Goal: Task Accomplishment & Management: Use online tool/utility

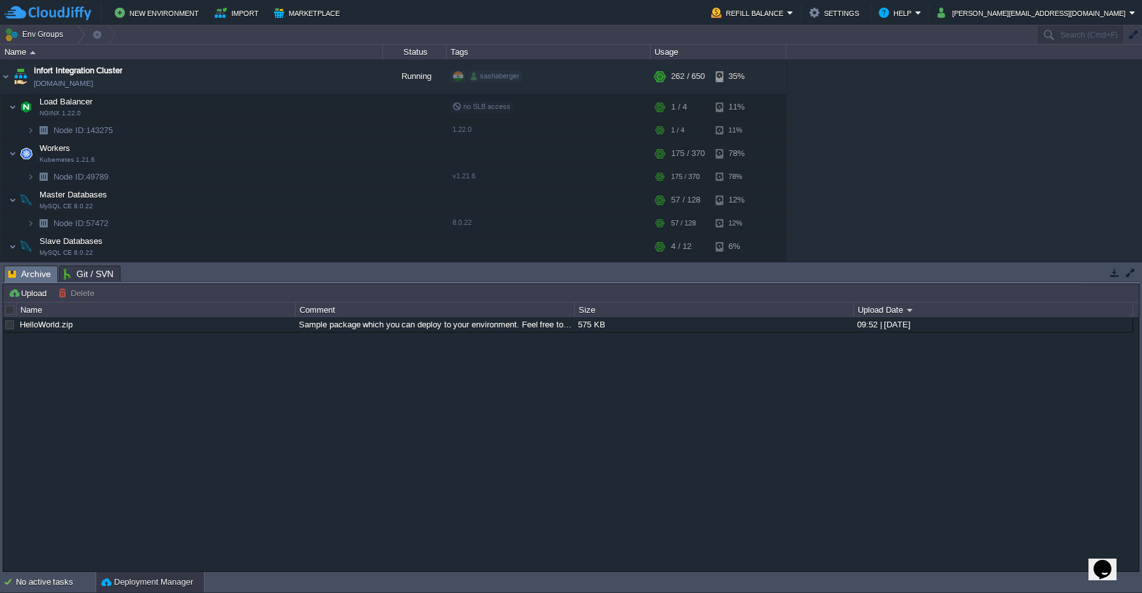
click at [483, 429] on div "HelloWorld.zip Sample package which you can deploy to your environment. Feel fr…" at bounding box center [571, 444] width 1136 height 254
click at [297, 80] on button "button" at bounding box center [293, 76] width 11 height 11
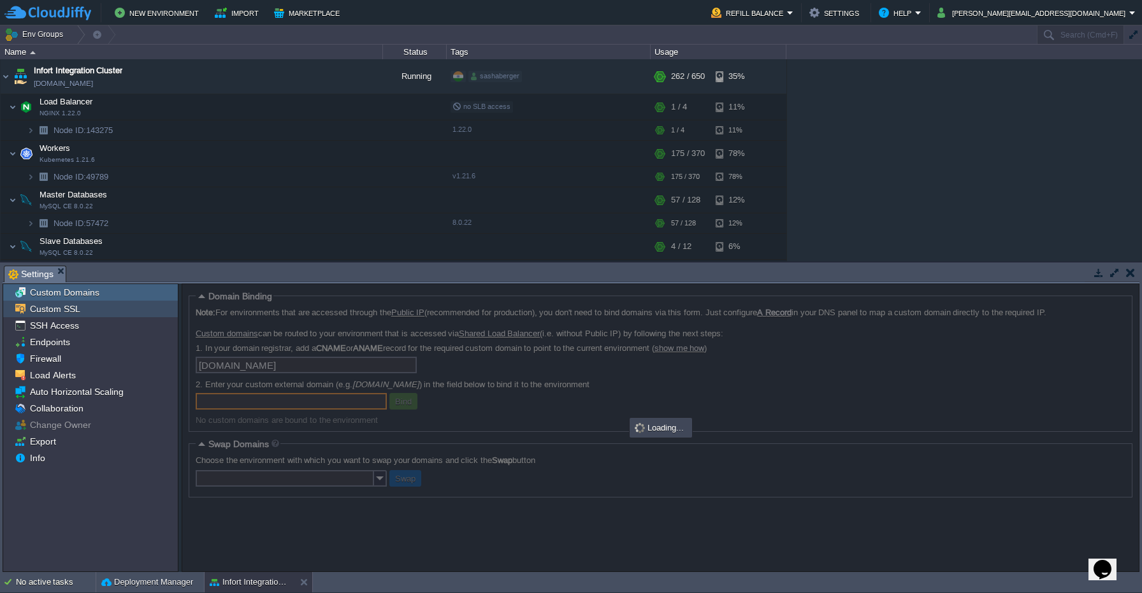
click at [85, 314] on div "Custom SSL" at bounding box center [90, 309] width 175 height 17
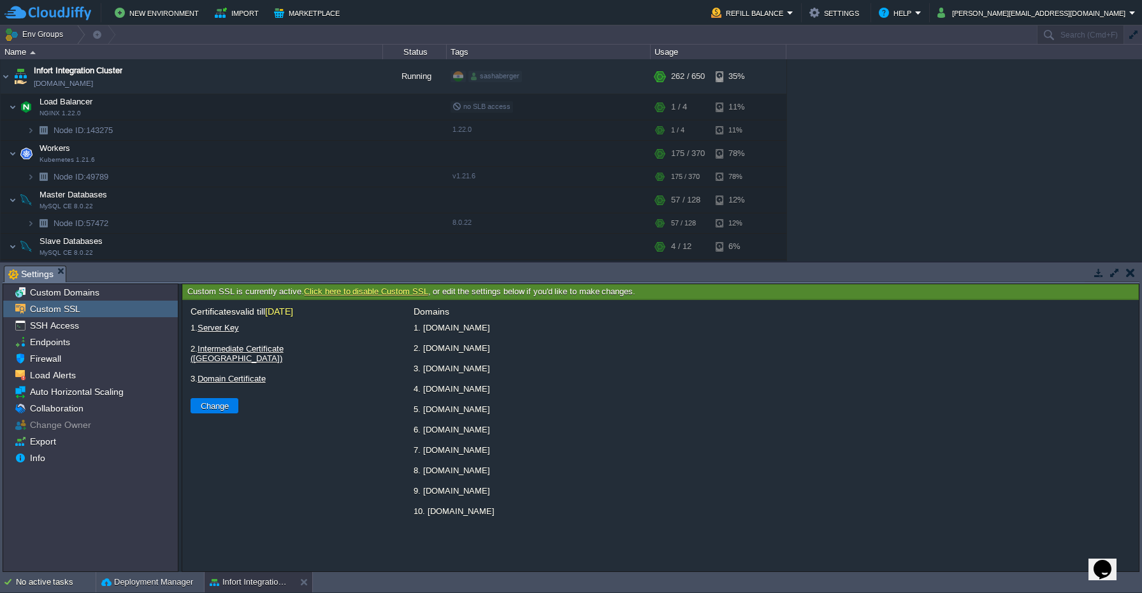
drag, startPoint x: 519, startPoint y: 332, endPoint x: 422, endPoint y: 334, distance: 96.9
click at [422, 334] on li "1. appliance.mrecords.me" at bounding box center [772, 328] width 721 height 16
copy li "[DOMAIN_NAME]"
drag, startPoint x: 424, startPoint y: 352, endPoint x: 561, endPoint y: 352, distance: 137.0
click at [561, 352] on li "2. document.mrecords.me" at bounding box center [772, 348] width 721 height 16
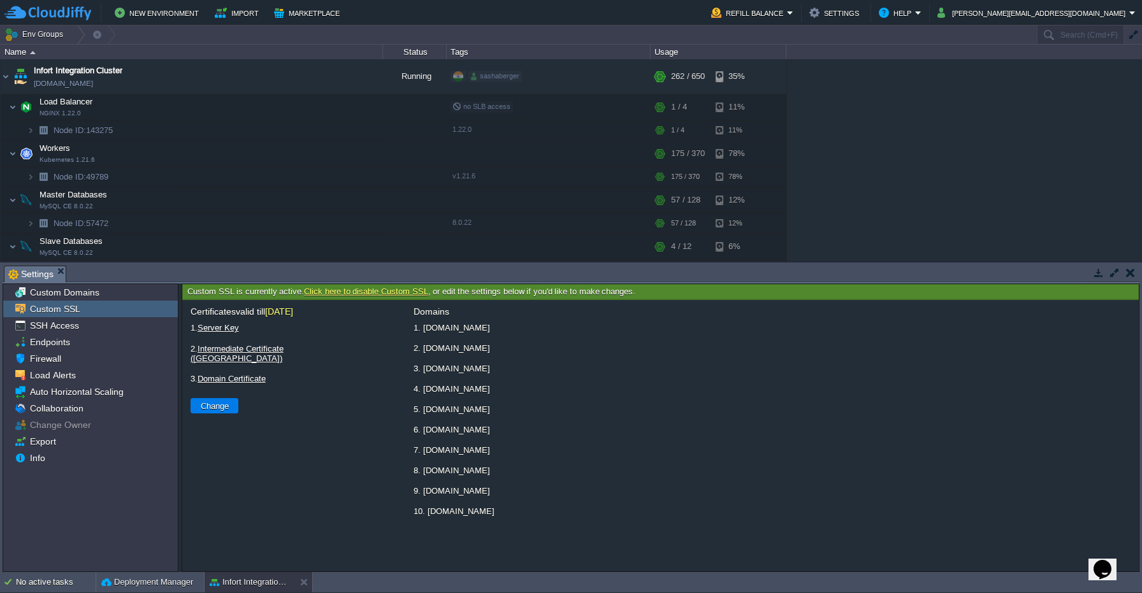
copy li "[DOMAIN_NAME]"
drag, startPoint x: 421, startPoint y: 372, endPoint x: 519, endPoint y: 377, distance: 98.3
click at [519, 377] on li "3. erecords.me" at bounding box center [772, 369] width 721 height 16
copy li "erecords.me"
drag, startPoint x: 422, startPoint y: 395, endPoint x: 552, endPoint y: 395, distance: 130.0
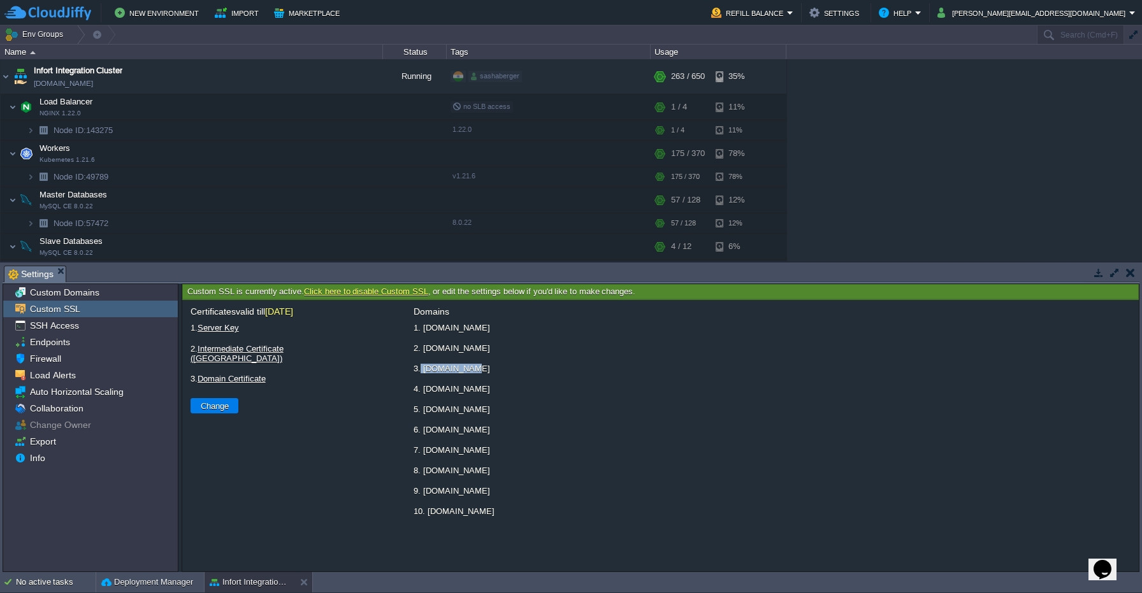
click at [552, 395] on li "4. facility.mrecords.me" at bounding box center [772, 389] width 721 height 16
copy li "[DOMAIN_NAME]"
drag, startPoint x: 421, startPoint y: 417, endPoint x: 554, endPoint y: 417, distance: 132.5
click at [554, 417] on li "5. infort.in1.cloudjiffy.net" at bounding box center [772, 409] width 721 height 16
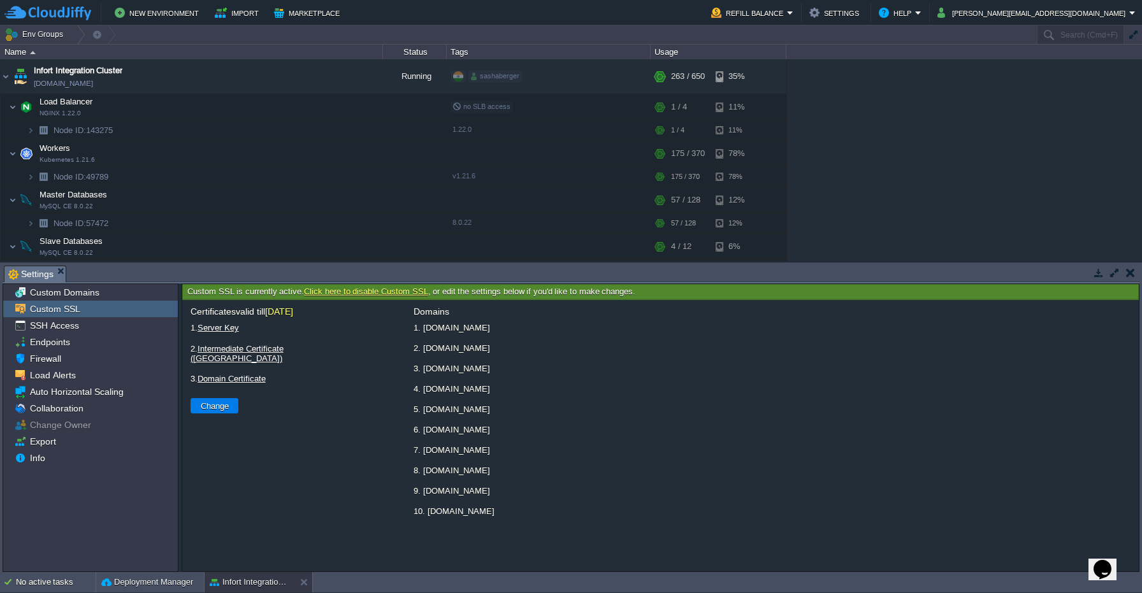
drag, startPoint x: 421, startPoint y: 416, endPoint x: 540, endPoint y: 417, distance: 118.5
click at [540, 417] on li "5. infort.in1.cloudjiffy.net" at bounding box center [772, 409] width 721 height 16
drag, startPoint x: 421, startPoint y: 414, endPoint x: 484, endPoint y: 414, distance: 63.7
click at [484, 414] on li "5. infort.in1.cloudjiffy.net" at bounding box center [772, 409] width 721 height 16
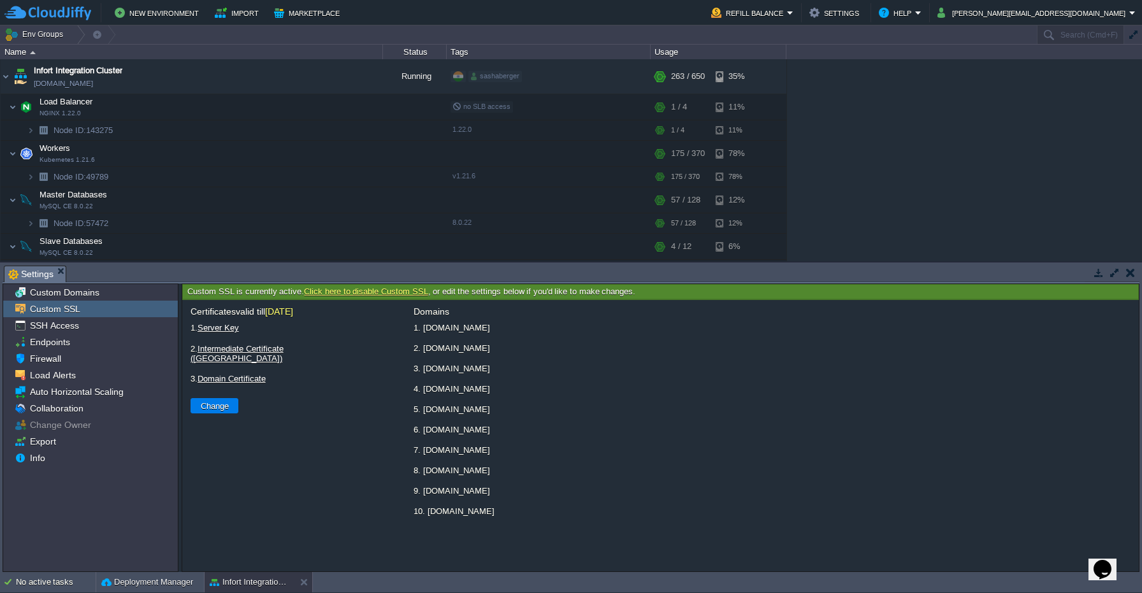
click at [484, 414] on li "5. infort.in1.cloudjiffy.net" at bounding box center [772, 409] width 721 height 16
drag, startPoint x: 422, startPoint y: 414, endPoint x: 541, endPoint y: 414, distance: 118.5
click at [541, 414] on li "5. infort.in1.cloudjiffy.net" at bounding box center [772, 409] width 721 height 16
copy li "[DOMAIN_NAME]"
drag, startPoint x: 423, startPoint y: 435, endPoint x: 484, endPoint y: 433, distance: 61.2
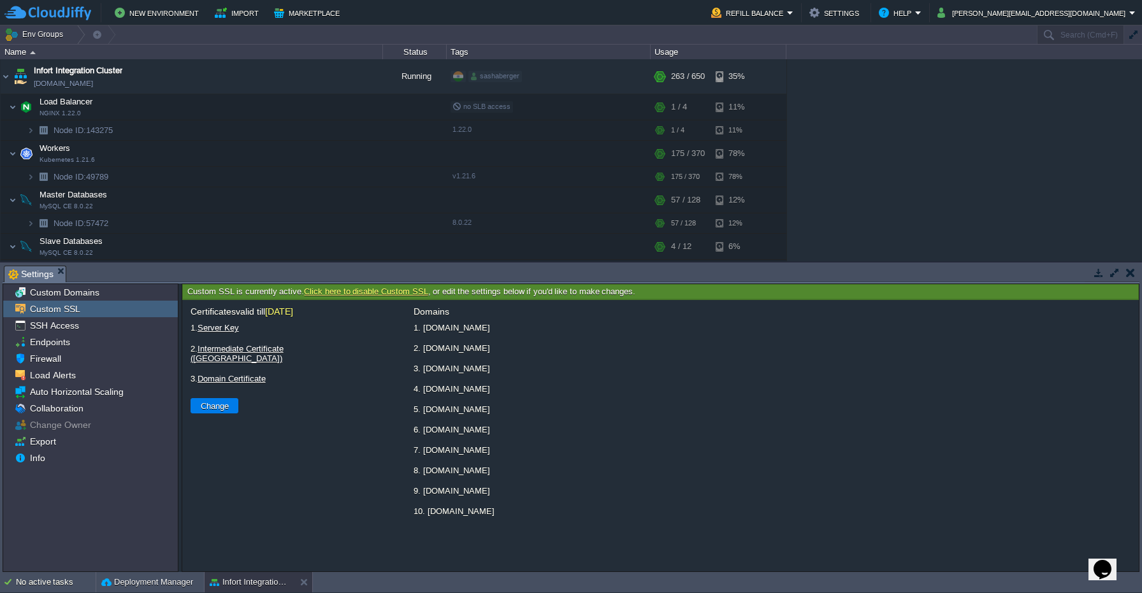
click at [484, 433] on li "6. int.erecords.me" at bounding box center [772, 430] width 721 height 16
copy li "[DOMAIN_NAME]"
click at [443, 457] on li "7. int.mrecords.me" at bounding box center [772, 450] width 721 height 16
drag, startPoint x: 421, startPoint y: 456, endPoint x: 535, endPoint y: 459, distance: 114.7
click at [535, 458] on li "7. int.mrecords.me" at bounding box center [772, 450] width 721 height 16
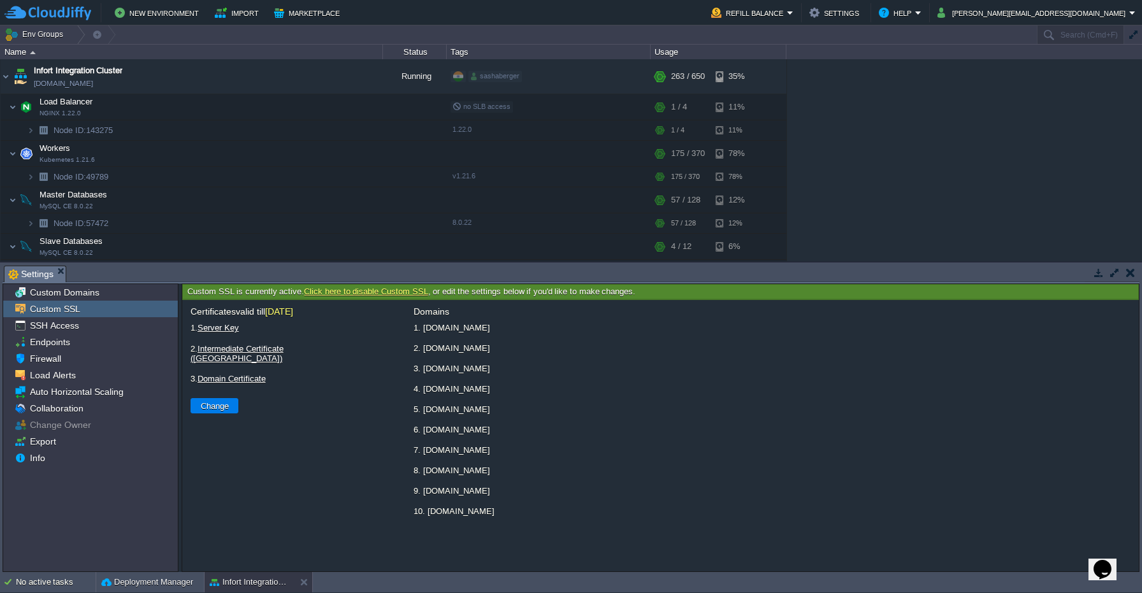
copy li "[DOMAIN_NAME]"
drag, startPoint x: 423, startPoint y: 479, endPoint x: 590, endPoint y: 475, distance: 167.0
click at [590, 475] on li "8. mortgage.mrecords.me" at bounding box center [772, 471] width 721 height 16
copy li "[DOMAIN_NAME]"
drag, startPoint x: 424, startPoint y: 501, endPoint x: 552, endPoint y: 501, distance: 128.1
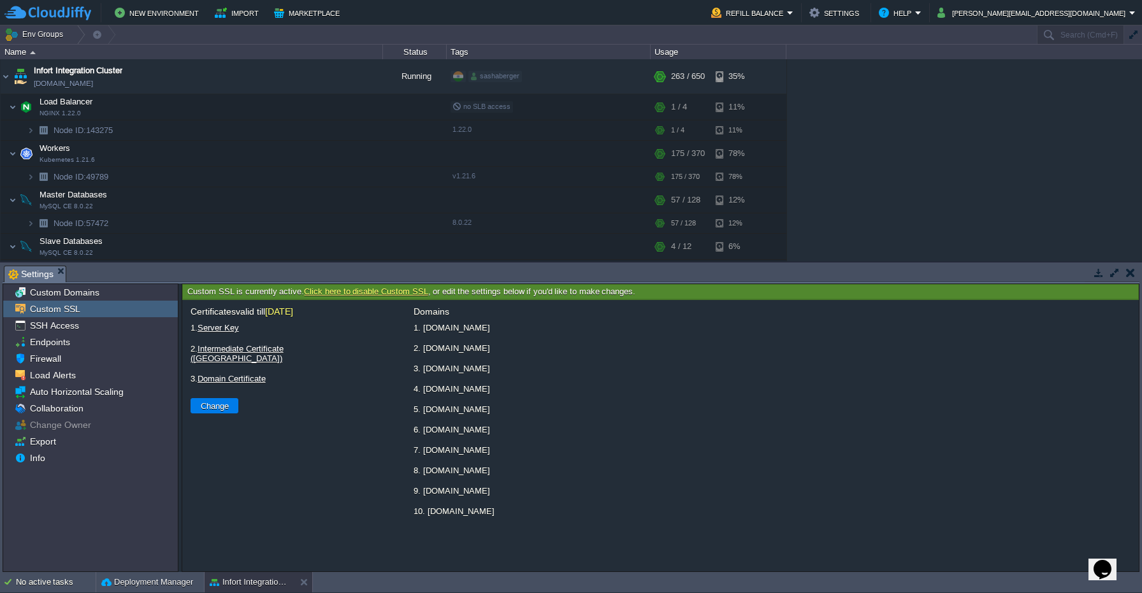
click at [552, 499] on li "9. realestate.mrecords.me" at bounding box center [772, 491] width 721 height 16
copy li "[DOMAIN_NAME]"
drag, startPoint x: 426, startPoint y: 521, endPoint x: 564, endPoint y: 521, distance: 137.6
click at [564, 519] on li "10. utility.mrecords.me" at bounding box center [772, 511] width 721 height 16
drag, startPoint x: 428, startPoint y: 520, endPoint x: 540, endPoint y: 517, distance: 112.2
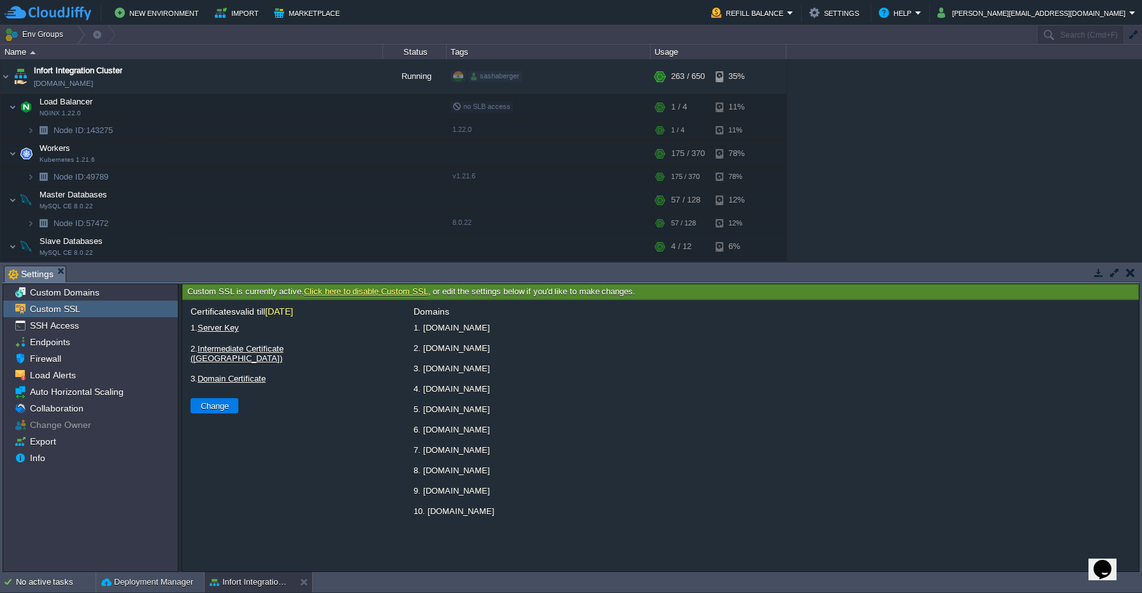
click at [540, 517] on li "10. utility.mrecords.me" at bounding box center [772, 511] width 721 height 16
copy li "[DOMAIN_NAME]"
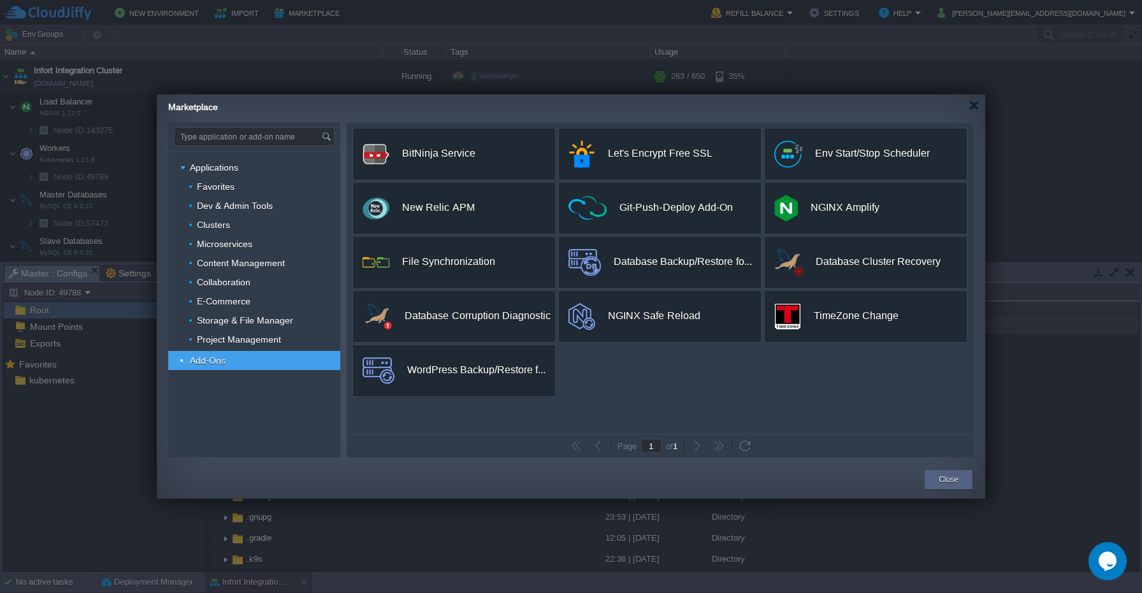
scroll to position [121, 0]
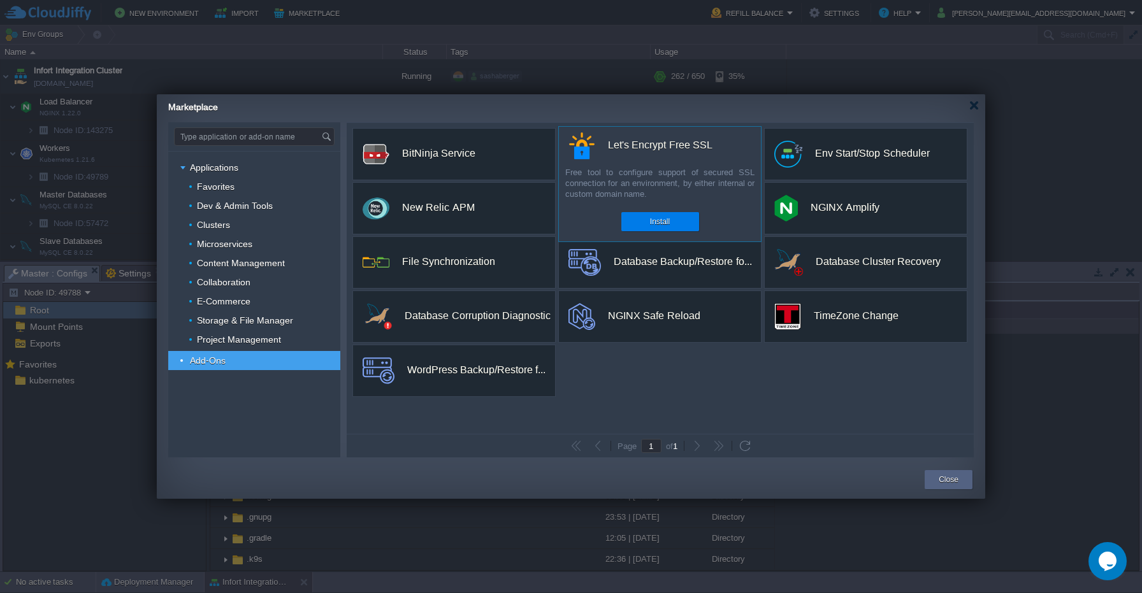
click at [634, 159] on div "custom Let's Encrypt Free SSL Free tool to configure support of secured SSL con…" at bounding box center [659, 184] width 203 height 116
click at [649, 219] on div "Install" at bounding box center [660, 221] width 59 height 19
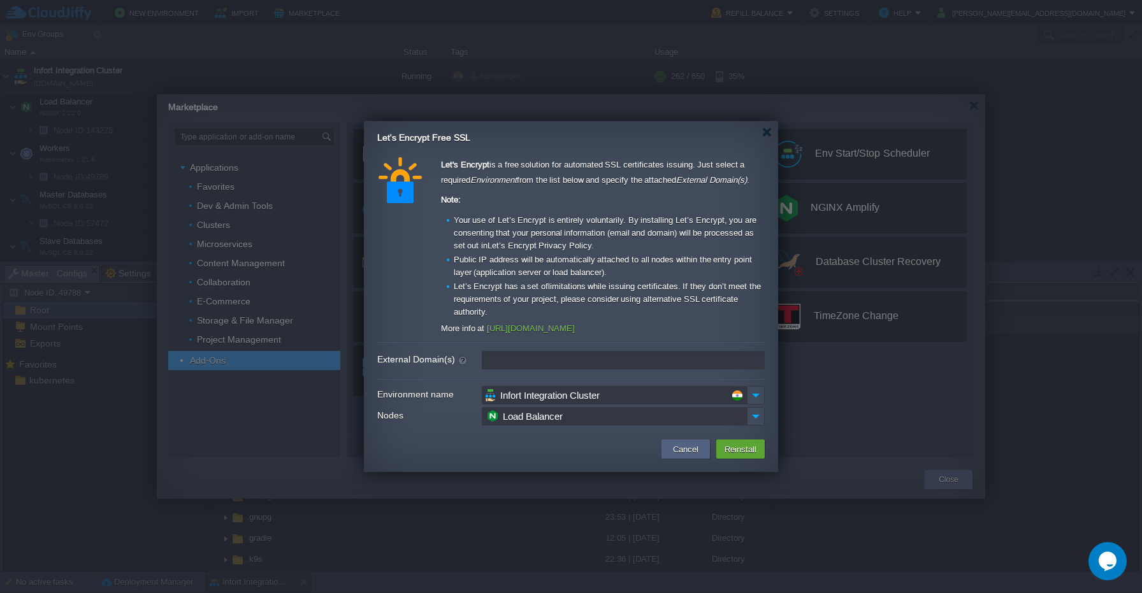
click at [522, 357] on input "External Domain(s)" at bounding box center [623, 360] width 283 height 18
paste input "appliance.mrecords.me,document.mrecords.me,erecords.me,facility.mrecords.me,inf…"
type input "appliance.mrecords.me,document.mrecords.me,erecords.me,facility.mrecords.me,inf…"
click at [733, 454] on button "Reinstall" at bounding box center [741, 449] width 40 height 15
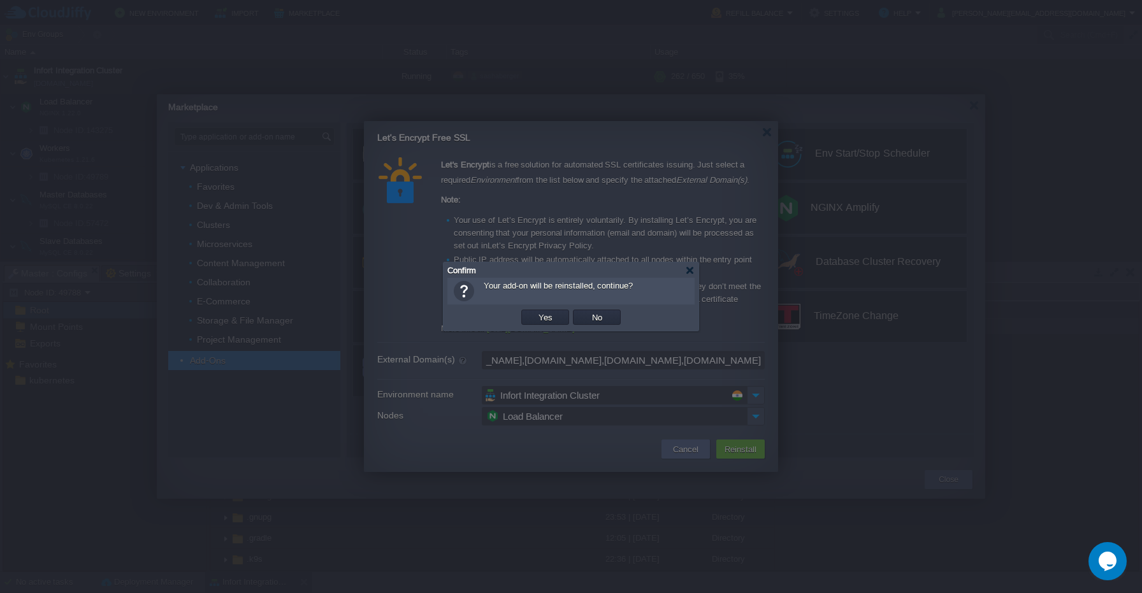
scroll to position [0, 0]
click at [546, 313] on button "Yes" at bounding box center [546, 317] width 22 height 11
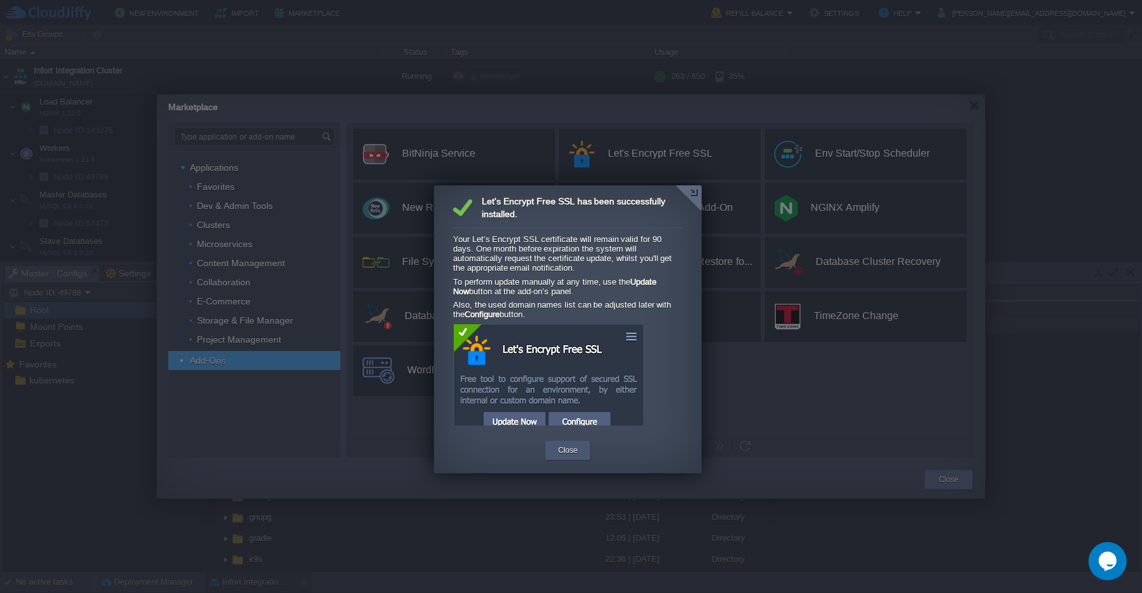
click at [565, 446] on button "Close" at bounding box center [568, 450] width 20 height 13
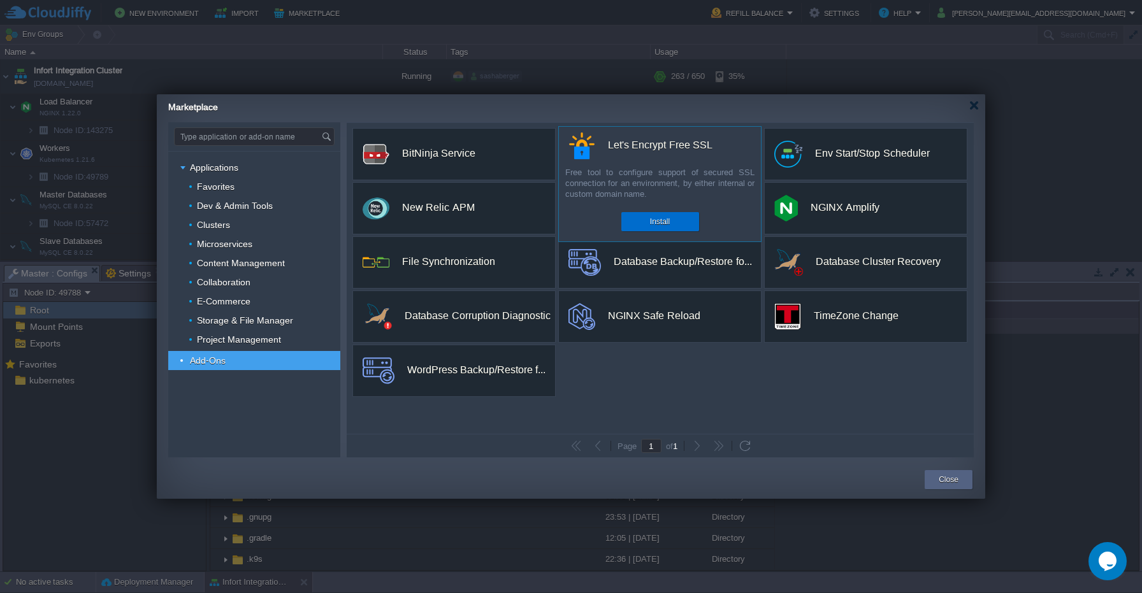
click at [652, 217] on button "Install" at bounding box center [660, 221] width 20 height 13
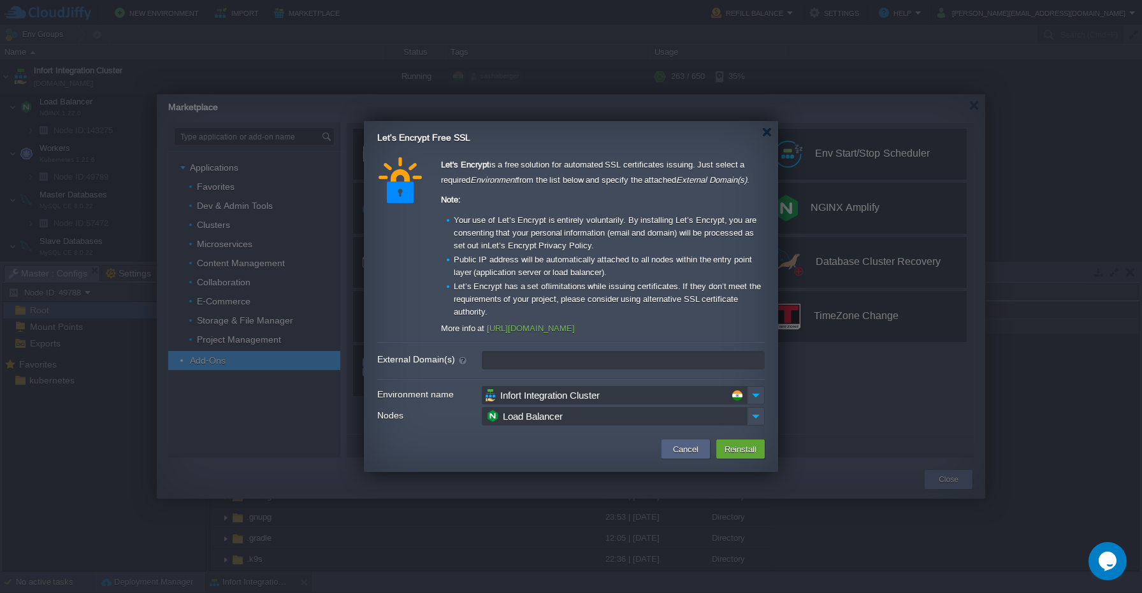
click at [521, 360] on input "External Domain(s)" at bounding box center [623, 360] width 283 height 18
click at [535, 359] on input "External Domain(s)" at bounding box center [623, 360] width 283 height 18
paste input "appliance.mrecords.me, document.mrecords.me, erecords.me, facility.mrecords.me,…"
type input "appliance.mrecords.me, document.mrecords.me, erecords.me, facility.mrecords.me,…"
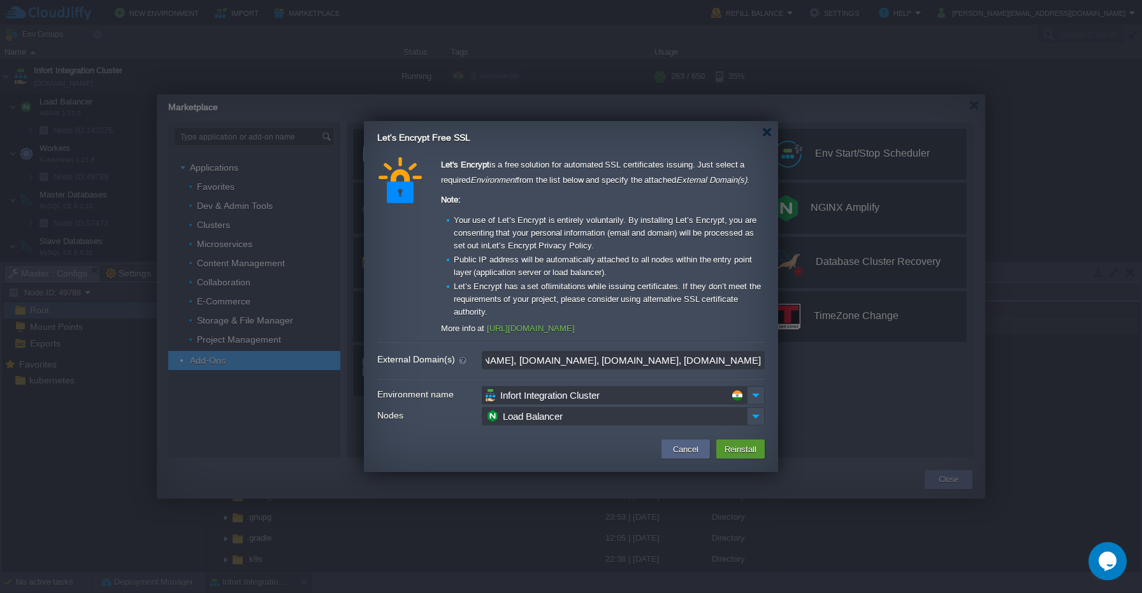
click at [734, 449] on button "Reinstall" at bounding box center [741, 449] width 40 height 15
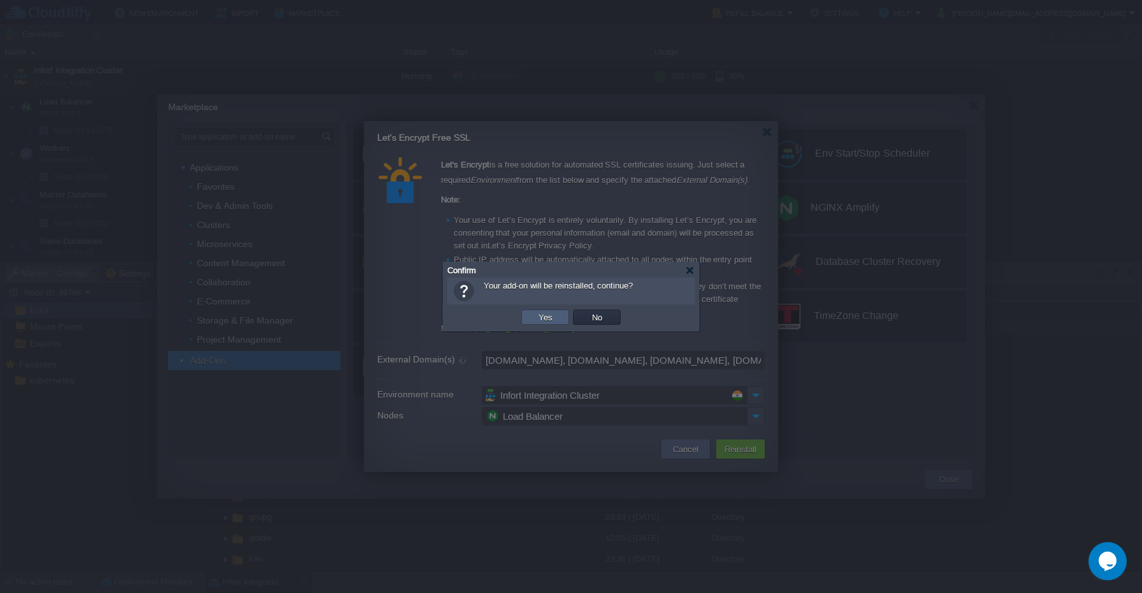
click at [536, 316] on button "Yes" at bounding box center [546, 317] width 22 height 11
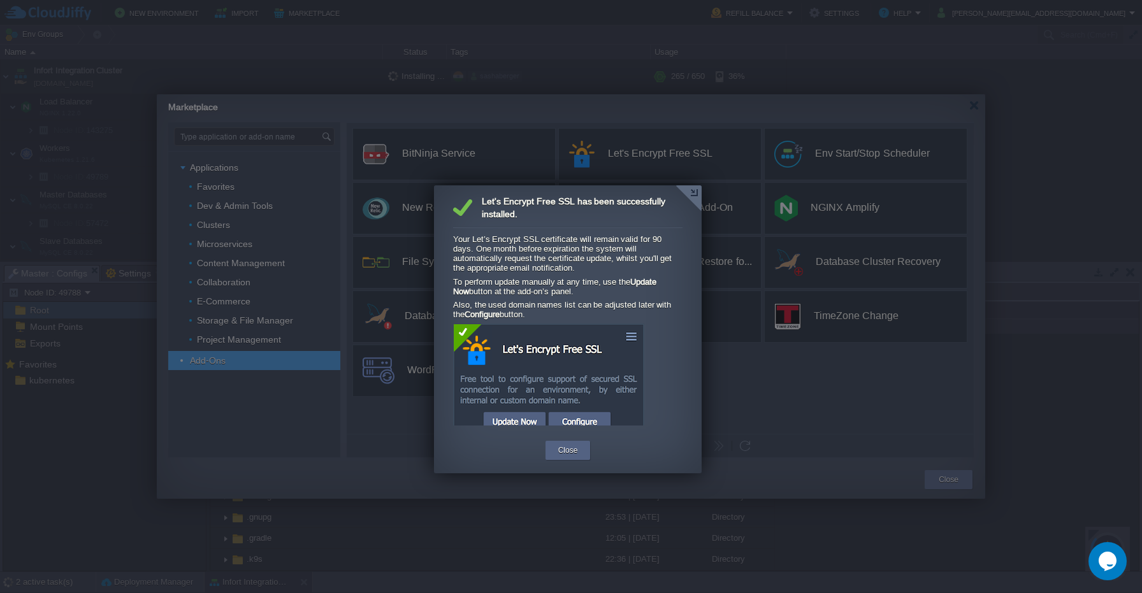
scroll to position [121, 0]
click at [566, 455] on button "Close" at bounding box center [568, 450] width 20 height 13
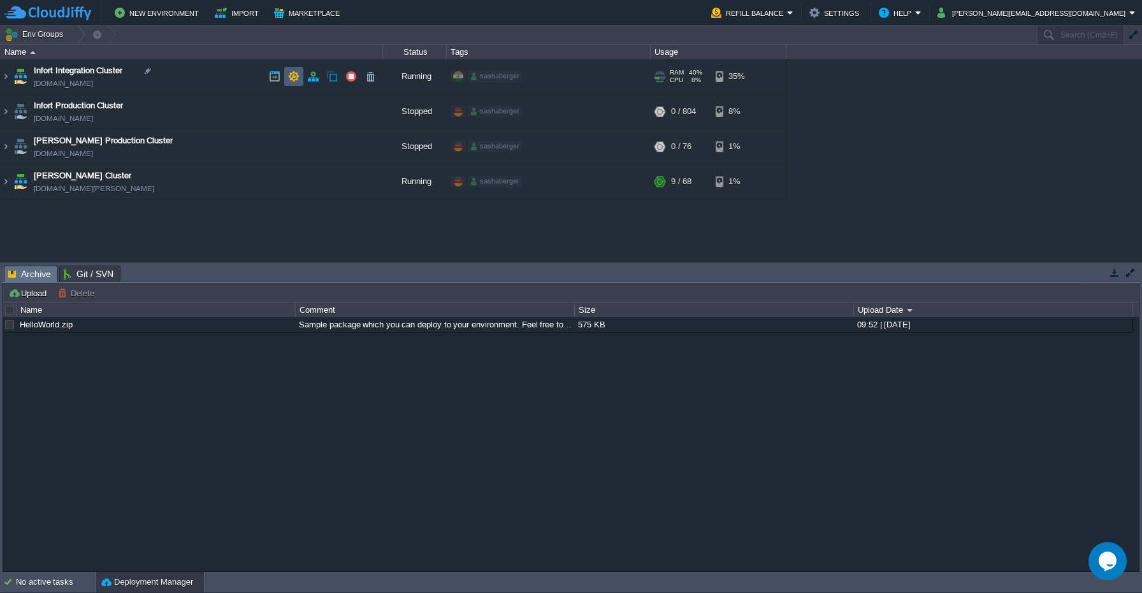
click at [297, 73] on button "button" at bounding box center [293, 76] width 11 height 11
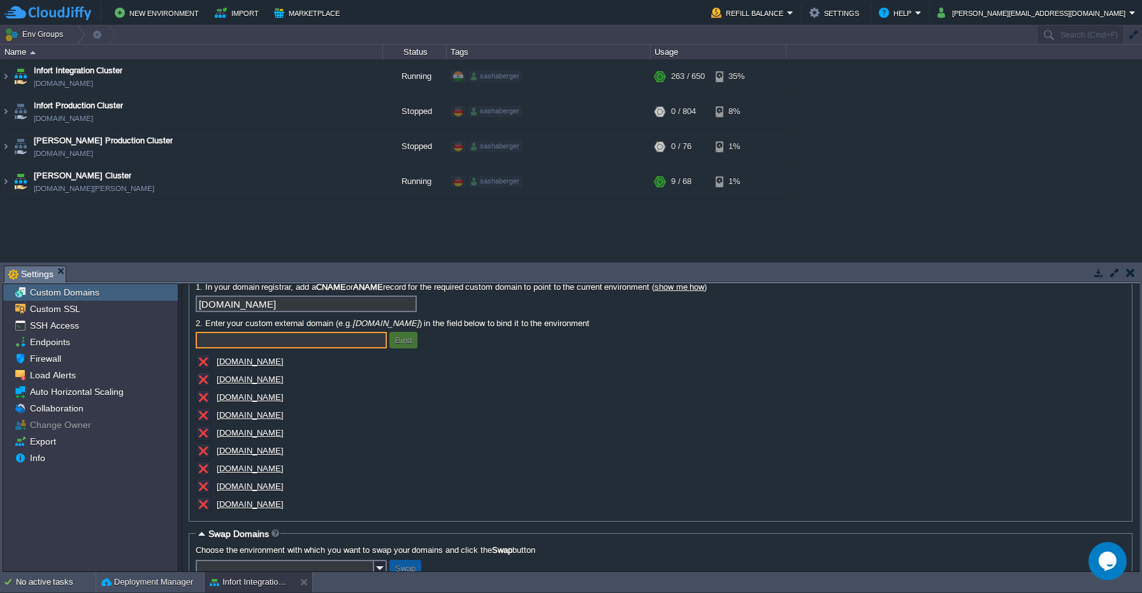
scroll to position [55, 1]
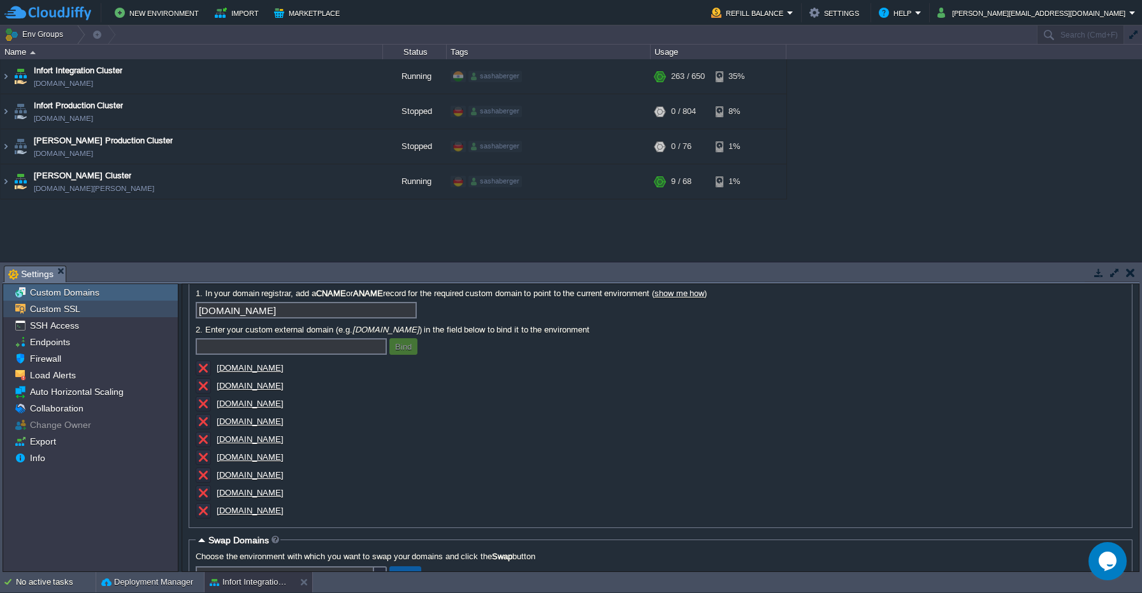
click at [110, 314] on div "Custom SSL" at bounding box center [90, 309] width 175 height 17
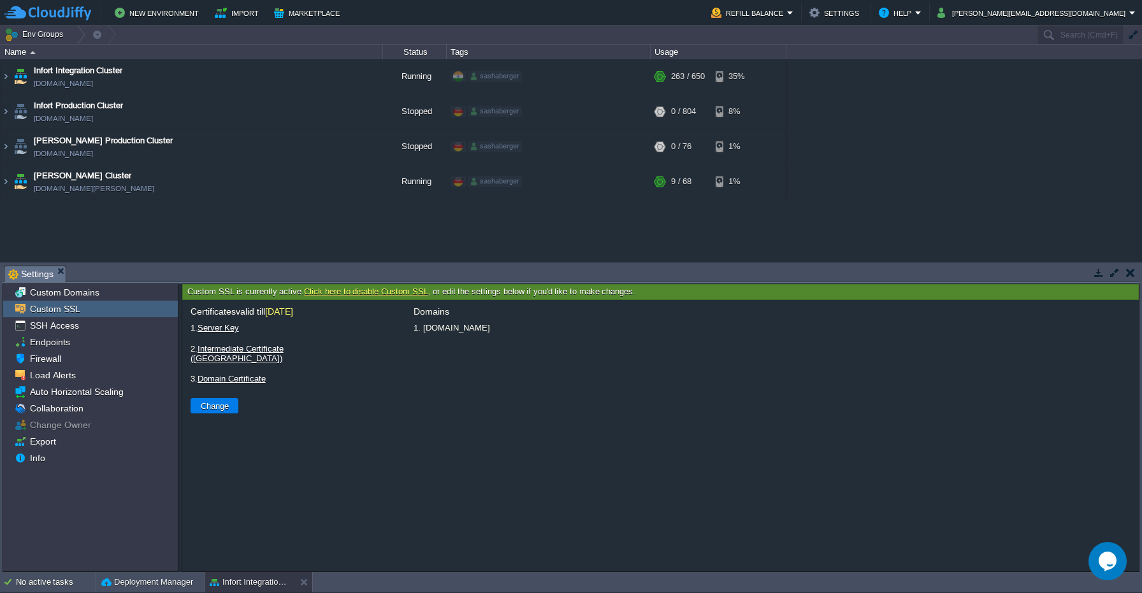
click at [89, 299] on div "Custom Domains" at bounding box center [90, 292] width 175 height 17
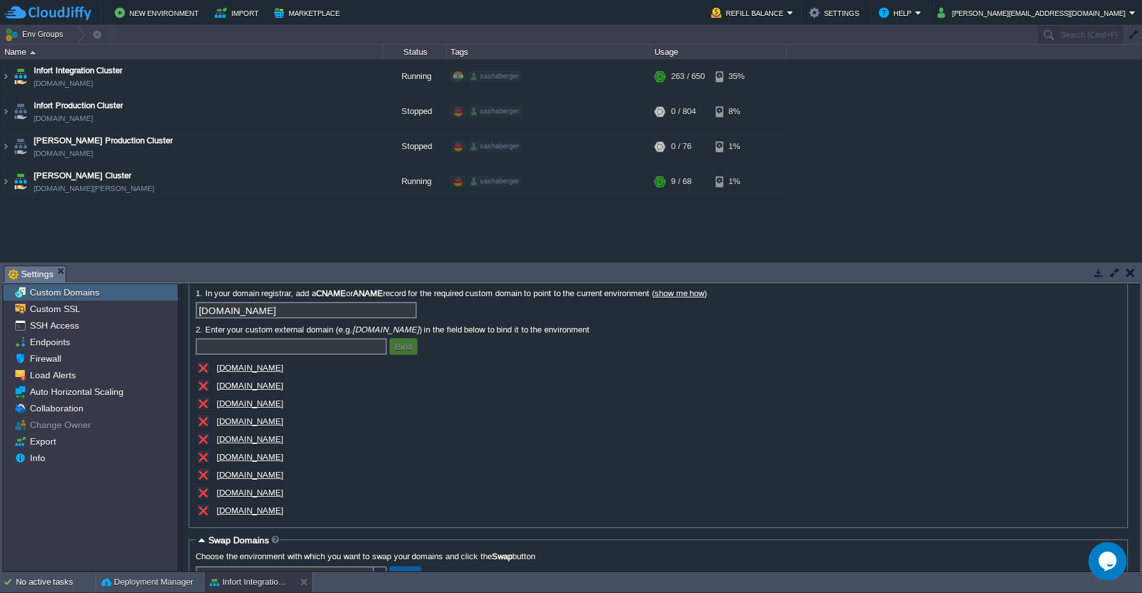
scroll to position [55, 0]
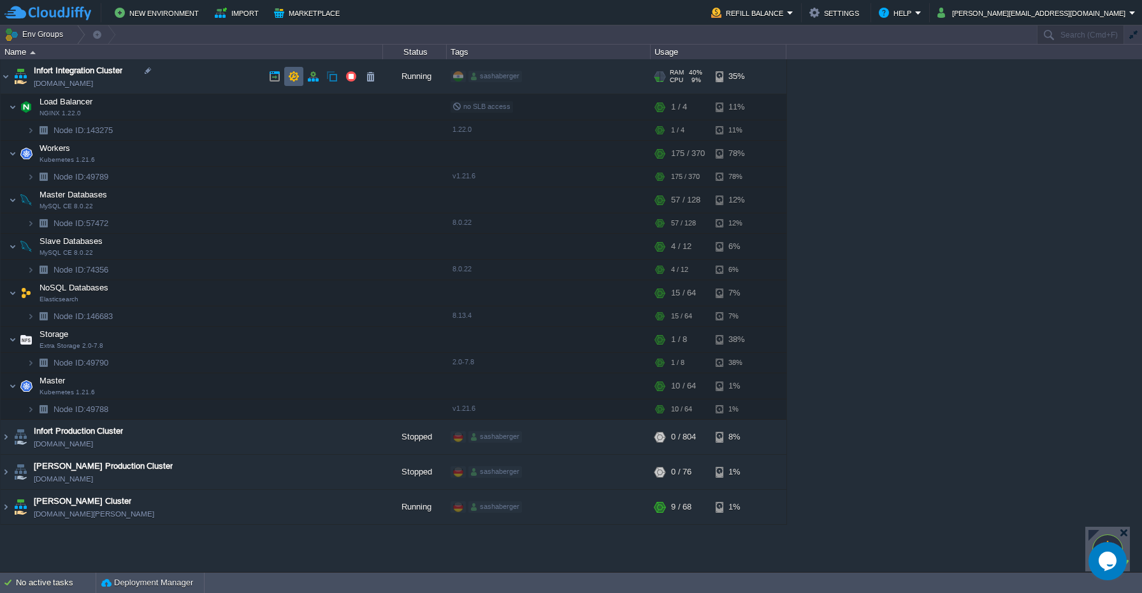
click at [291, 83] on td at bounding box center [293, 76] width 19 height 19
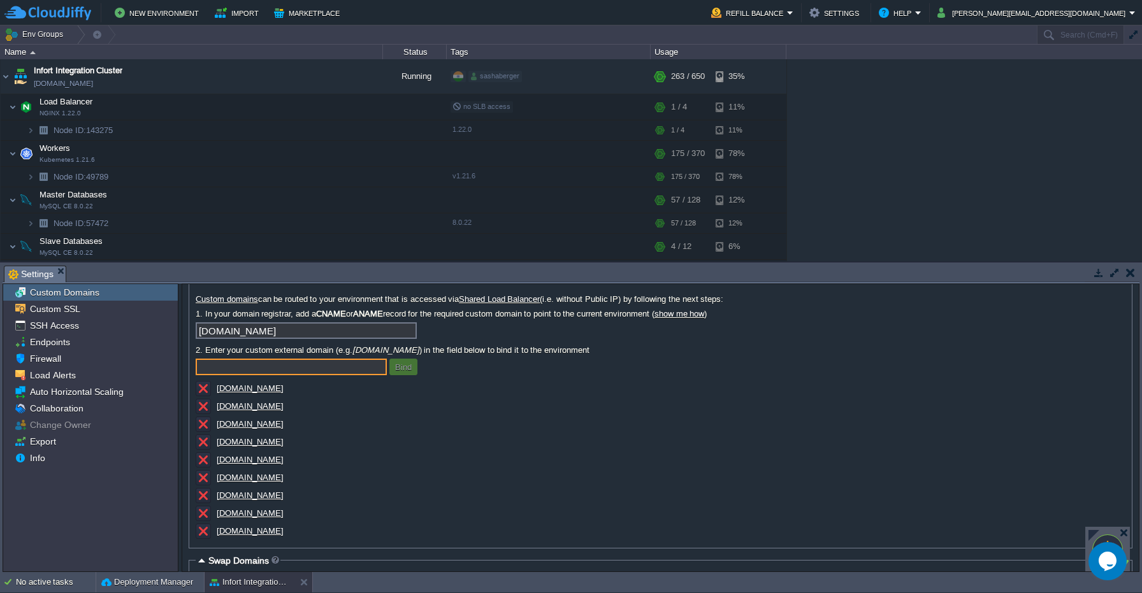
scroll to position [36, 0]
click at [99, 310] on div "Custom SSL" at bounding box center [90, 309] width 175 height 17
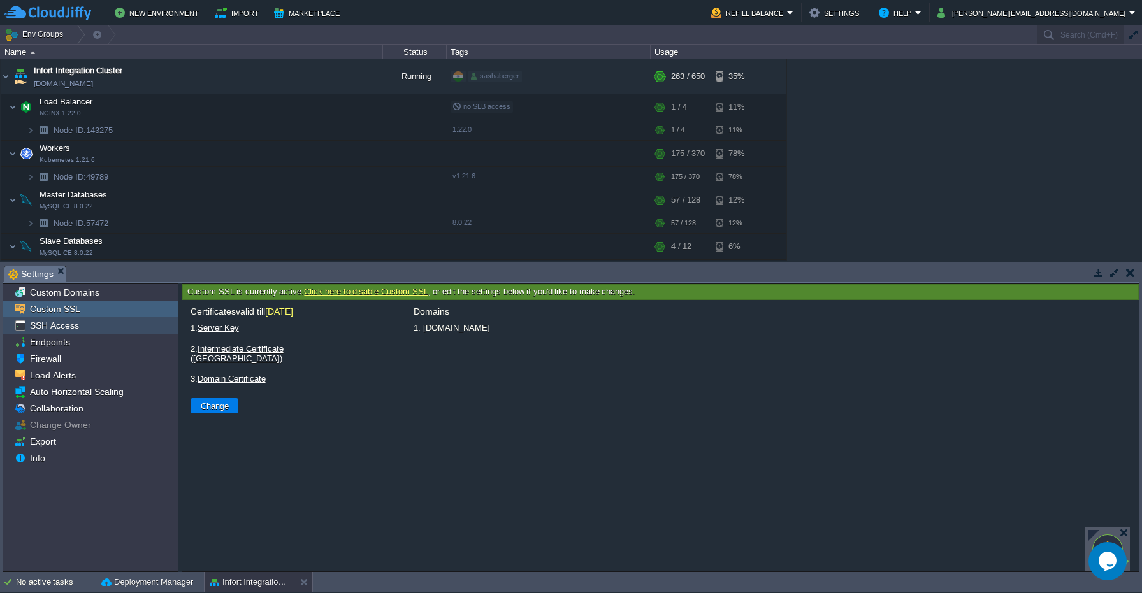
click at [91, 326] on div "SSH Access" at bounding box center [90, 325] width 175 height 17
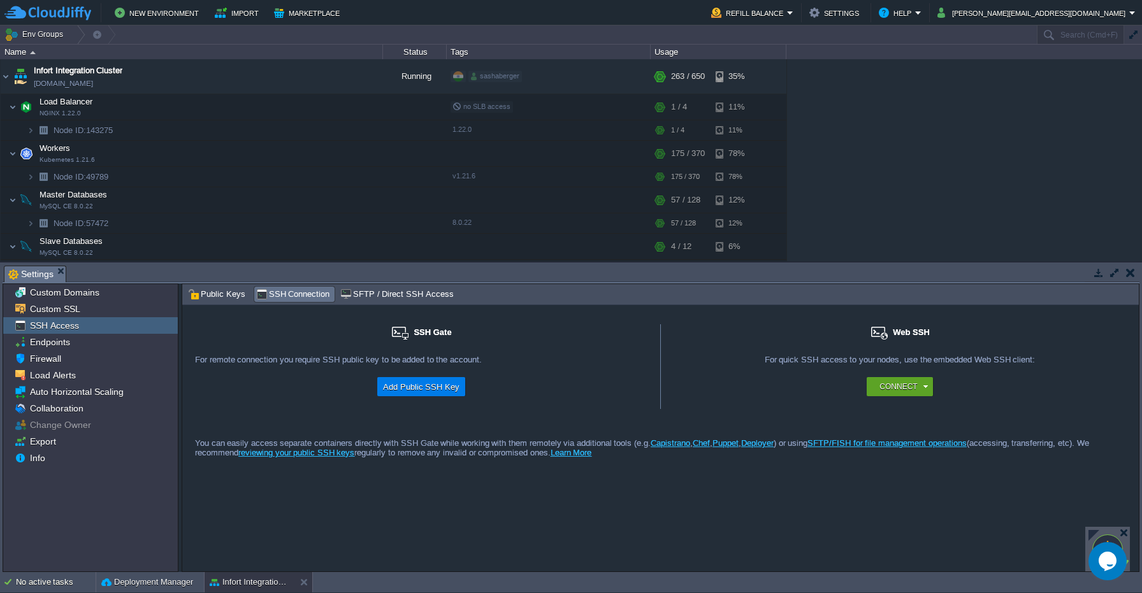
click at [92, 319] on div "SSH Access" at bounding box center [90, 325] width 175 height 17
click at [76, 312] on span "Custom SSL" at bounding box center [54, 308] width 55 height 11
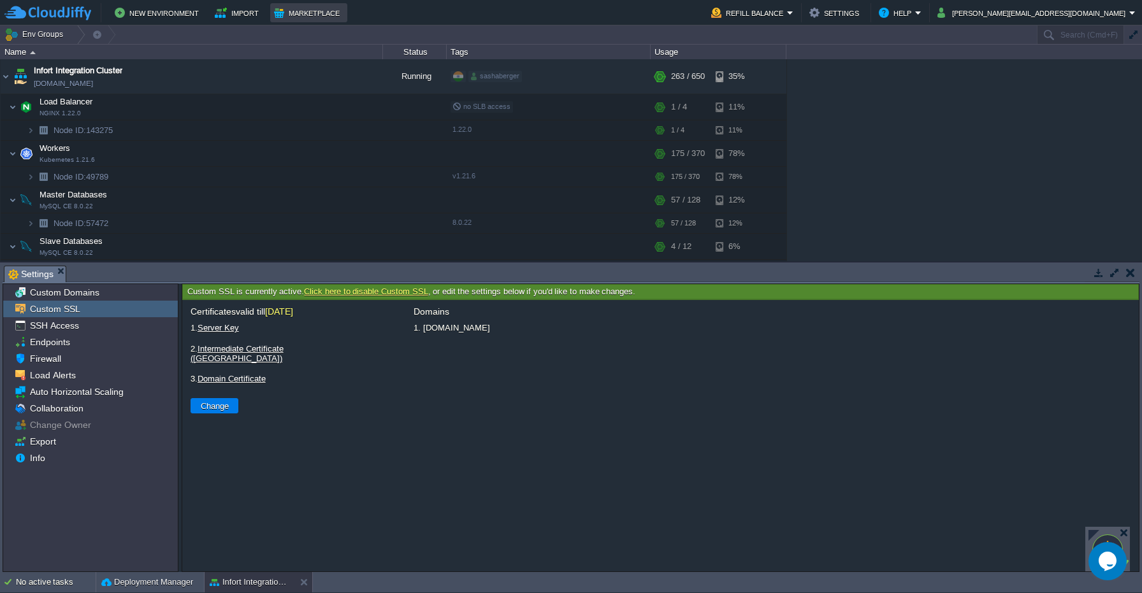
click at [283, 13] on button "Marketplace" at bounding box center [308, 12] width 69 height 15
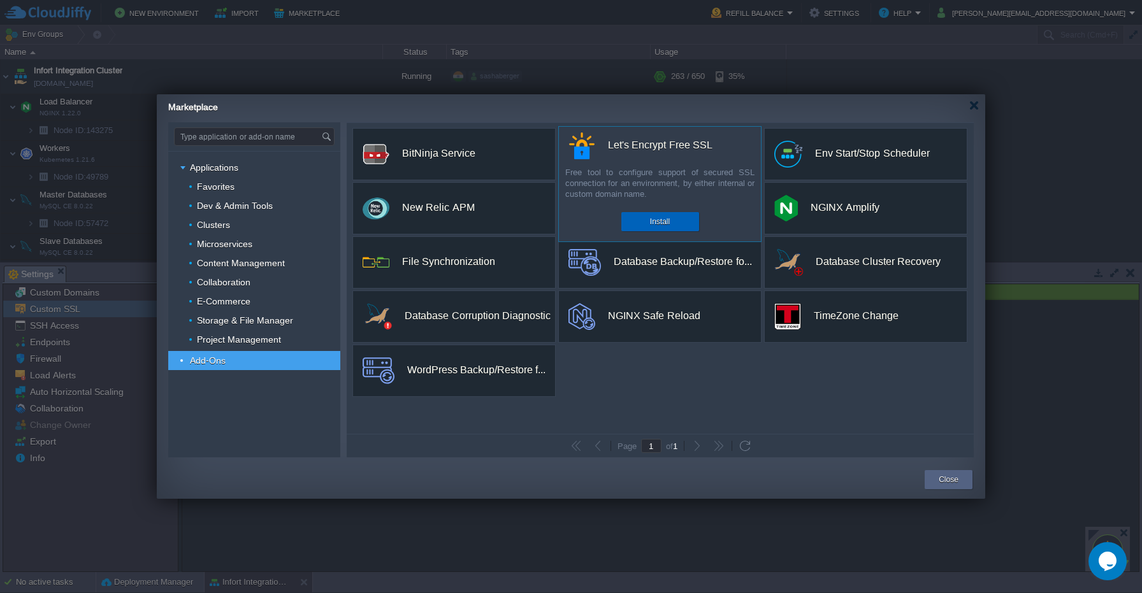
click at [641, 218] on div "Install" at bounding box center [660, 221] width 59 height 19
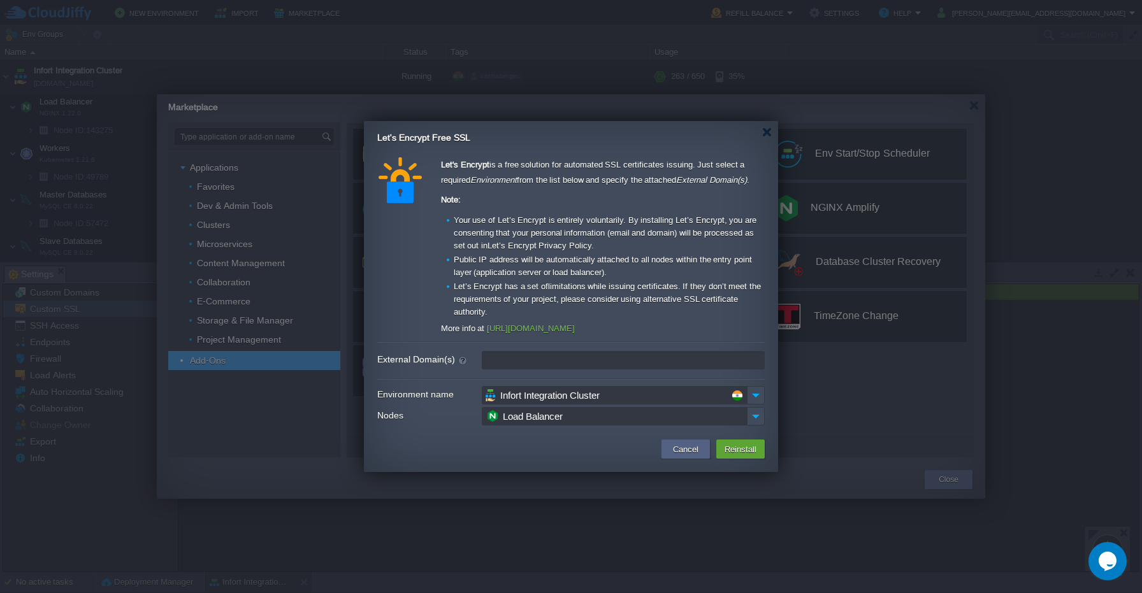
click at [528, 365] on input "External Domain(s)" at bounding box center [623, 360] width 283 height 18
paste input "[DOMAIN_NAME],[DOMAIN_NAME], [DOMAIN_NAME],[DOMAIN_NAME],[DOMAIN_NAME],[DOMAIN_…"
type input "[DOMAIN_NAME],[DOMAIN_NAME], [DOMAIN_NAME],[DOMAIN_NAME],[DOMAIN_NAME],[DOMAIN_…"
click at [679, 417] on input "Load Balancer" at bounding box center [614, 416] width 265 height 18
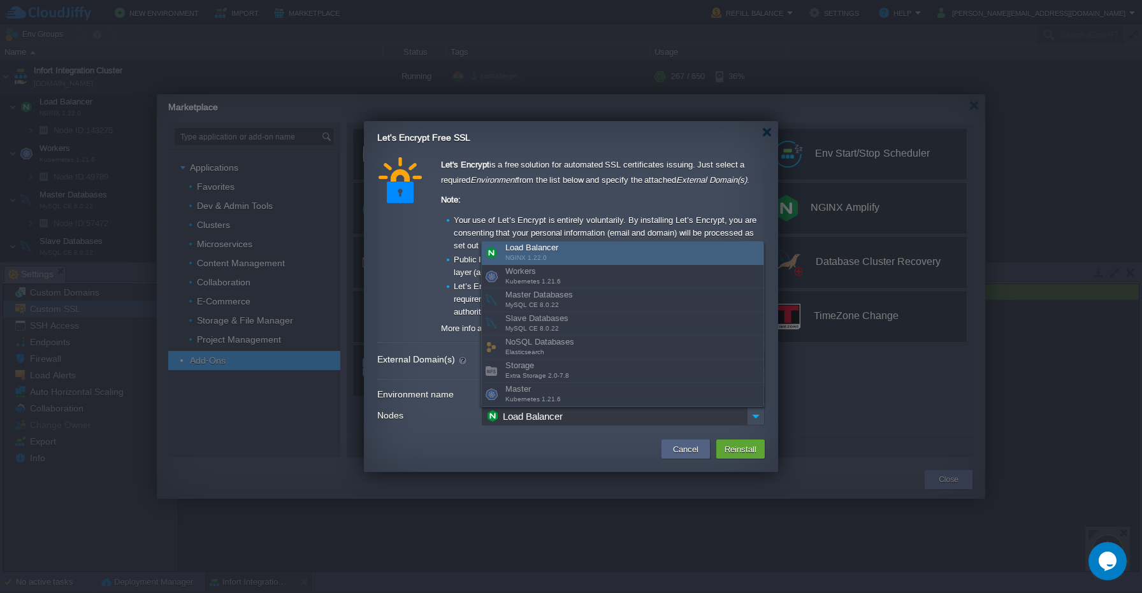
scroll to position [0, 0]
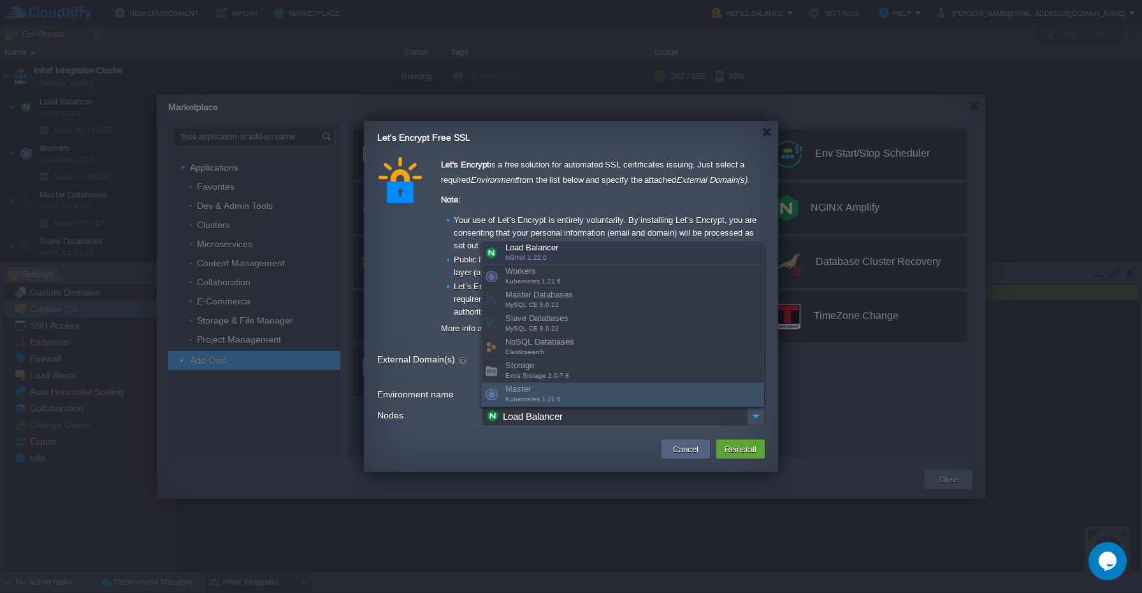
click at [562, 456] on td at bounding box center [514, 449] width 288 height 23
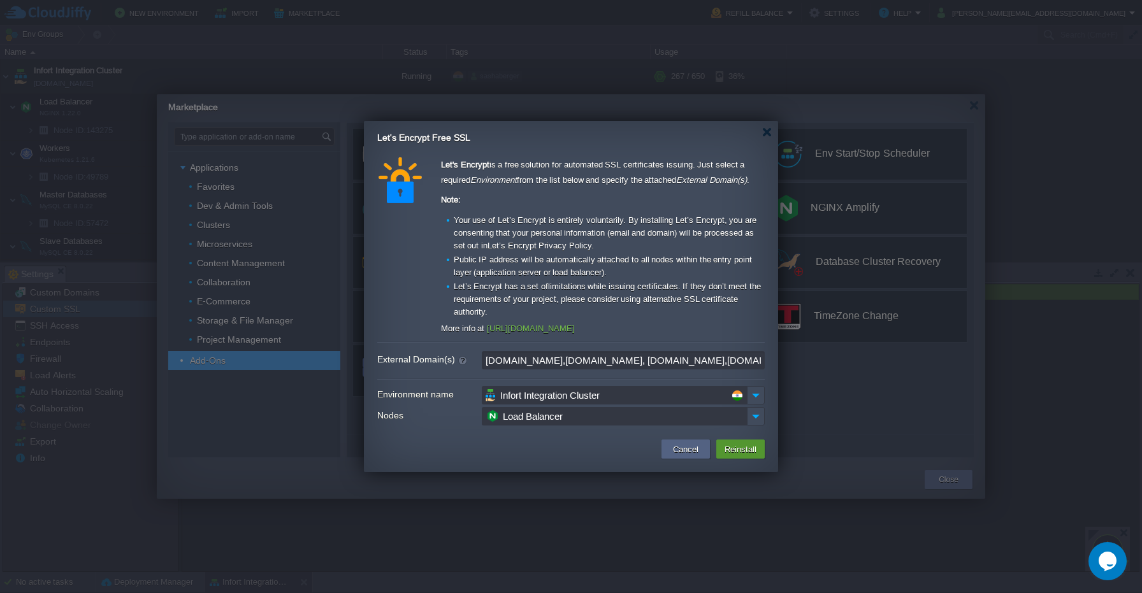
click at [737, 445] on button "Reinstall" at bounding box center [741, 449] width 40 height 15
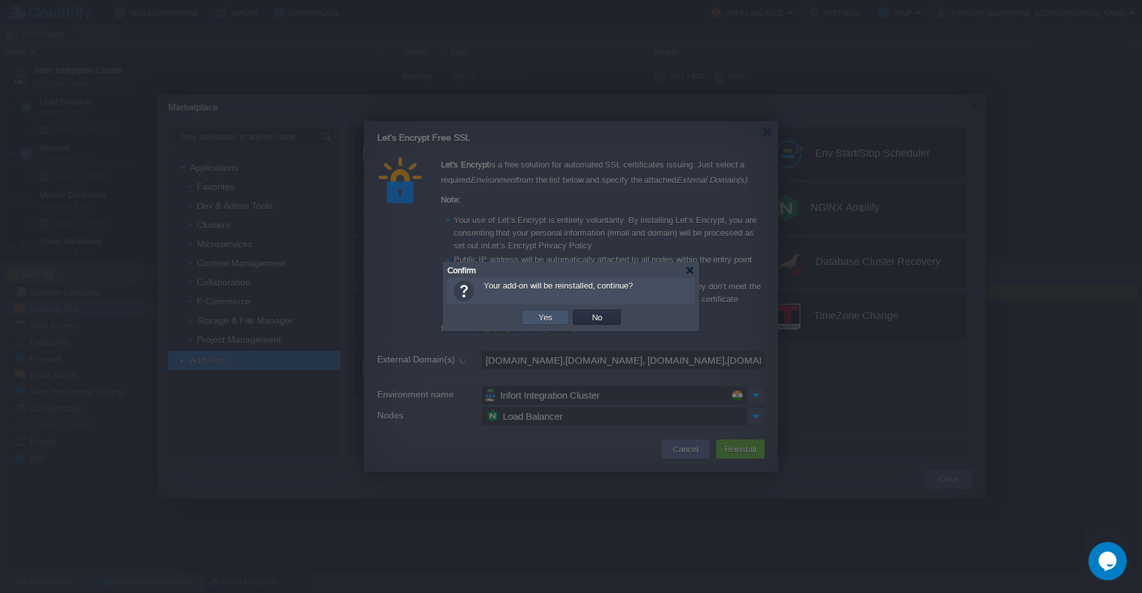
click at [548, 321] on button "Yes" at bounding box center [546, 317] width 22 height 11
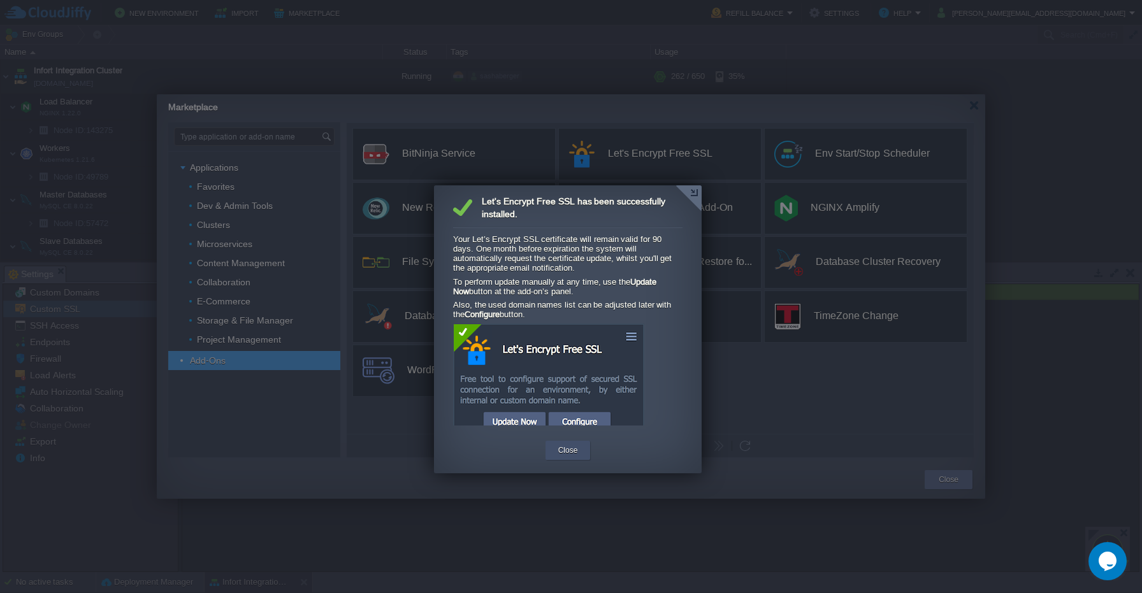
click at [561, 459] on div "Close" at bounding box center [568, 450] width 26 height 19
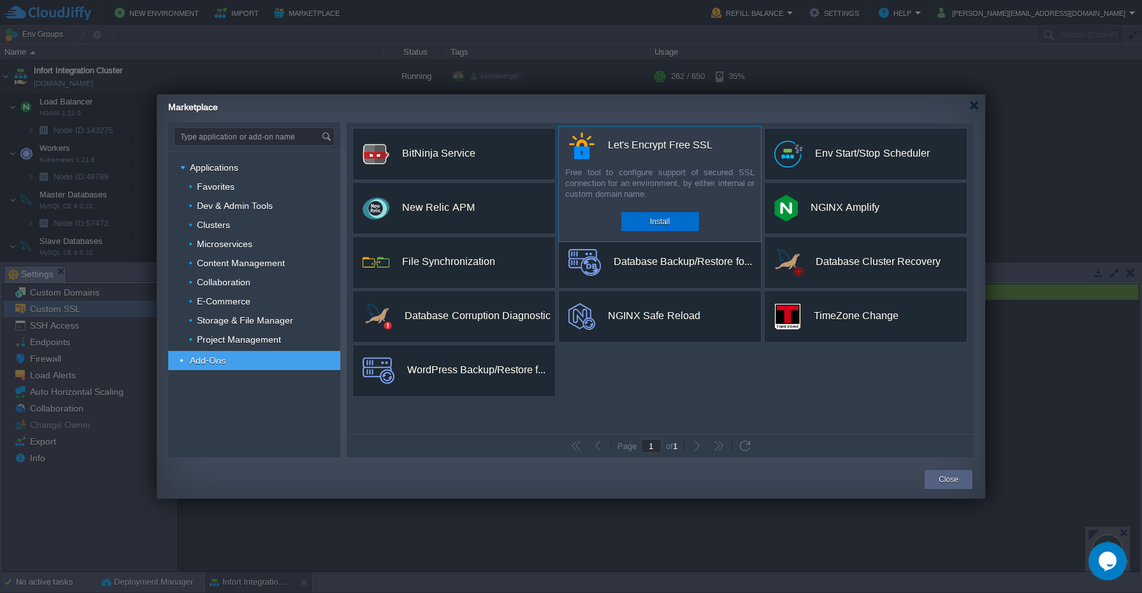
click at [651, 220] on button "Install" at bounding box center [660, 221] width 20 height 13
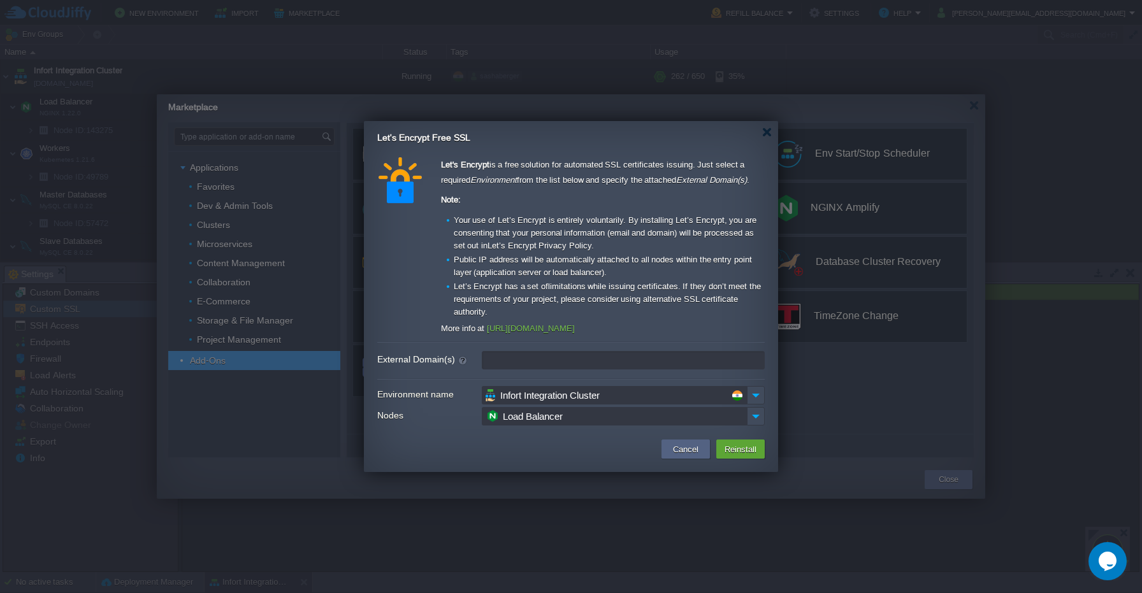
click at [537, 361] on input "External Domain(s)" at bounding box center [623, 360] width 283 height 18
paste input "[DOMAIN_NAME], [DOMAIN_NAME], [DOMAIN_NAME],[DOMAIN_NAME], [DOMAIN_NAME], [DOMA…"
type input "[DOMAIN_NAME], [DOMAIN_NAME], [DOMAIN_NAME],[DOMAIN_NAME], [DOMAIN_NAME], [DOMA…"
click at [750, 452] on button "Reinstall" at bounding box center [741, 449] width 40 height 15
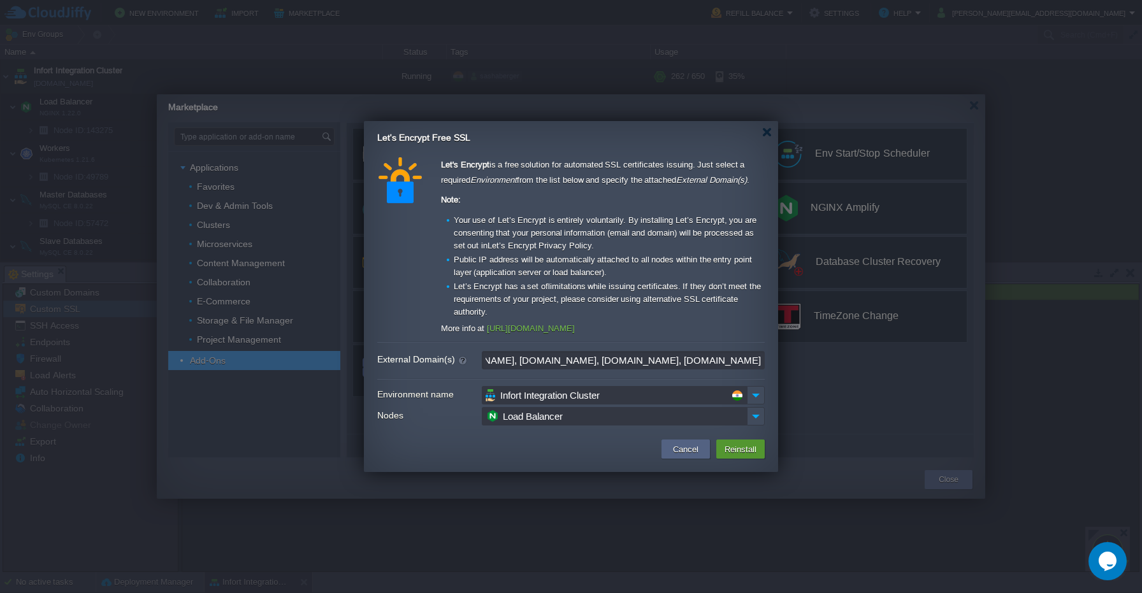
scroll to position [0, 0]
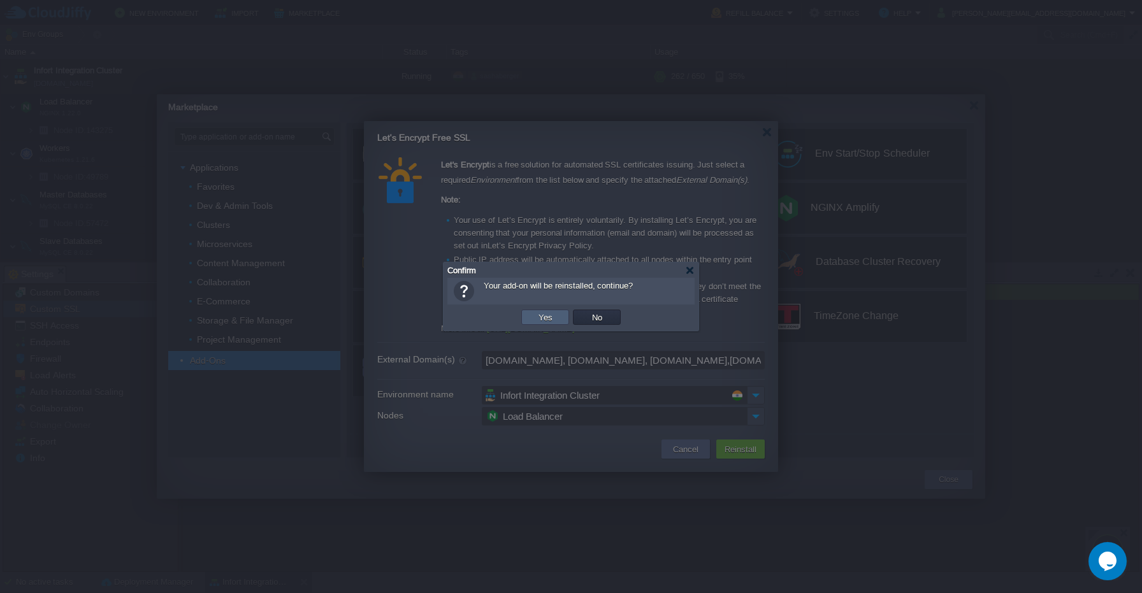
click at [540, 319] on button "Yes" at bounding box center [546, 317] width 22 height 11
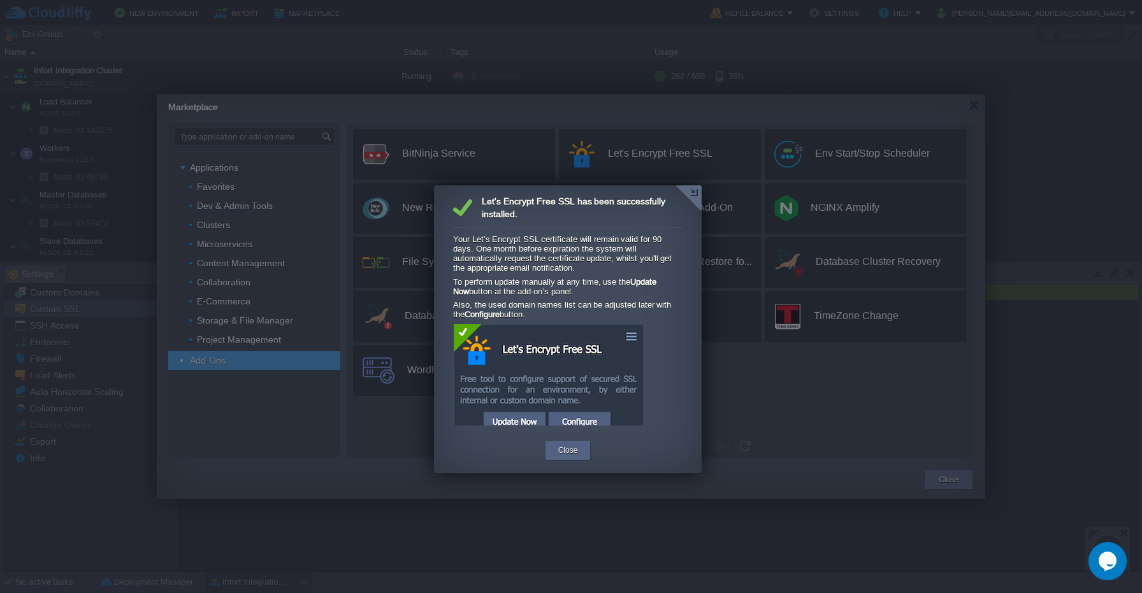
click at [630, 143] on div at bounding box center [571, 296] width 1142 height 593
click at [561, 446] on button "Close" at bounding box center [568, 450] width 20 height 13
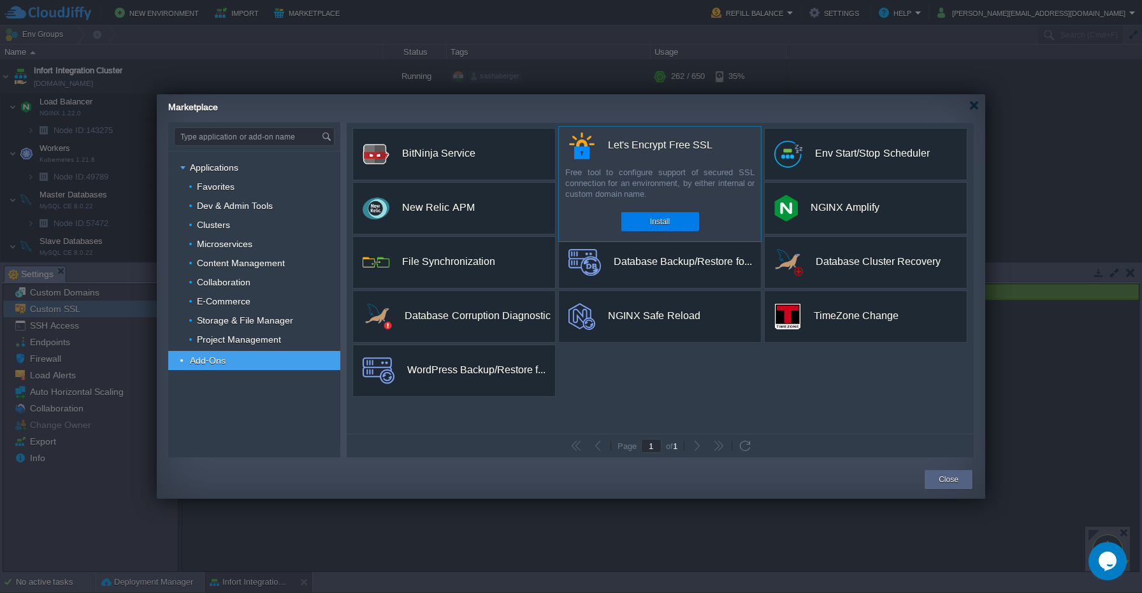
click at [612, 162] on div "custom Let's Encrypt Free SSL Free tool to configure support of secured SSL con…" at bounding box center [659, 184] width 203 height 116
click at [661, 227] on button "Install" at bounding box center [660, 221] width 20 height 13
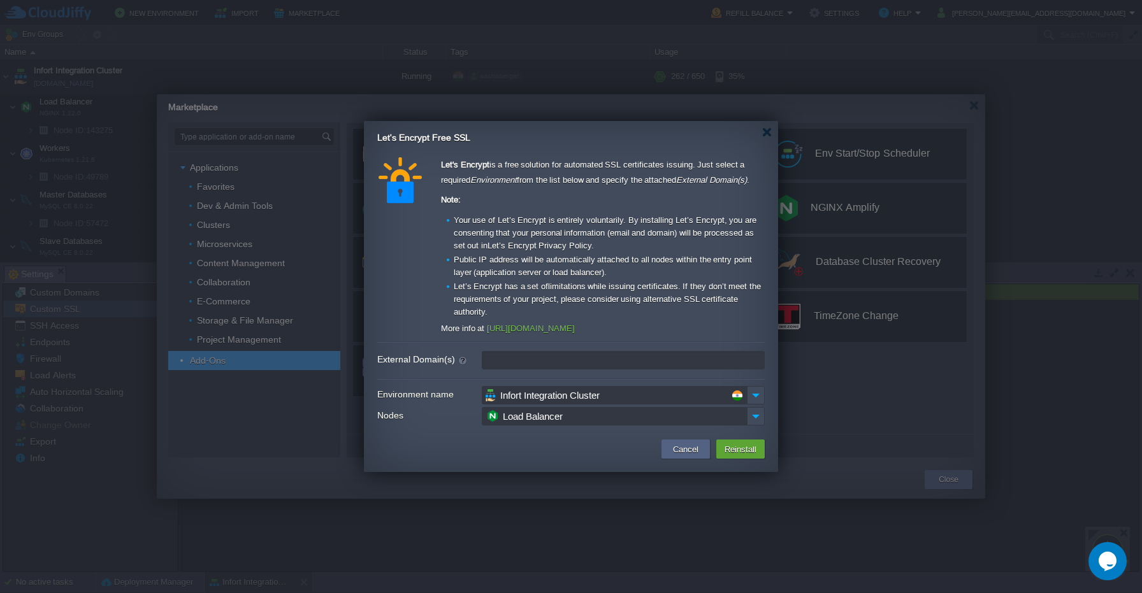
click at [554, 361] on input "External Domain(s)" at bounding box center [623, 360] width 283 height 18
paste input "[DOMAIN_NAME],[DOMAIN_NAME],[DOMAIN_NAME],[DOMAIN_NAME],[DOMAIN_NAME],[DOMAIN_N…"
type input "[DOMAIN_NAME],[DOMAIN_NAME],[DOMAIN_NAME],[DOMAIN_NAME],[DOMAIN_NAME],[DOMAIN_N…"
click at [734, 454] on button "Reinstall" at bounding box center [741, 449] width 40 height 15
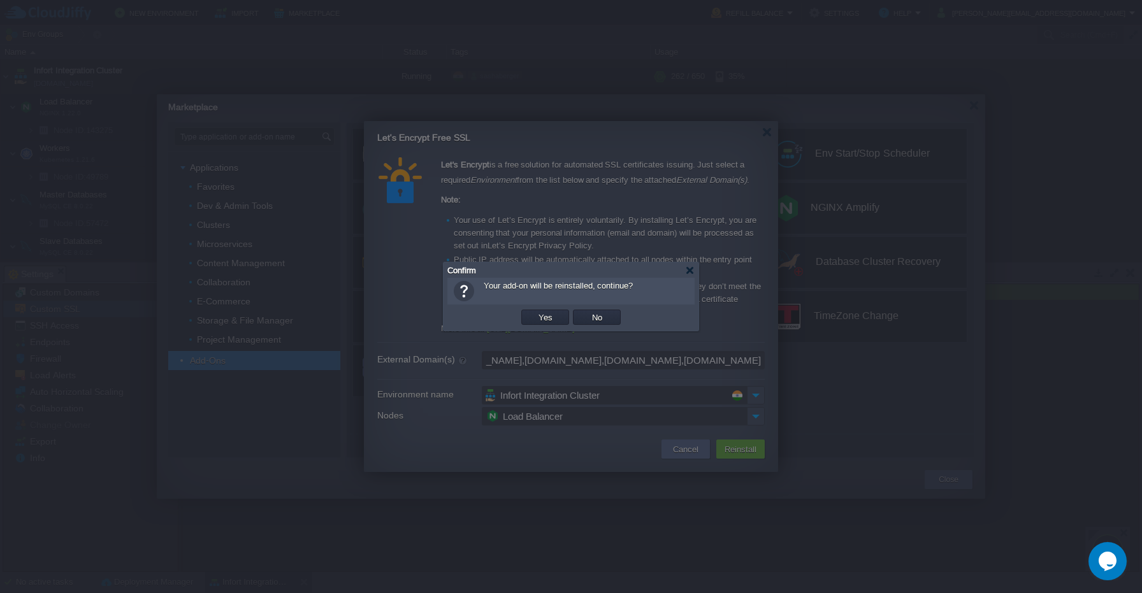
scroll to position [0, 0]
click at [546, 315] on button "Yes" at bounding box center [546, 317] width 22 height 11
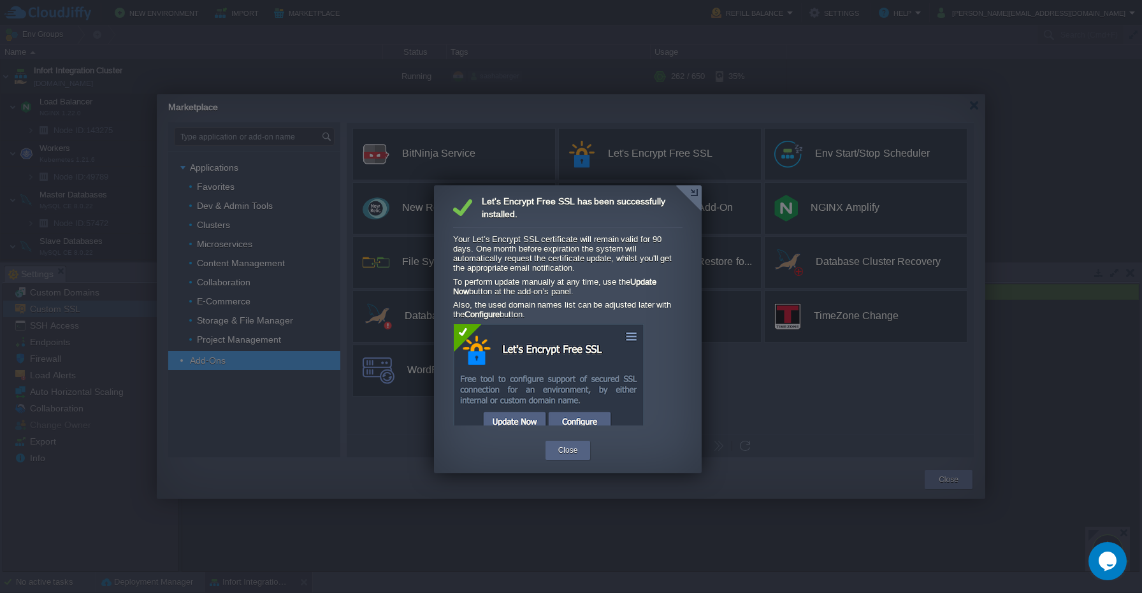
click at [561, 463] on td "Close" at bounding box center [568, 454] width 49 height 31
click at [569, 452] on button "Close" at bounding box center [568, 450] width 20 height 13
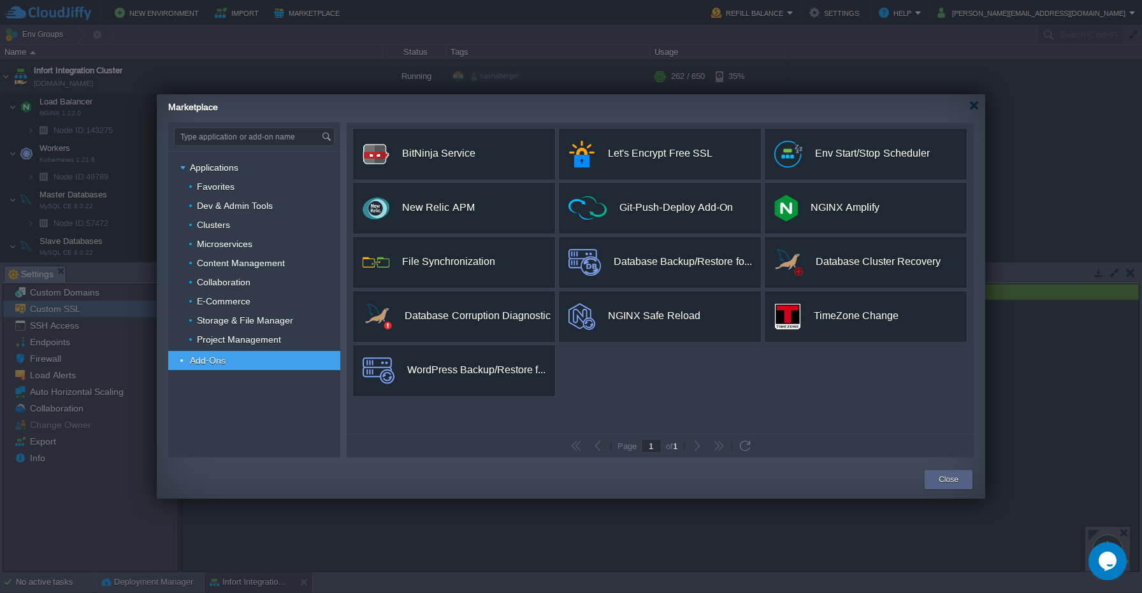
click at [787, 58] on div at bounding box center [571, 296] width 1142 height 593
click at [667, 62] on div at bounding box center [571, 296] width 1142 height 593
click at [971, 108] on div at bounding box center [974, 106] width 10 height 10
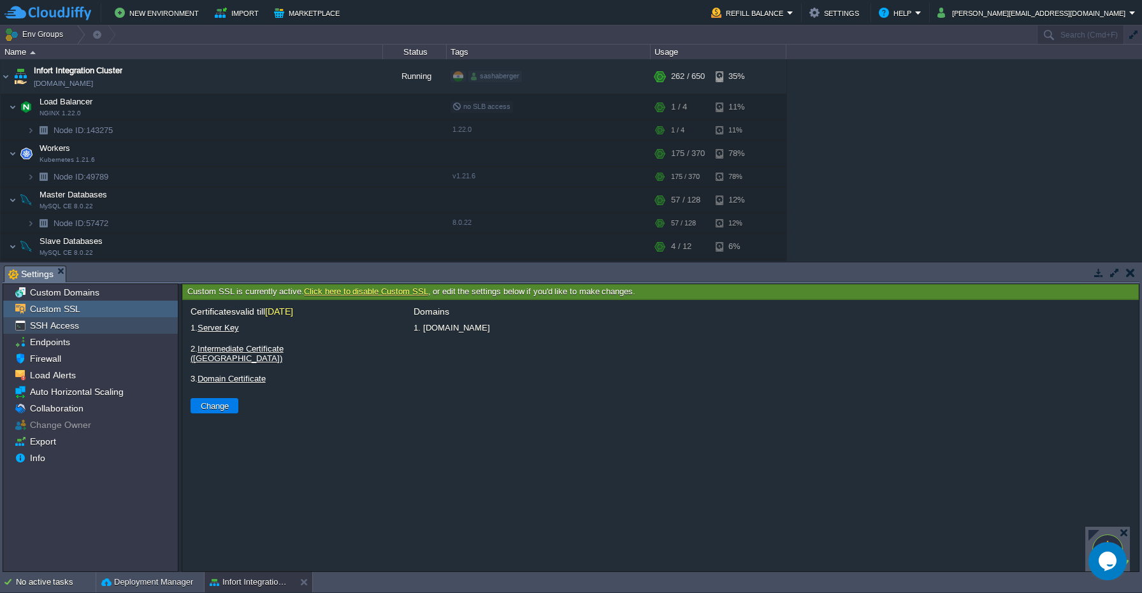
click at [61, 326] on span "SSH Access" at bounding box center [54, 325] width 54 height 11
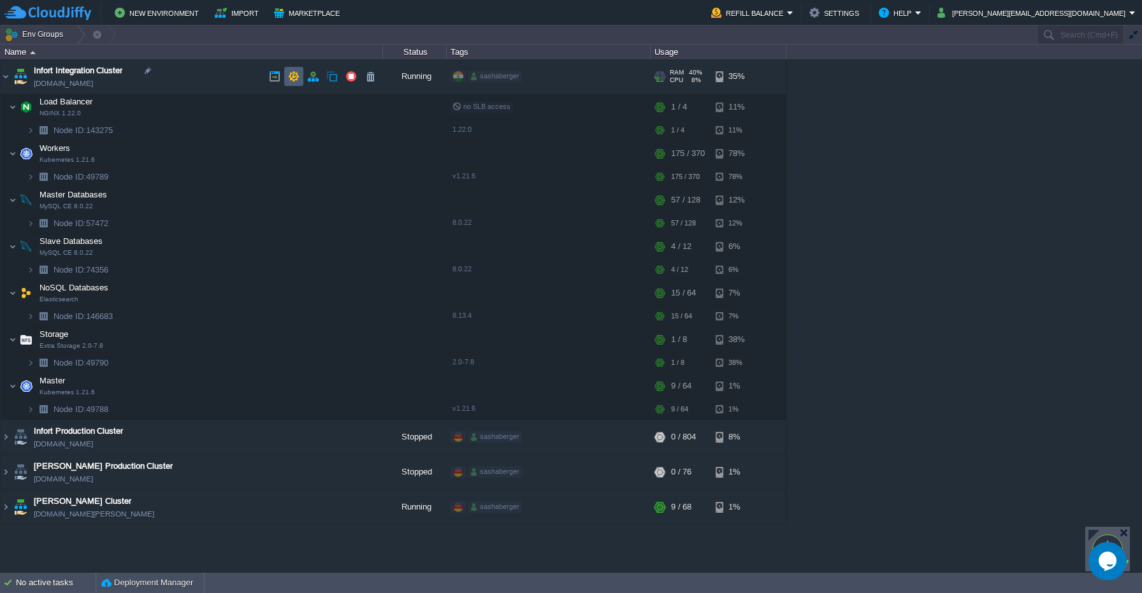
click at [287, 84] on td at bounding box center [293, 76] width 19 height 19
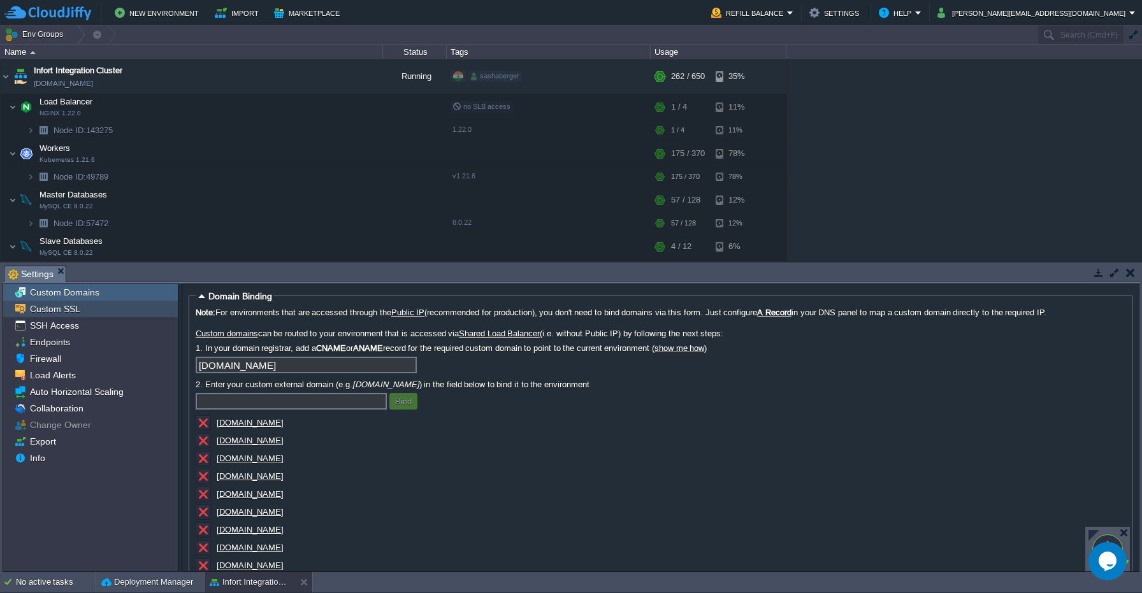
click at [83, 315] on div "Custom SSL" at bounding box center [90, 309] width 175 height 17
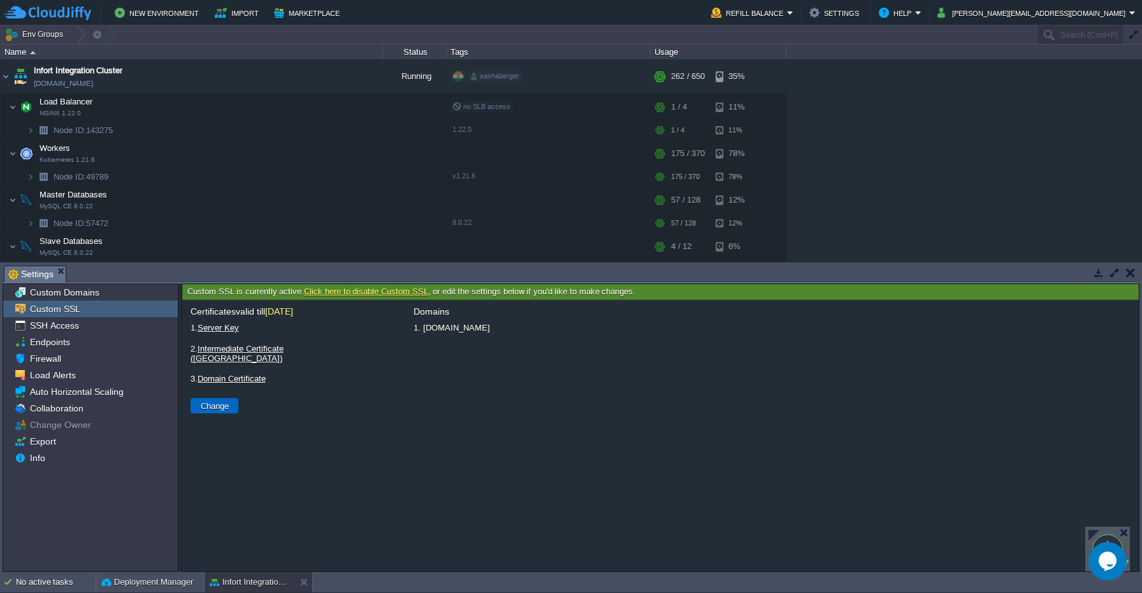
click at [222, 400] on button "Change" at bounding box center [215, 405] width 36 height 11
type input "Select File"
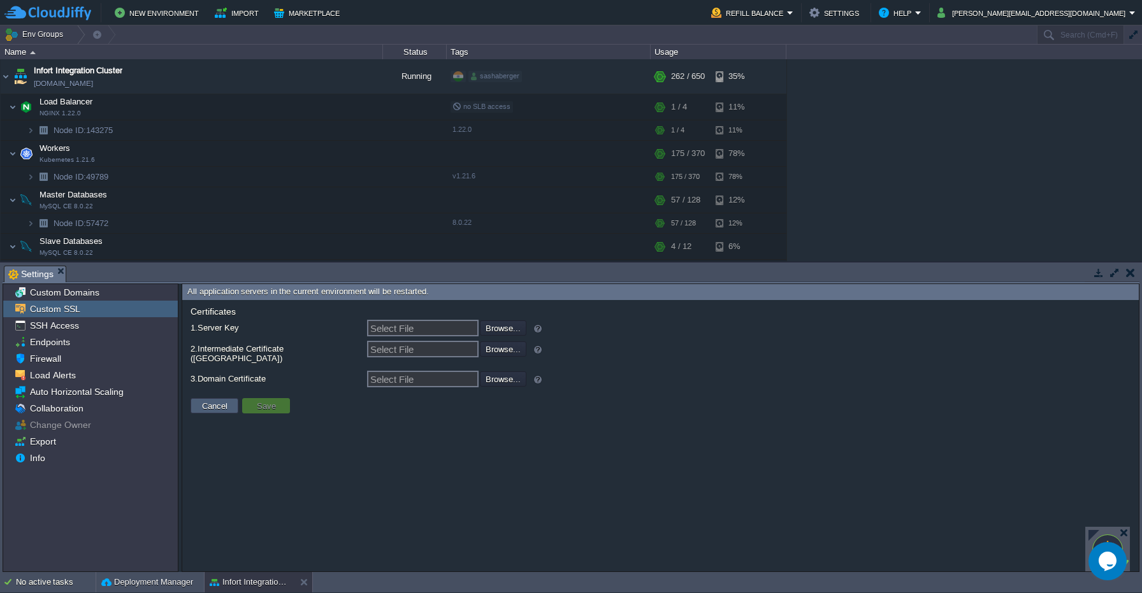
click at [220, 400] on button "Cancel" at bounding box center [214, 405] width 33 height 11
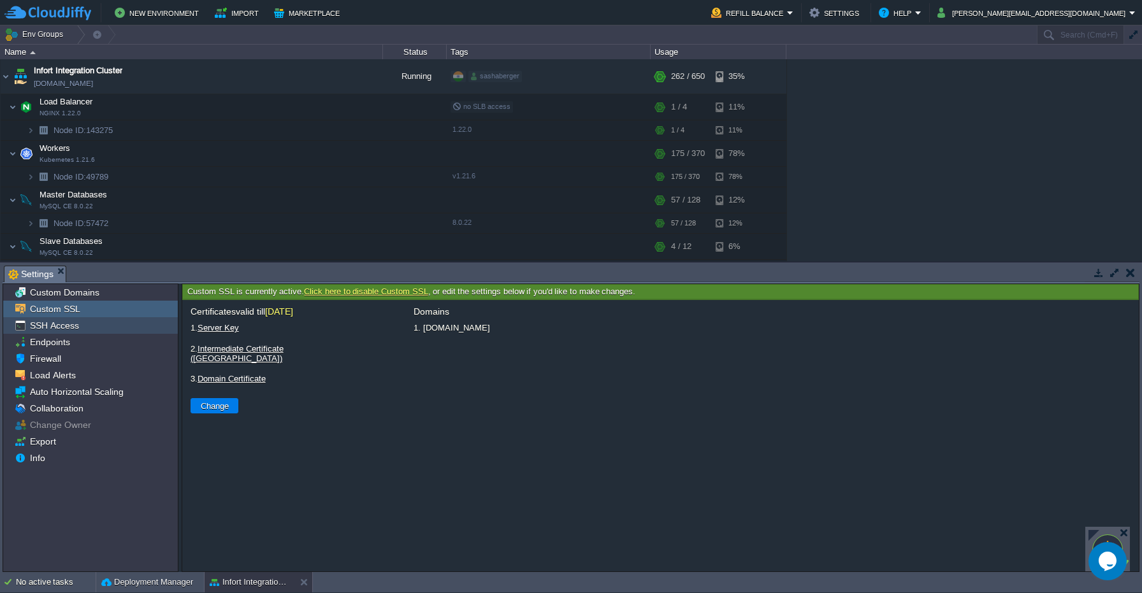
click at [69, 324] on span "SSH Access" at bounding box center [54, 325] width 54 height 11
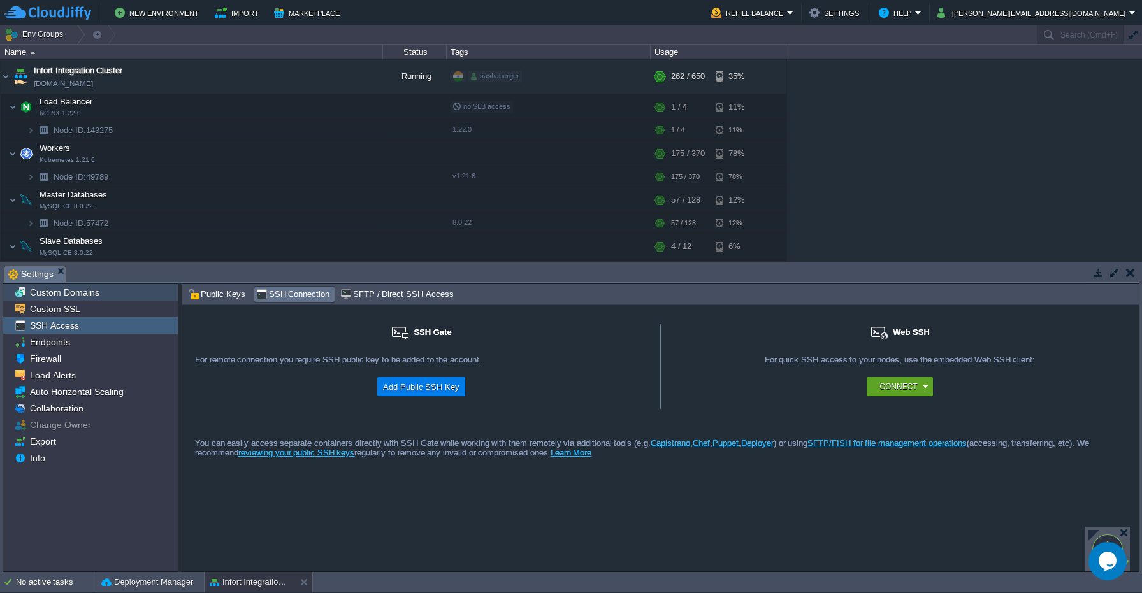
click at [65, 298] on span "Custom Domains" at bounding box center [64, 292] width 74 height 11
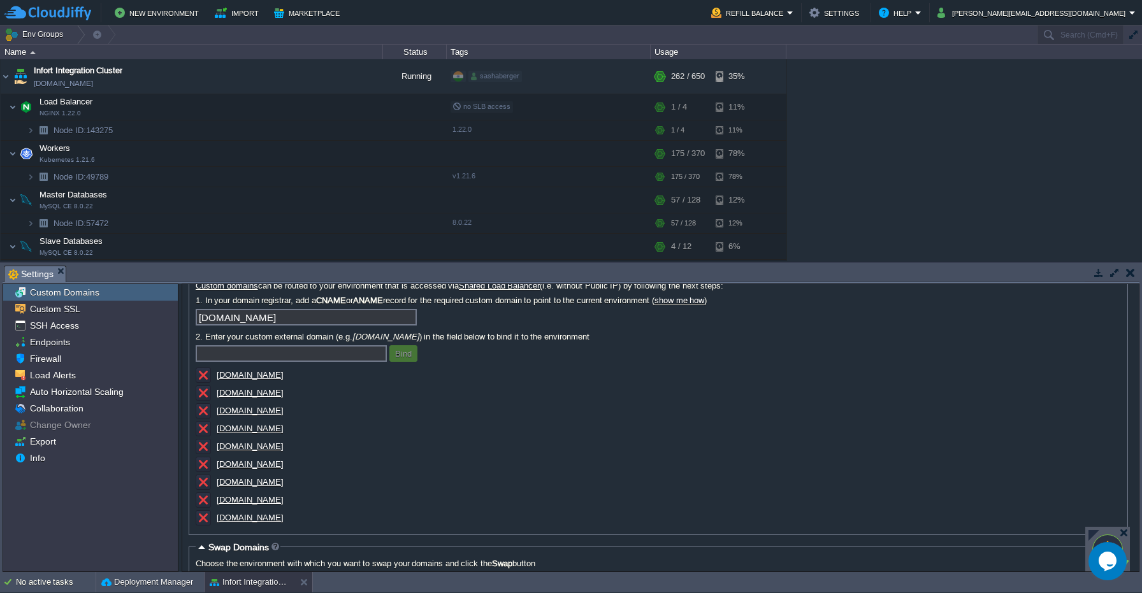
scroll to position [48, 0]
click at [309, 17] on button "Marketplace" at bounding box center [308, 12] width 69 height 15
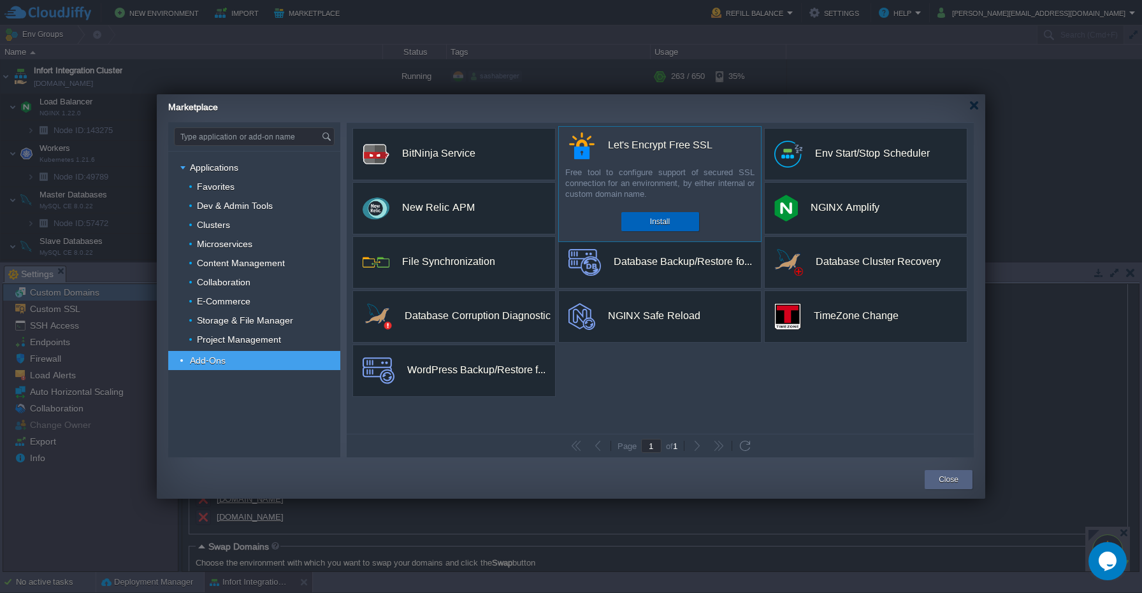
click at [667, 213] on div "Install" at bounding box center [660, 221] width 59 height 19
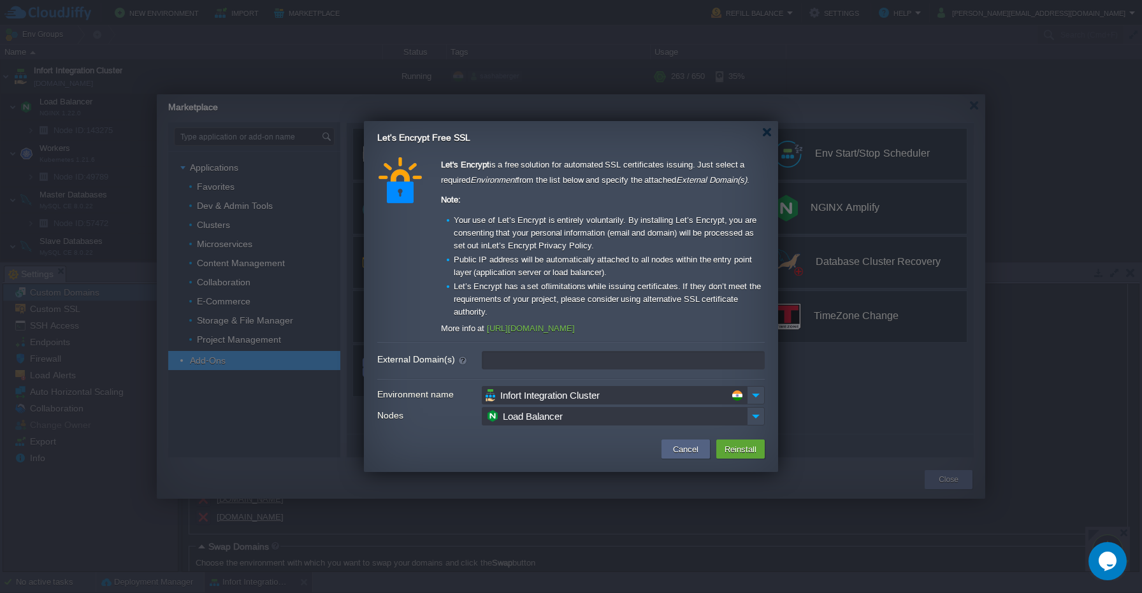
click at [534, 359] on input "External Domain(s)" at bounding box center [623, 360] width 283 height 18
paste input "[DOMAIN_NAME], [DOMAIN_NAME], [DOMAIN_NAME], [DOMAIN_NAME], [DOMAIN_NAME], [DOM…"
type input "[DOMAIN_NAME], [DOMAIN_NAME], [DOMAIN_NAME], [DOMAIN_NAME], [DOMAIN_NAME], [DOM…"
click at [734, 449] on button "Reinstall" at bounding box center [741, 449] width 40 height 15
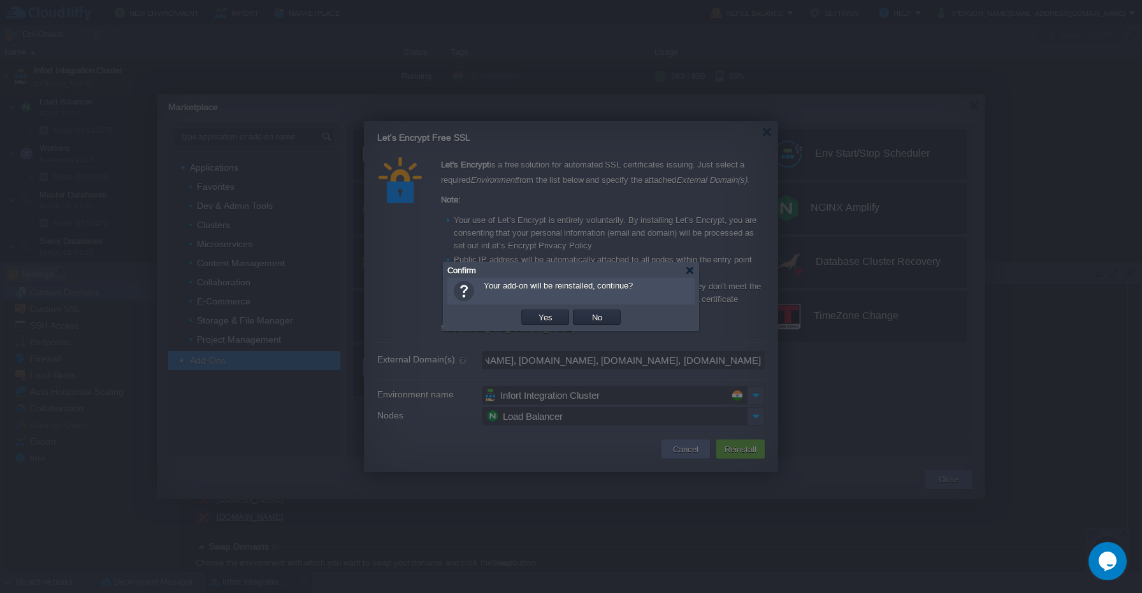
scroll to position [0, 0]
click at [555, 322] on td "Yes" at bounding box center [545, 317] width 48 height 15
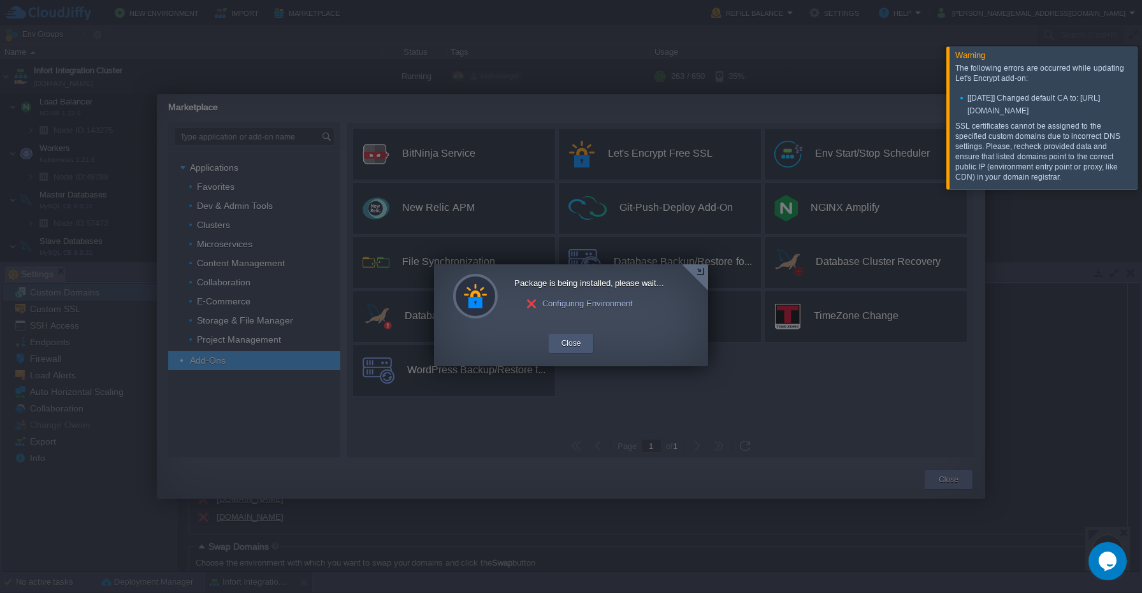
click at [573, 340] on button "Close" at bounding box center [571, 343] width 20 height 13
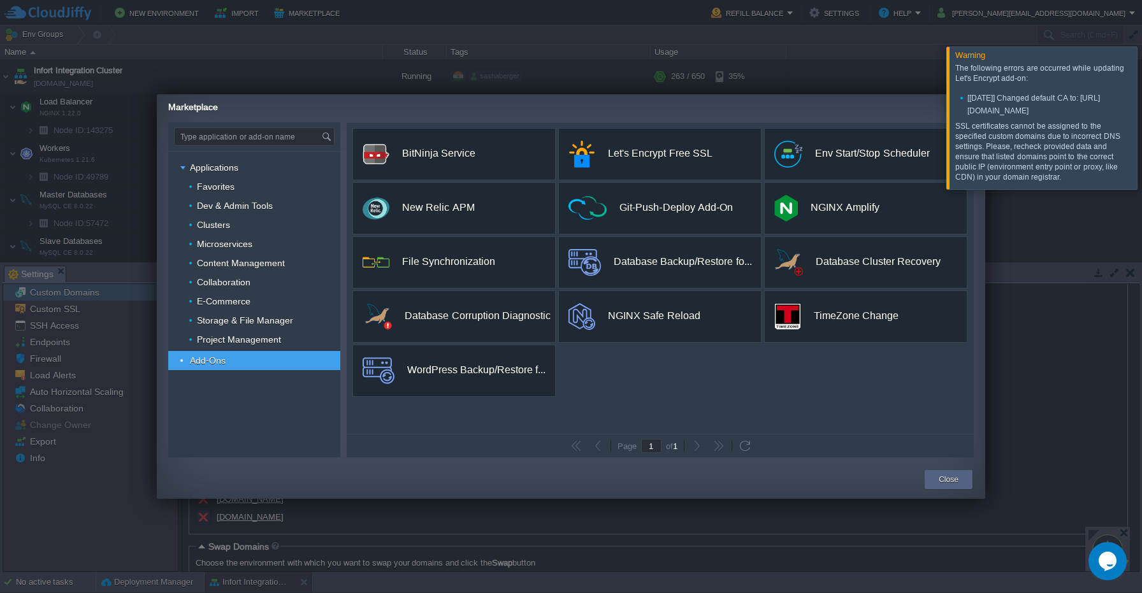
click at [487, 45] on div at bounding box center [571, 296] width 1142 height 593
click at [957, 482] on button "Close" at bounding box center [949, 479] width 20 height 13
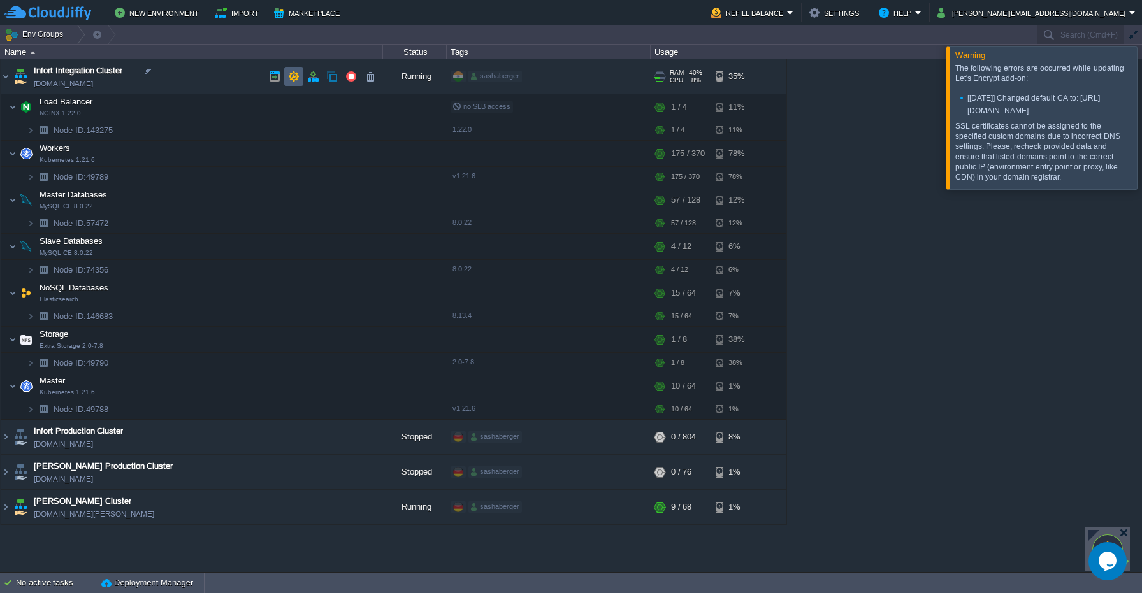
click at [296, 78] on button "button" at bounding box center [293, 76] width 11 height 11
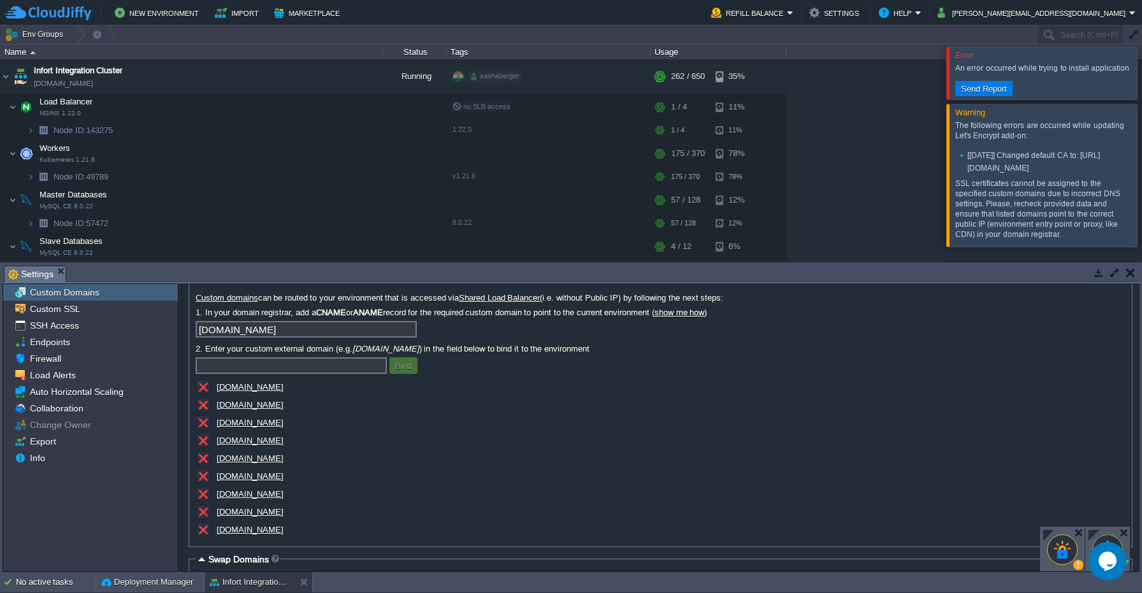
scroll to position [36, 0]
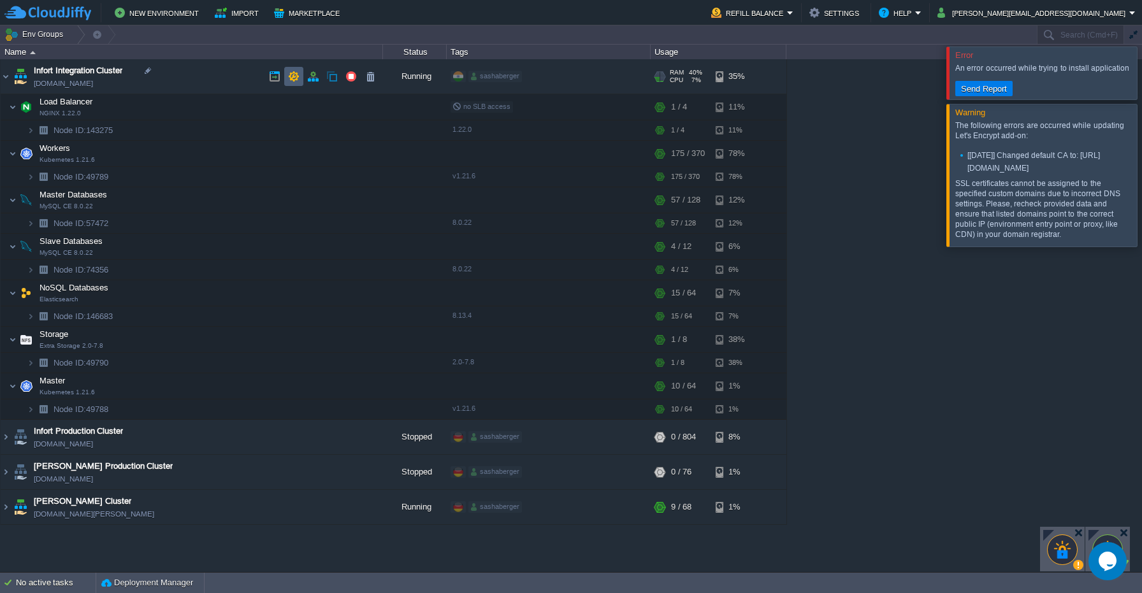
click at [288, 78] on button "button" at bounding box center [293, 76] width 11 height 11
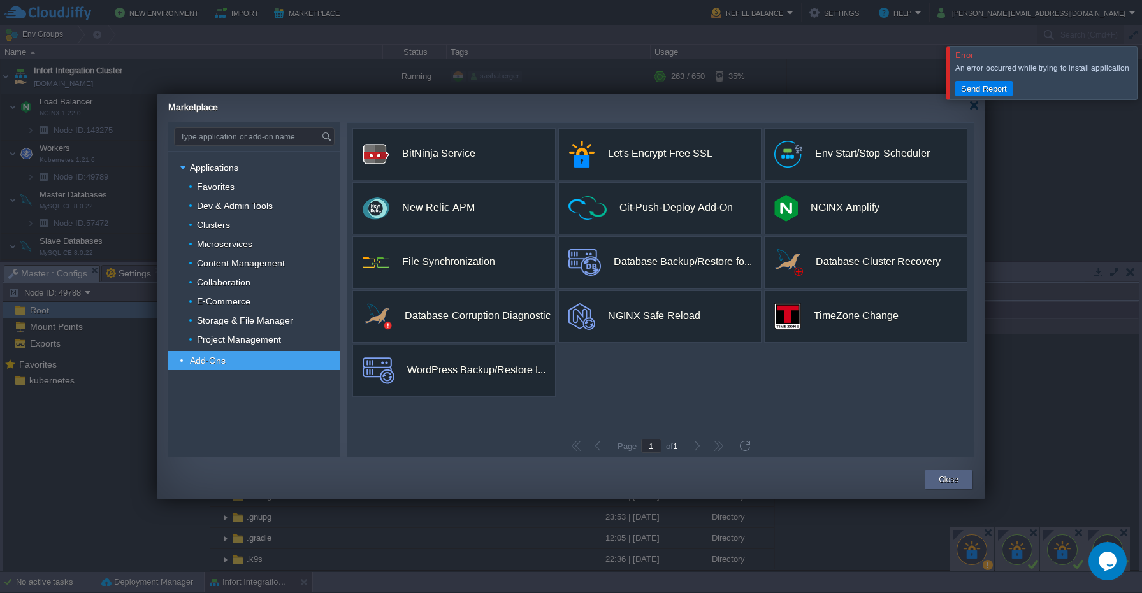
scroll to position [121, 0]
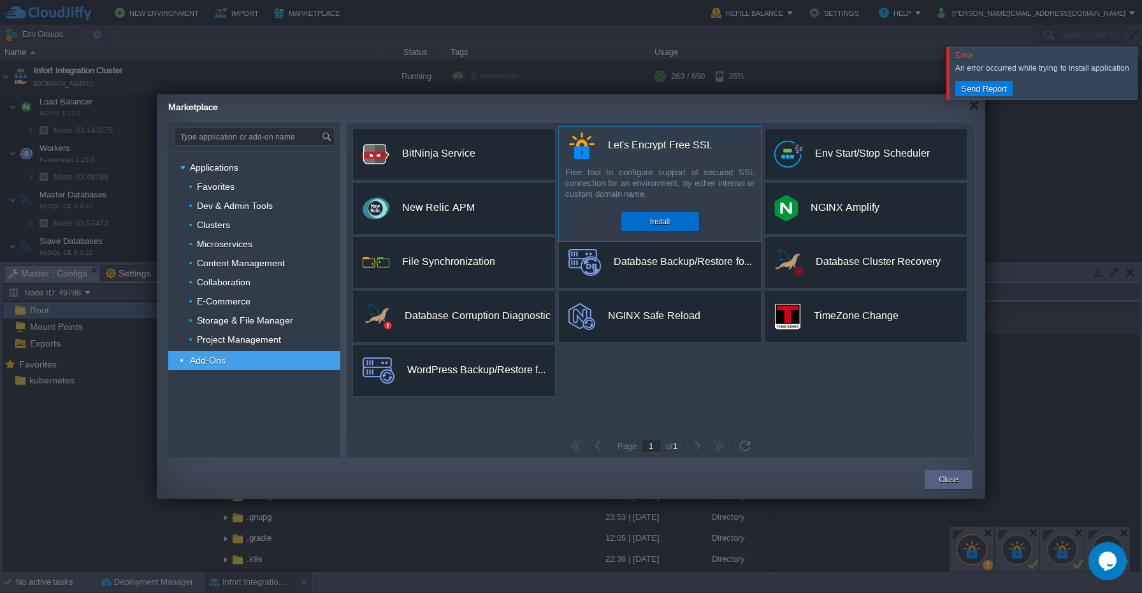
click at [637, 220] on div "Install" at bounding box center [660, 221] width 59 height 19
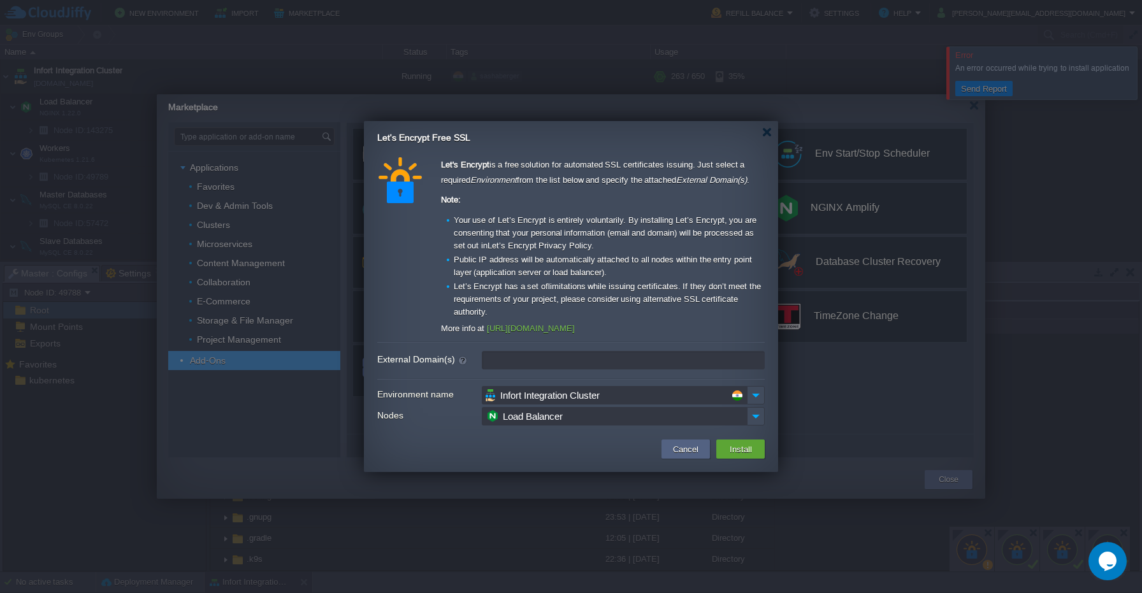
click at [527, 366] on input "External Domain(s)" at bounding box center [623, 360] width 283 height 18
paste input "appliance.mrecords.me,document.mrecords.me,erecords.me,facility.mrecords.me,int…"
type input "appliance.mrecords.me,document.mrecords.me,erecords.me,facility.mrecords.me,int…"
click at [732, 452] on button "Install" at bounding box center [741, 449] width 30 height 15
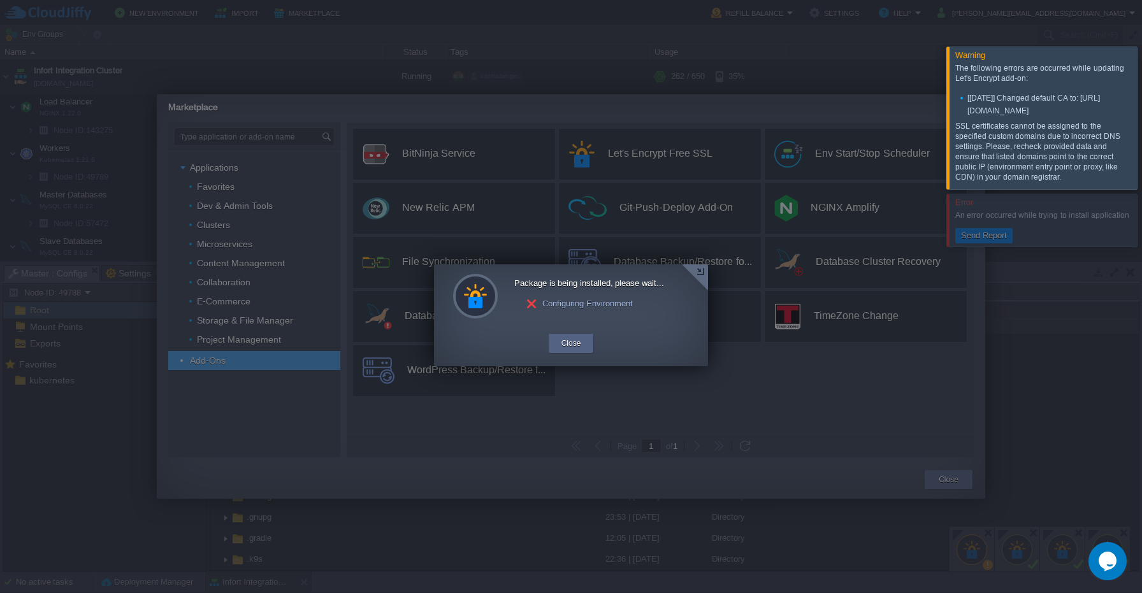
scroll to position [121, 0]
click at [562, 344] on button "Close" at bounding box center [571, 343] width 20 height 13
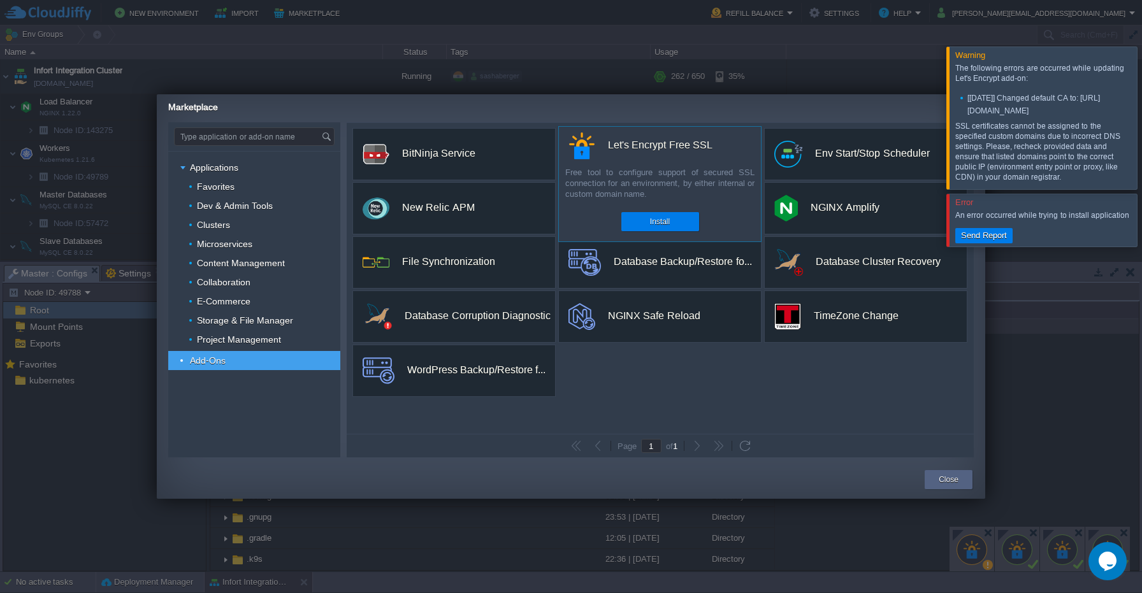
click at [650, 165] on div "custom Let's Encrypt Free SSL Free tool to configure support of secured SSL con…" at bounding box center [659, 184] width 203 height 116
click at [651, 223] on button "Install" at bounding box center [660, 221] width 20 height 13
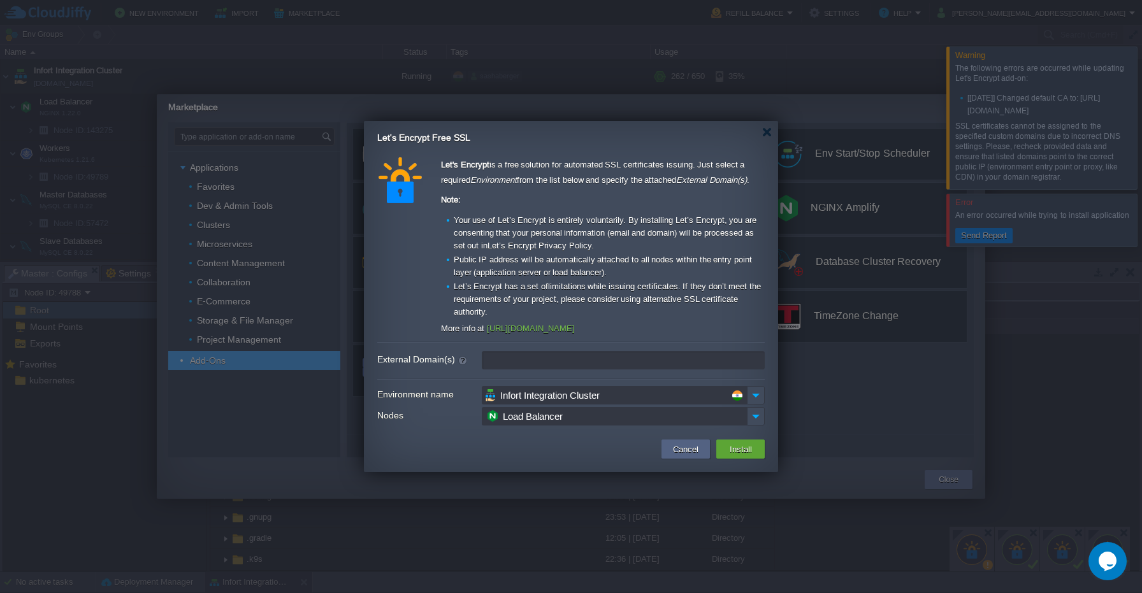
click at [596, 364] on input "External Domain(s)" at bounding box center [623, 360] width 283 height 18
type input "leave blank to get a test certificate for this environment domain"
paste input "appliance.mrecords.me document.mrecords.me erecords.me facility.mrecords.me int…"
type input "appliance.mrecords.me document.mrecords.me erecords.me facility.mrecords.me int…"
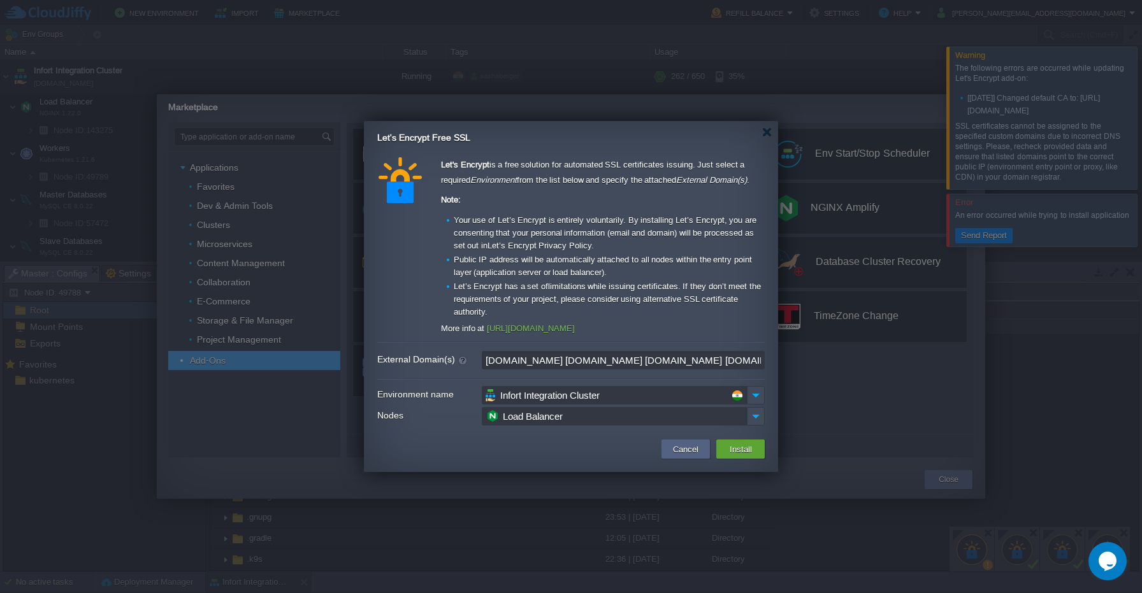
scroll to position [0, 819]
click at [744, 450] on button "Install" at bounding box center [741, 449] width 30 height 15
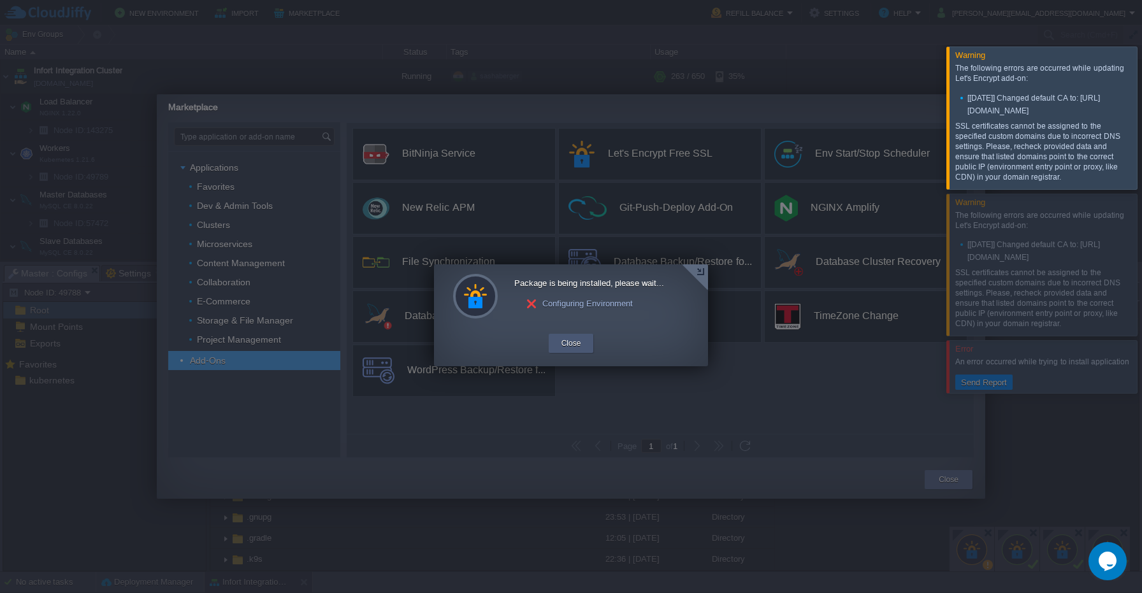
click at [573, 342] on button "Close" at bounding box center [571, 343] width 20 height 13
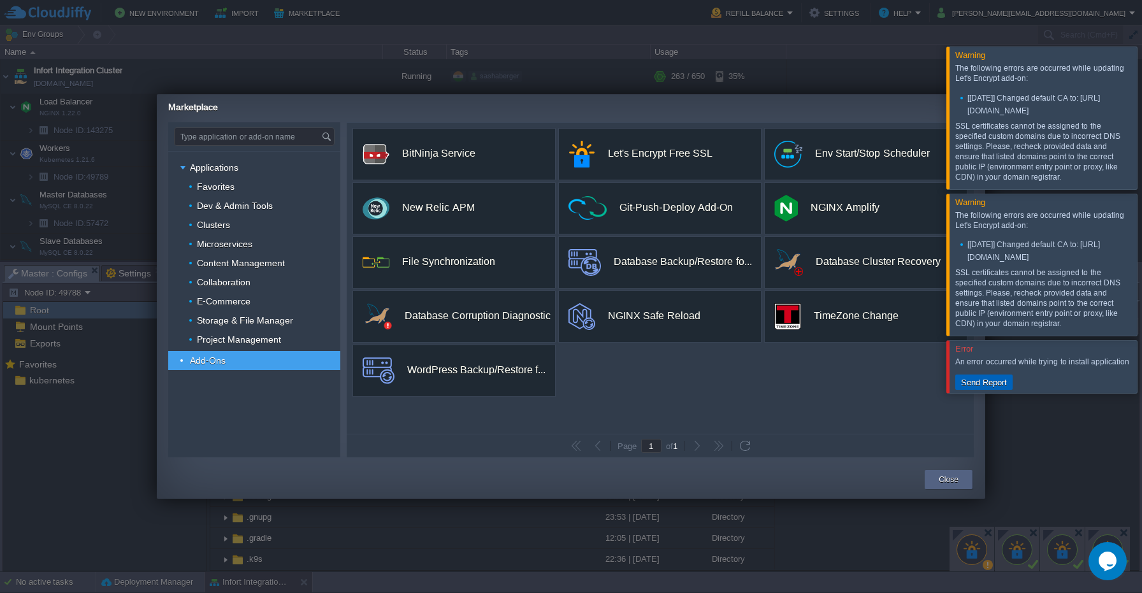
click at [980, 388] on button "Send Report" at bounding box center [984, 382] width 54 height 11
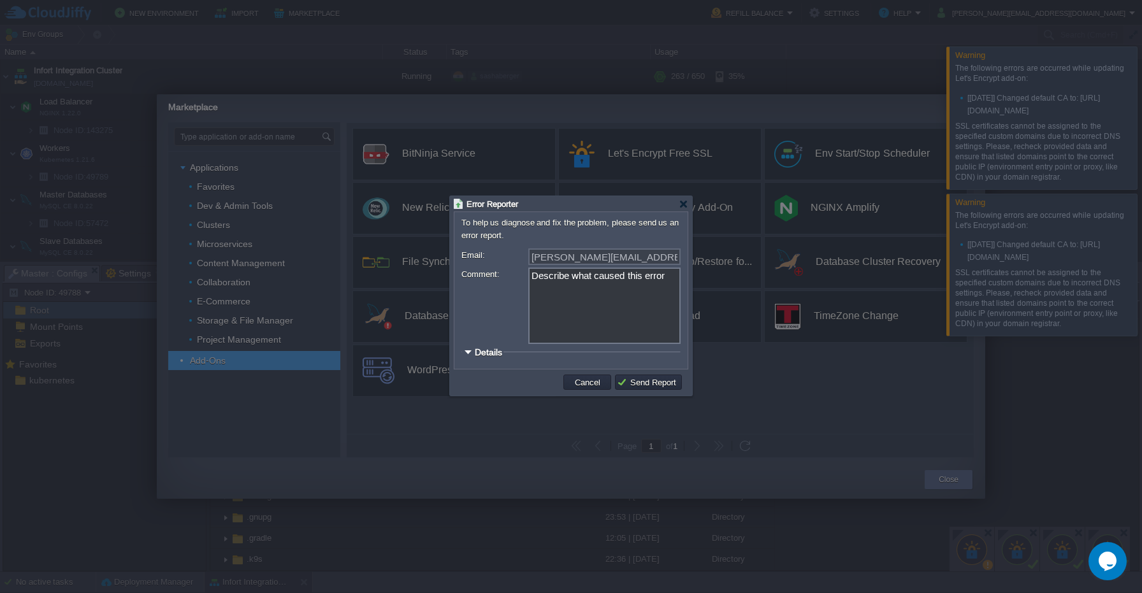
click at [656, 391] on td "Send Report" at bounding box center [648, 382] width 71 height 19
click at [644, 384] on button "Send Report" at bounding box center [648, 382] width 63 height 11
click at [682, 205] on div at bounding box center [684, 204] width 10 height 10
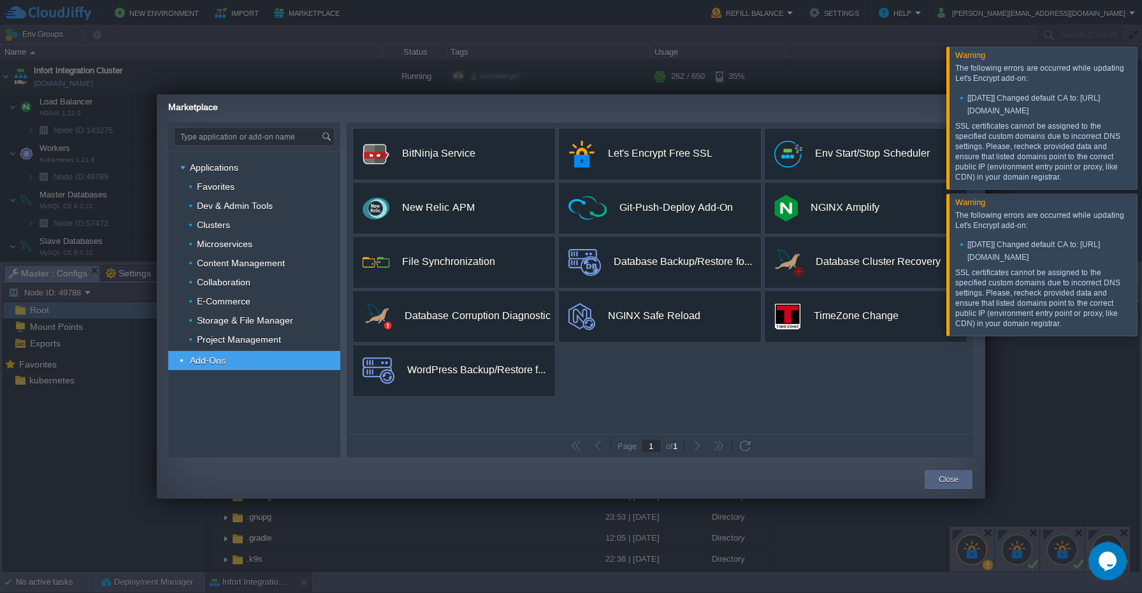
click at [1061, 87] on div "The following errors are occurred while updating Let's Encrypt add-on: [Mon Sep…" at bounding box center [1042, 122] width 175 height 119
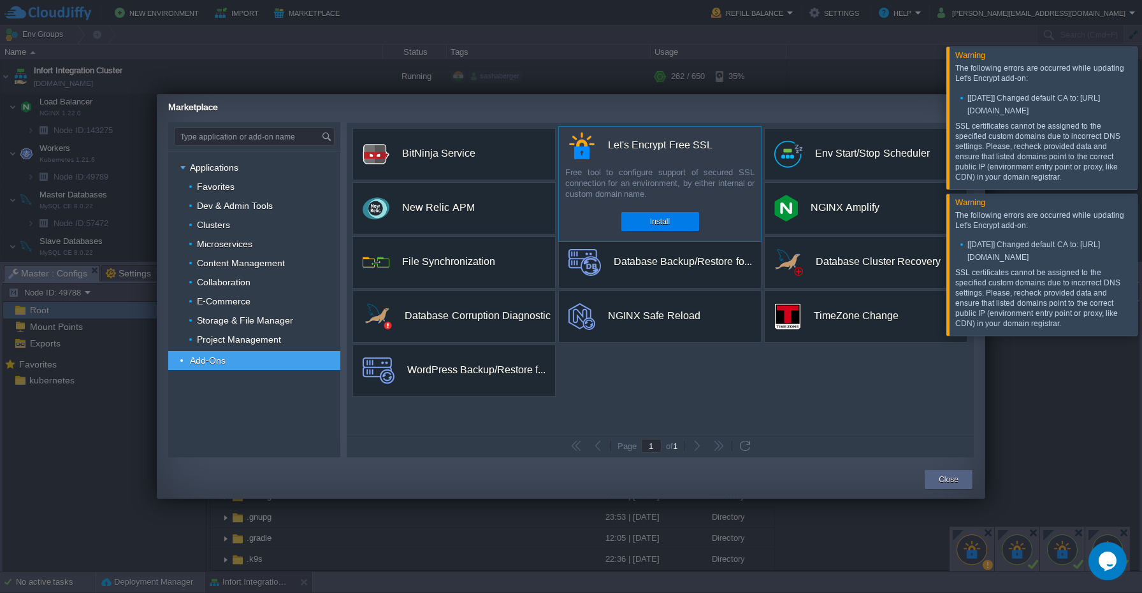
click at [659, 154] on div "Let's Encrypt Free SSL" at bounding box center [660, 145] width 105 height 27
click at [655, 222] on button "Install" at bounding box center [660, 221] width 20 height 13
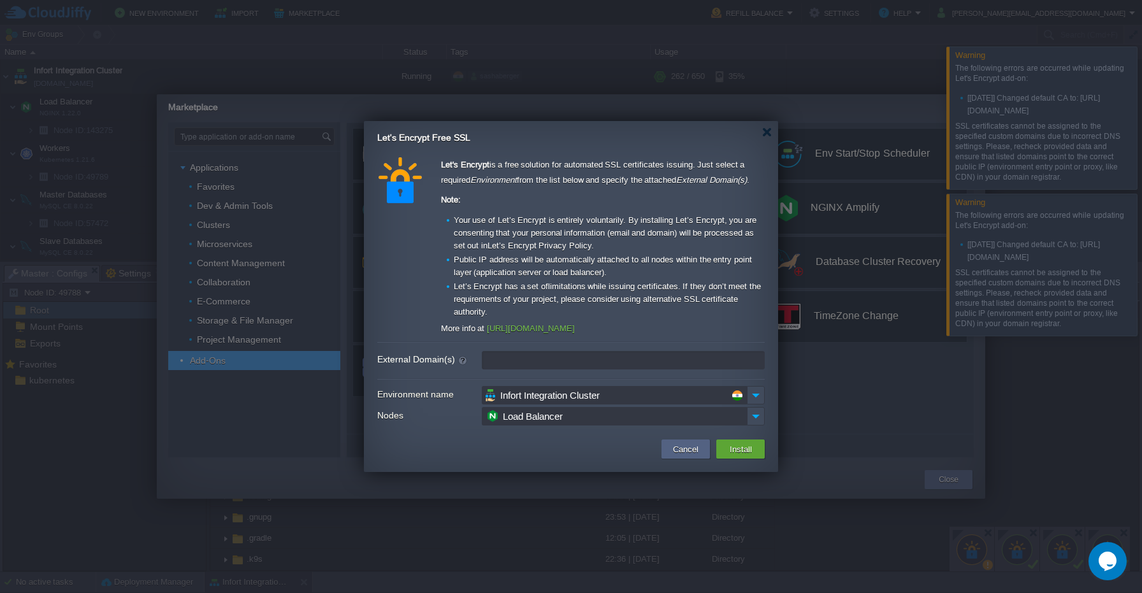
click at [542, 368] on input "External Domain(s)" at bounding box center [623, 360] width 283 height 18
paste input "appliance.mrecords.me document.mrecords.me erecords.me facility.mrecords.me int…"
type input "appliance.mrecords.me document.mrecords.me erecords.me facility.mrecords.me int…"
click at [738, 450] on button "Install" at bounding box center [741, 449] width 30 height 15
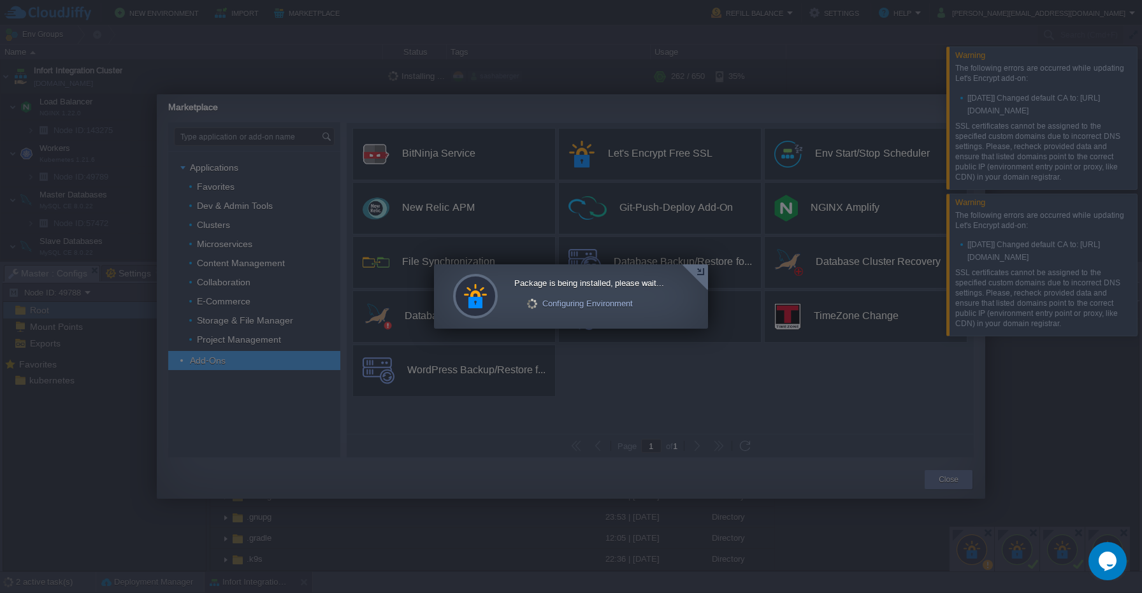
click at [951, 293] on div at bounding box center [571, 296] width 1142 height 593
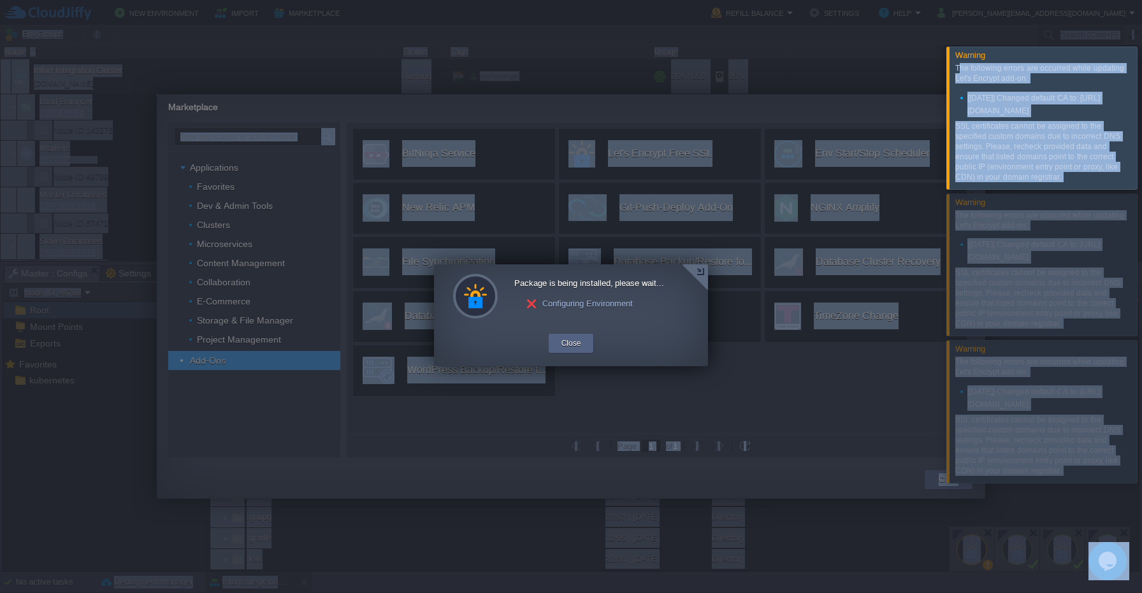
drag, startPoint x: 959, startPoint y: 69, endPoint x: 1081, endPoint y: 202, distance: 179.9
click at [1081, 190] on div "Warning The following errors are occurred while updating Let's Encrypt add-on: …" at bounding box center [1041, 118] width 191 height 143
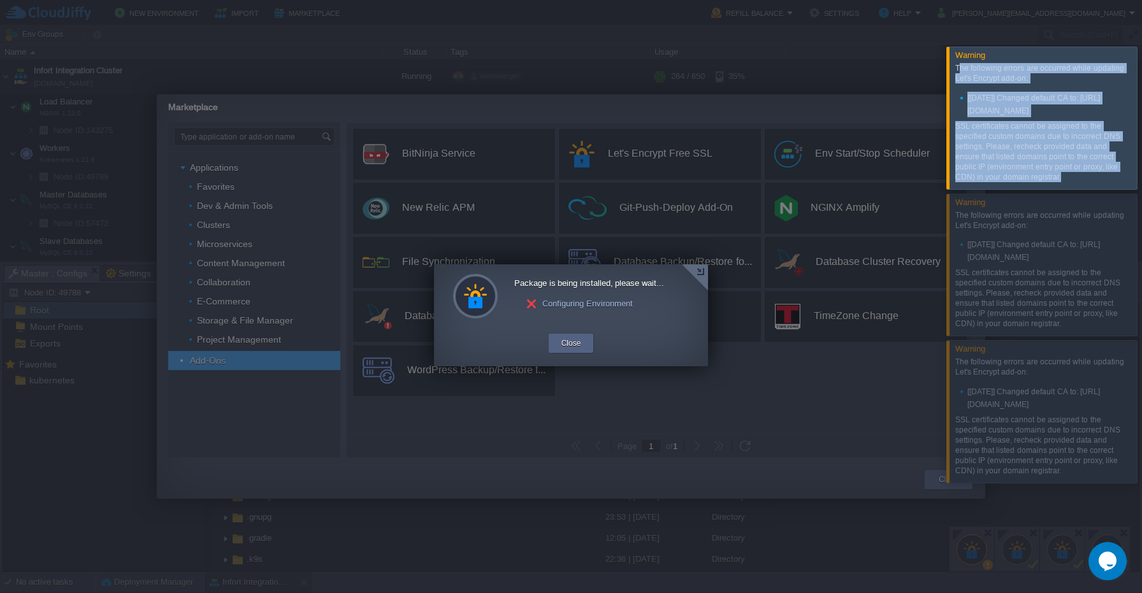
click at [1056, 151] on p "SSL certificates cannot be assigned to the specified custom domains due to inco…" at bounding box center [1040, 151] width 171 height 61
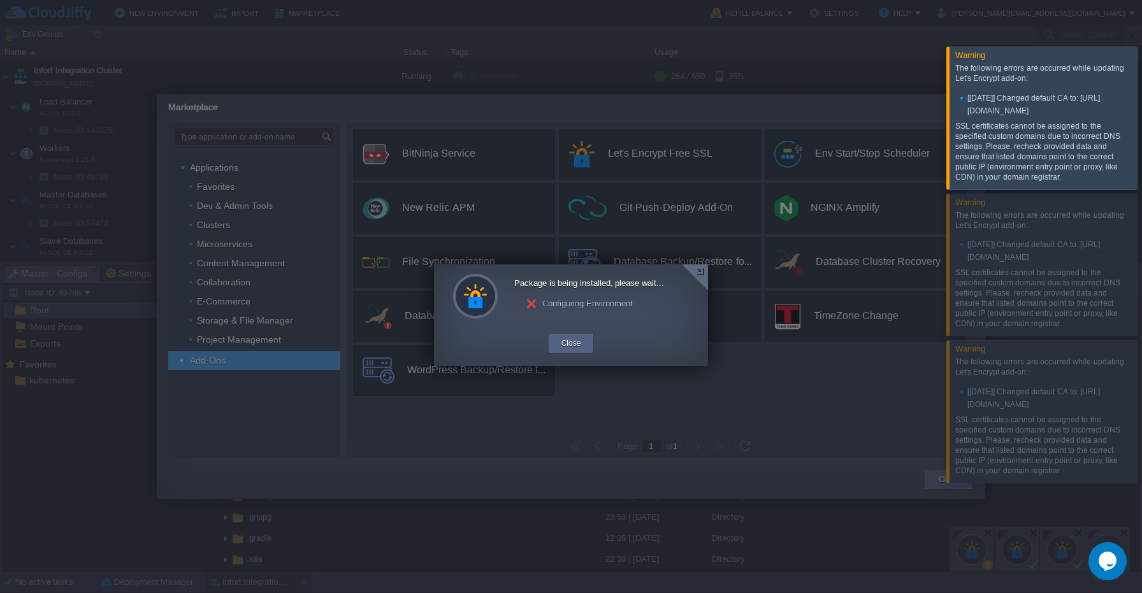
click at [794, 80] on div at bounding box center [571, 296] width 1142 height 593
click at [582, 342] on div "Close" at bounding box center [571, 343] width 26 height 19
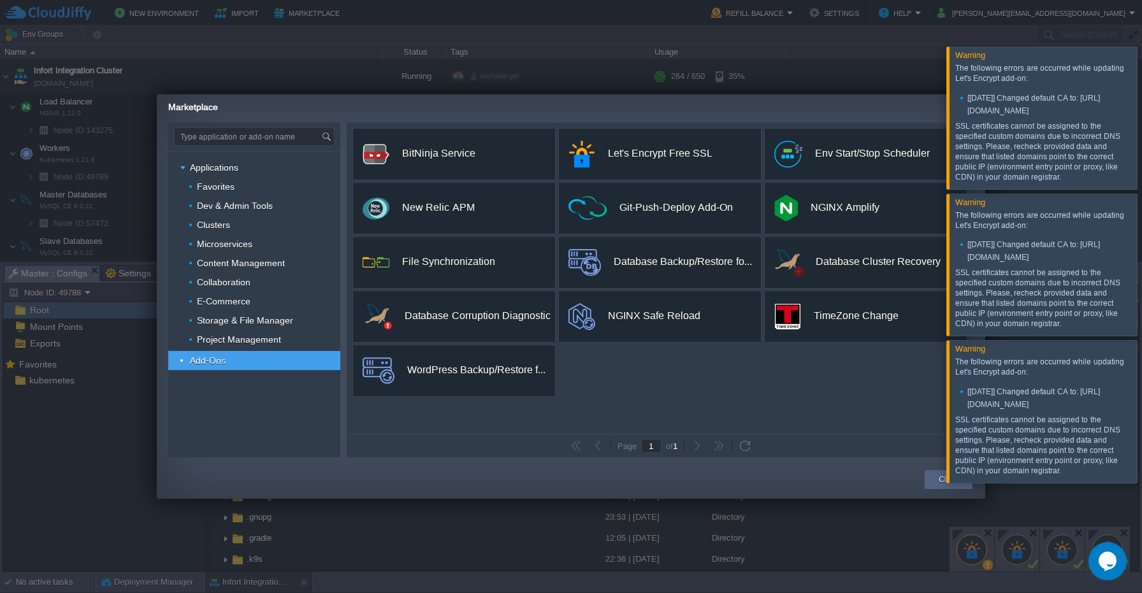
click at [407, 507] on div at bounding box center [571, 296] width 1142 height 593
click at [530, 60] on div at bounding box center [571, 296] width 1142 height 593
click at [792, 66] on div at bounding box center [571, 296] width 1142 height 593
click at [1071, 90] on ul "[Mon Sep 15 12:45:41 UTC 2025] Changed default CA to: https://acme-v02.api.lets…" at bounding box center [1042, 103] width 175 height 27
click at [1141, 89] on div at bounding box center [1157, 118] width 0 height 142
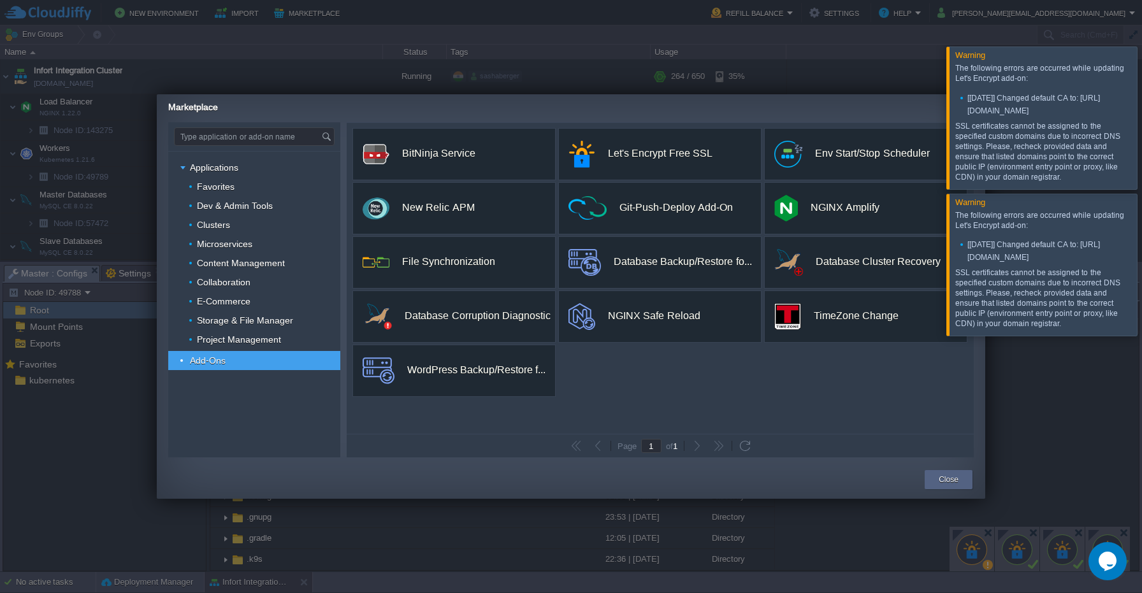
click at [1141, 96] on div at bounding box center [1157, 118] width 0 height 142
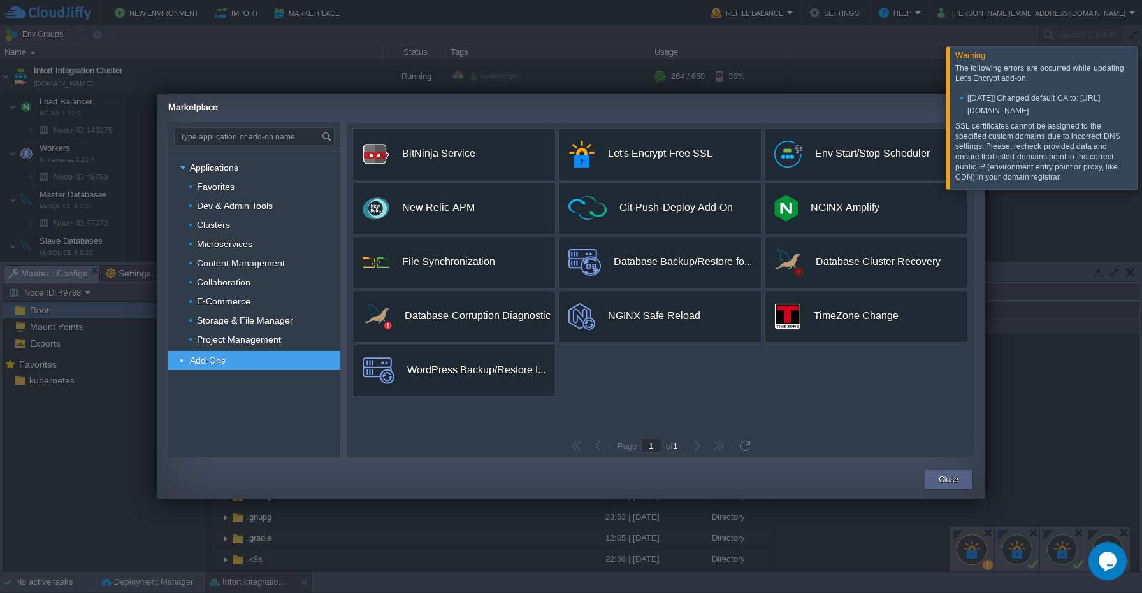
click at [1141, 94] on div at bounding box center [1157, 118] width 0 height 142
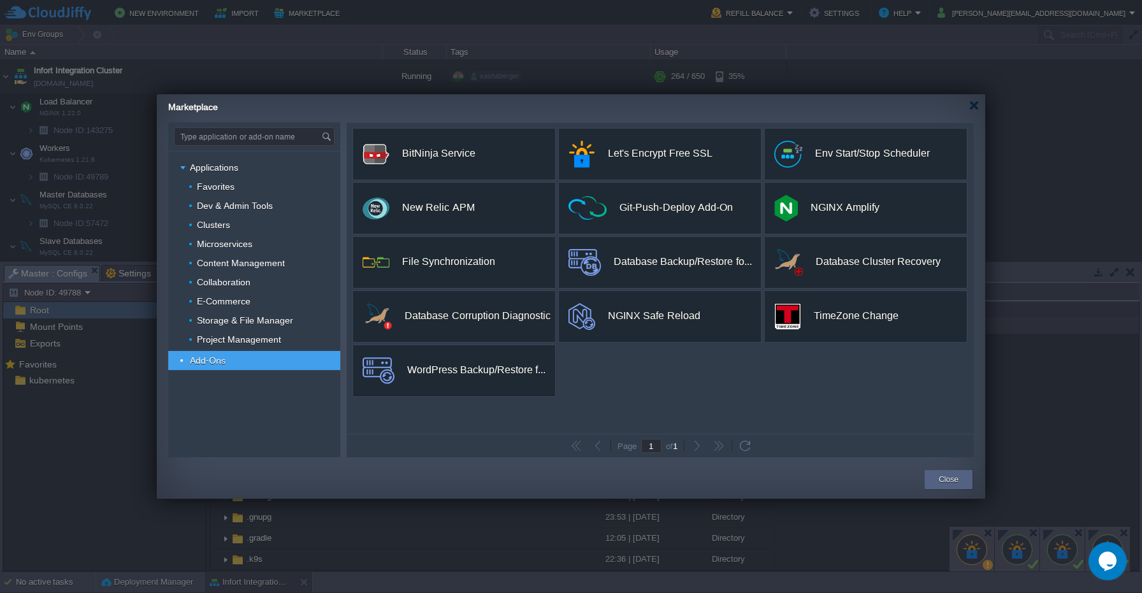
click at [974, 115] on div "Marketplace" at bounding box center [576, 105] width 817 height 22
click at [974, 101] on div at bounding box center [974, 106] width 10 height 10
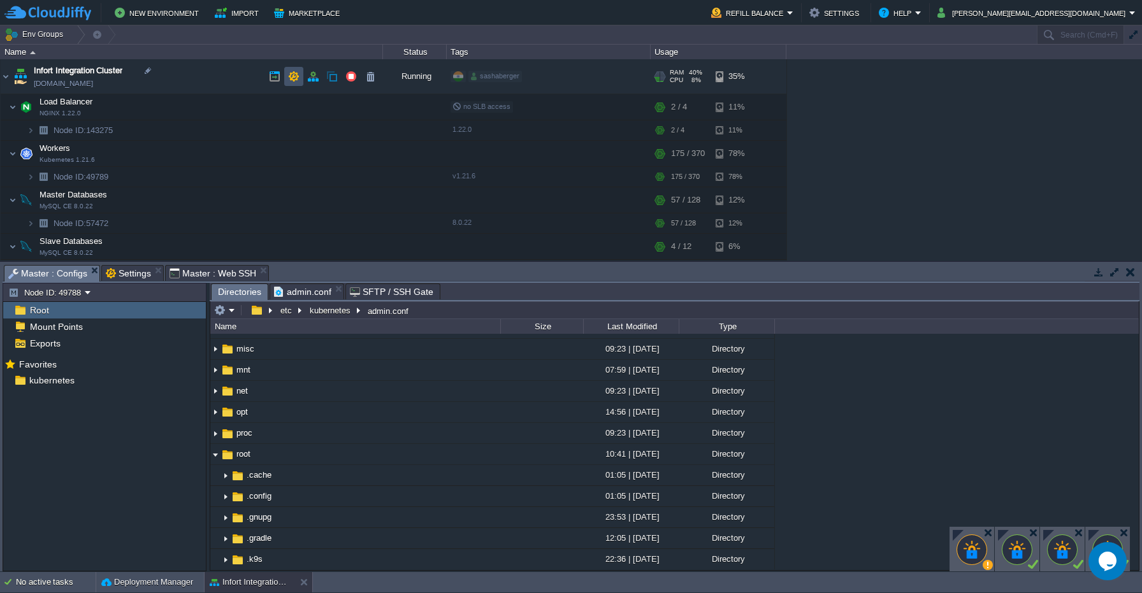
click at [296, 79] on button "button" at bounding box center [293, 76] width 11 height 11
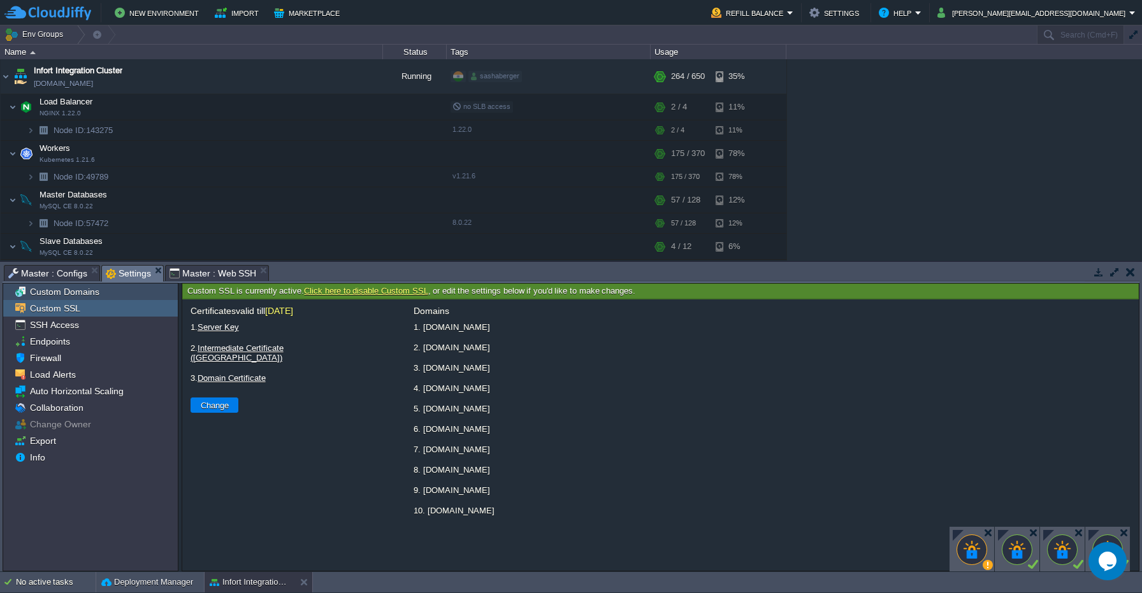
click at [70, 286] on span "Custom Domains" at bounding box center [64, 291] width 74 height 11
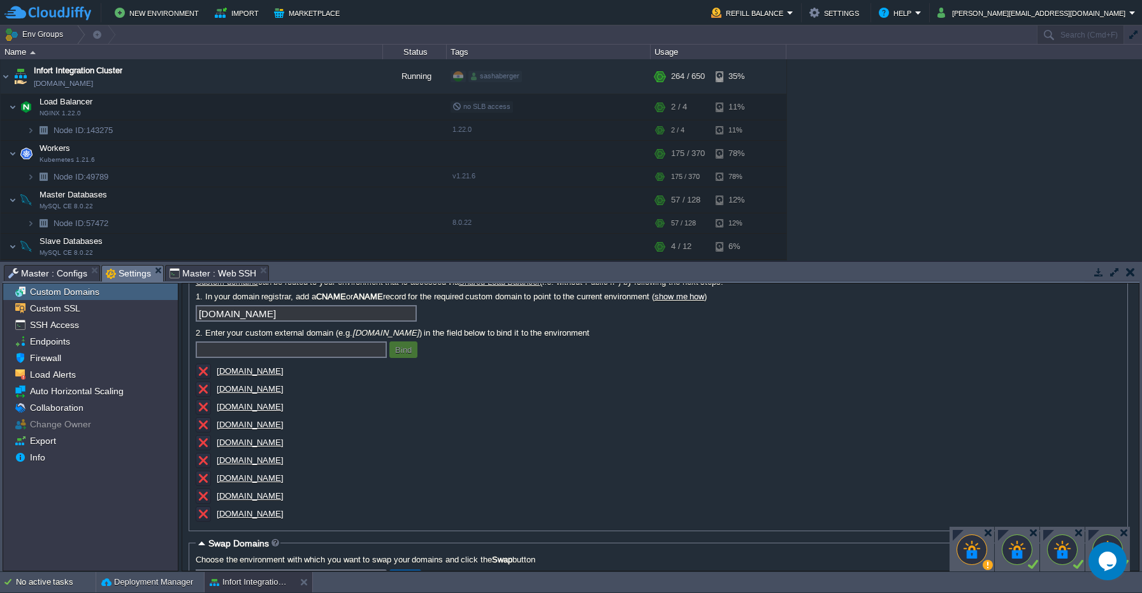
scroll to position [52, 0]
click at [300, 354] on input "text" at bounding box center [291, 349] width 191 height 17
paste input "temporal-ui.mrecords.me"
type input "temporal-ui.mrecords.me"
click at [404, 353] on button "Bind" at bounding box center [403, 348] width 24 height 11
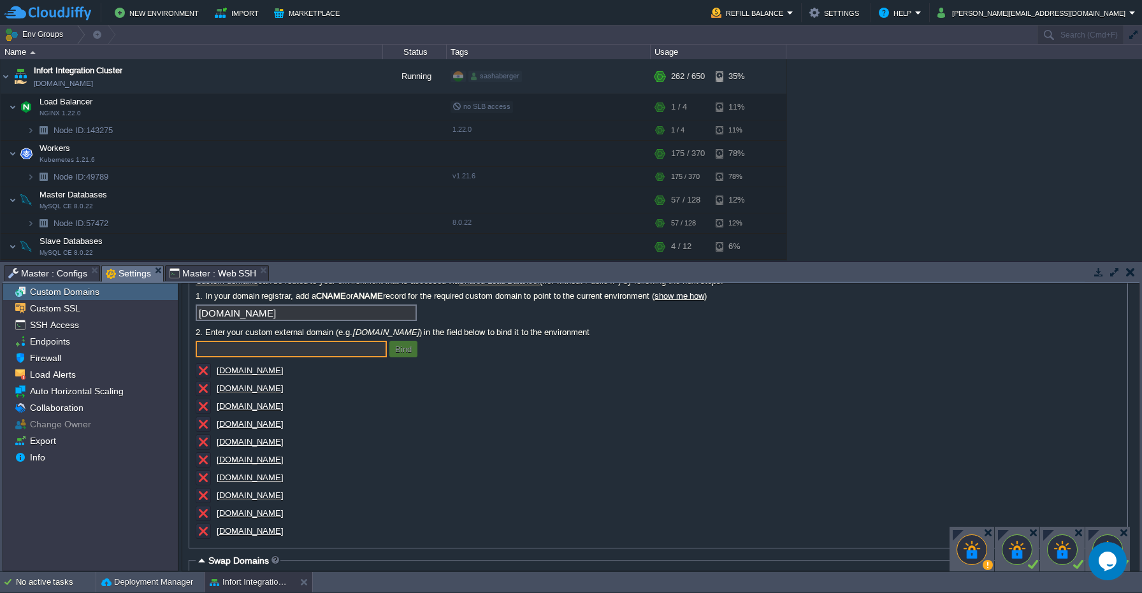
click at [244, 350] on input "text" at bounding box center [291, 349] width 191 height 17
paste input "temporal-grpc.mrecords.me"
type input "temporal-grpc.mrecords.me"
click at [406, 350] on button "Bind" at bounding box center [403, 348] width 24 height 11
click at [250, 465] on u "[DOMAIN_NAME]" at bounding box center [250, 460] width 67 height 10
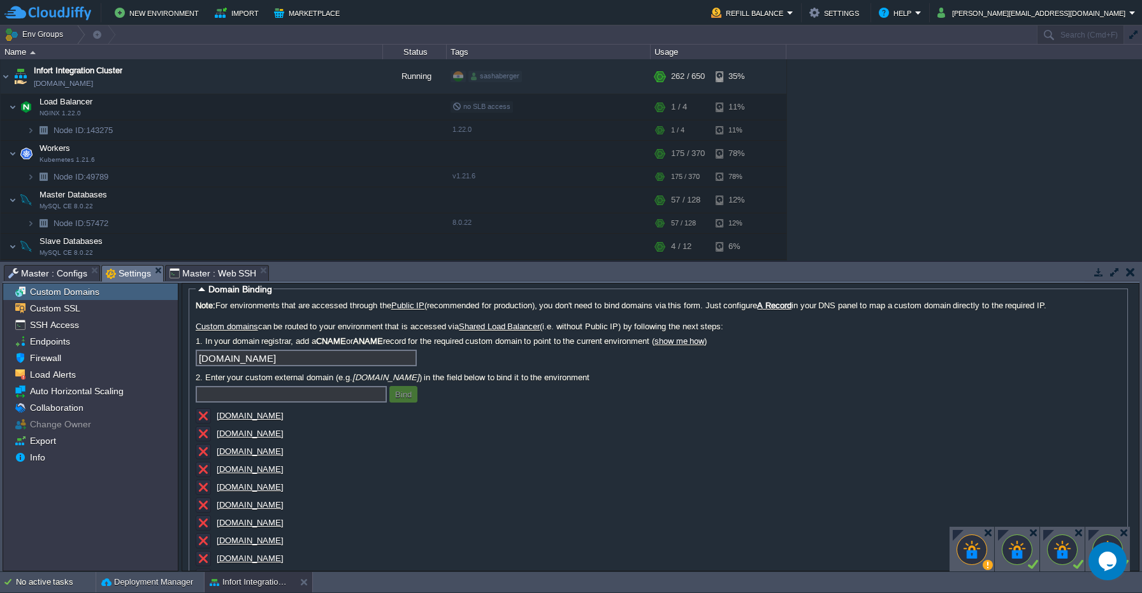
scroll to position [0, 0]
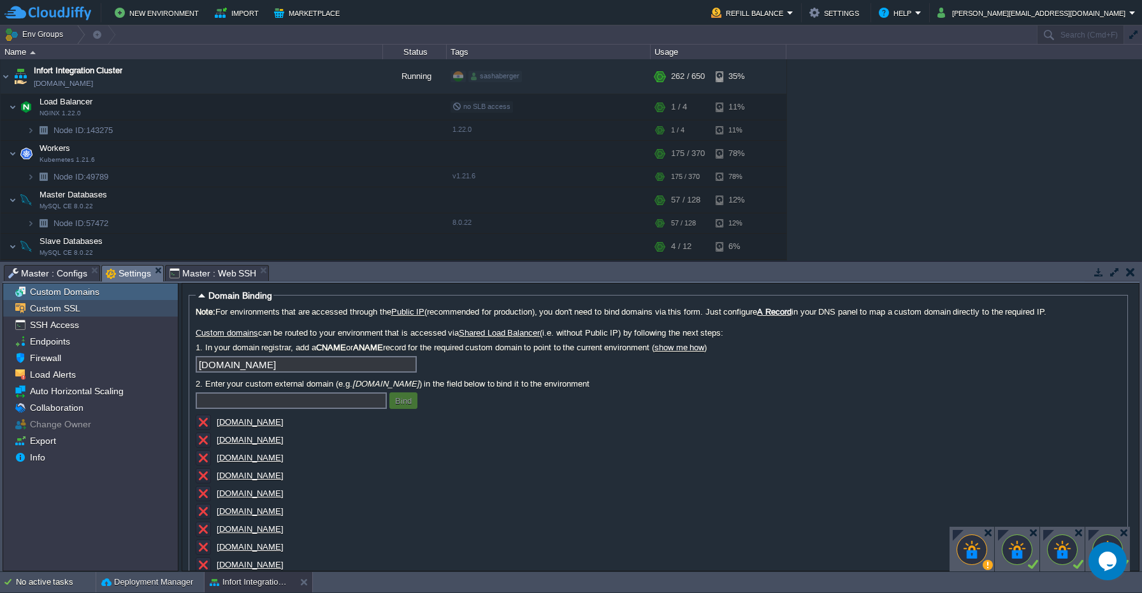
click at [76, 314] on span "Custom SSL" at bounding box center [54, 308] width 55 height 11
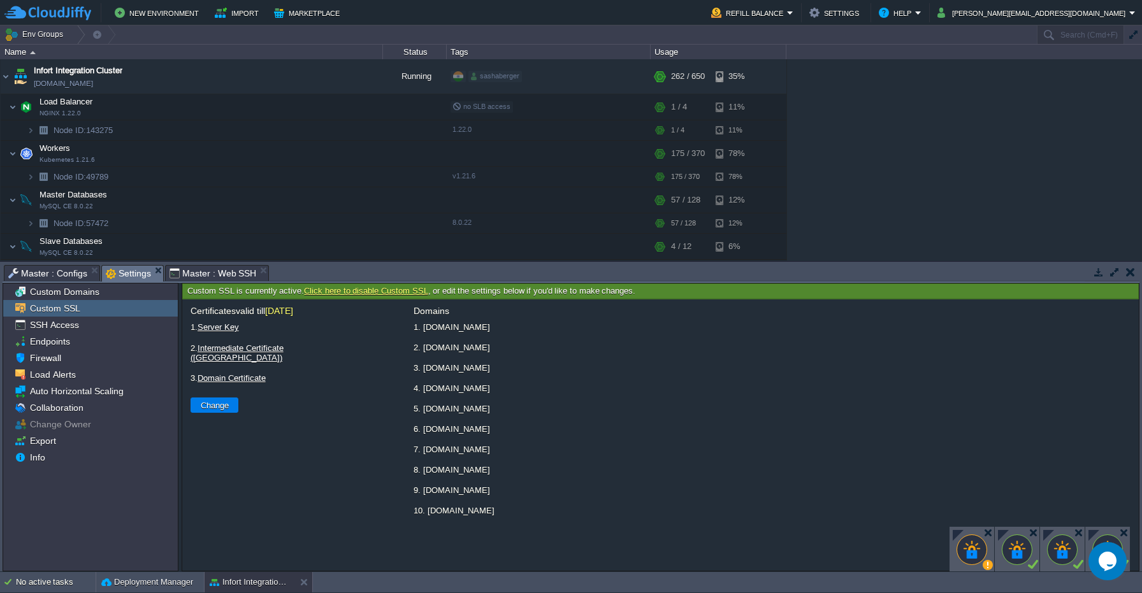
click at [421, 10] on td "New Environment Import Marketplace" at bounding box center [350, 12] width 692 height 19
click at [86, 292] on span "Custom Domains" at bounding box center [64, 291] width 74 height 11
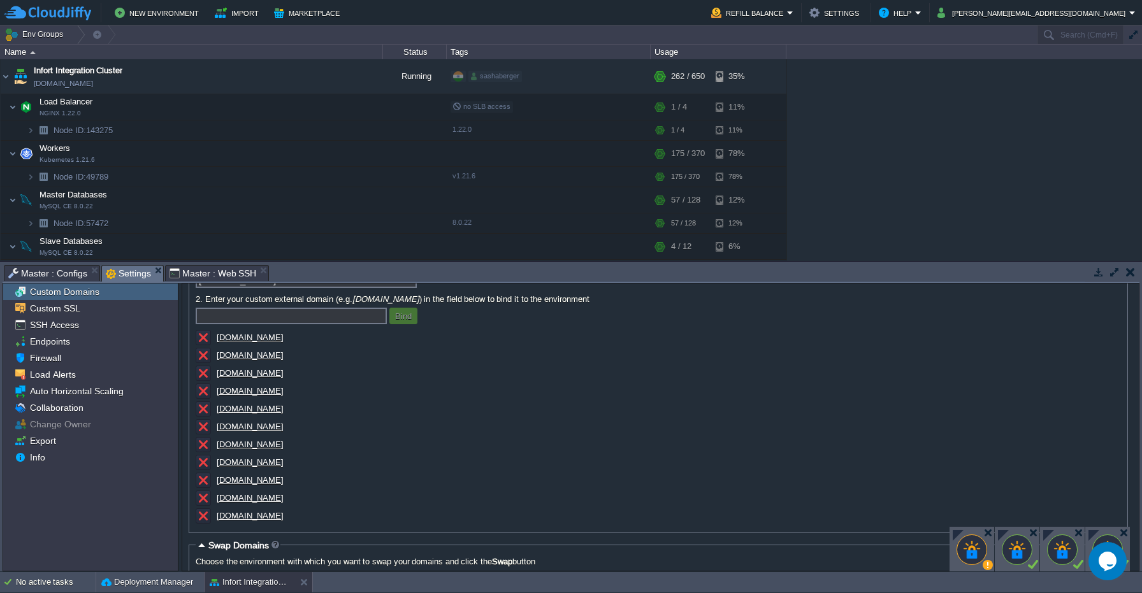
scroll to position [85, 0]
click at [102, 313] on div "Custom SSL" at bounding box center [90, 308] width 175 height 17
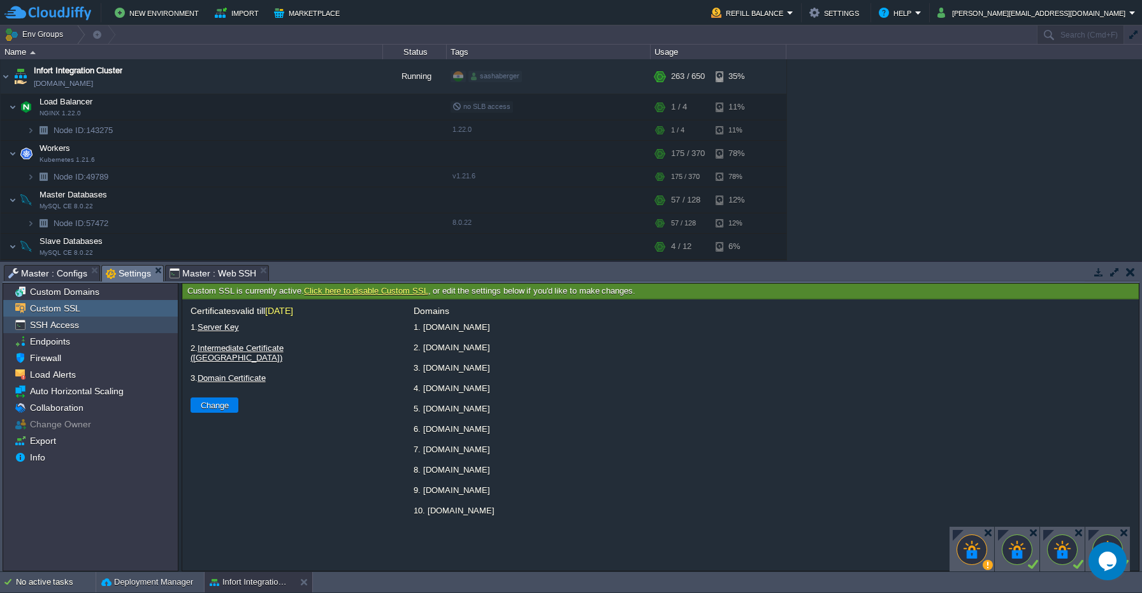
click at [95, 324] on div "SSH Access" at bounding box center [90, 325] width 175 height 17
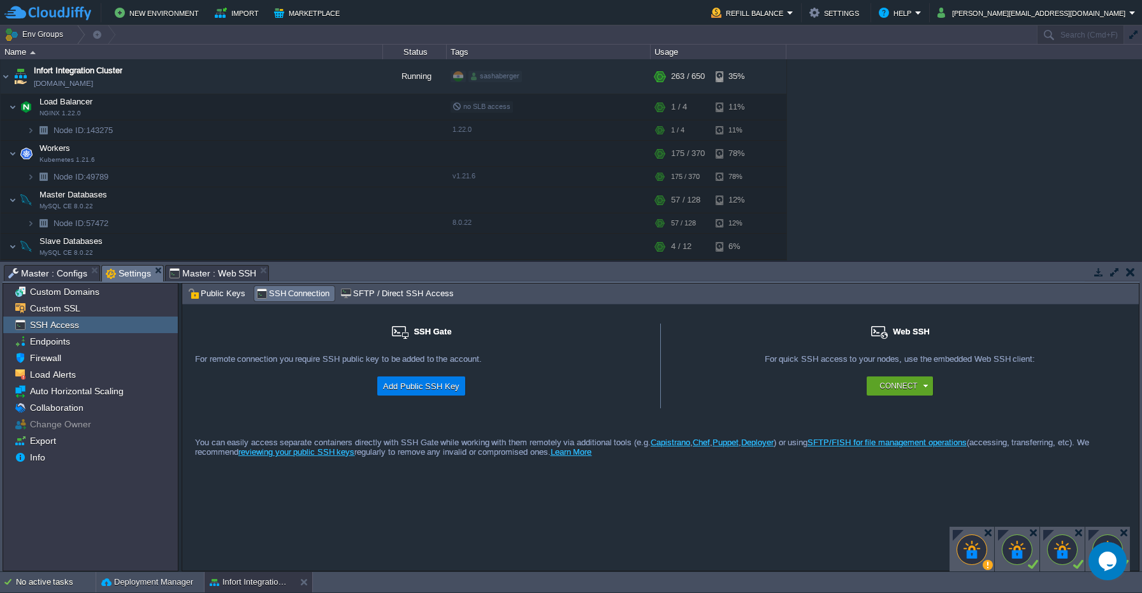
click at [71, 315] on div "Custom SSL" at bounding box center [90, 308] width 175 height 17
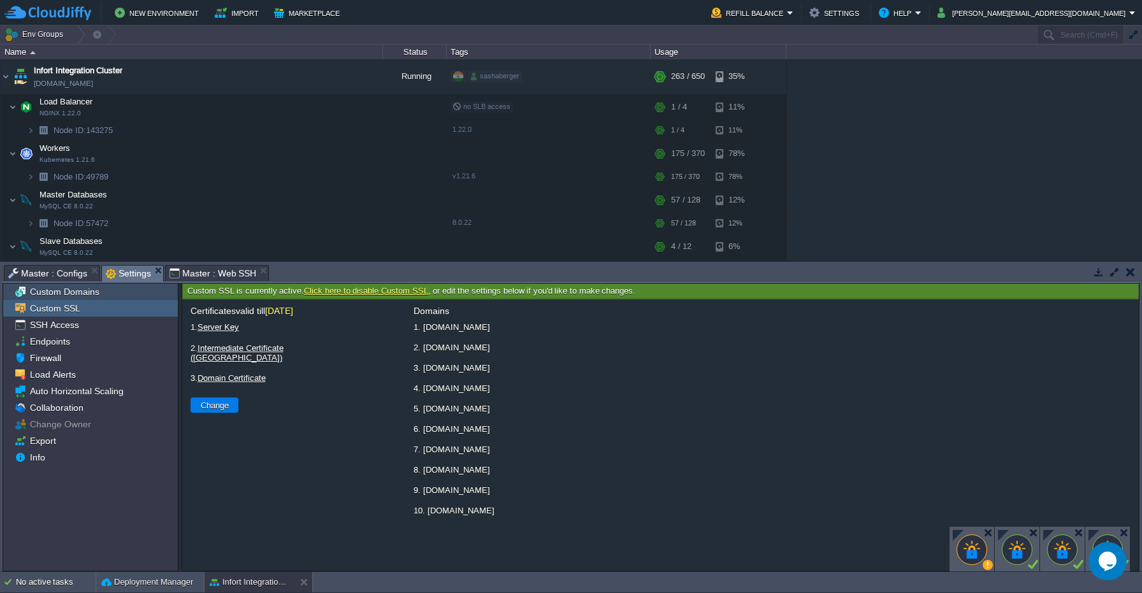
click at [73, 295] on span "Custom Domains" at bounding box center [64, 291] width 74 height 11
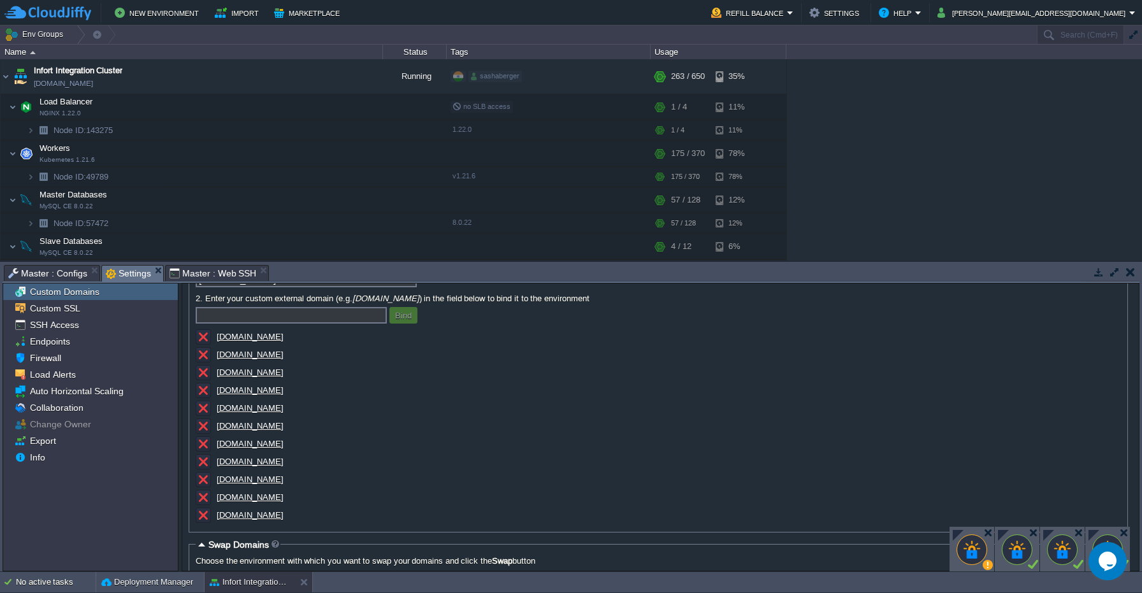
click at [717, 31] on td "Env Groups" at bounding box center [517, 34] width 1035 height 18
click at [291, 17] on button "Marketplace" at bounding box center [308, 12] width 69 height 15
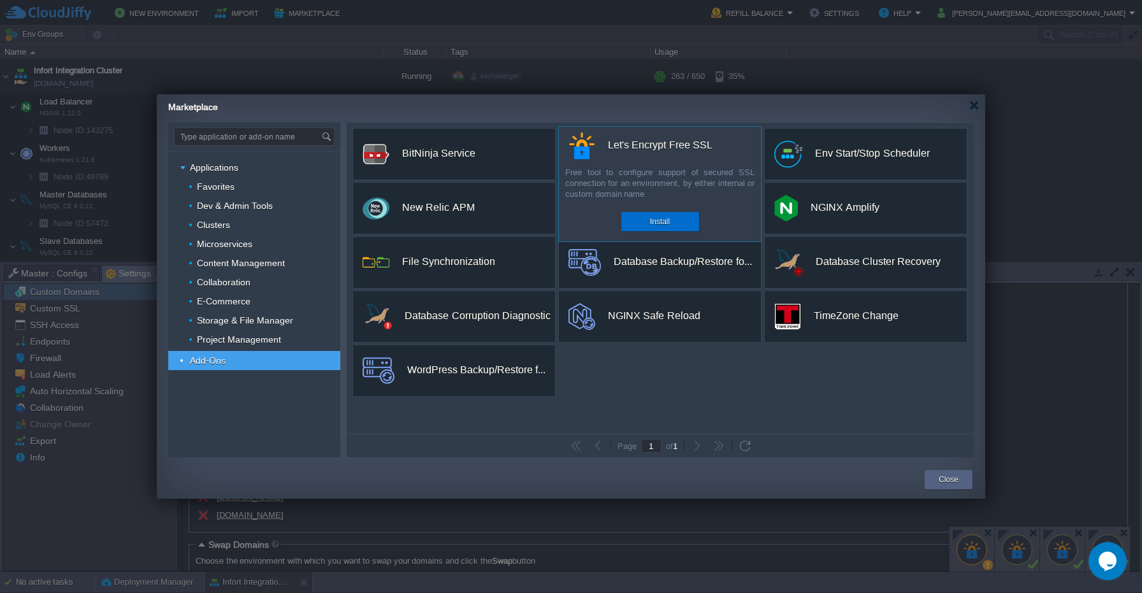
click at [651, 216] on button "Install" at bounding box center [660, 221] width 20 height 13
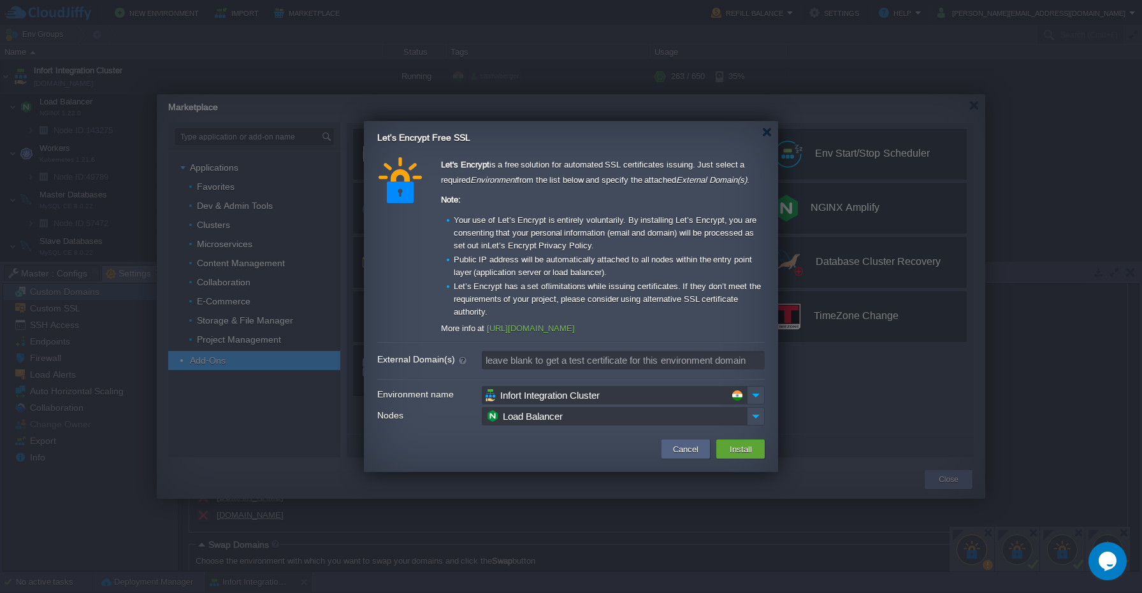
click at [518, 422] on input "Load Balancer" at bounding box center [614, 416] width 265 height 18
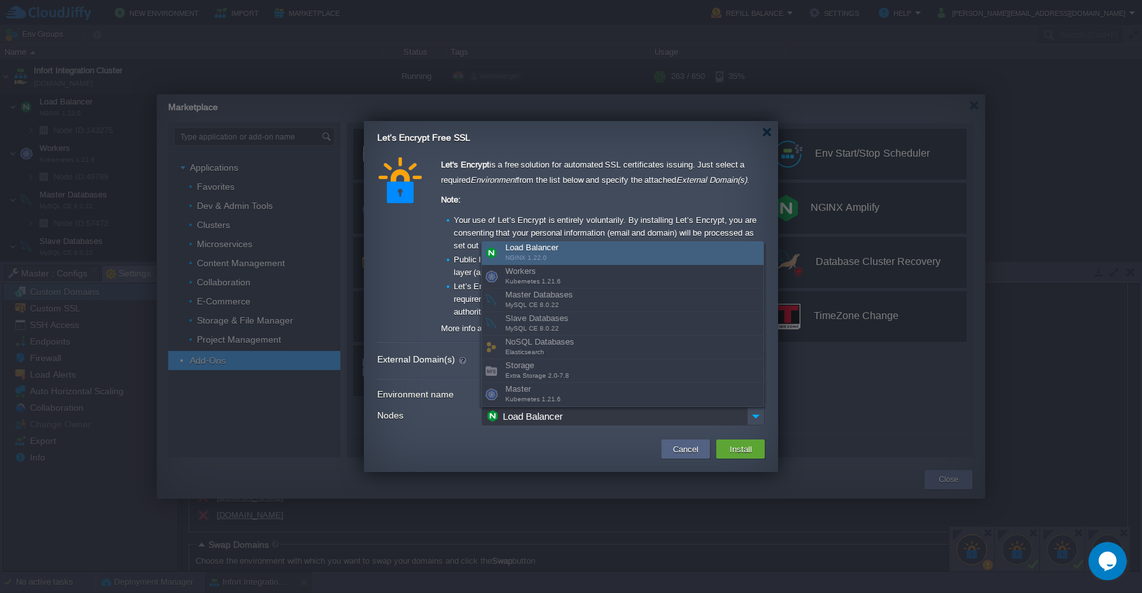
click at [531, 252] on div "Load Balancer NGINX 1.22.0" at bounding box center [623, 254] width 282 height 24
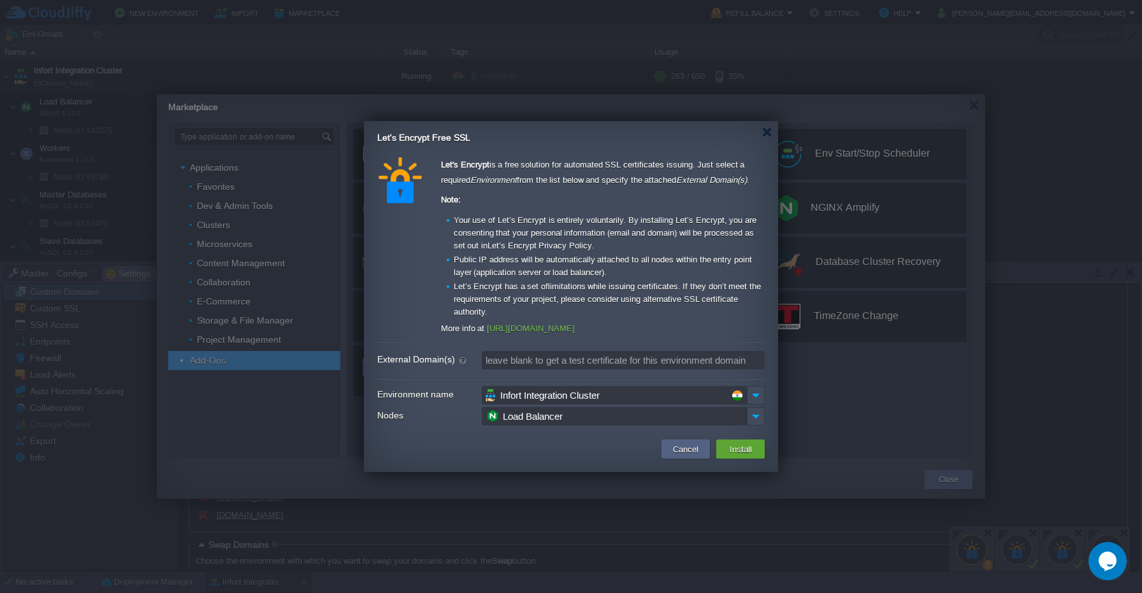
click at [524, 389] on input "Infort Integration Cluster" at bounding box center [614, 395] width 265 height 18
click at [756, 399] on img at bounding box center [756, 395] width 18 height 18
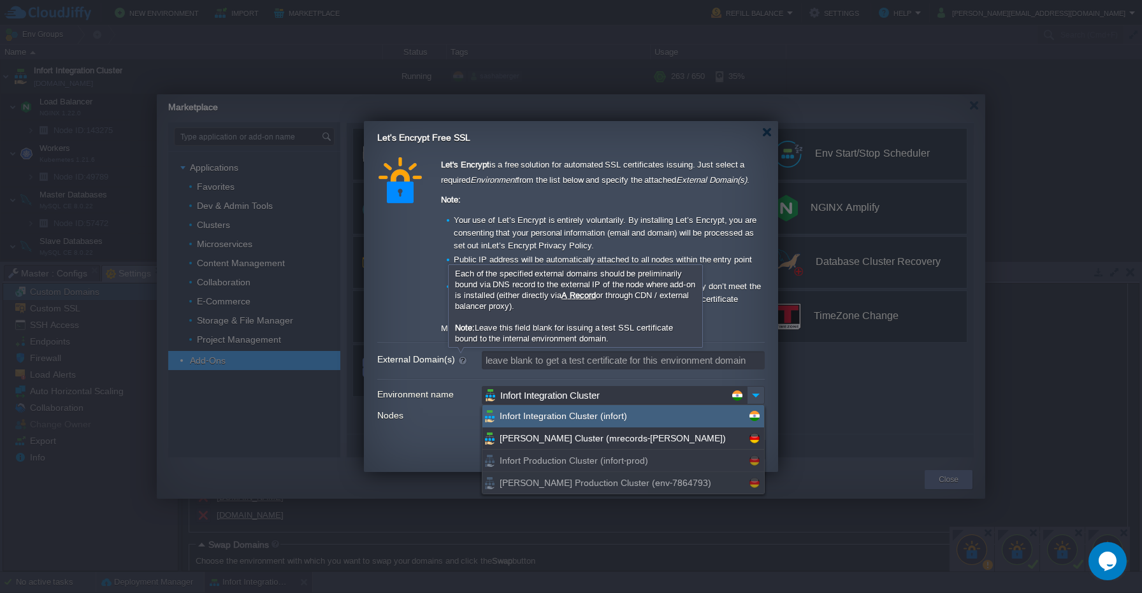
click at [407, 381] on div "Let's Encrypt is a free solution for automated SSL certificates issuing. Just s…" at bounding box center [570, 292] width 387 height 271
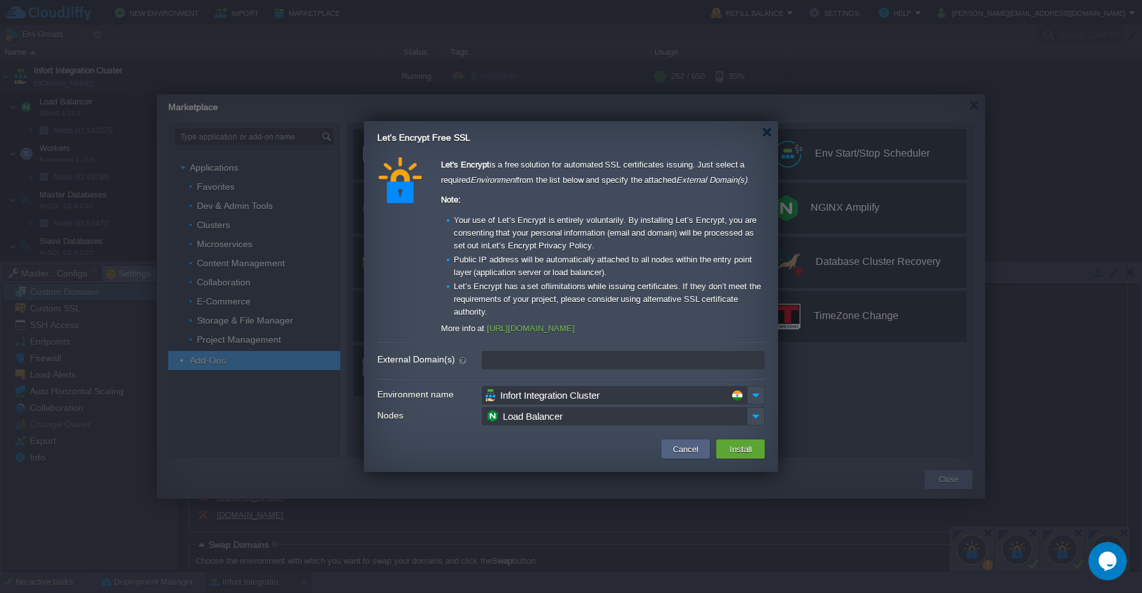
click at [535, 356] on input "External Domain(s)" at bounding box center [623, 360] width 283 height 18
paste input "appliance.mrecords.me,document.mrecords.me,erecords.me,facility.mrecords.me,int…"
type input "appliance.mrecords.me,document.mrecords.me,erecords.me,facility.mrecords.me,int…"
click at [728, 449] on button "Install" at bounding box center [741, 449] width 30 height 15
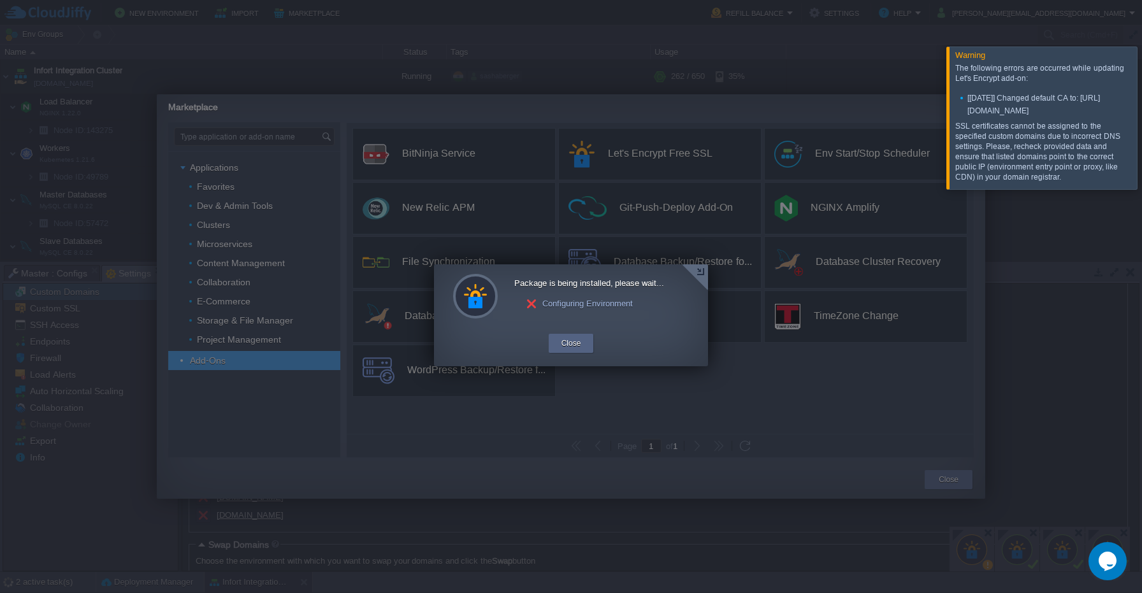
scroll to position [121, 0]
click at [557, 353] on td "Close" at bounding box center [571, 347] width 49 height 31
click at [565, 345] on button "Close" at bounding box center [571, 343] width 20 height 13
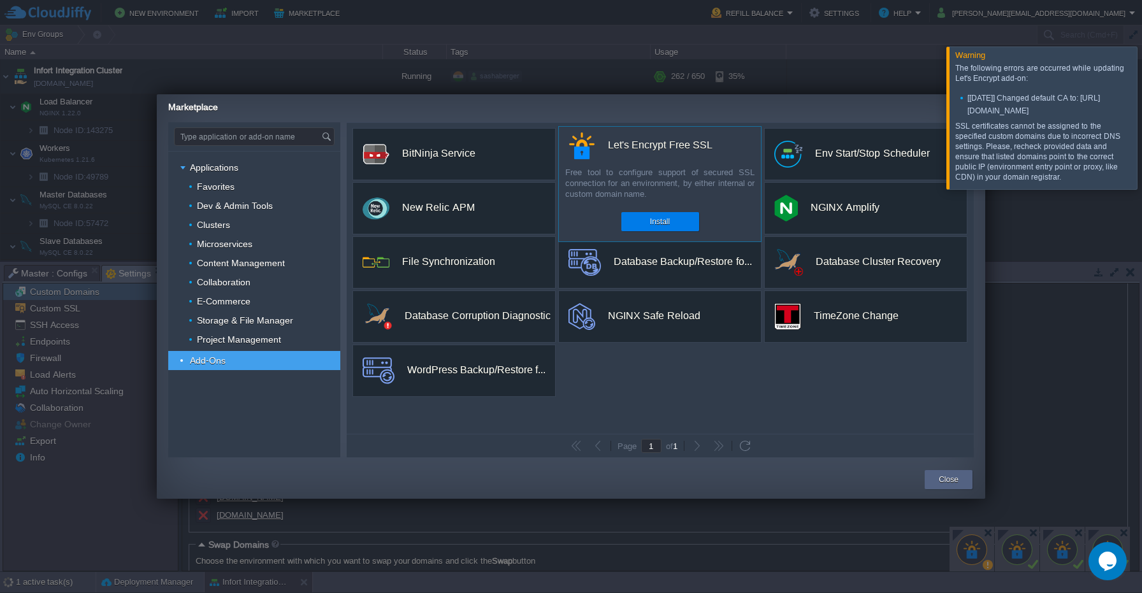
click at [653, 162] on div "custom Let's Encrypt Free SSL Free tool to configure support of secured SSL con…" at bounding box center [659, 184] width 203 height 116
click at [667, 213] on div "Install" at bounding box center [660, 221] width 59 height 19
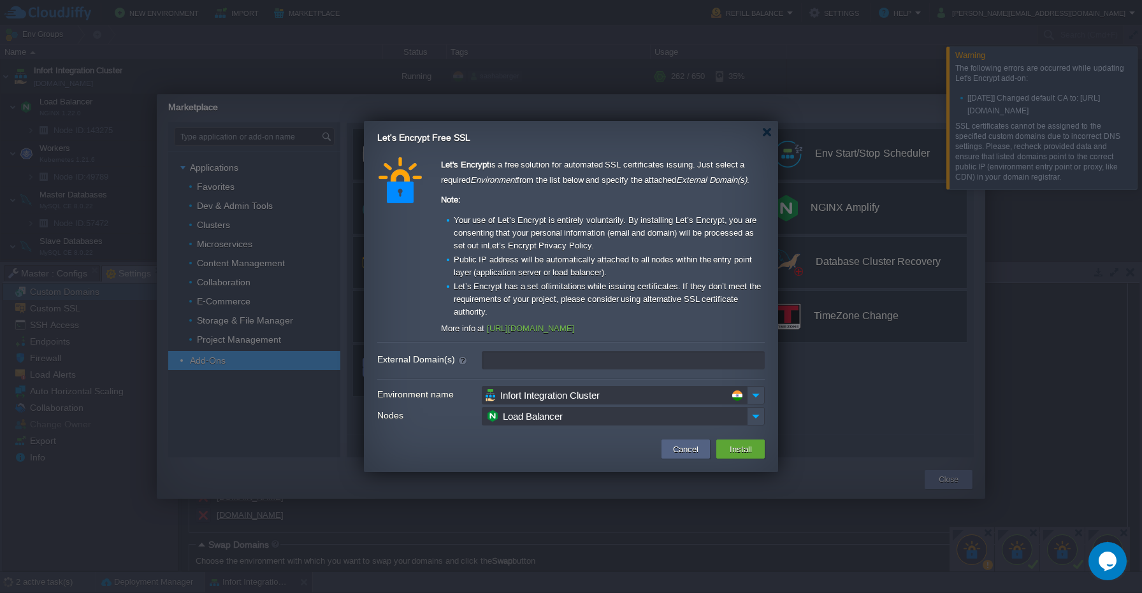
click at [537, 364] on input "External Domain(s)" at bounding box center [623, 360] width 283 height 18
paste input "appliance.mrecords.me,document.mrecords.me,facility.mrecords.me,int.erecords.me…"
type input "appliance.mrecords.me,document.mrecords.me,facility.mrecords.me,int.erecords.me…"
click at [737, 450] on button "Install" at bounding box center [741, 449] width 30 height 15
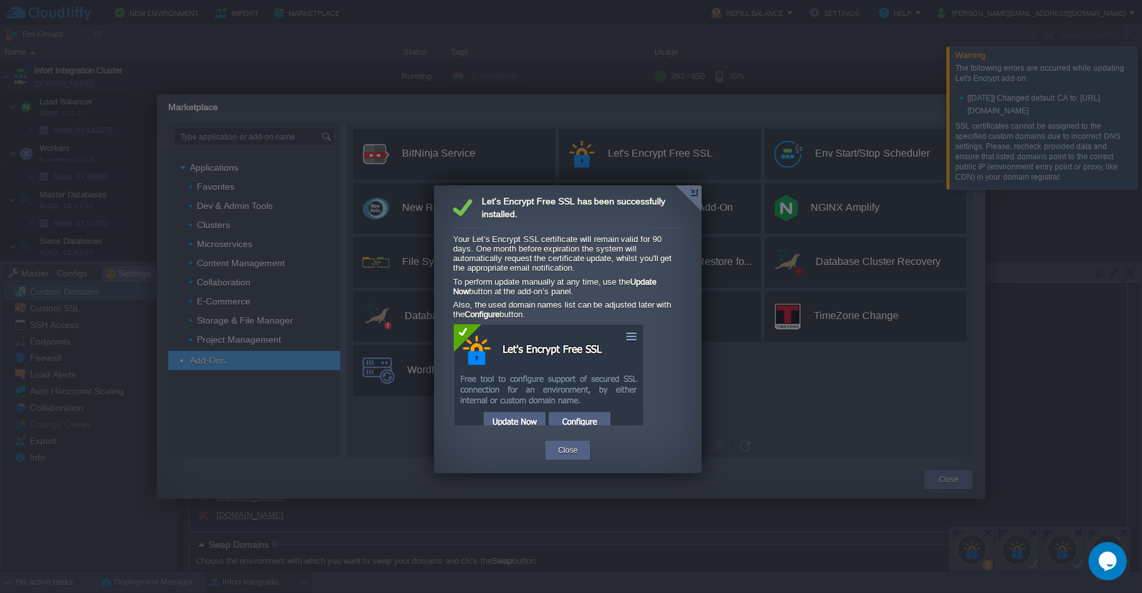
scroll to position [121, 0]
click at [579, 452] on div "Close" at bounding box center [568, 450] width 26 height 19
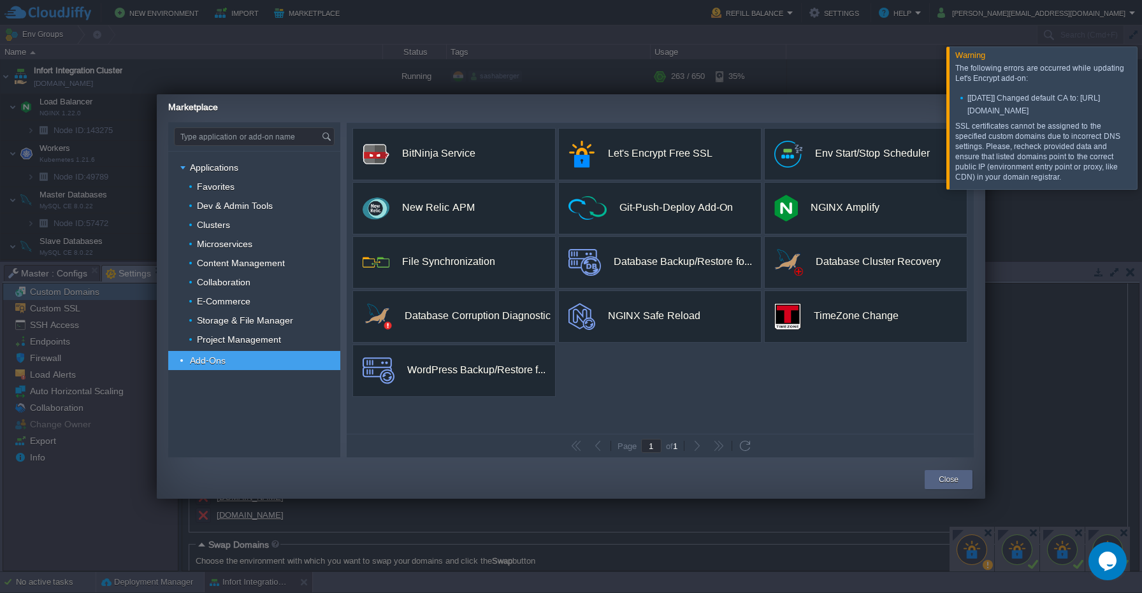
click at [795, 42] on div at bounding box center [571, 296] width 1142 height 593
click at [935, 480] on div "Close" at bounding box center [948, 479] width 29 height 19
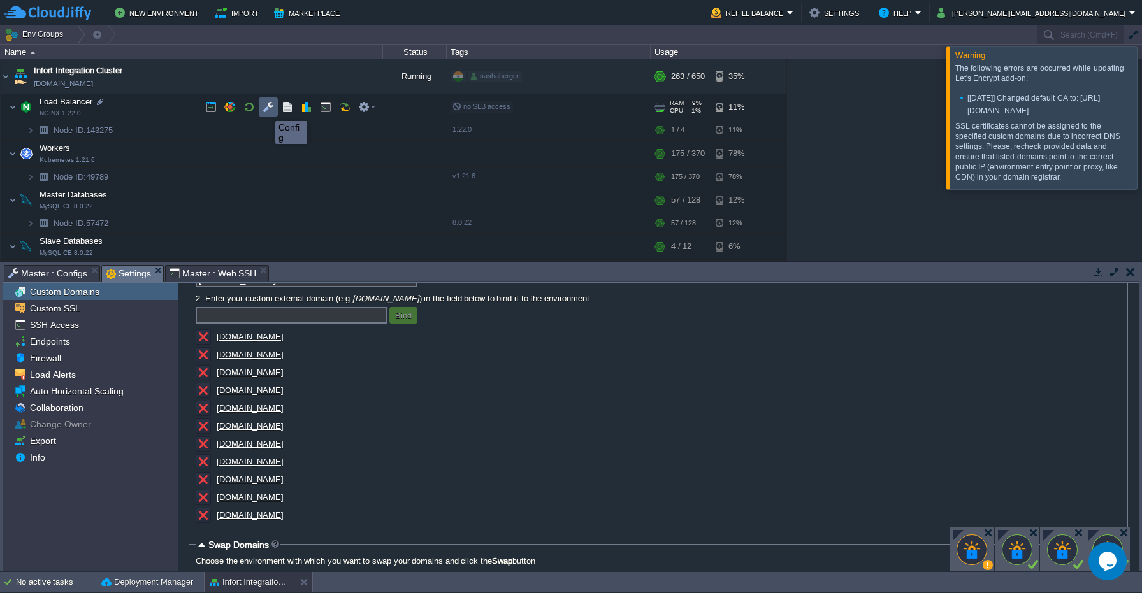
click at [266, 110] on button "button" at bounding box center [268, 106] width 11 height 11
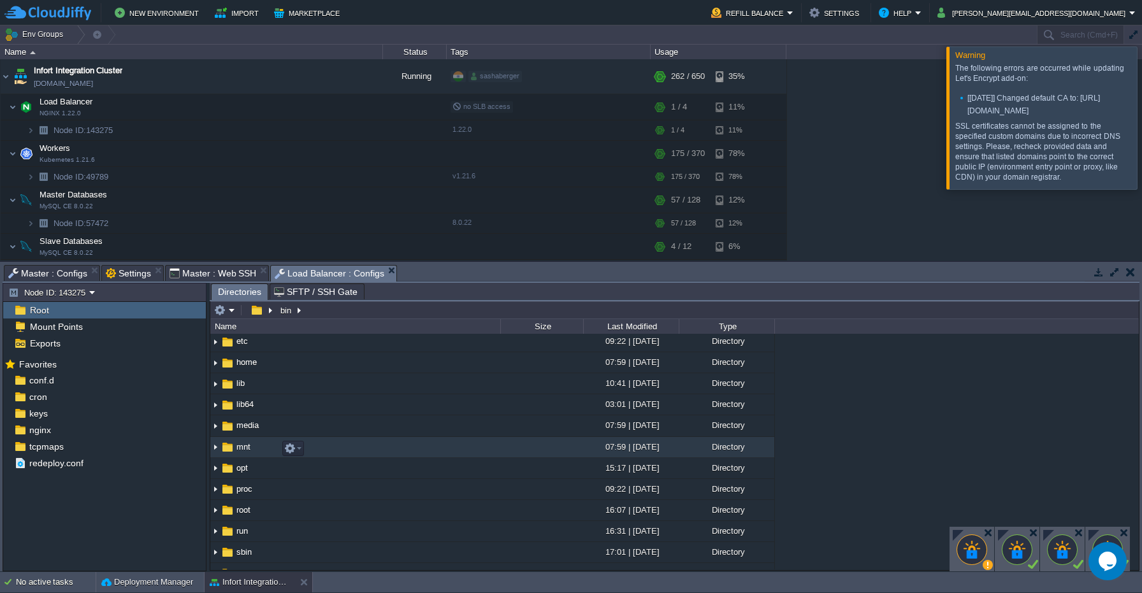
scroll to position [86, 0]
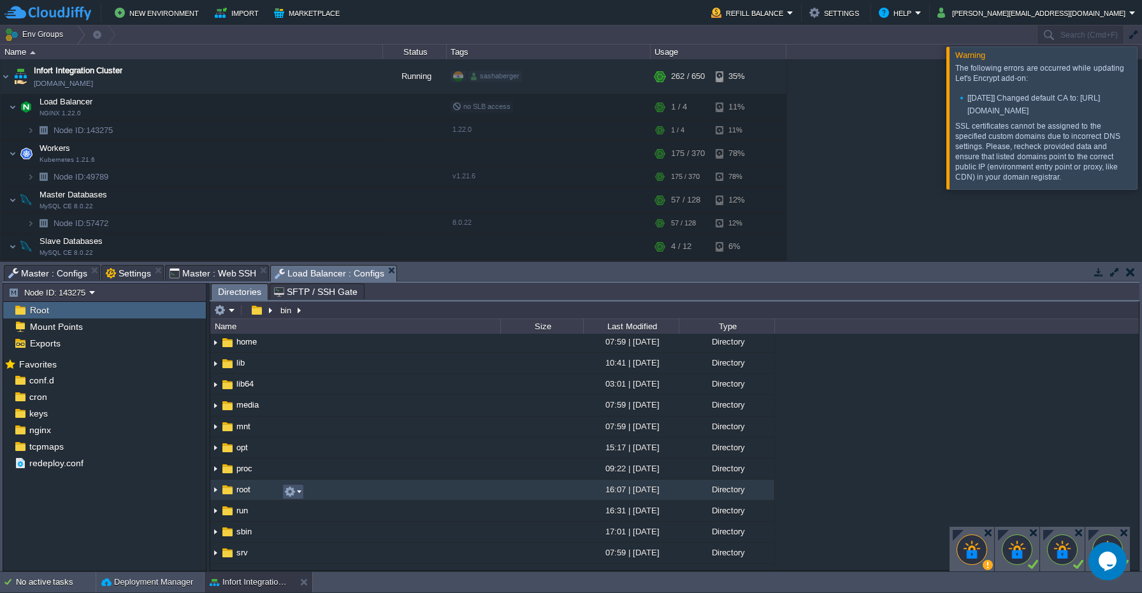
click at [292, 496] on button "button" at bounding box center [289, 491] width 11 height 11
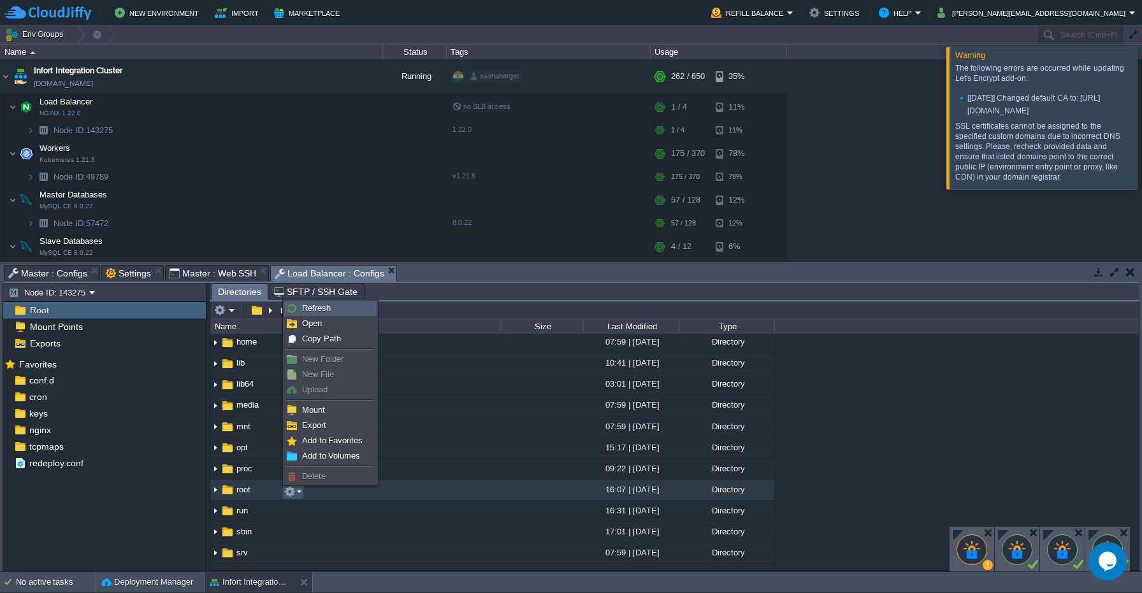
click at [314, 310] on span "Refresh" at bounding box center [316, 308] width 29 height 10
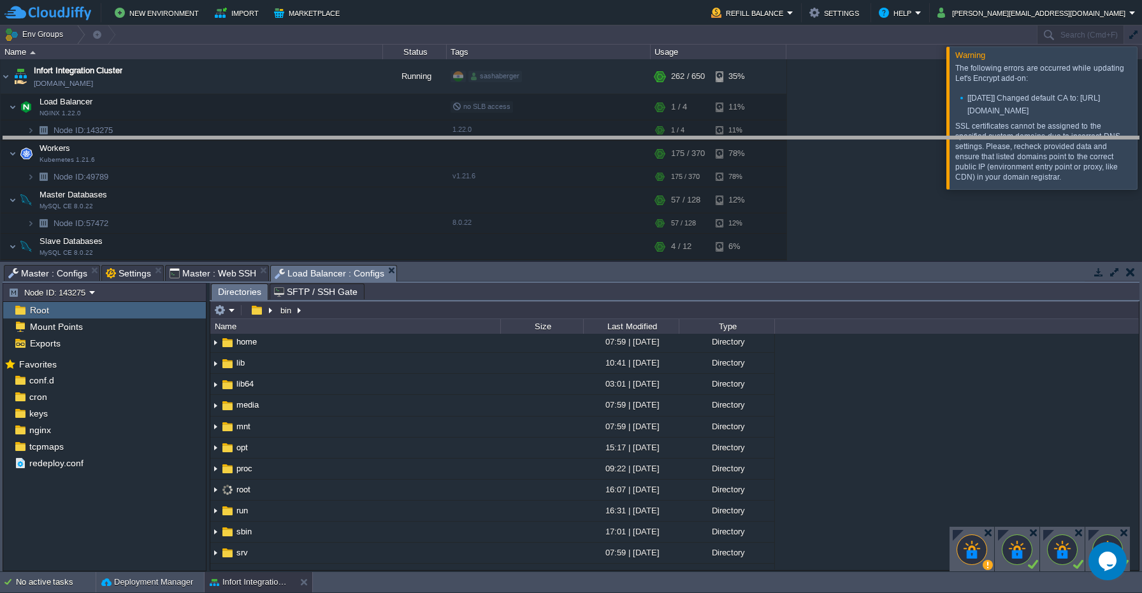
drag, startPoint x: 584, startPoint y: 268, endPoint x: 600, endPoint y: 138, distance: 131.0
click at [600, 138] on body "New Environment Import Marketplace Bonus $0.00 Upgrade Account Refill Balance S…" at bounding box center [571, 296] width 1142 height 593
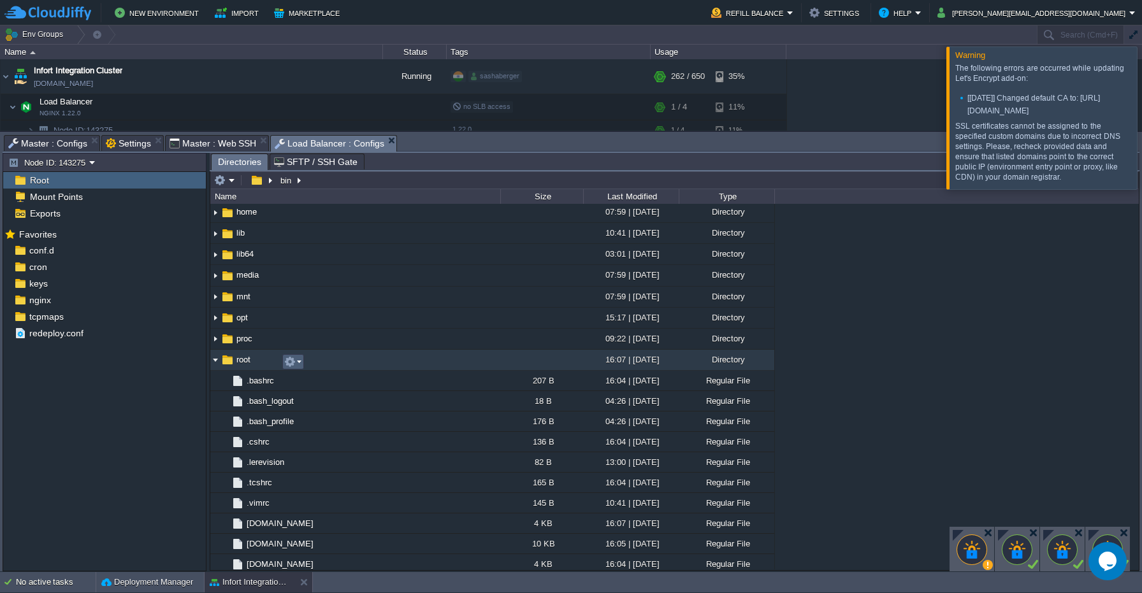
click at [296, 361] on em at bounding box center [292, 361] width 17 height 11
click at [211, 364] on img at bounding box center [215, 360] width 10 height 20
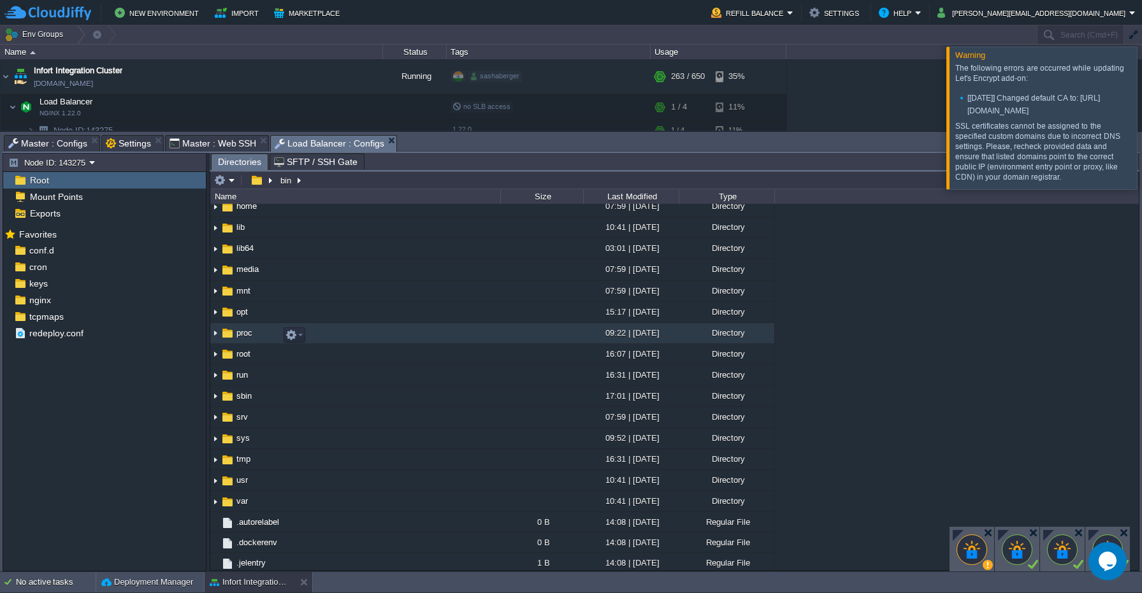
scroll to position [99, 0]
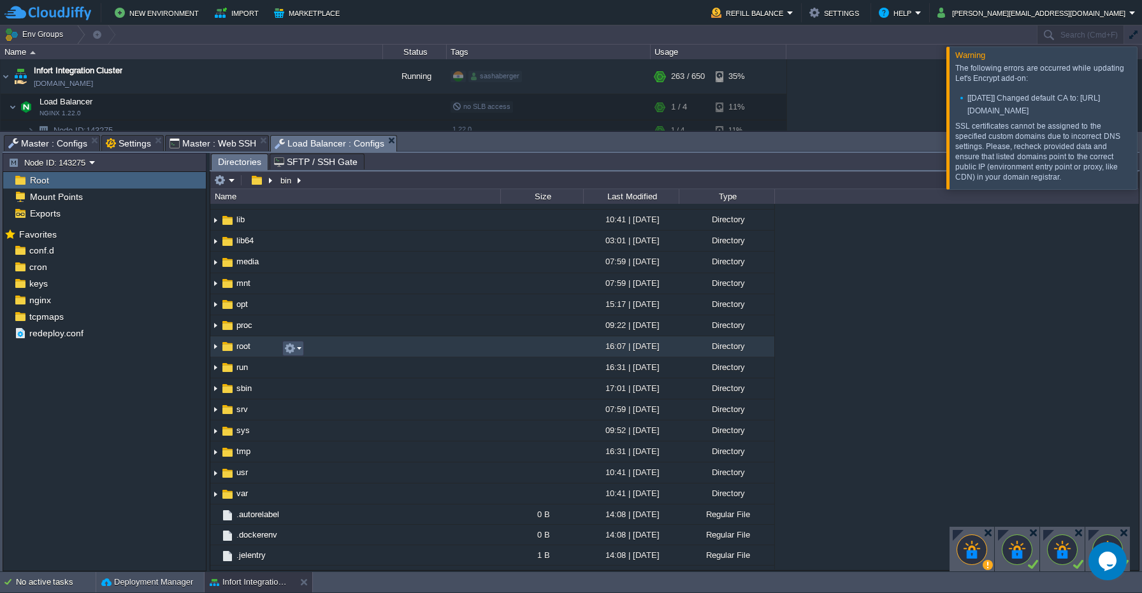
click at [285, 350] on button "button" at bounding box center [289, 348] width 11 height 11
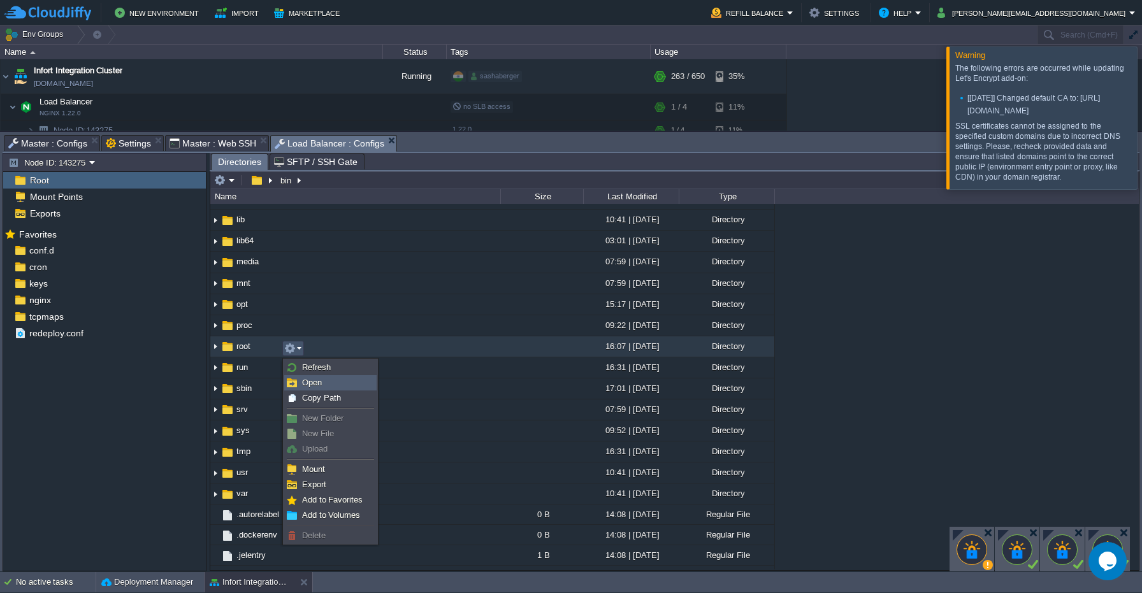
click at [308, 385] on span "Open" at bounding box center [312, 383] width 20 height 10
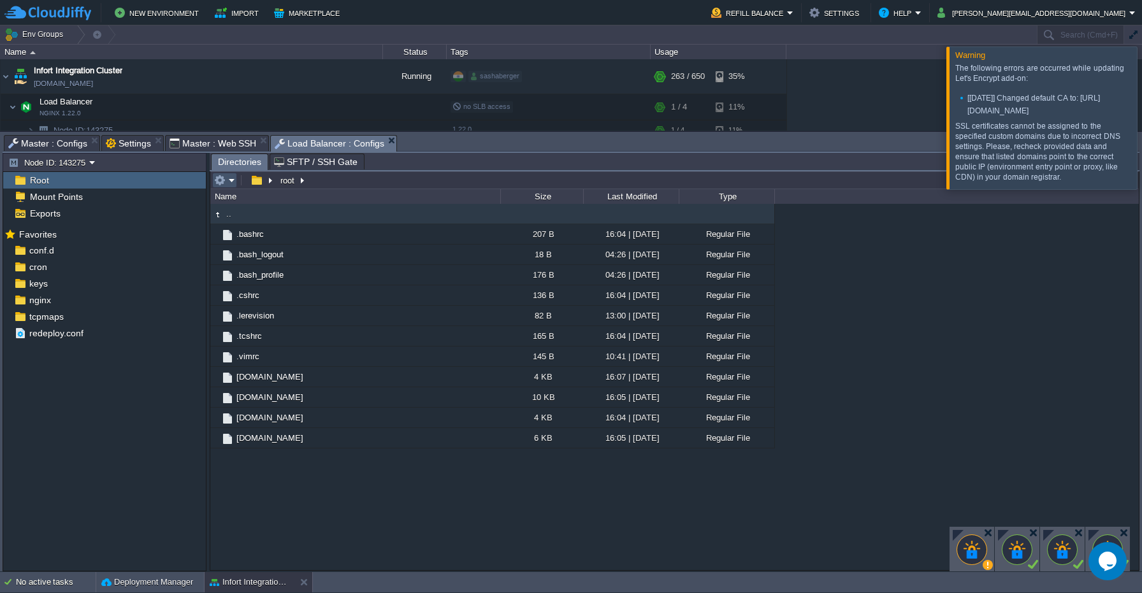
click at [220, 182] on button "button" at bounding box center [219, 180] width 11 height 11
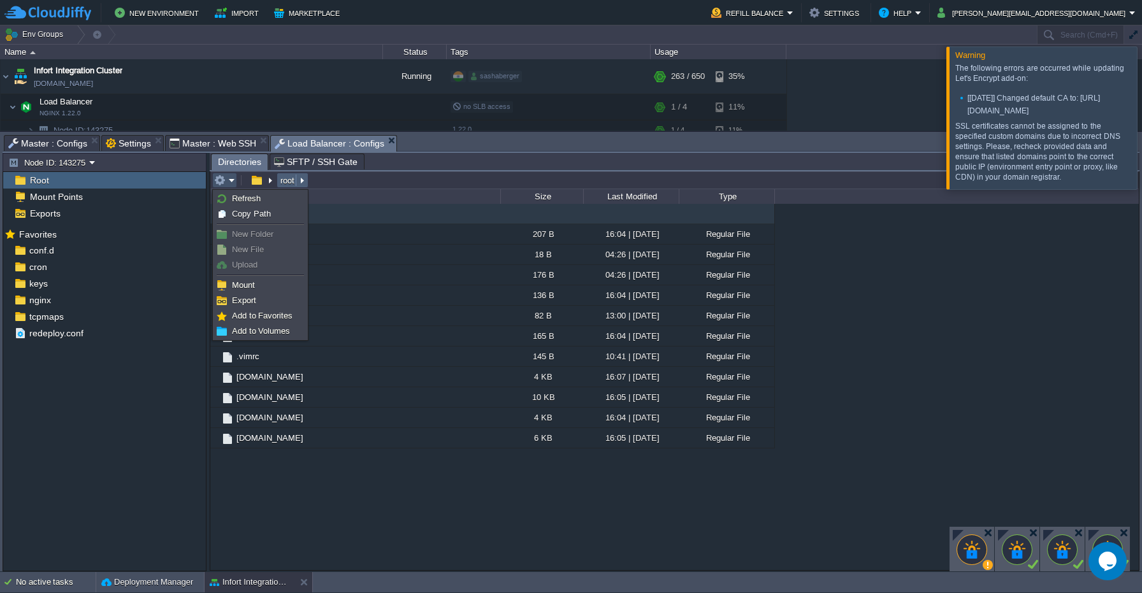
click at [294, 185] on button "root" at bounding box center [287, 180] width 19 height 11
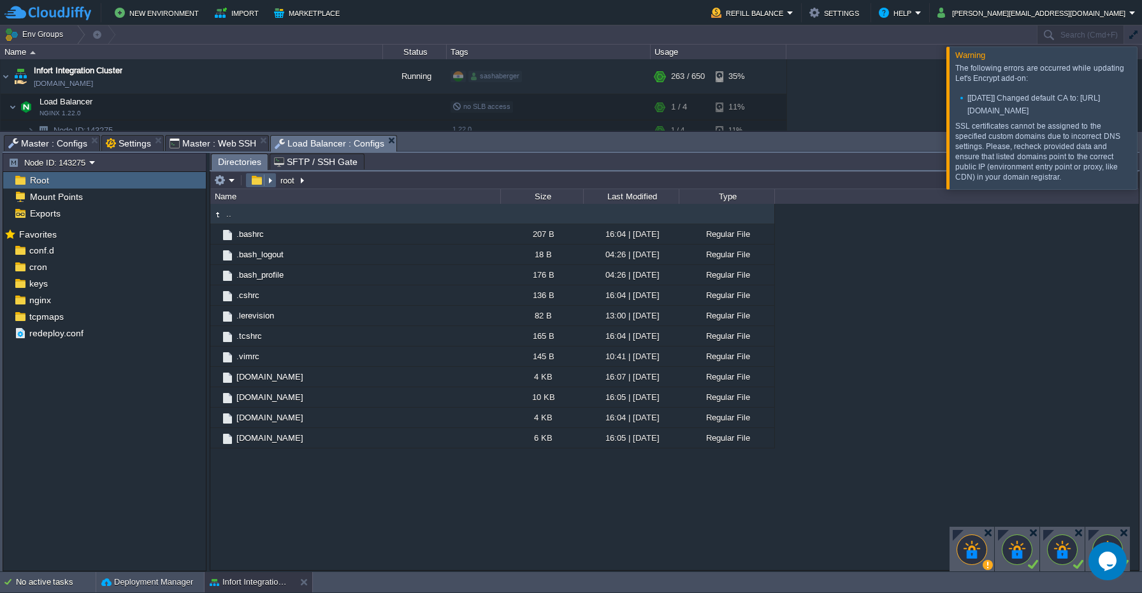
click at [258, 182] on button "button" at bounding box center [256, 180] width 18 height 11
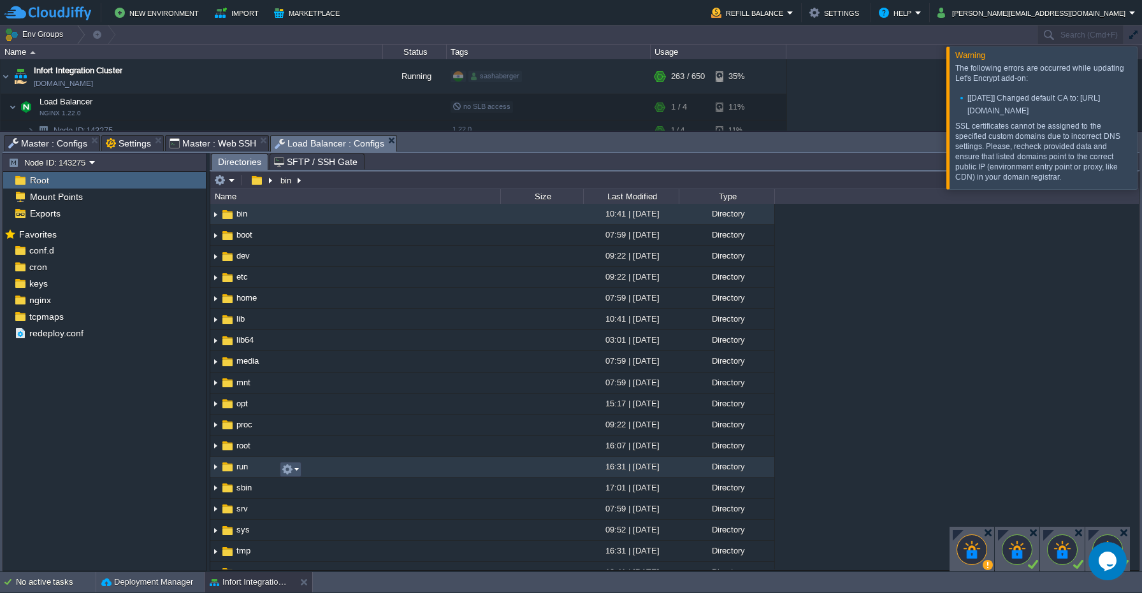
click at [291, 470] on button "button" at bounding box center [287, 469] width 11 height 11
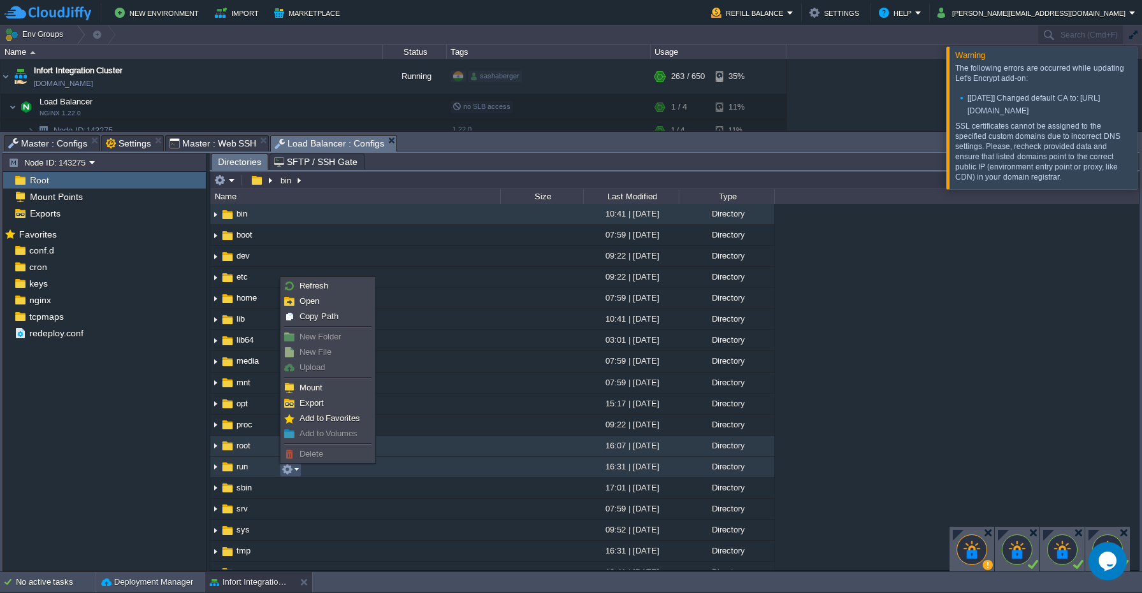
click at [257, 447] on td "root" at bounding box center [355, 446] width 290 height 21
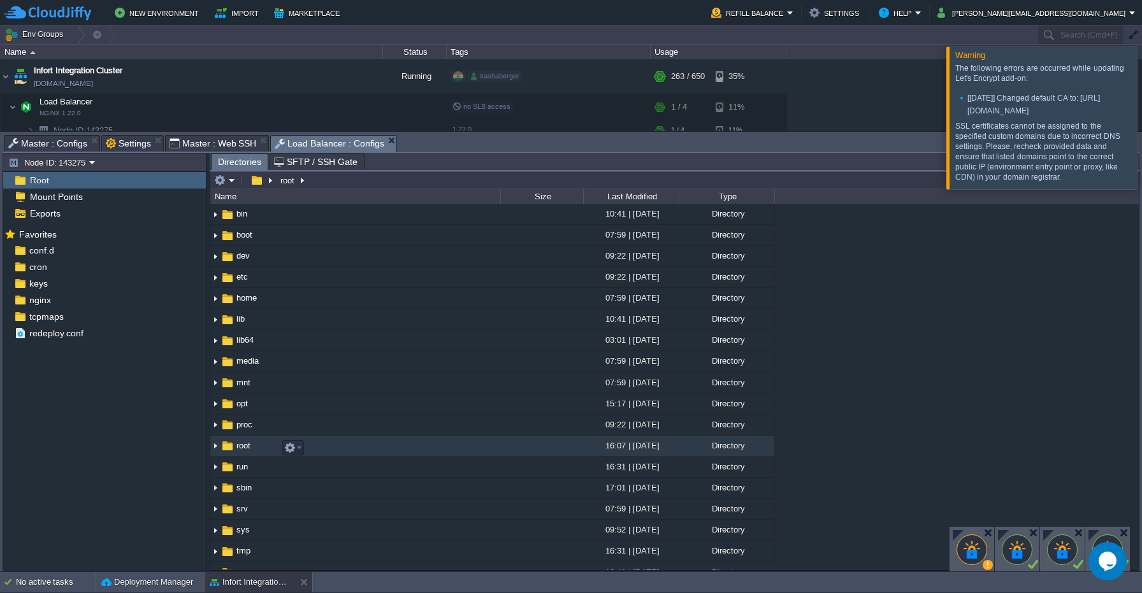
click at [252, 451] on span "root" at bounding box center [243, 445] width 18 height 11
click at [227, 452] on img at bounding box center [227, 446] width 14 height 14
click at [217, 452] on img at bounding box center [215, 446] width 10 height 20
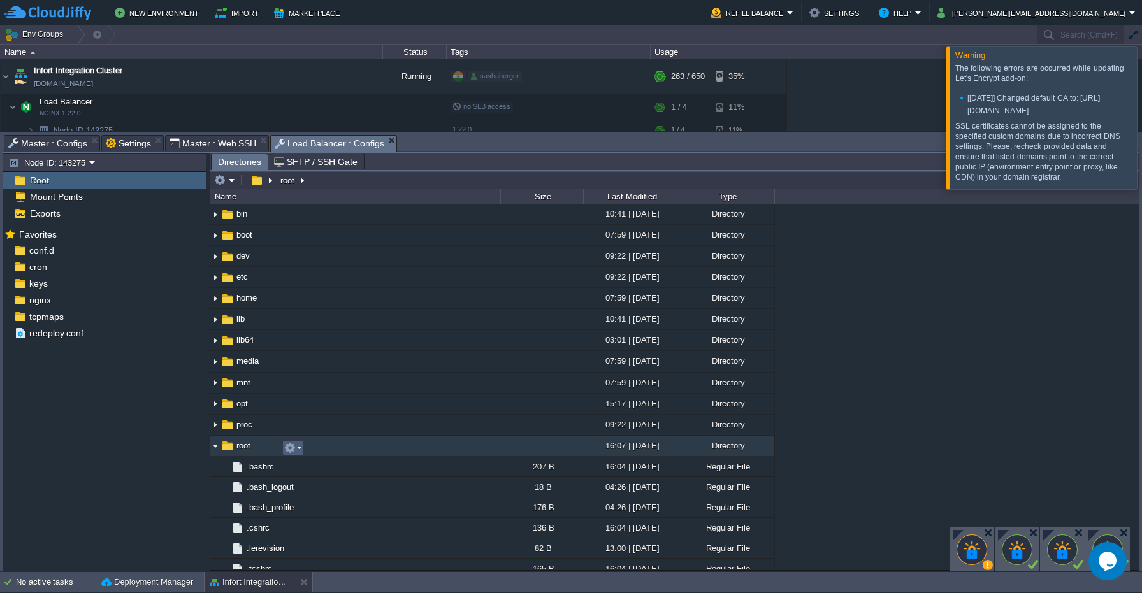
click at [289, 448] on button "button" at bounding box center [289, 447] width 11 height 11
click at [136, 476] on div "Mark the most frequently used files and directories as Favorites to easily acce…" at bounding box center [104, 400] width 203 height 349
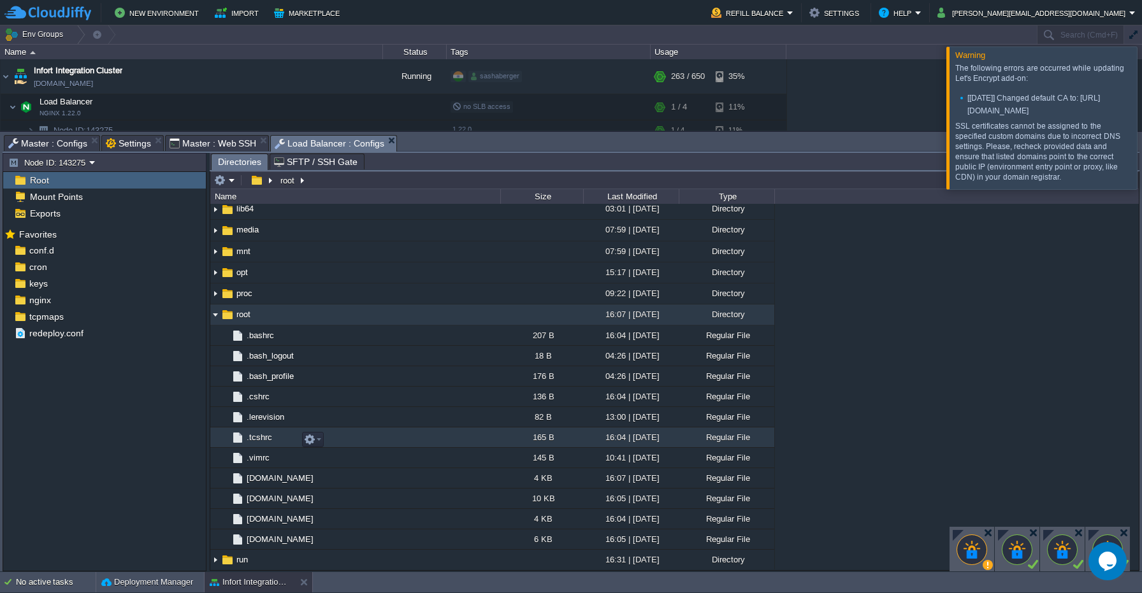
scroll to position [132, 0]
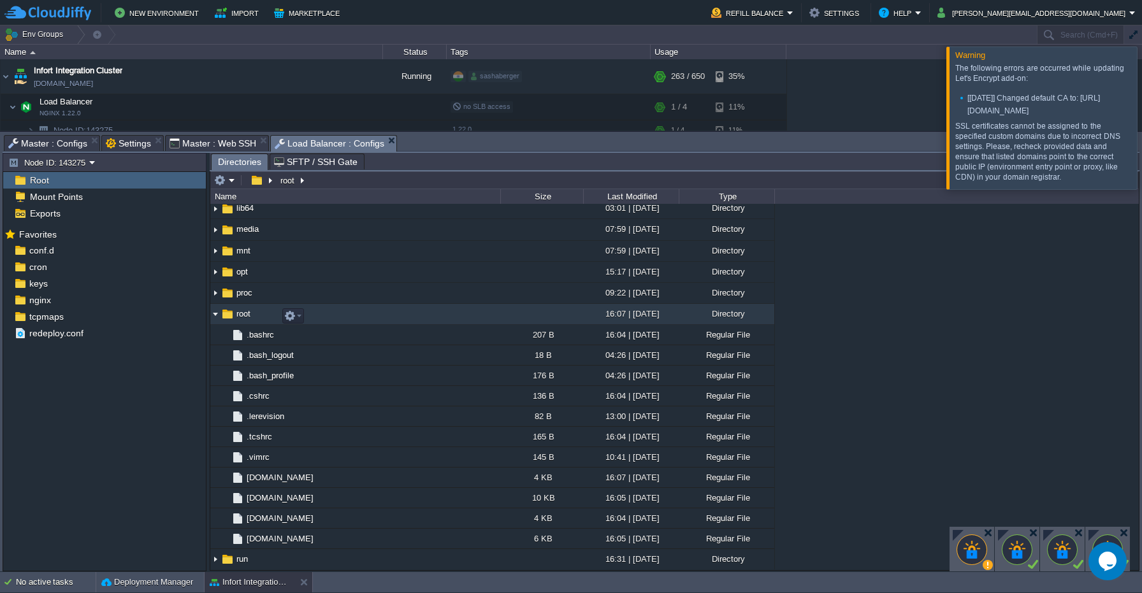
click at [214, 321] on img at bounding box center [215, 315] width 10 height 20
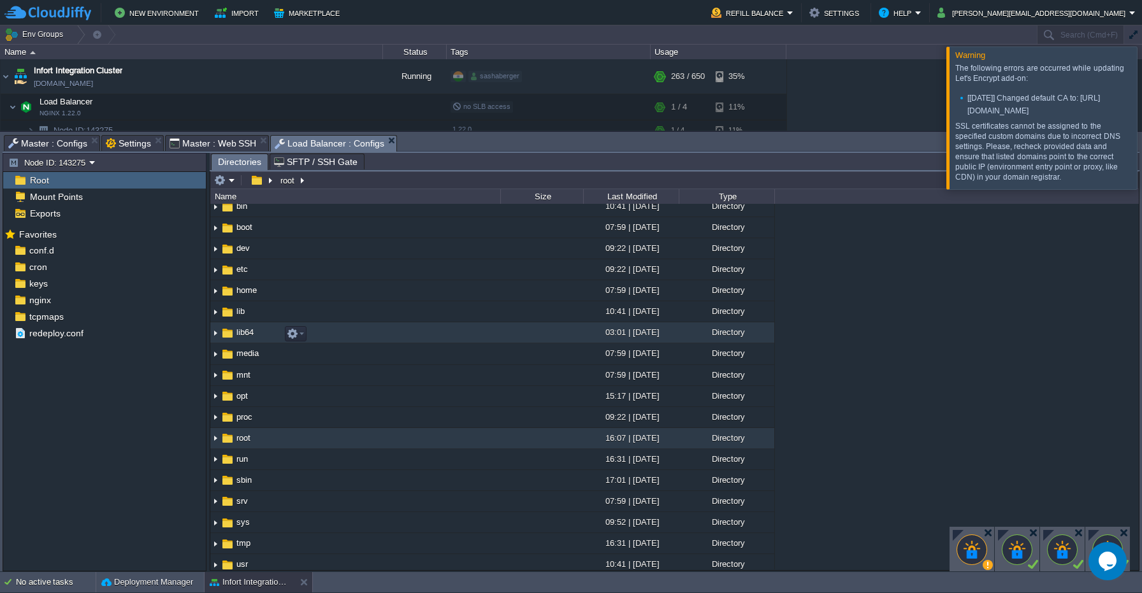
scroll to position [1, 0]
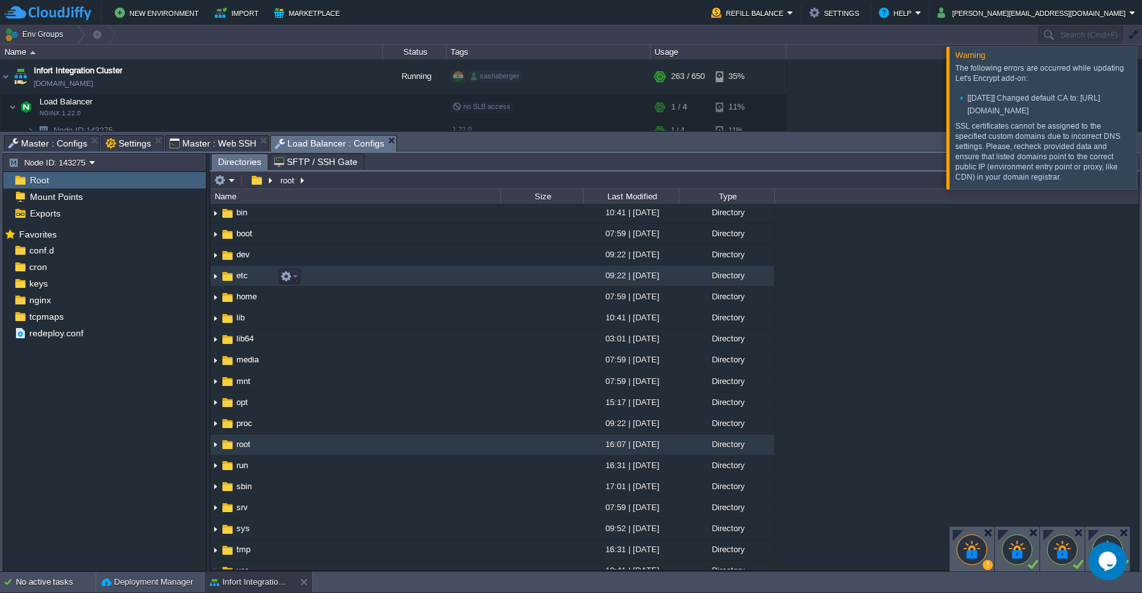
click at [218, 282] on img at bounding box center [215, 276] width 10 height 20
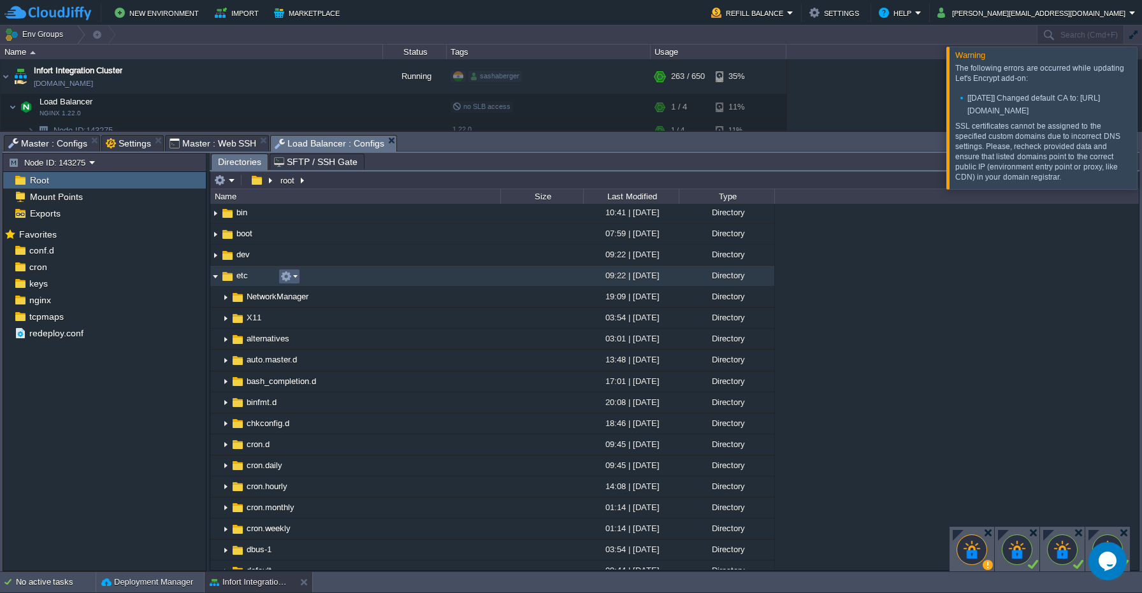
click at [293, 275] on em at bounding box center [288, 276] width 17 height 11
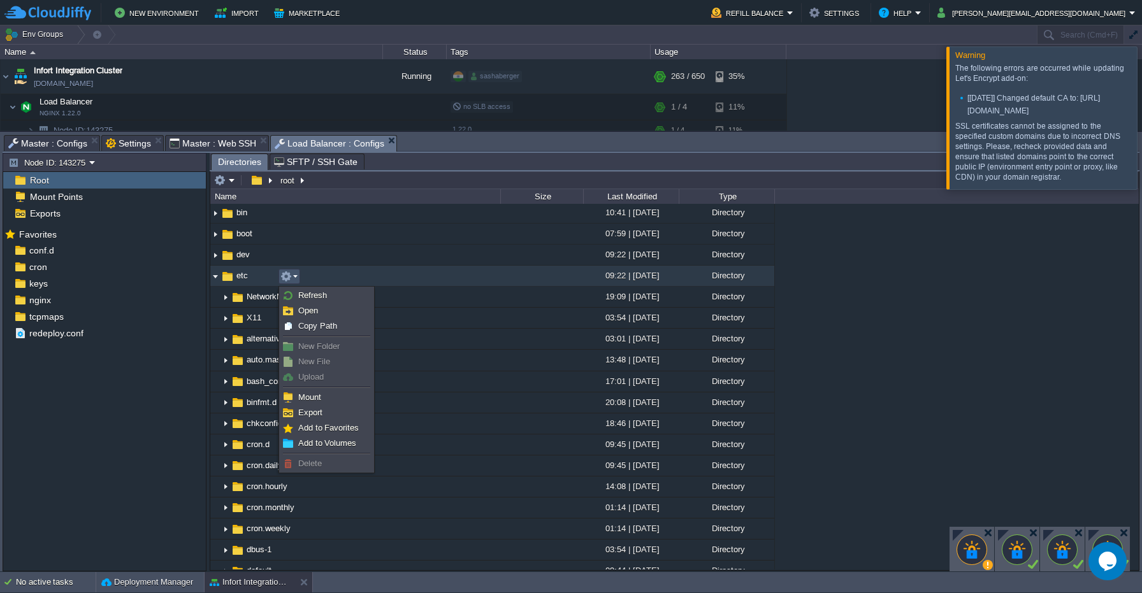
click at [217, 280] on img at bounding box center [215, 276] width 10 height 20
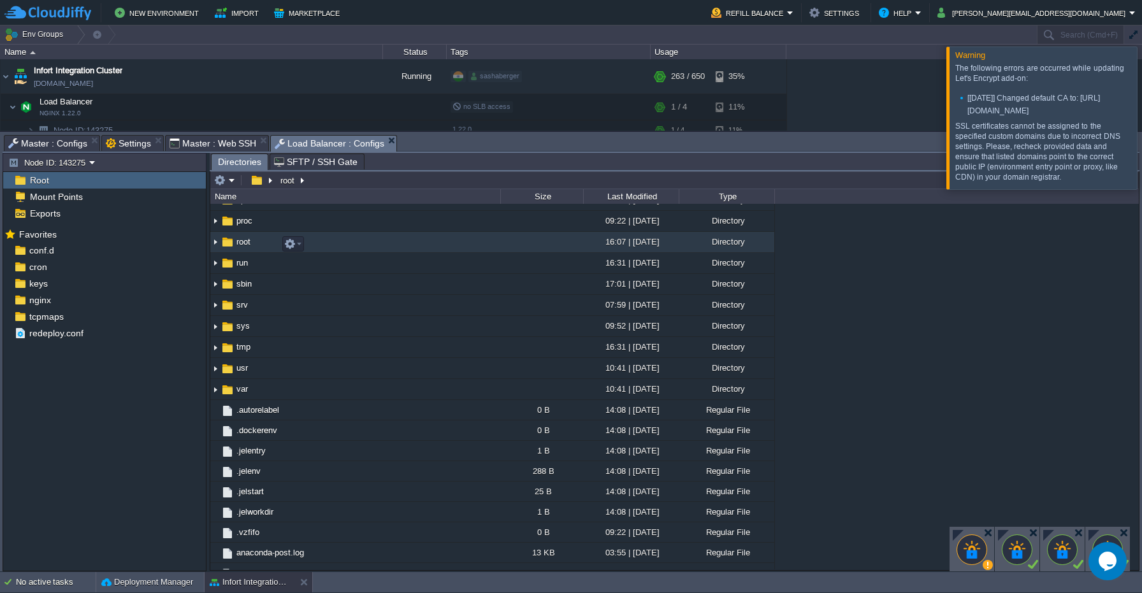
scroll to position [0, 0]
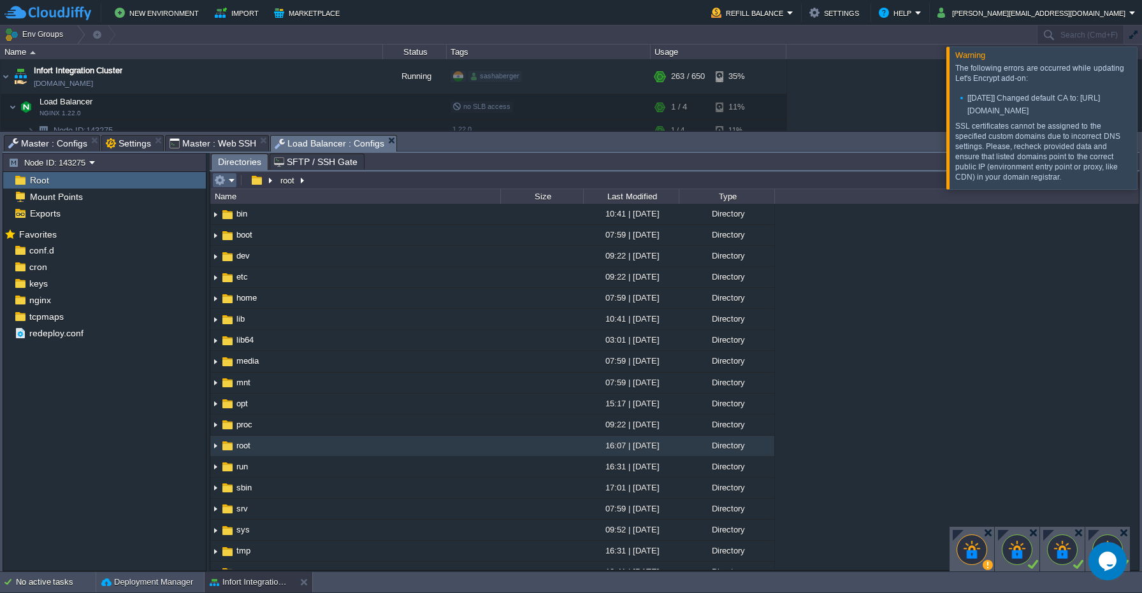
click at [229, 186] on em at bounding box center [224, 180] width 21 height 11
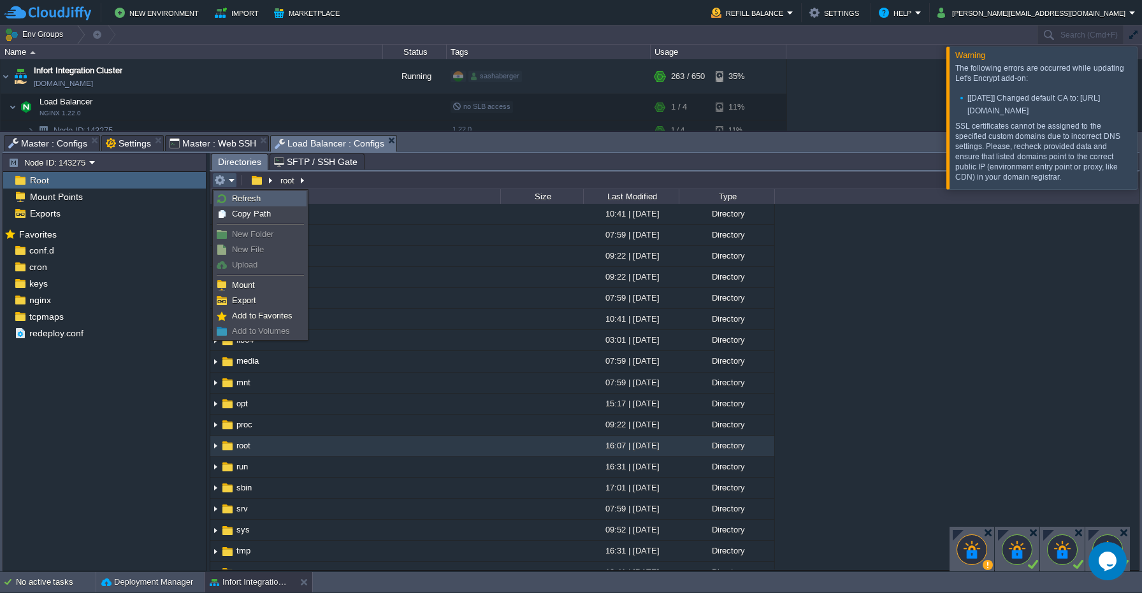
click at [266, 205] on link "Refresh" at bounding box center [260, 199] width 91 height 14
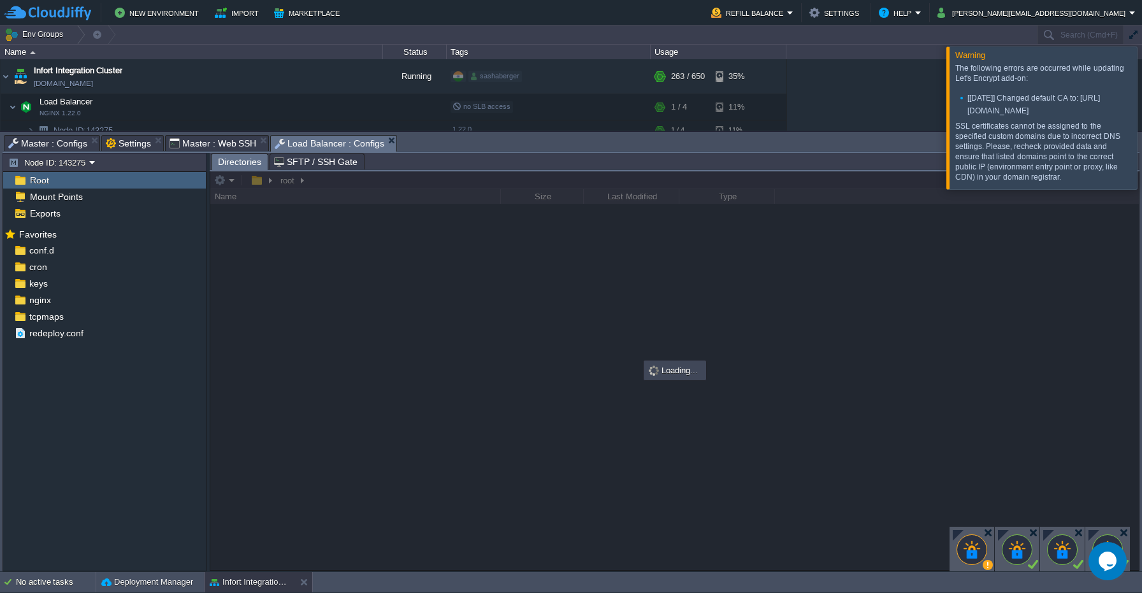
click at [257, 144] on em "Master : Web SSH" at bounding box center [218, 143] width 99 height 15
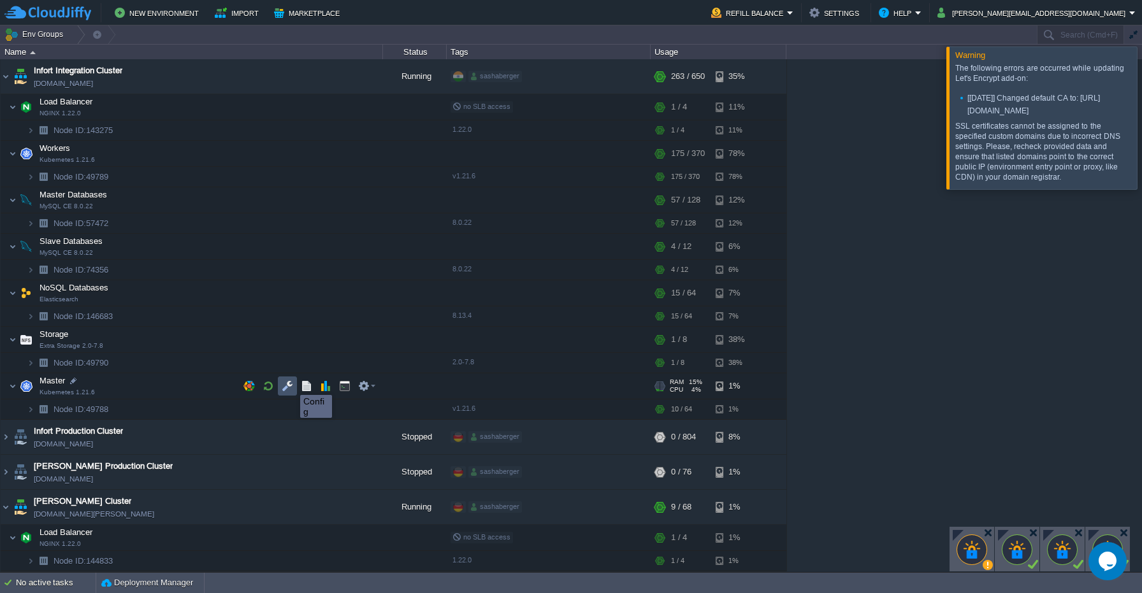
click at [291, 384] on button "button" at bounding box center [287, 385] width 11 height 11
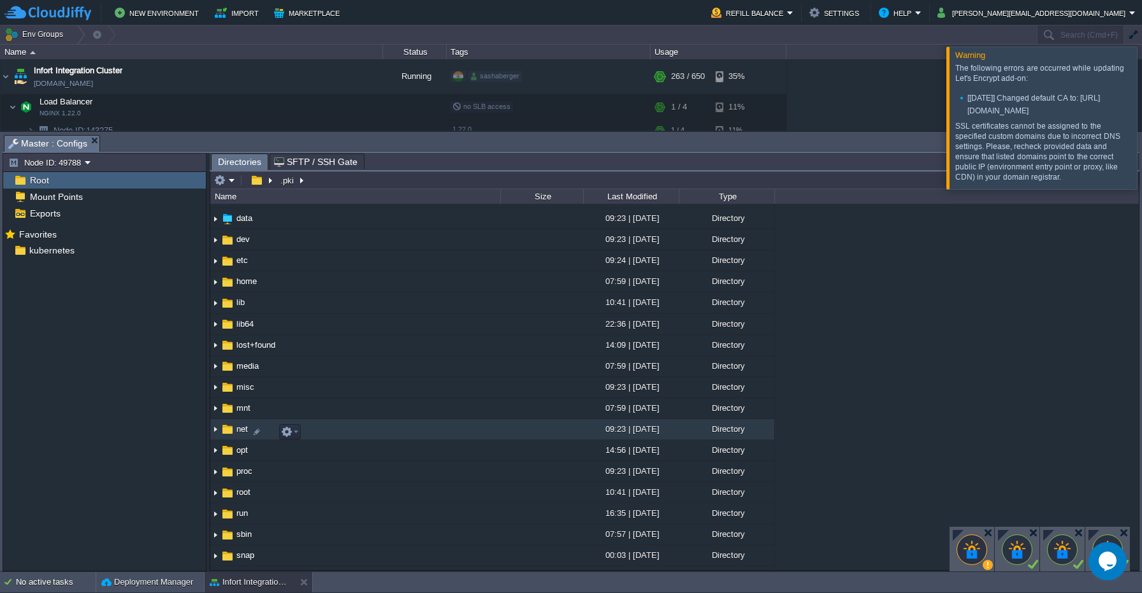
scroll to position [59, 0]
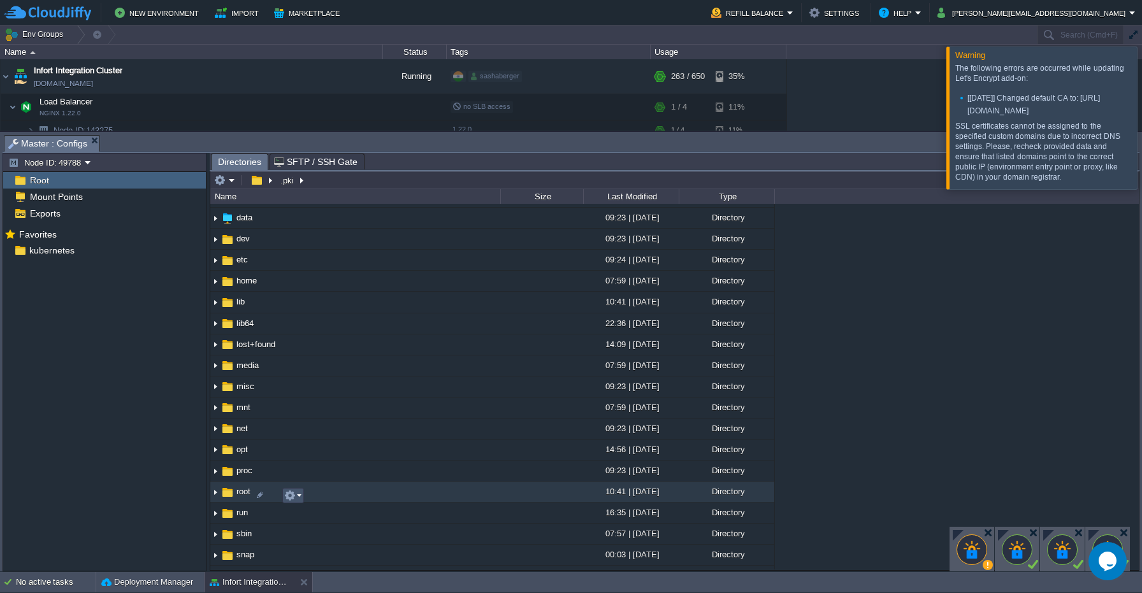
click at [292, 500] on button "button" at bounding box center [289, 495] width 11 height 11
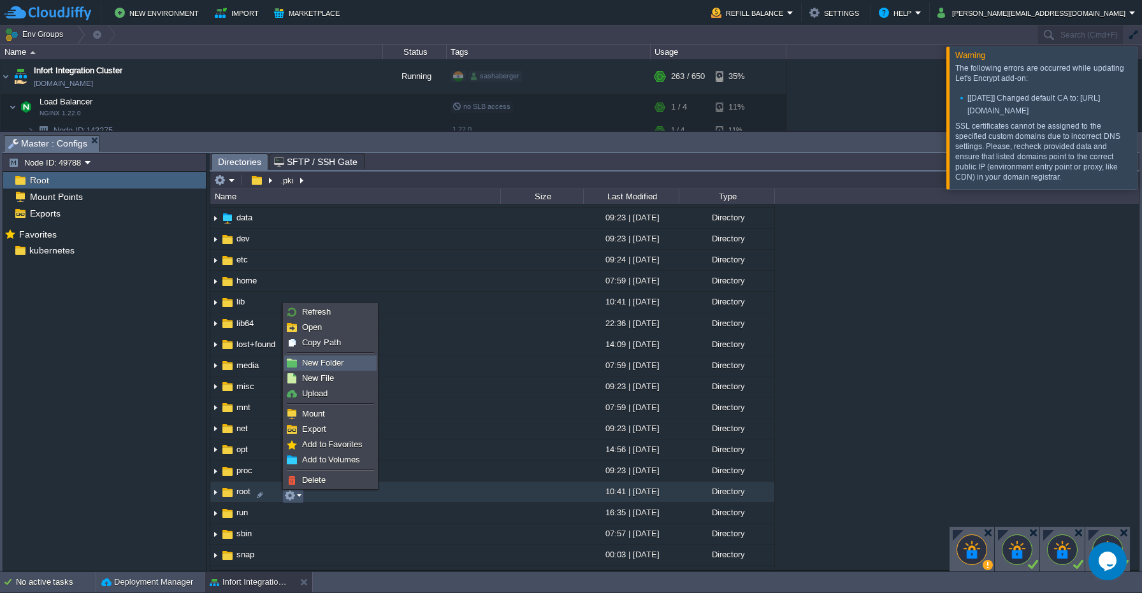
click at [334, 363] on span "New Folder" at bounding box center [322, 363] width 41 height 10
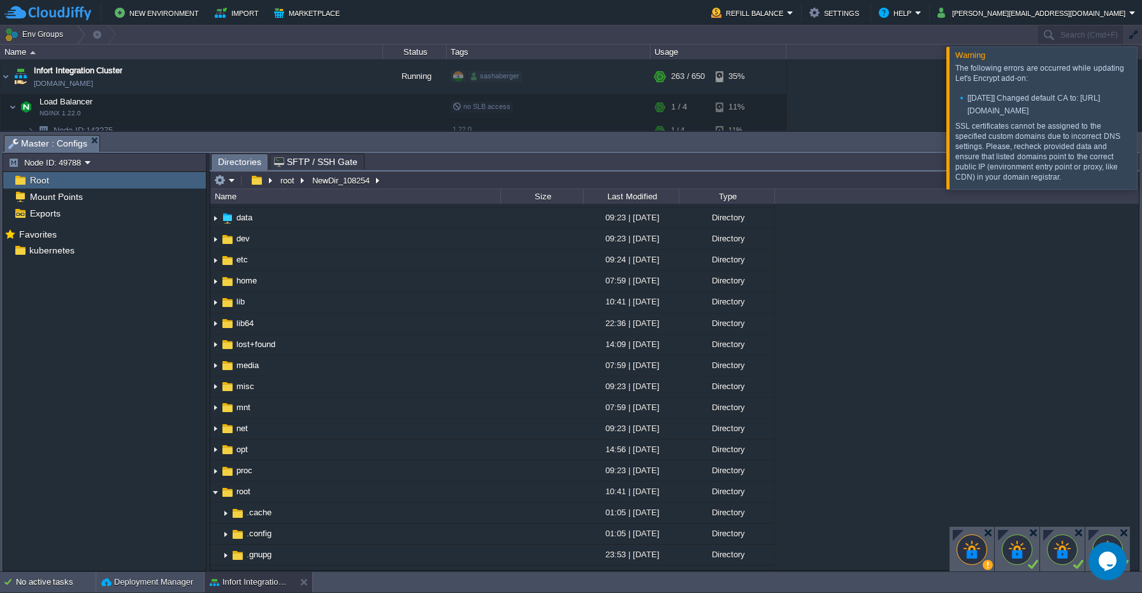
scroll to position [575, 0]
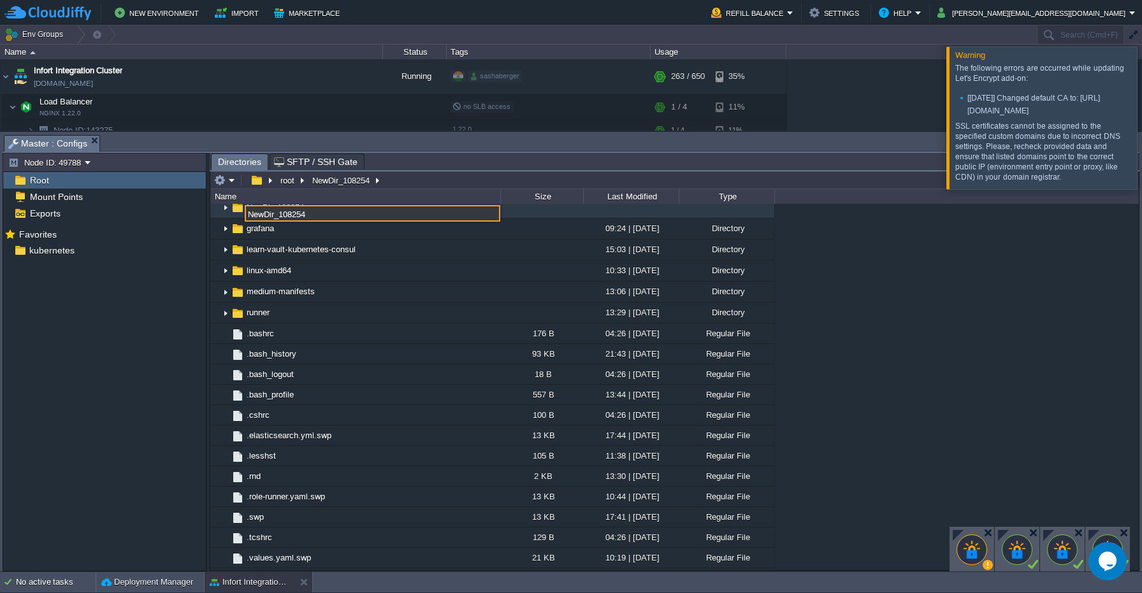
paste input "temporal-deploy"
type input "temporal-deploy"
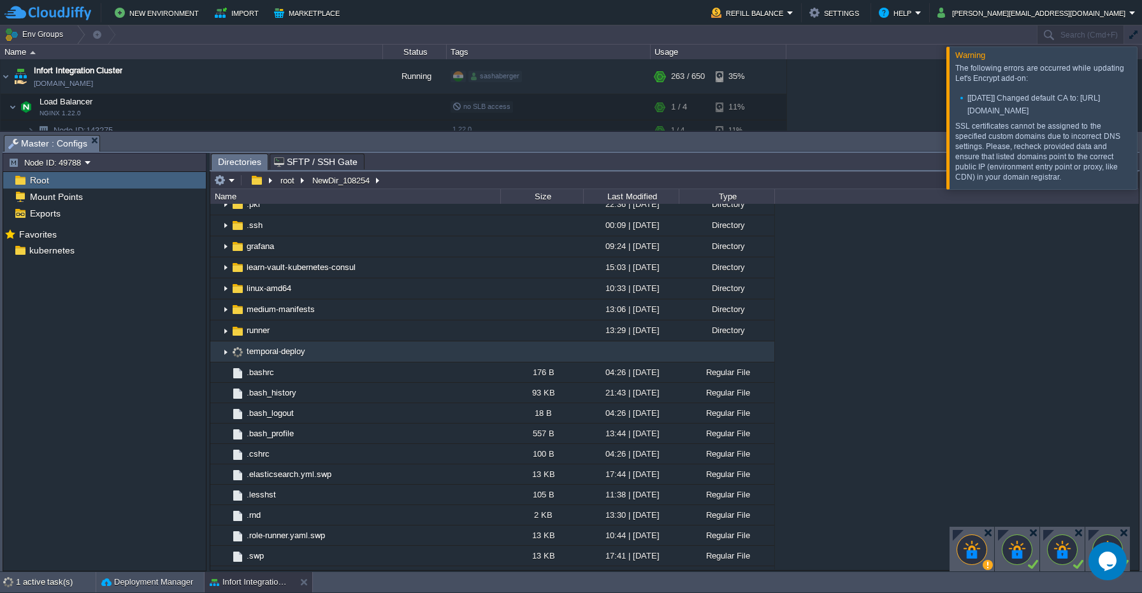
scroll to position [524, 0]
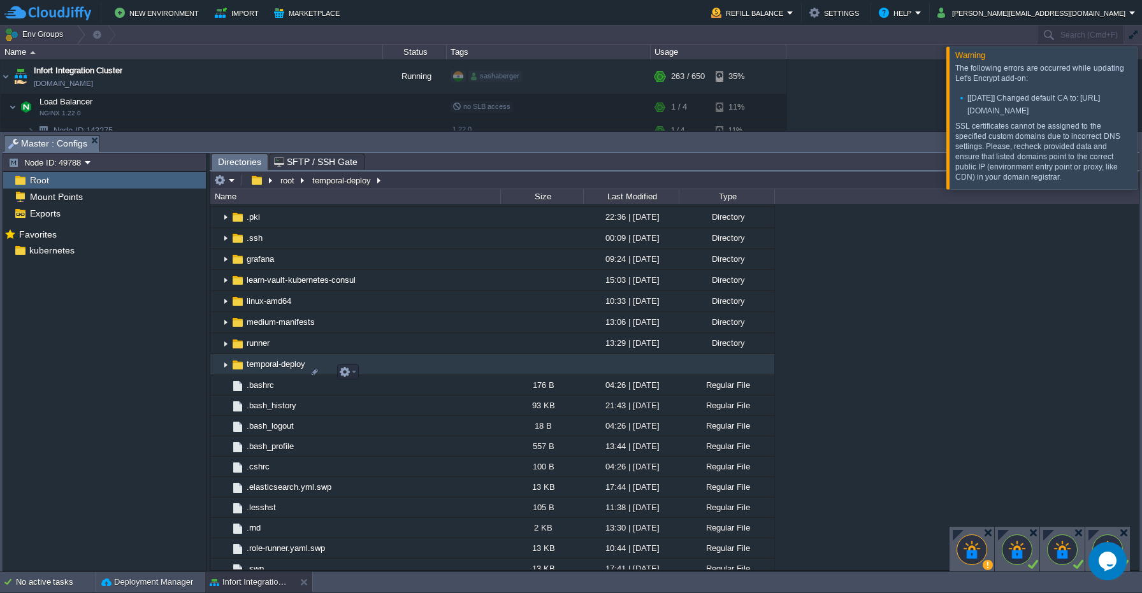
click at [227, 375] on img at bounding box center [225, 365] width 10 height 20
click at [299, 370] on span "temporal-deploy" at bounding box center [276, 364] width 62 height 11
click at [342, 370] on button "button" at bounding box center [344, 371] width 11 height 11
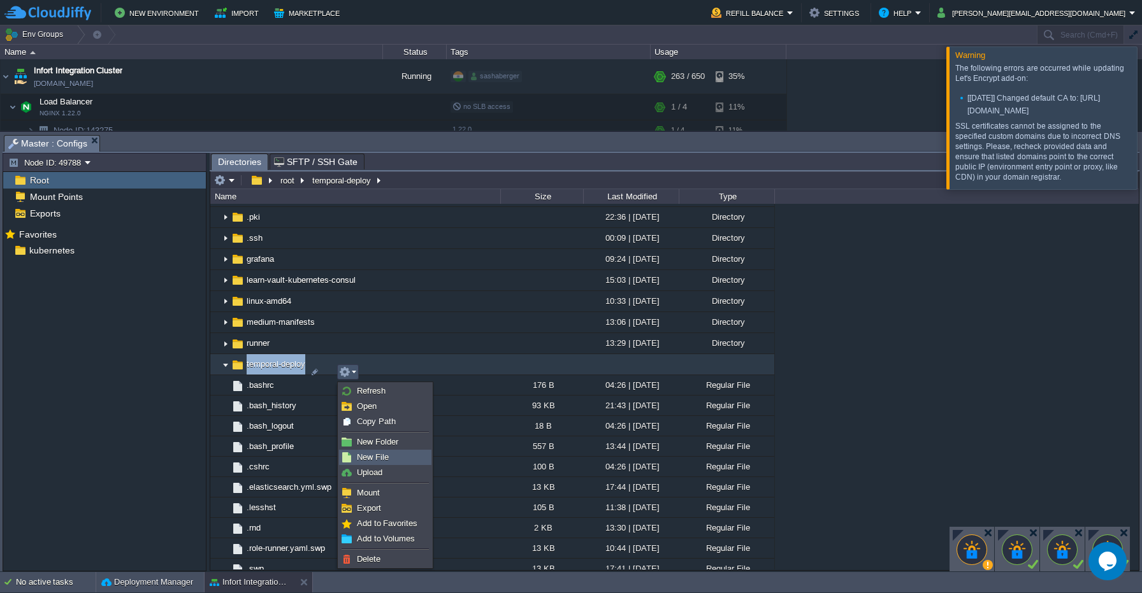
click at [370, 451] on link "New File" at bounding box center [385, 458] width 91 height 14
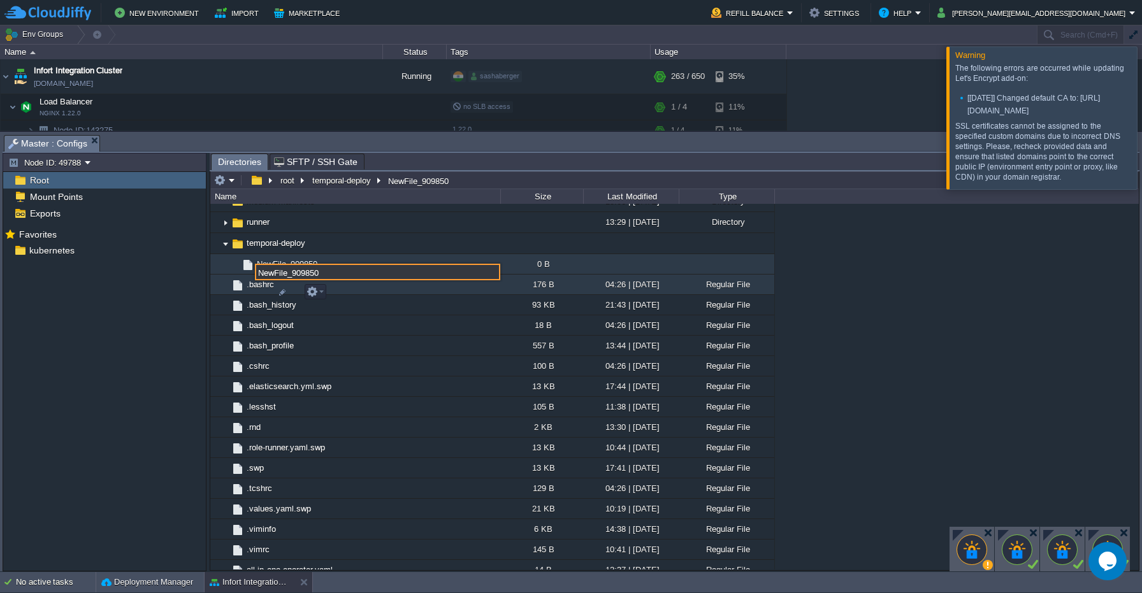
scroll to position [634, 0]
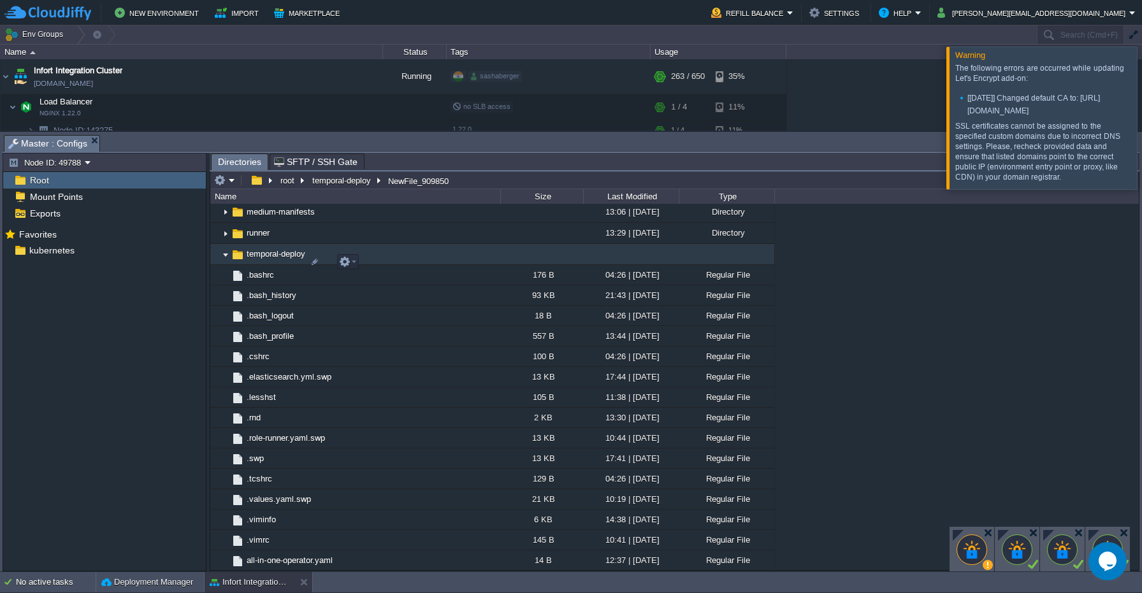
click at [227, 264] on img at bounding box center [225, 255] width 10 height 20
click at [224, 261] on img at bounding box center [225, 255] width 10 height 20
click at [226, 263] on img at bounding box center [225, 255] width 10 height 20
click at [347, 264] on button "button" at bounding box center [344, 261] width 11 height 11
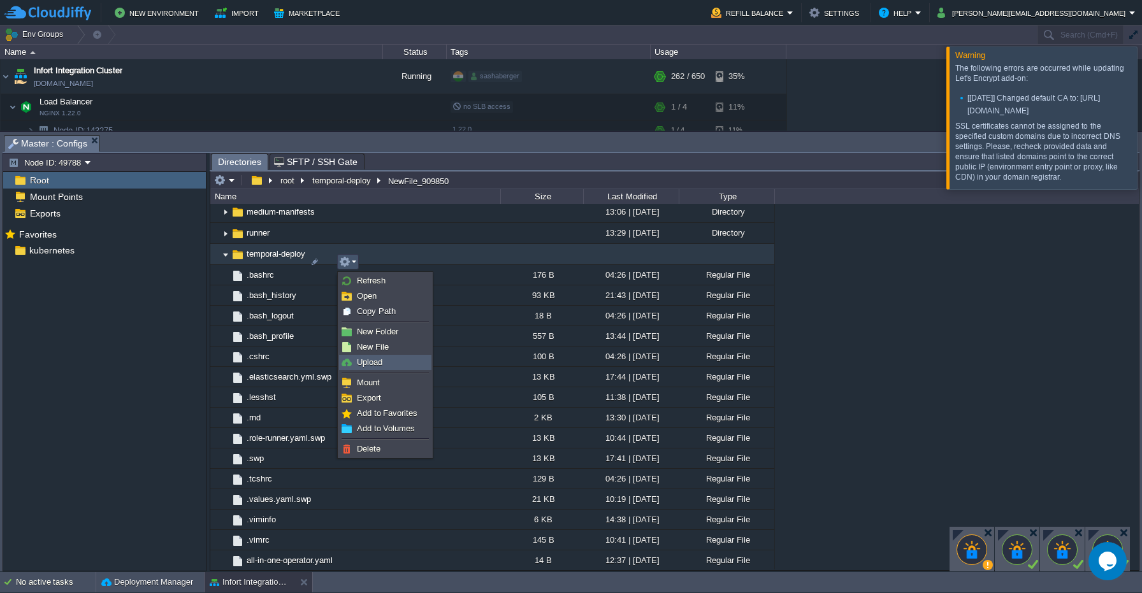
click at [381, 358] on span "Upload" at bounding box center [369, 362] width 25 height 10
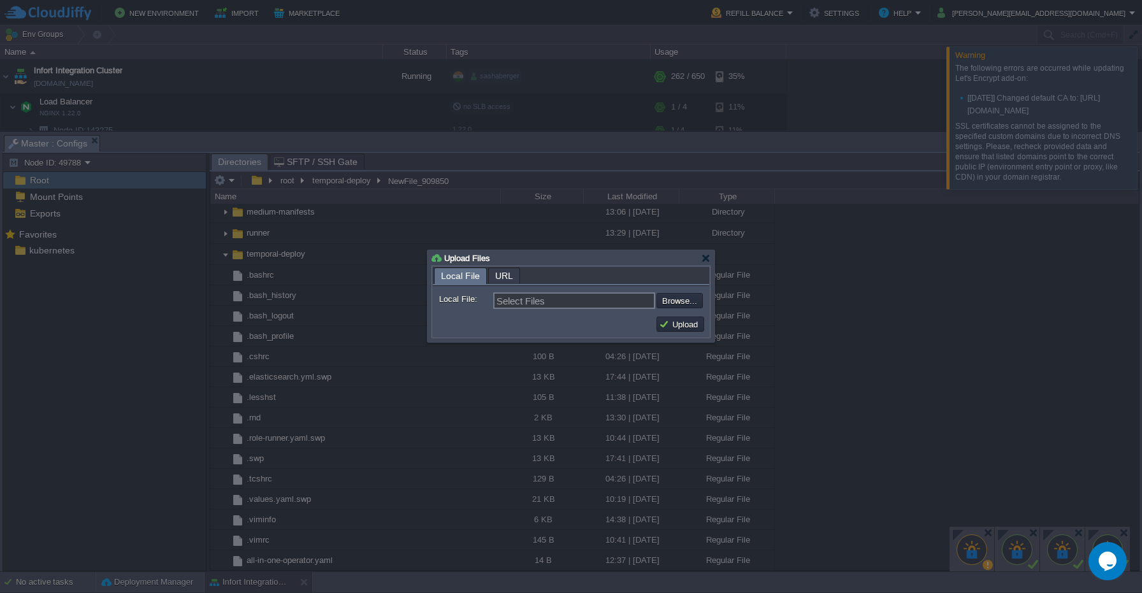
click at [533, 303] on input "Select Files" at bounding box center [574, 300] width 162 height 17
click at [687, 303] on input "file" at bounding box center [622, 300] width 161 height 15
click at [663, 301] on input "file" at bounding box center [622, 300] width 161 height 15
type input "C:\fakepath\deploy-temporal.sh"
type input "deploy-temporal.sh"
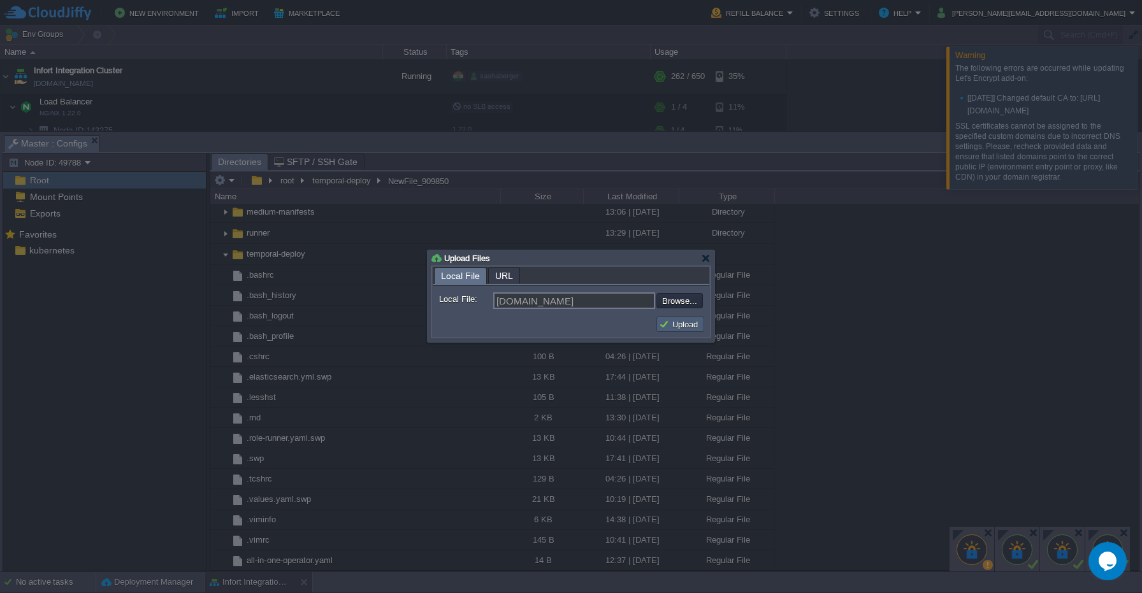
click at [688, 322] on button "Upload" at bounding box center [680, 324] width 43 height 11
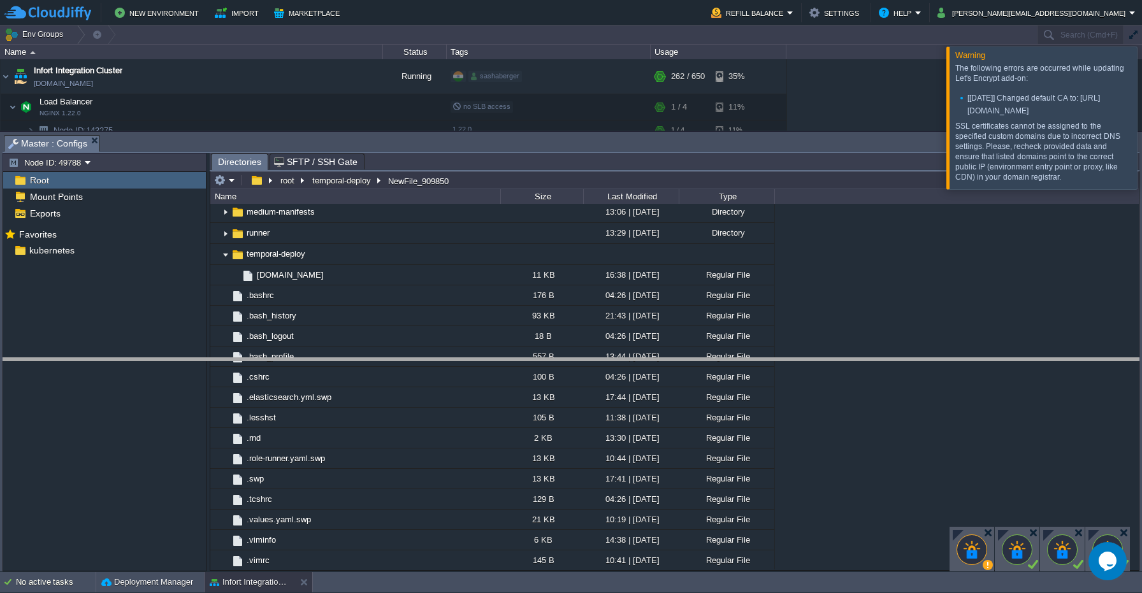
drag, startPoint x: 126, startPoint y: 136, endPoint x: 145, endPoint y: 359, distance: 223.8
click at [145, 359] on body "New Environment Import Marketplace Bonus $0.00 Upgrade Account Refill Balance S…" at bounding box center [571, 296] width 1142 height 593
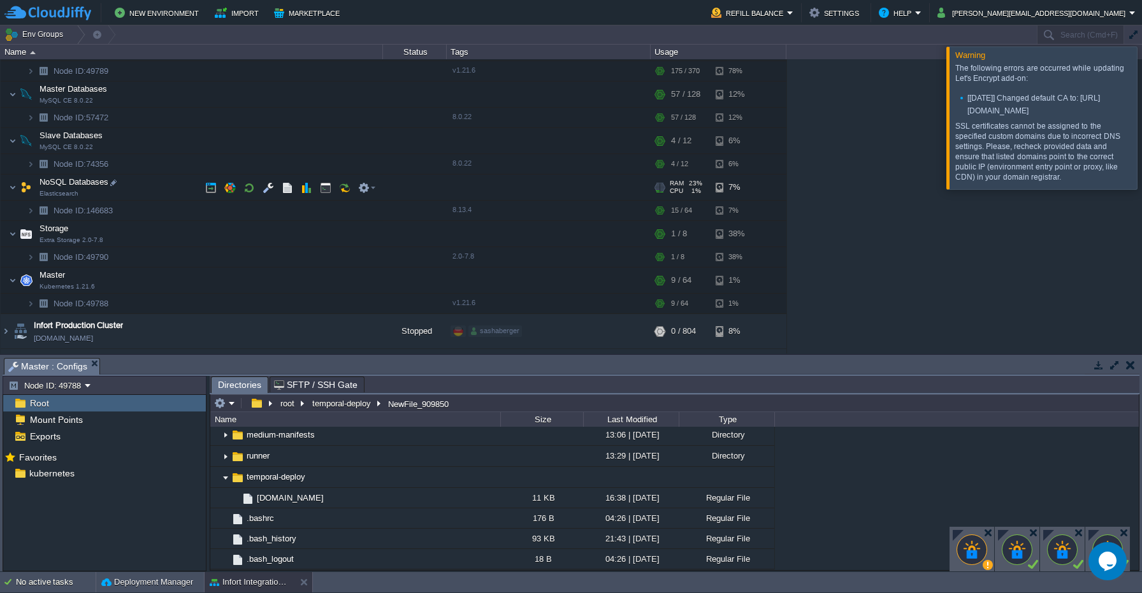
scroll to position [129, 0]
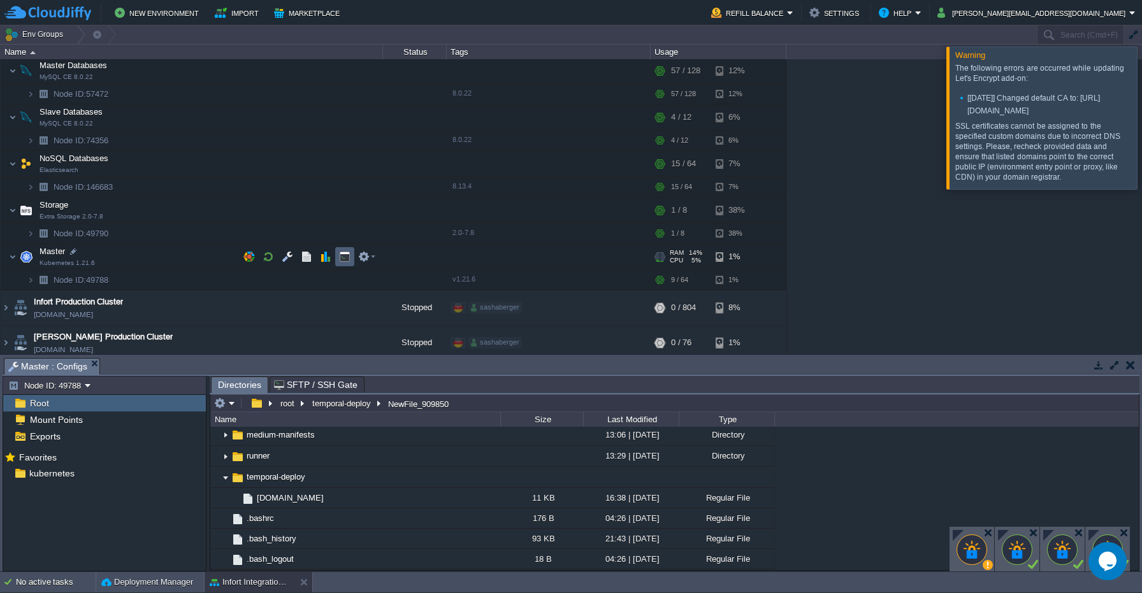
click at [336, 257] on td at bounding box center [344, 256] width 19 height 19
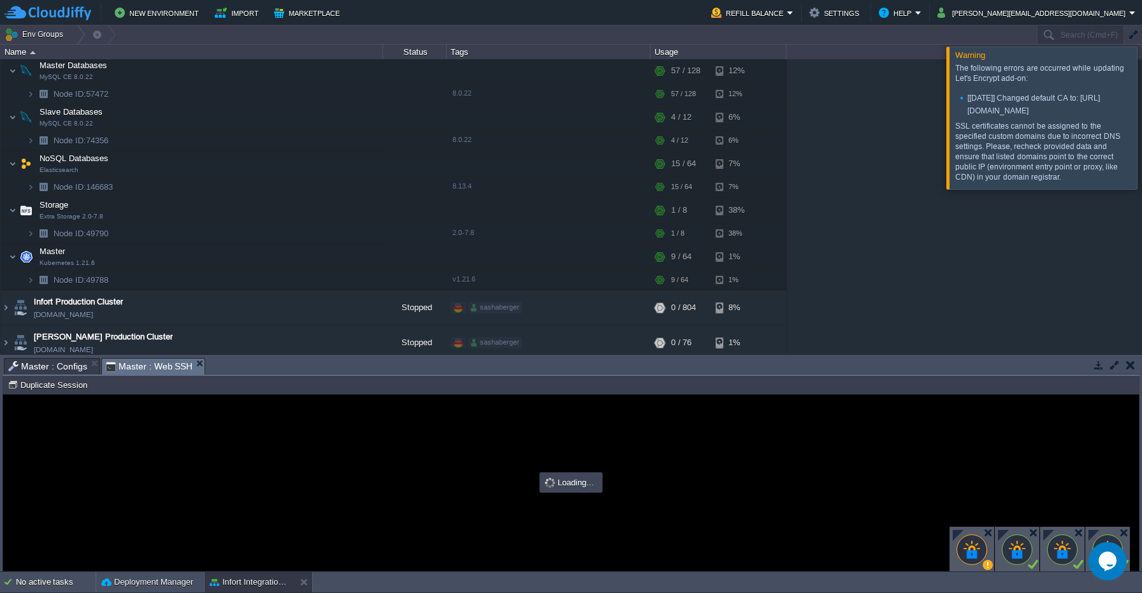
type input "#000000"
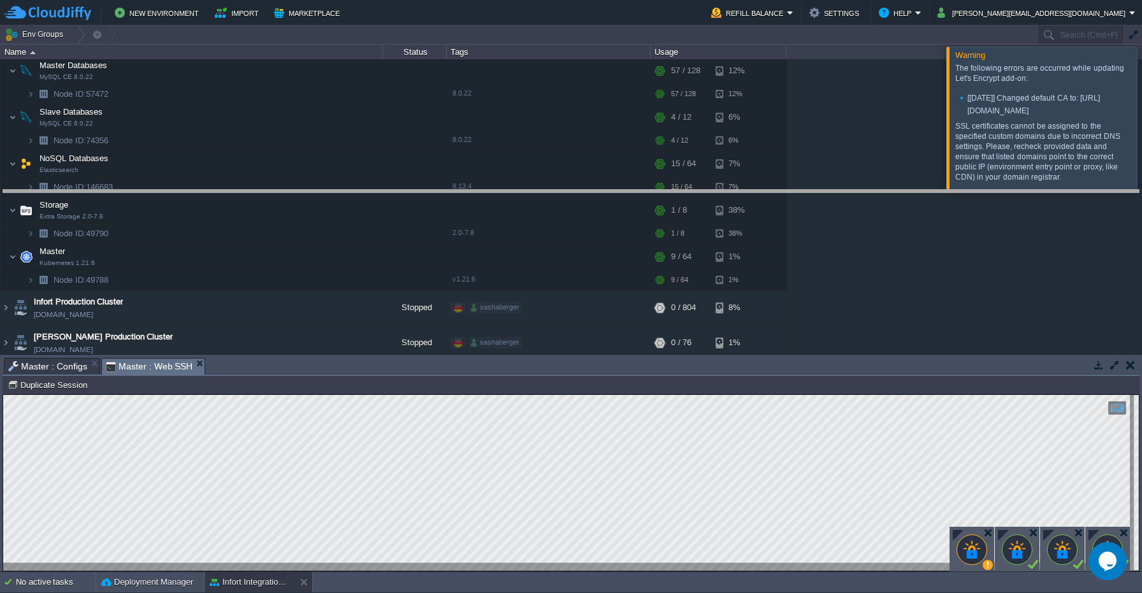
drag, startPoint x: 360, startPoint y: 364, endPoint x: 408, endPoint y: 195, distance: 175.5
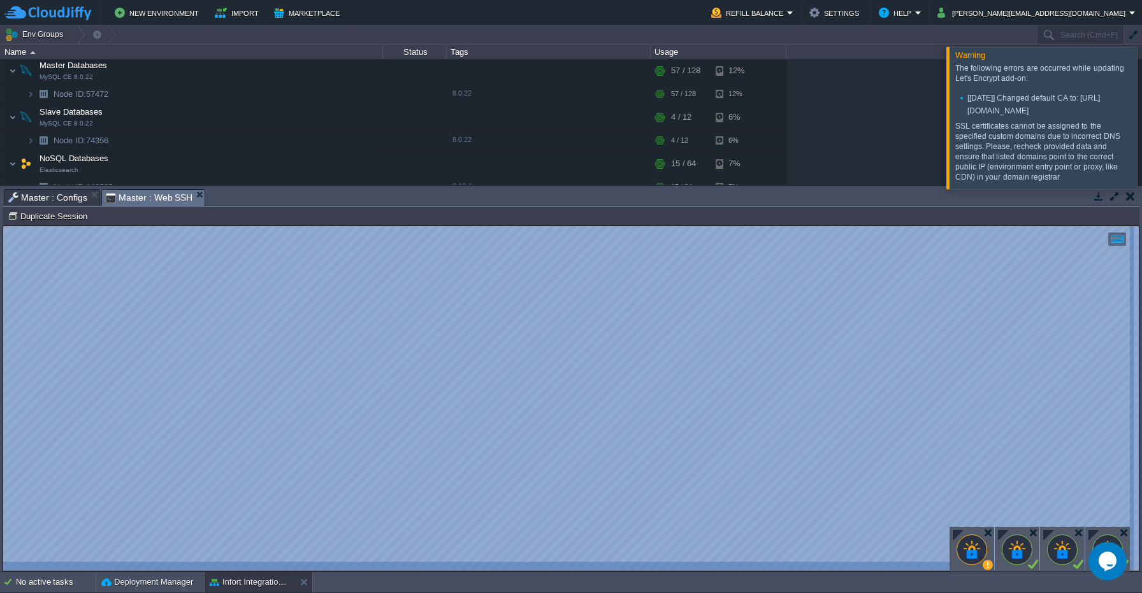
scroll to position [129, 0]
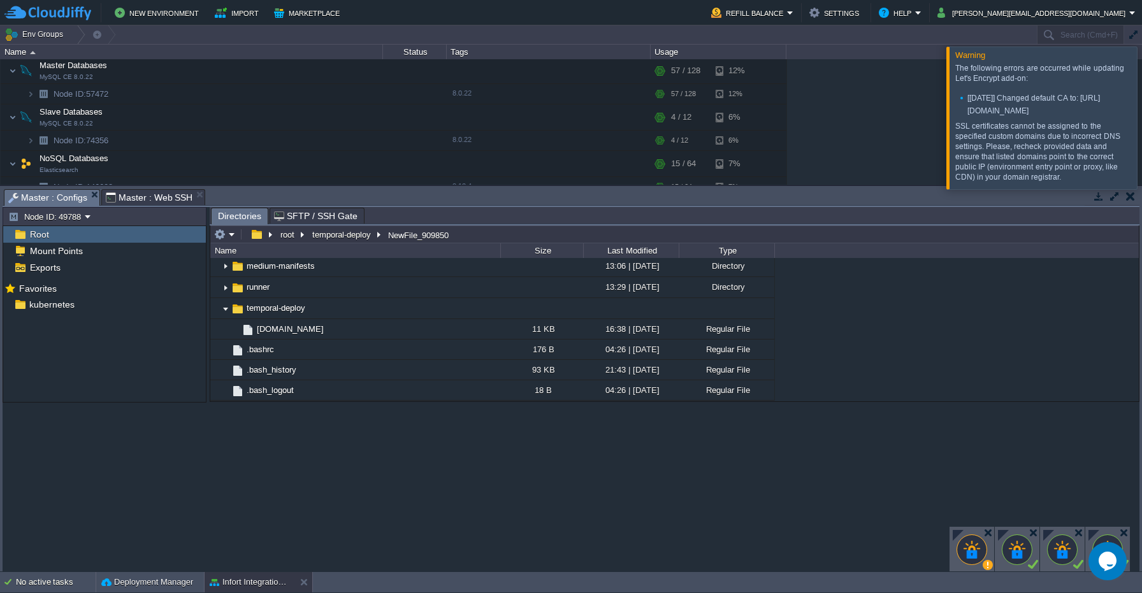
click at [55, 193] on span "Master : Configs" at bounding box center [47, 198] width 79 height 16
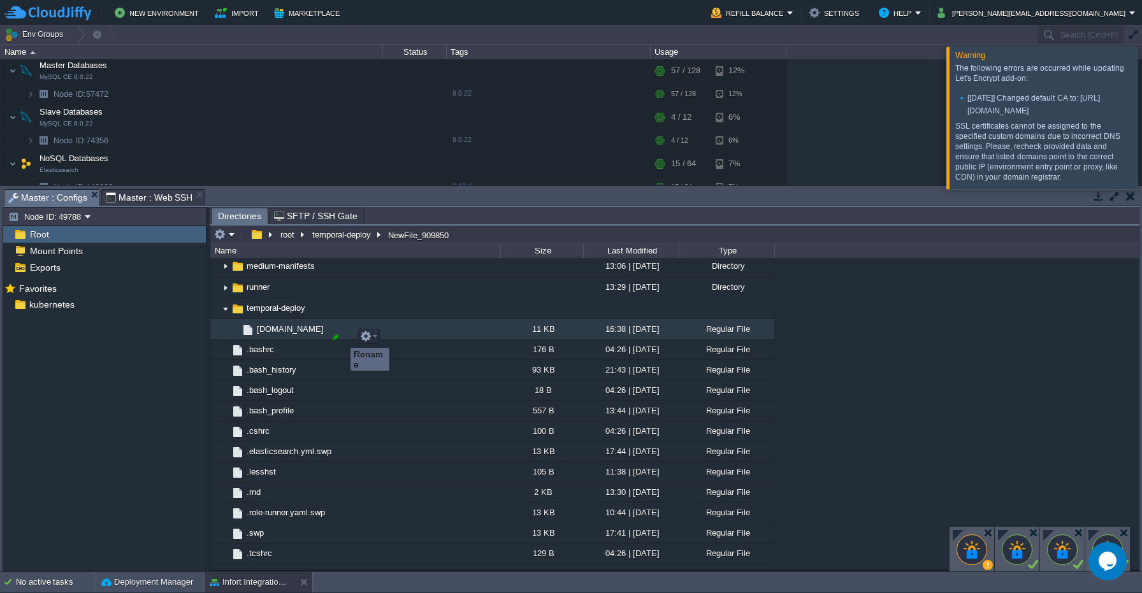
click at [335, 338] on div at bounding box center [335, 336] width 11 height 11
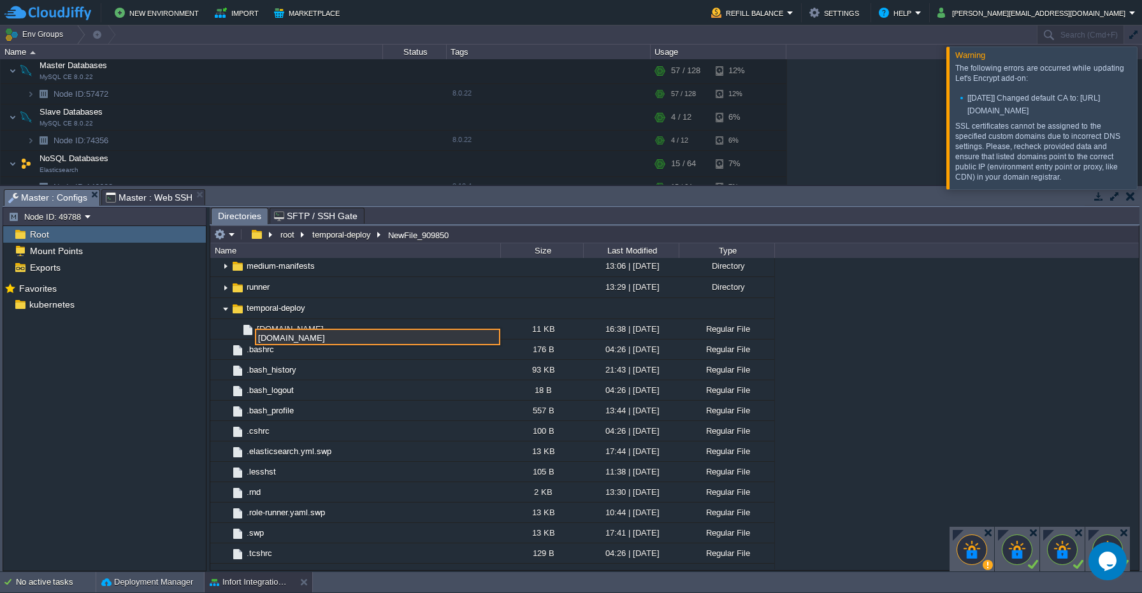
click at [317, 339] on input "deploy-temporal.sh" at bounding box center [377, 337] width 245 height 17
type input "deploy-temporal-faild.sh"
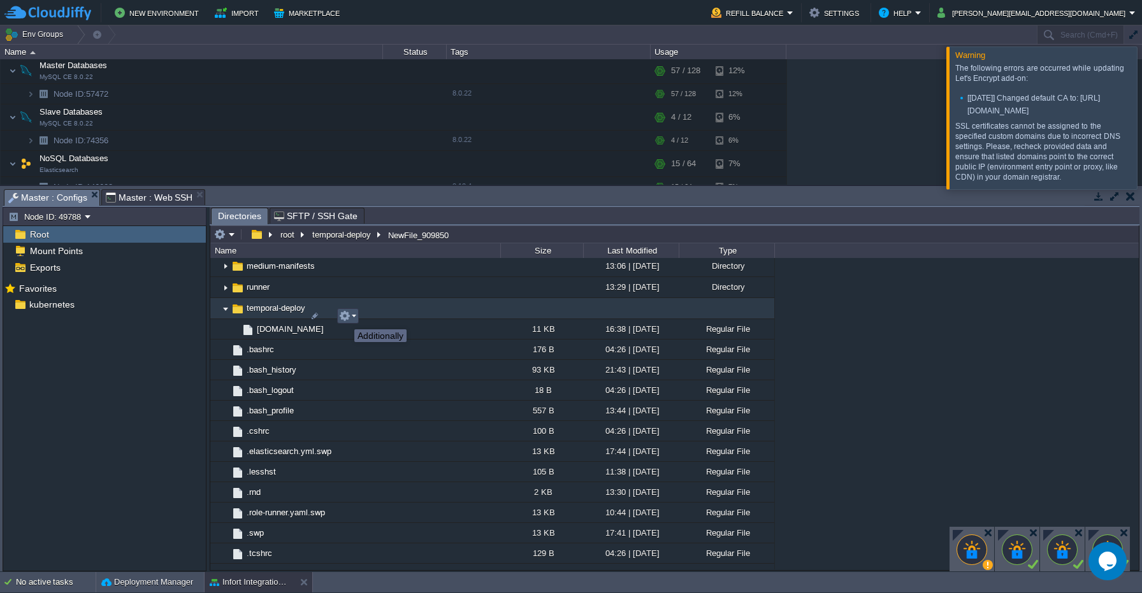
click at [345, 318] on button "button" at bounding box center [344, 315] width 11 height 11
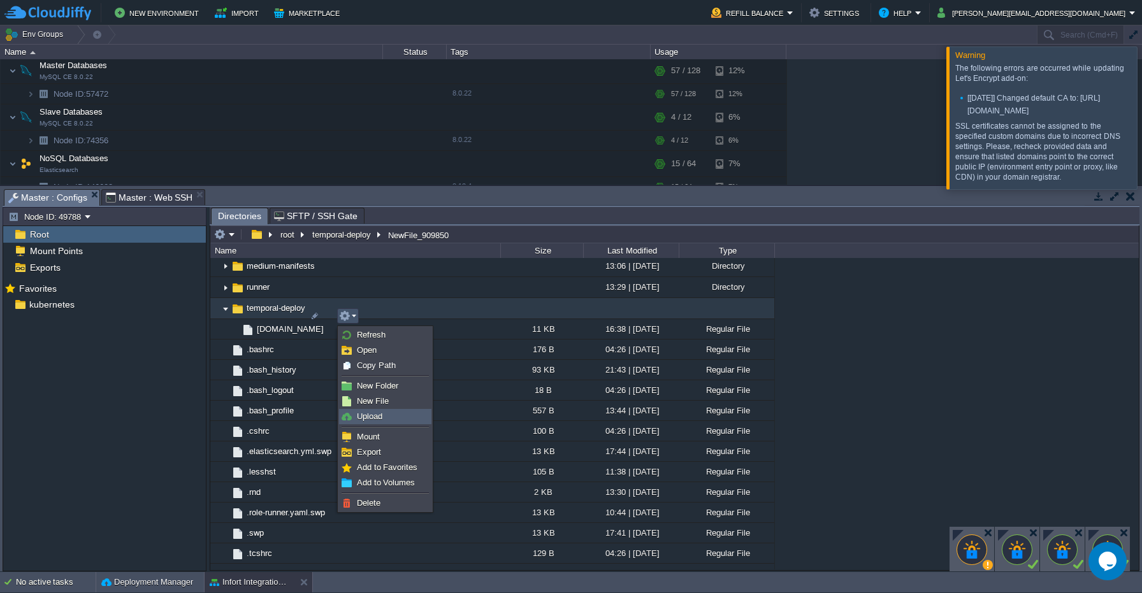
click at [371, 416] on span "Upload" at bounding box center [369, 417] width 25 height 10
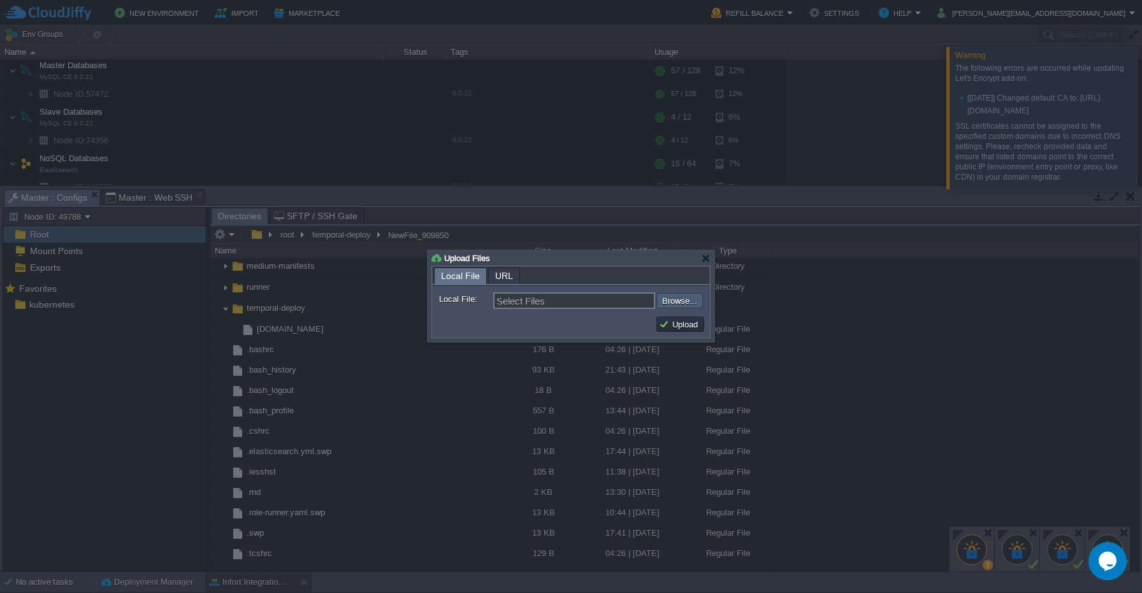
click at [677, 306] on input "file" at bounding box center [622, 300] width 161 height 15
type input "C:\fakepath\deploy-temporal.sh"
type input "deploy-temporal.sh"
click at [685, 324] on button "Upload" at bounding box center [680, 324] width 43 height 11
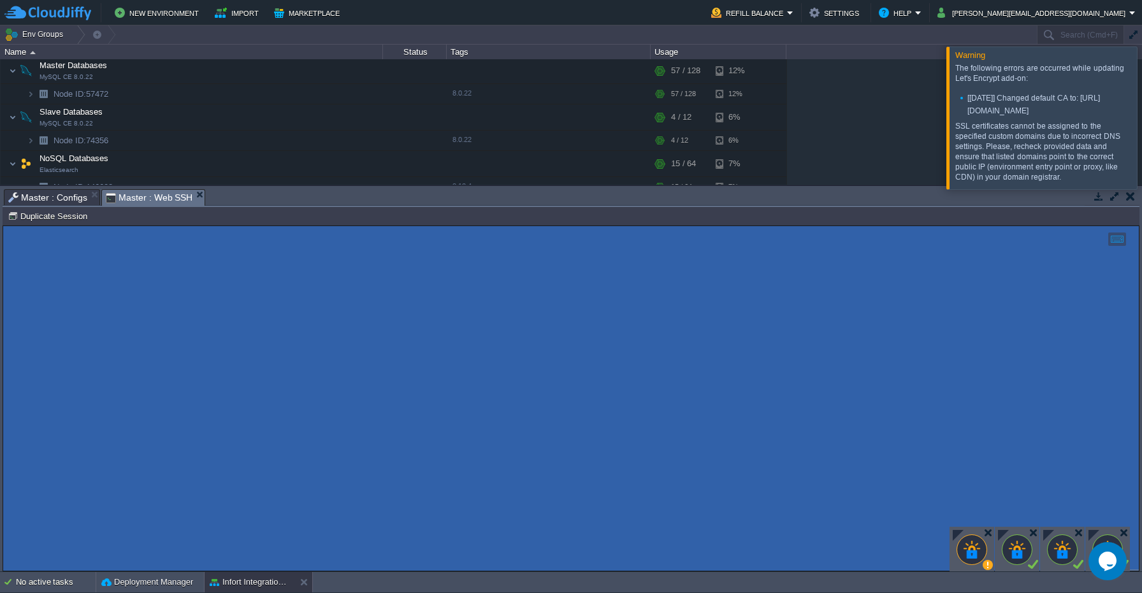
click at [142, 193] on span "Master : Web SSH" at bounding box center [149, 198] width 87 height 16
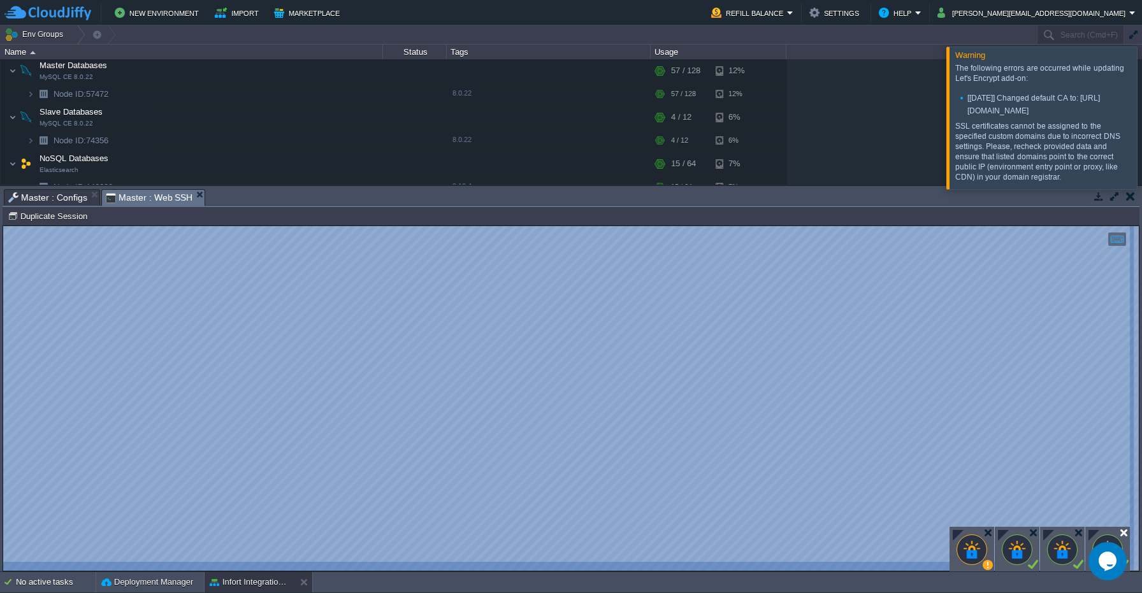
click at [1122, 533] on div at bounding box center [1124, 533] width 10 height 10
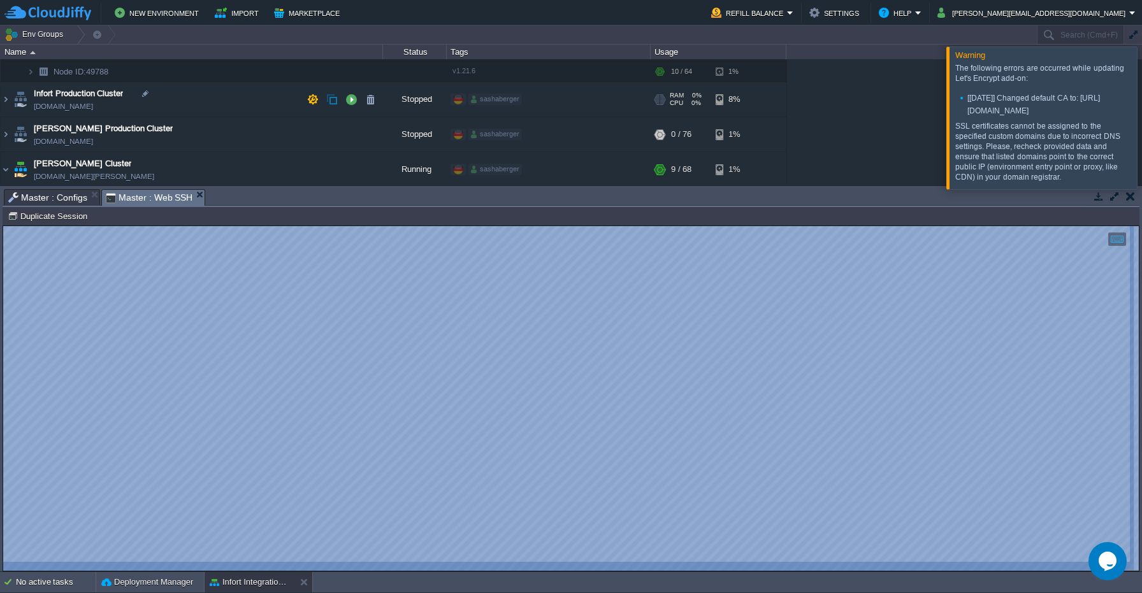
scroll to position [282, 0]
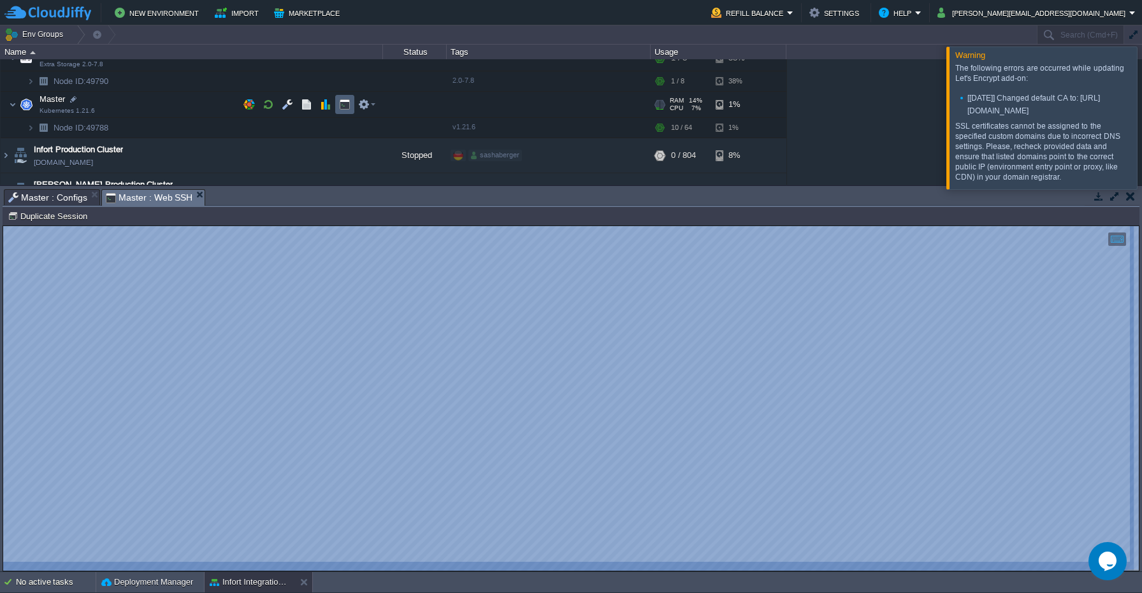
click at [345, 105] on button "button" at bounding box center [344, 104] width 11 height 11
type textarea "./deploy-temporal.sh"
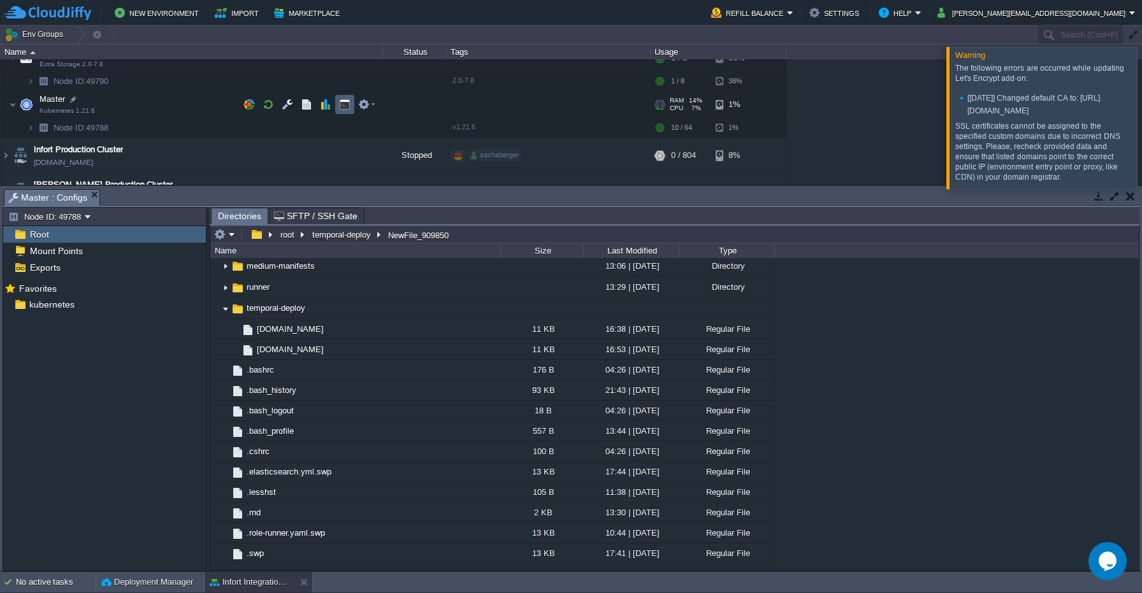
click at [343, 106] on button "button" at bounding box center [344, 104] width 11 height 11
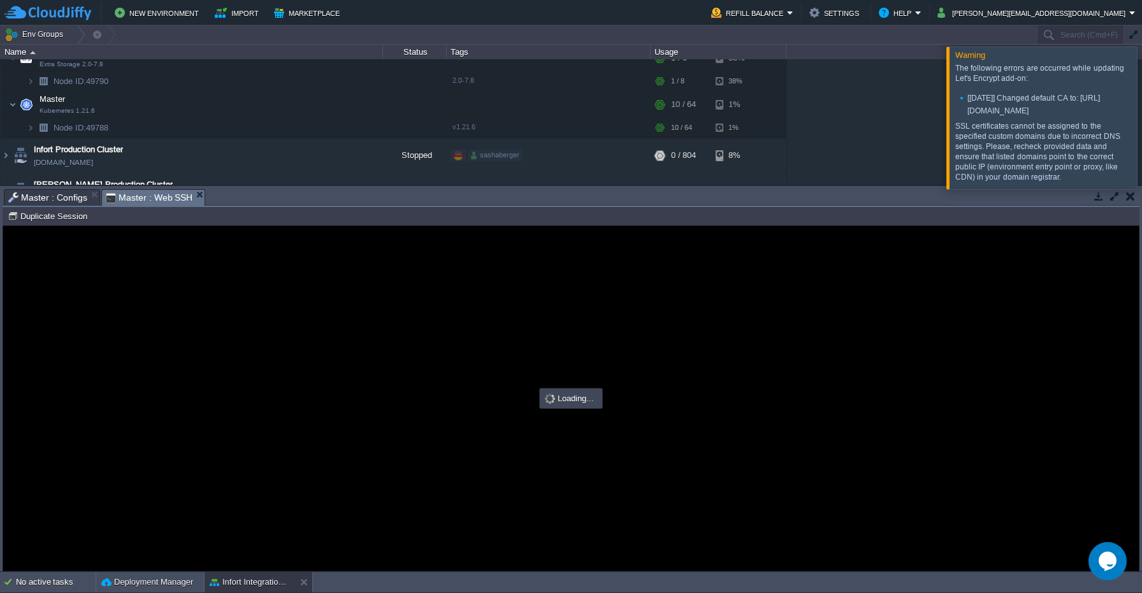
scroll to position [0, 0]
type input "#000000"
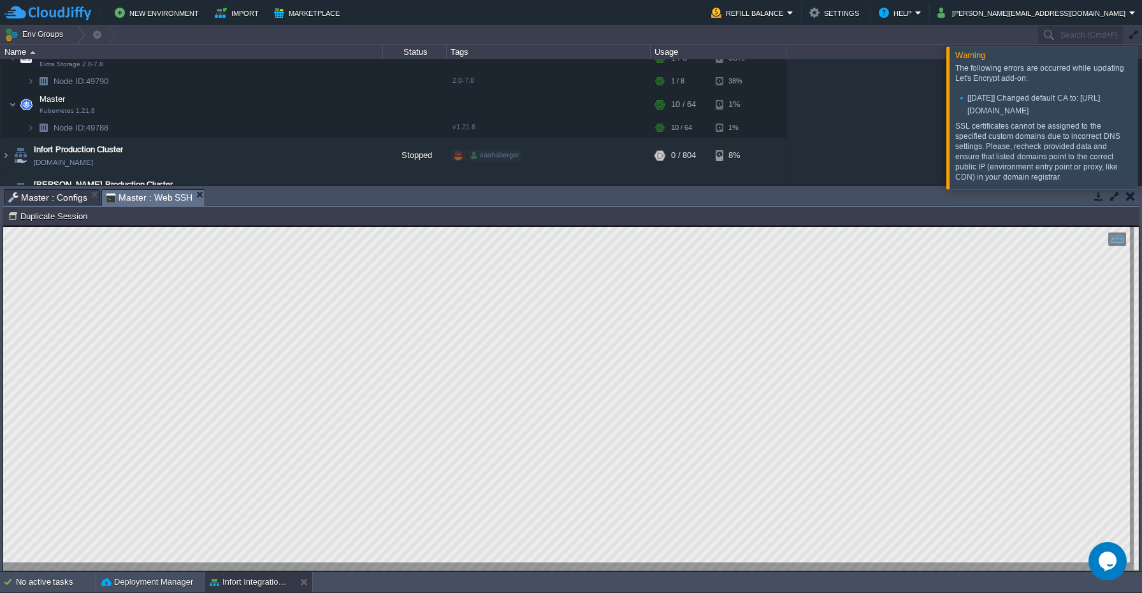
scroll to position [282, 0]
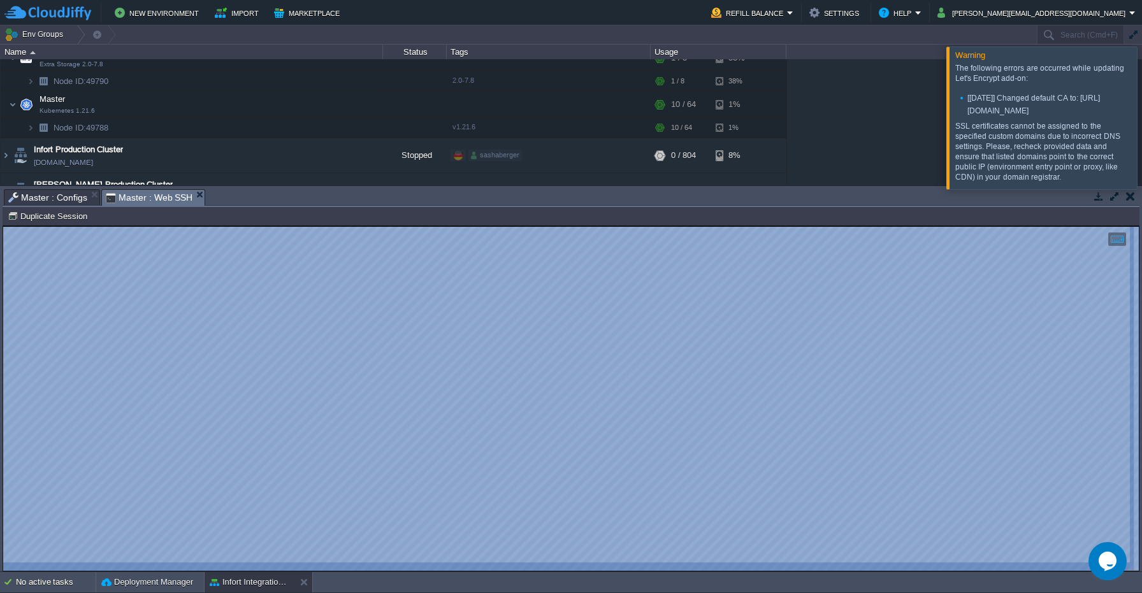
type textarea "root@node49788-infort ~ $ cd /root/temporal-deploy root@node49788-infort ~/temp…"
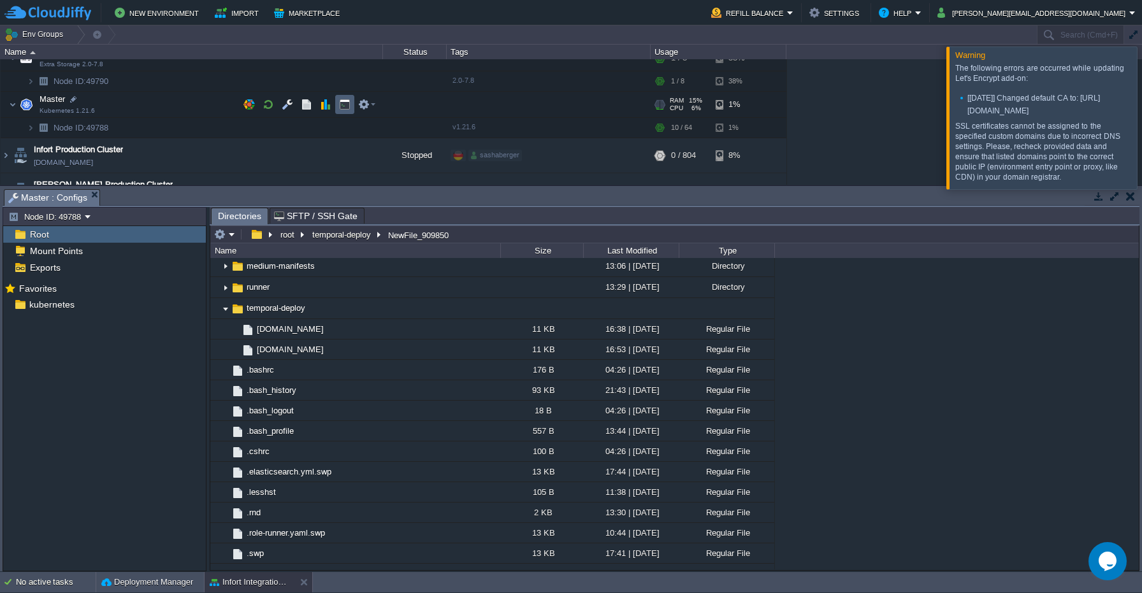
click at [349, 106] on button "button" at bounding box center [344, 104] width 11 height 11
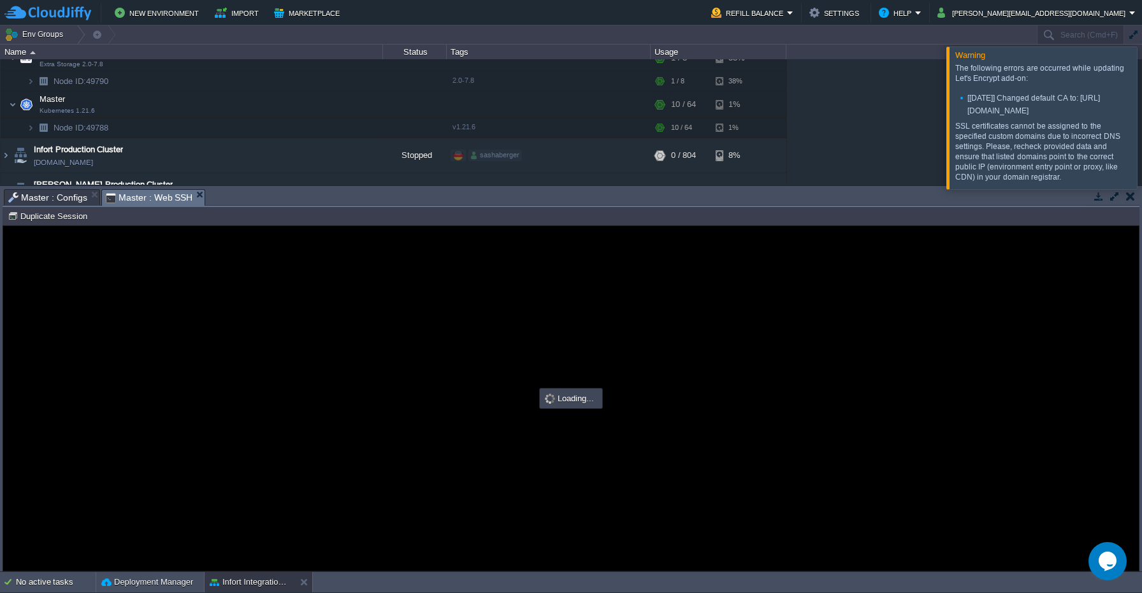
scroll to position [0, 0]
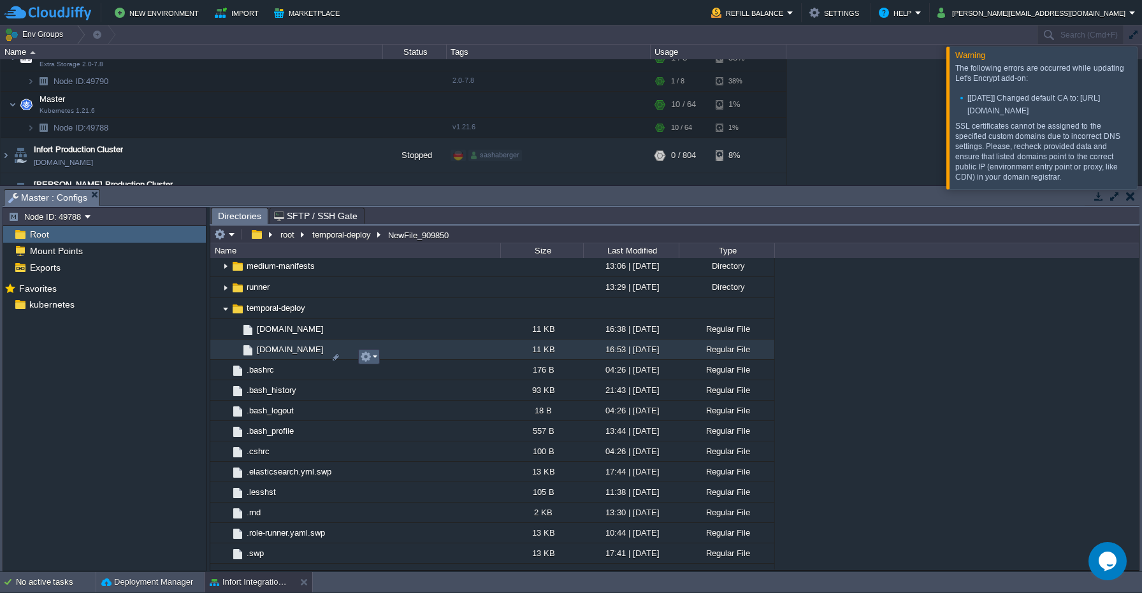
click at [367, 357] on button "button" at bounding box center [365, 356] width 11 height 11
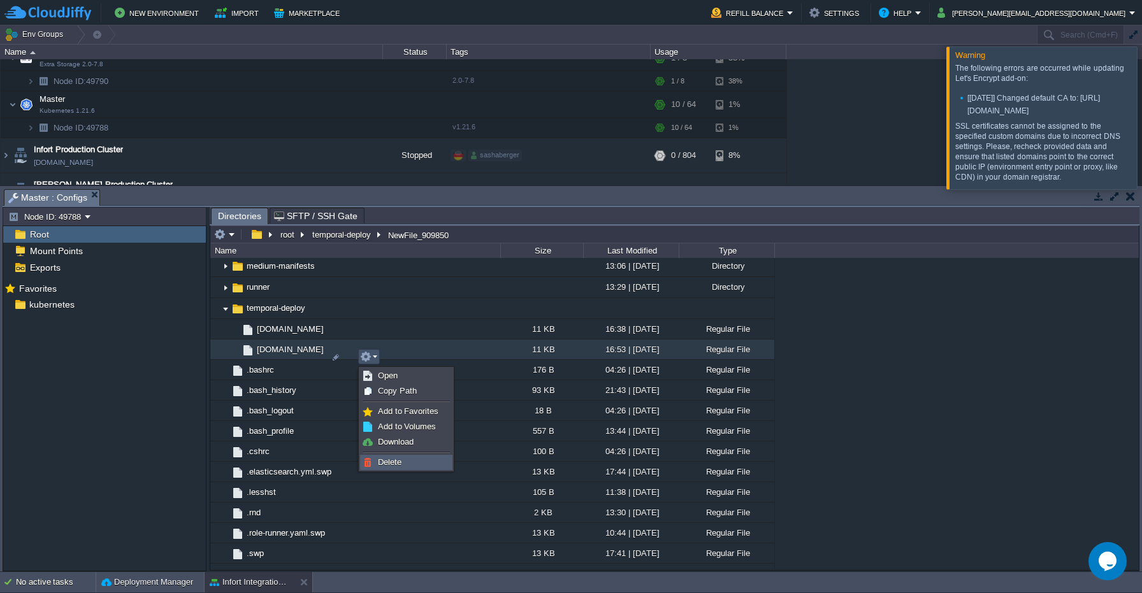
click at [393, 461] on span "Delete" at bounding box center [390, 463] width 24 height 10
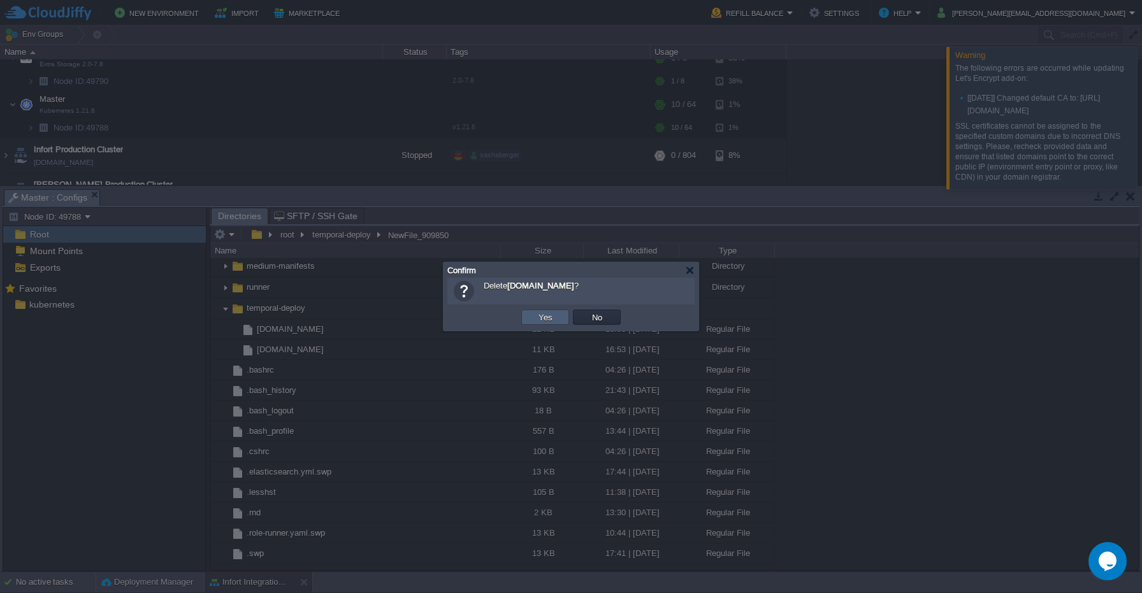
click at [552, 318] on button "Yes" at bounding box center [546, 317] width 22 height 11
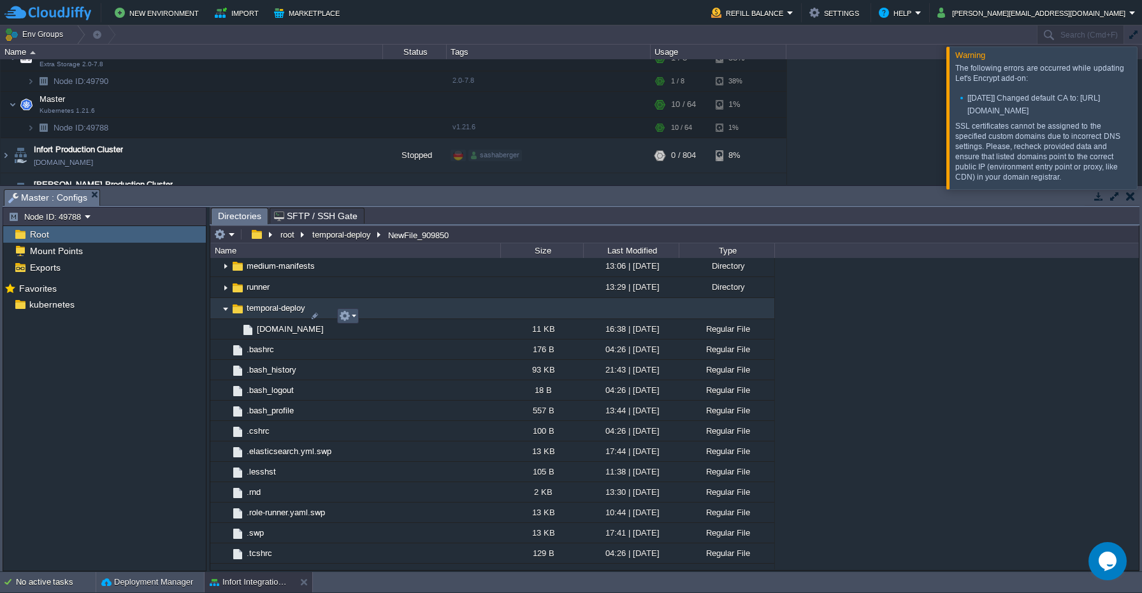
click at [349, 317] on button "button" at bounding box center [344, 315] width 11 height 11
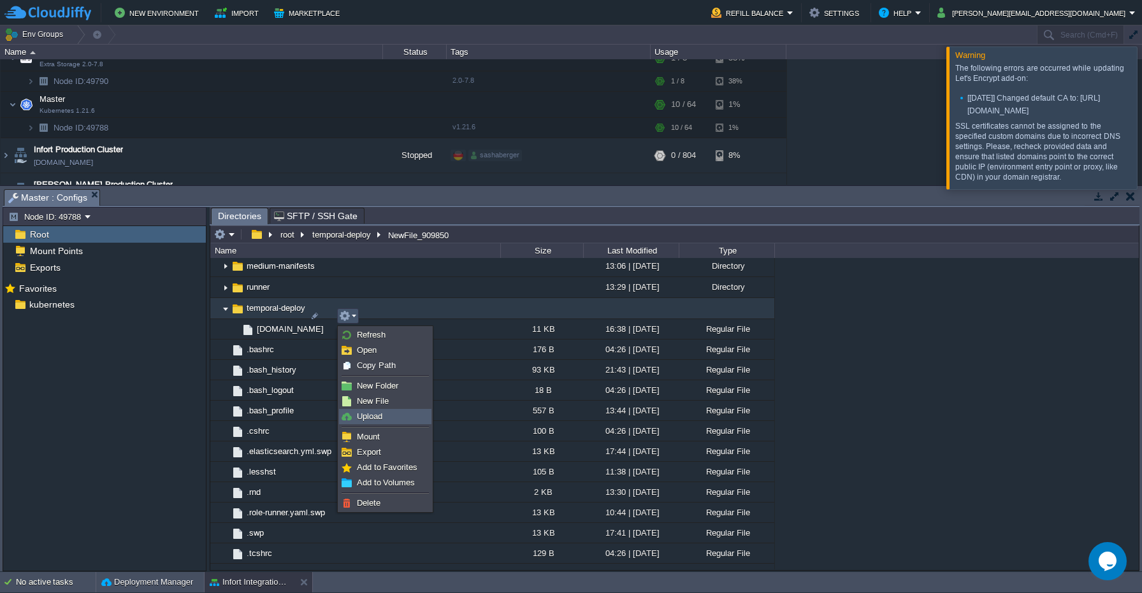
click at [377, 416] on span "Upload" at bounding box center [369, 417] width 25 height 10
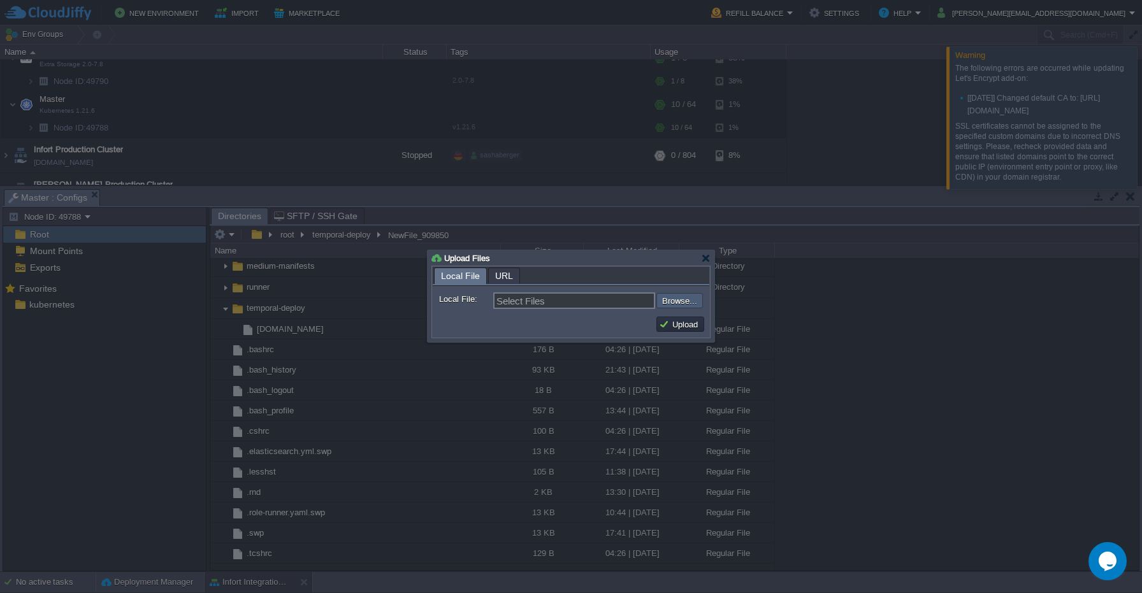
click at [679, 306] on input "file" at bounding box center [622, 300] width 161 height 15
type input "C:\fakepath\deploy-temporal.sh"
type input "deploy-temporal.sh"
click at [675, 327] on button "Upload" at bounding box center [680, 324] width 43 height 11
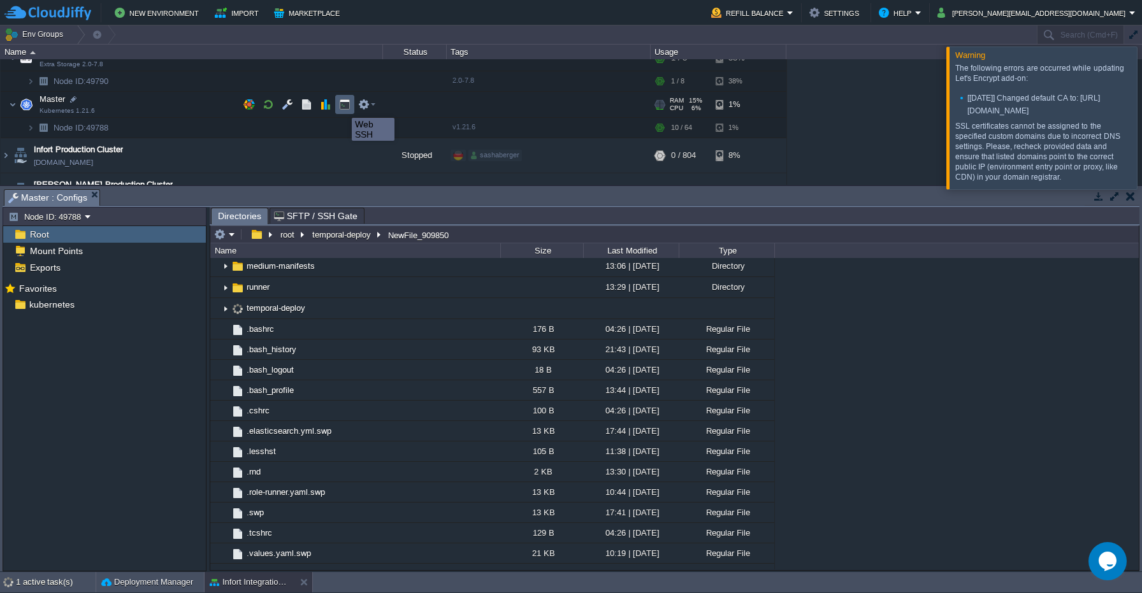
click at [342, 106] on button "button" at bounding box center [344, 104] width 11 height 11
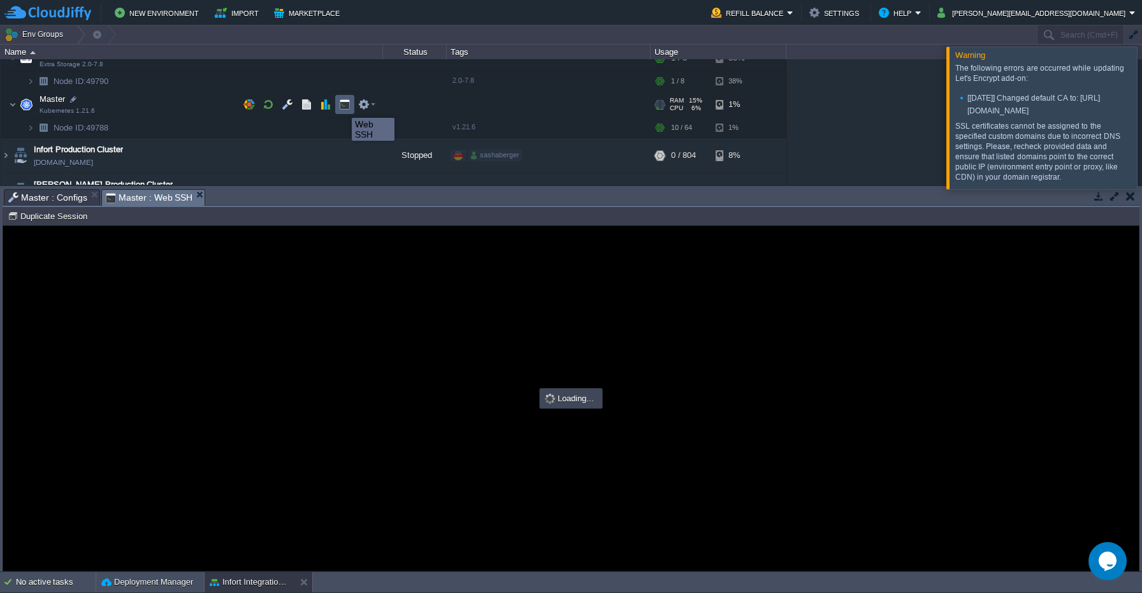
type input "#000000"
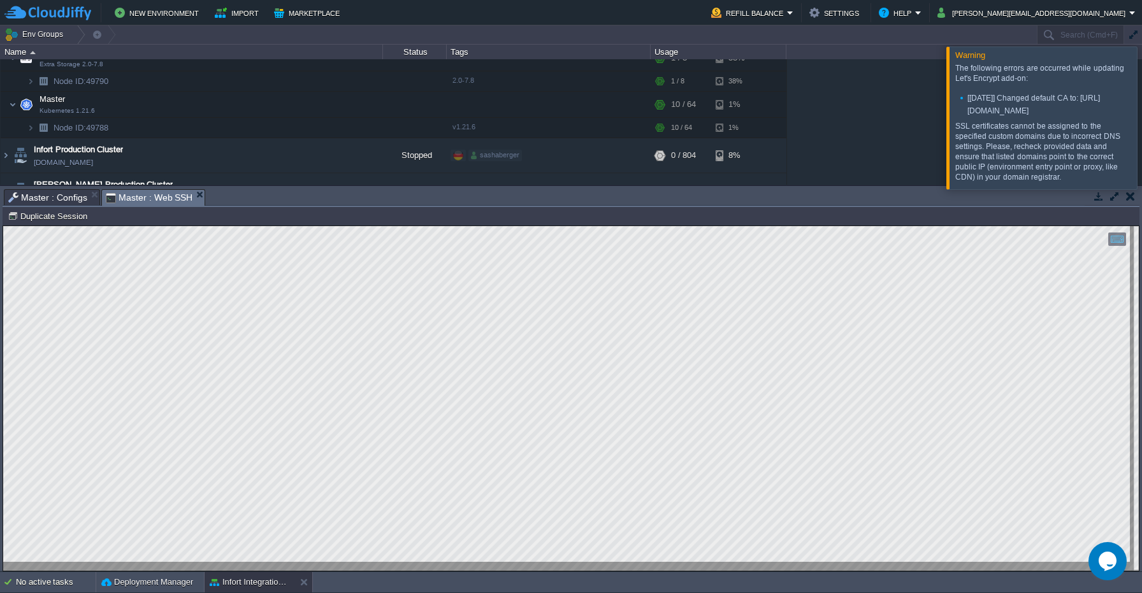
type textarea "root@node49788-infort ~ $ cd /root/temporal-deploy root@node49788-infort ~/temp…"
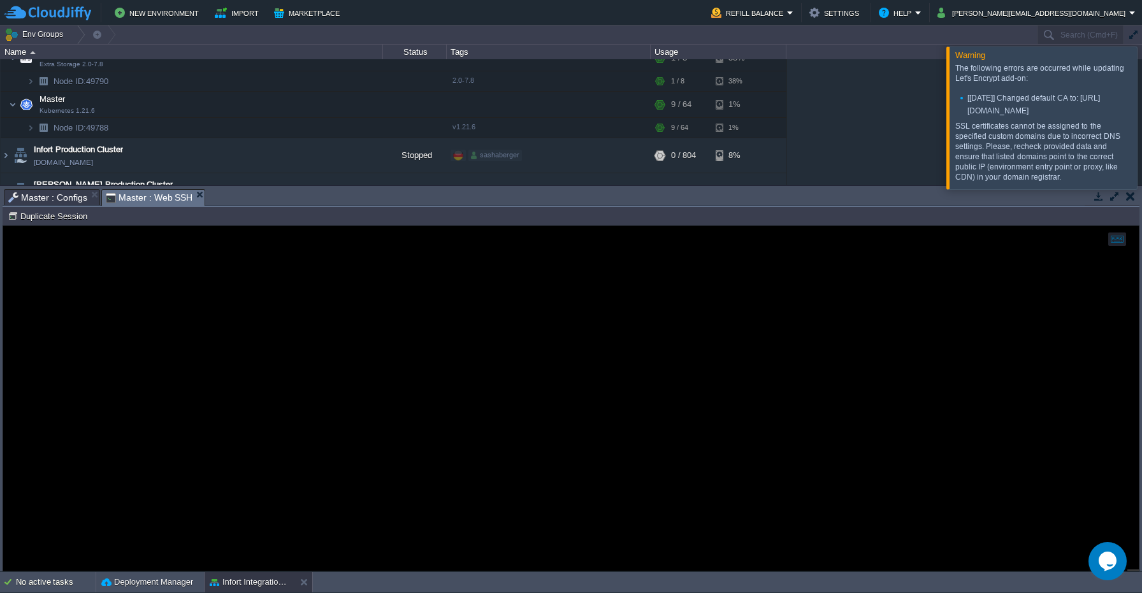
click at [33, 197] on span "Master : Configs" at bounding box center [47, 197] width 79 height 15
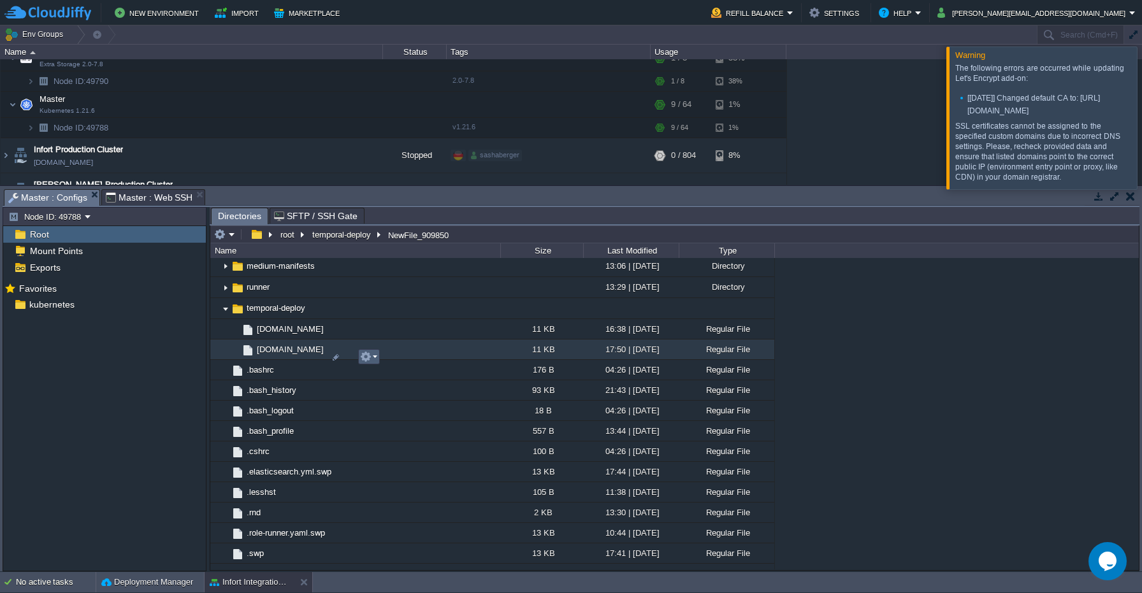
click at [372, 357] on em at bounding box center [368, 356] width 17 height 11
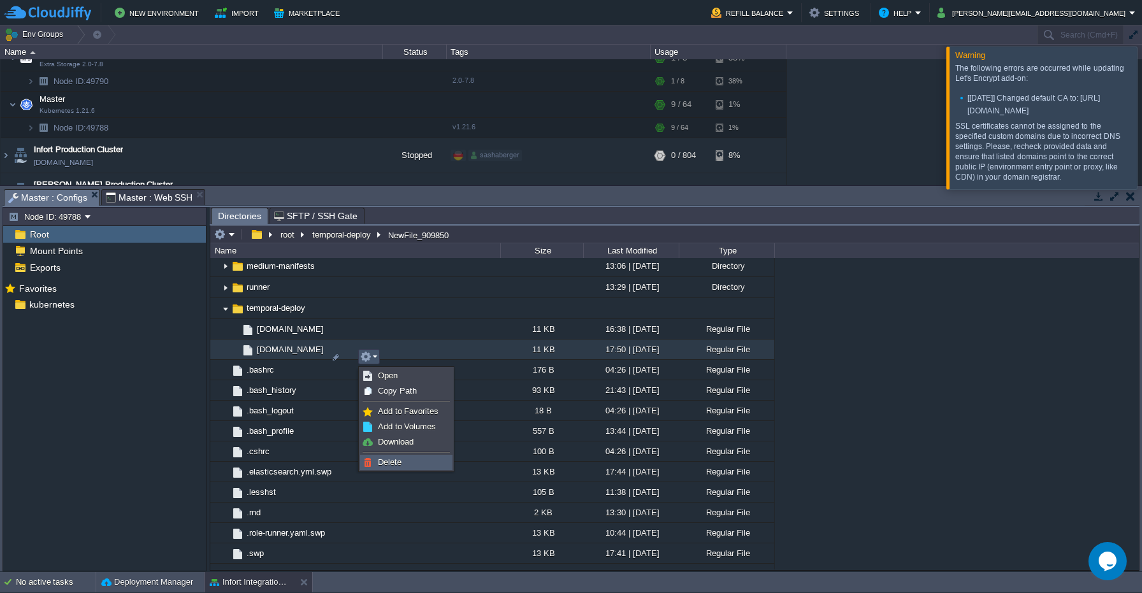
click at [395, 461] on span "Delete" at bounding box center [390, 463] width 24 height 10
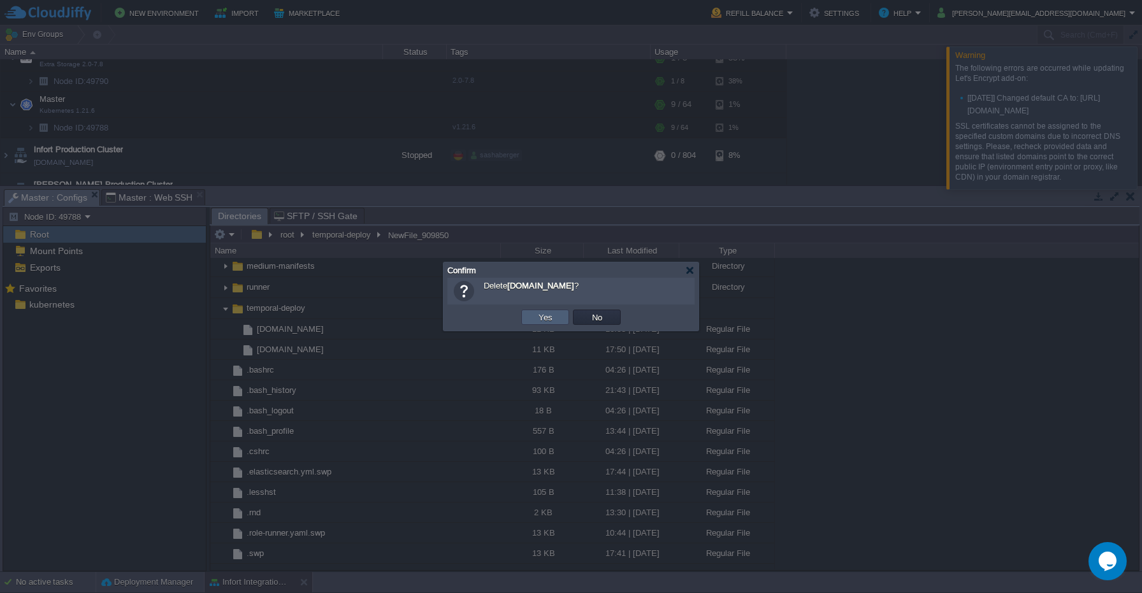
click at [557, 317] on td "Yes" at bounding box center [545, 317] width 48 height 15
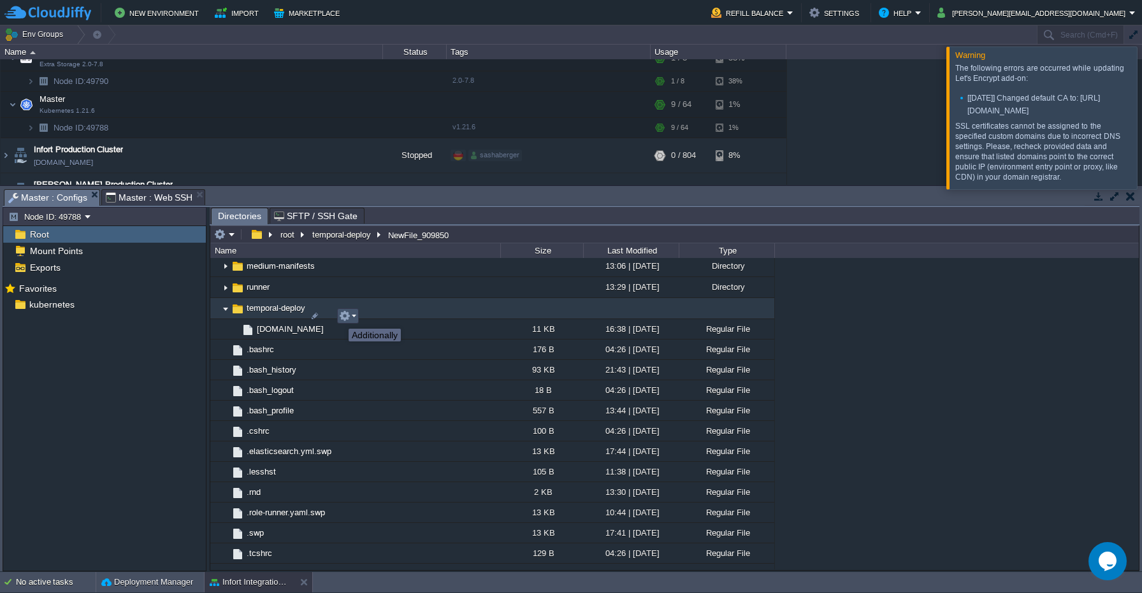
click at [345, 317] on button "button" at bounding box center [344, 315] width 11 height 11
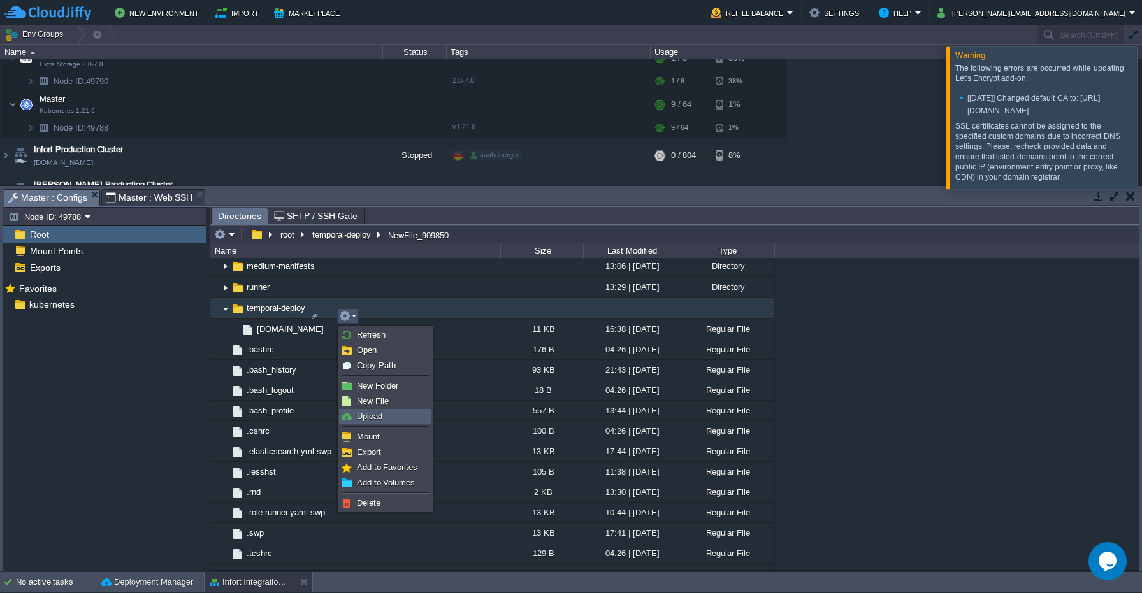
click at [378, 420] on span "Upload" at bounding box center [369, 417] width 25 height 10
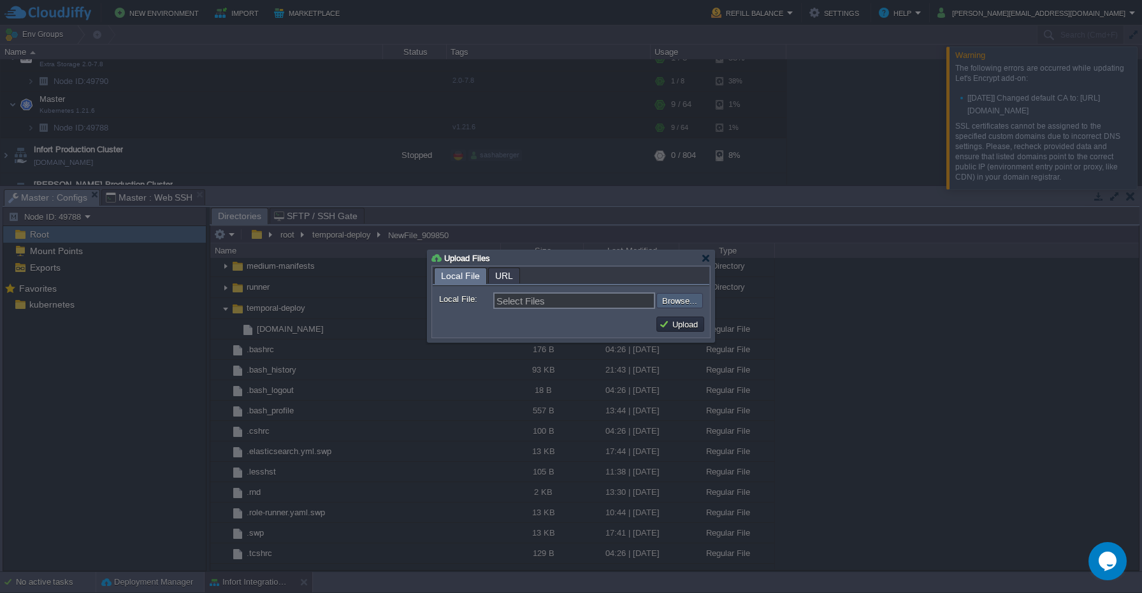
click at [691, 301] on input "file" at bounding box center [622, 300] width 161 height 15
type input "C:\fakepath\deploy-temporal.sh"
type input "deploy-temporal.sh"
click at [688, 324] on button "Upload" at bounding box center [680, 324] width 43 height 11
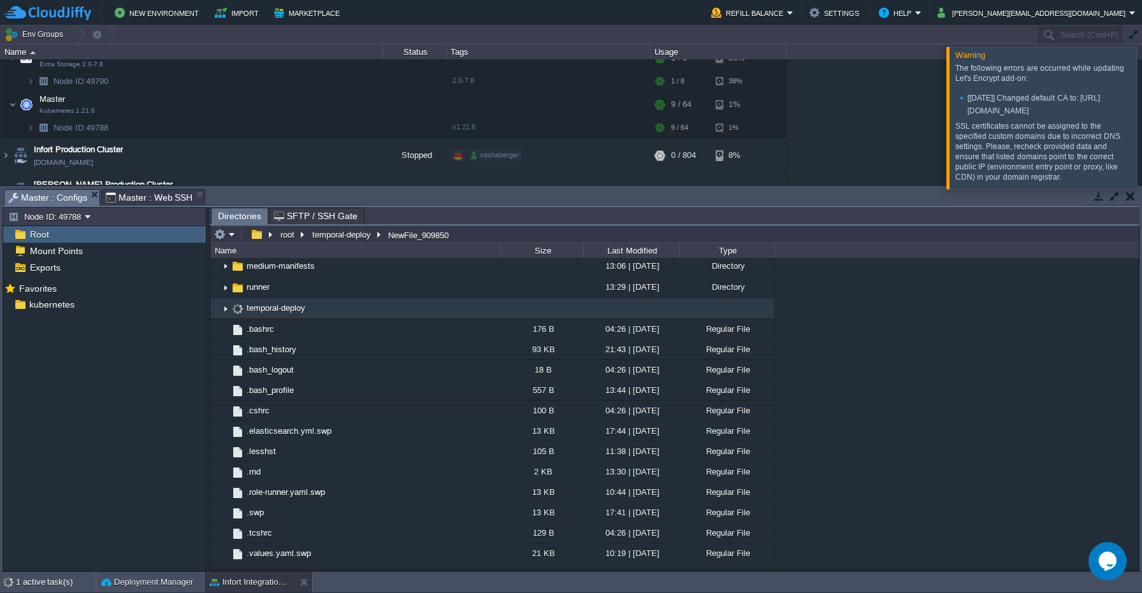
scroll to position [0, 0]
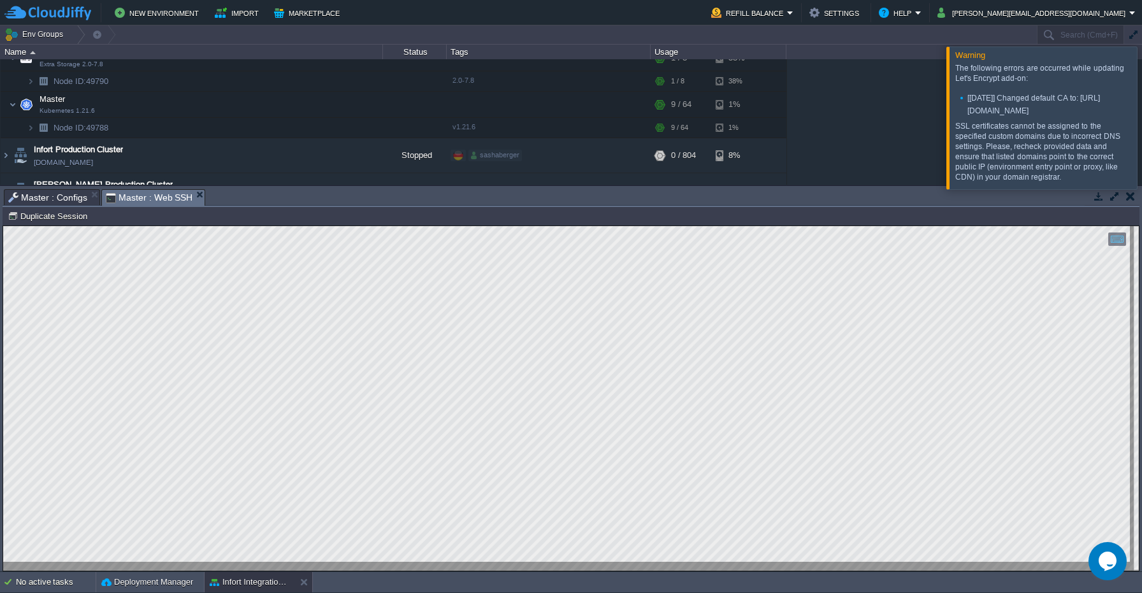
click at [152, 192] on span "Master : Web SSH" at bounding box center [149, 198] width 87 height 16
type textarea ""minReadySeconds"
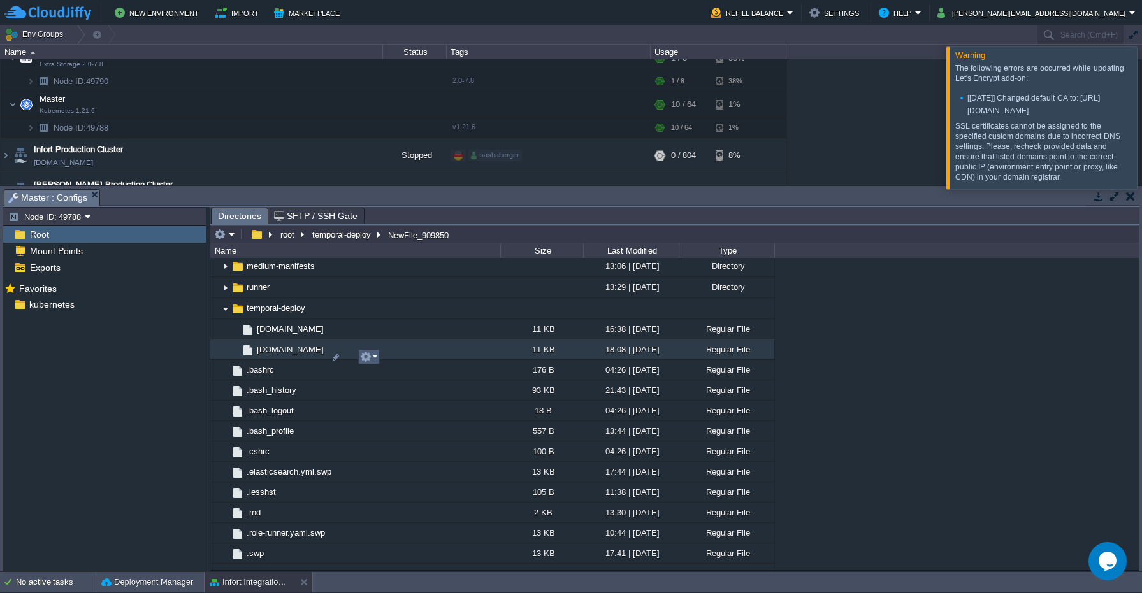
click at [372, 356] on em at bounding box center [368, 356] width 17 height 11
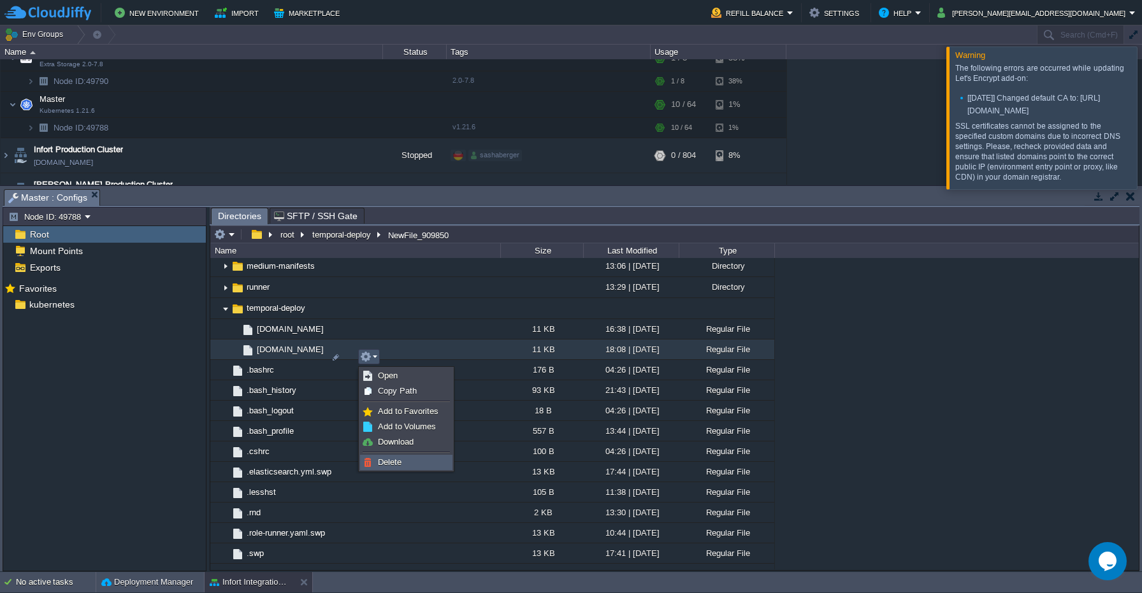
click at [398, 465] on span "Delete" at bounding box center [390, 463] width 24 height 10
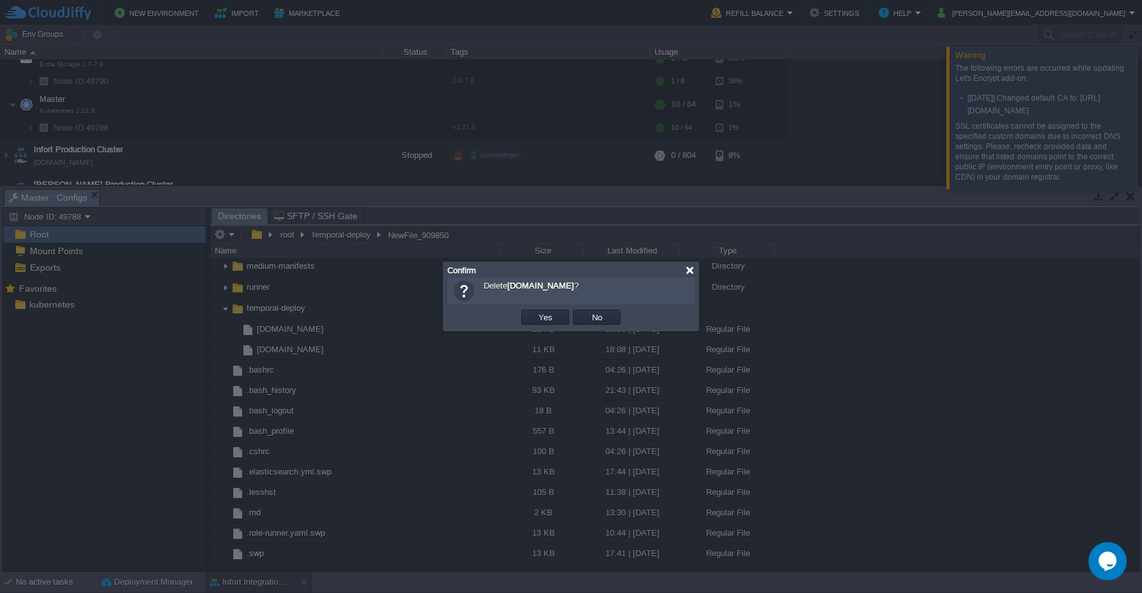
click at [690, 271] on div at bounding box center [690, 271] width 10 height 10
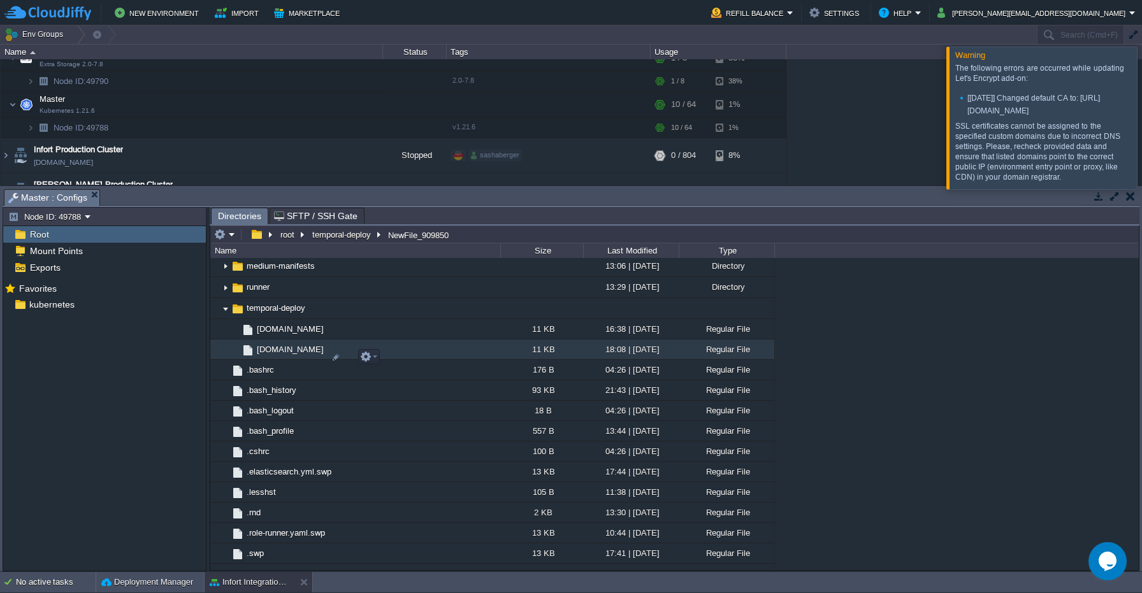
click at [299, 355] on span "deploy-temporal.sh" at bounding box center [290, 349] width 71 height 11
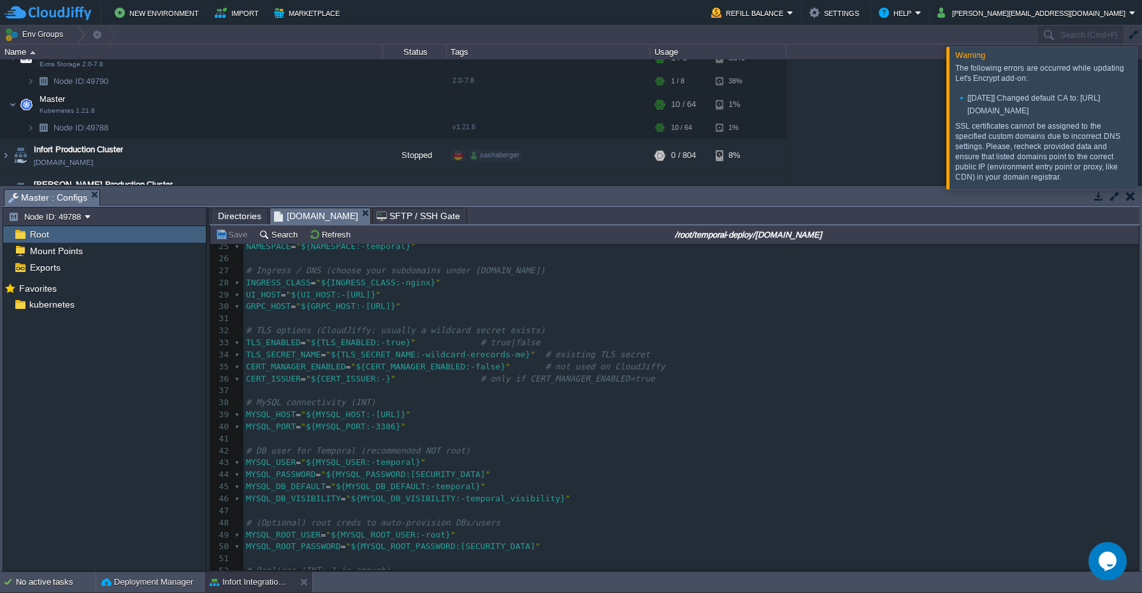
scroll to position [286, 0]
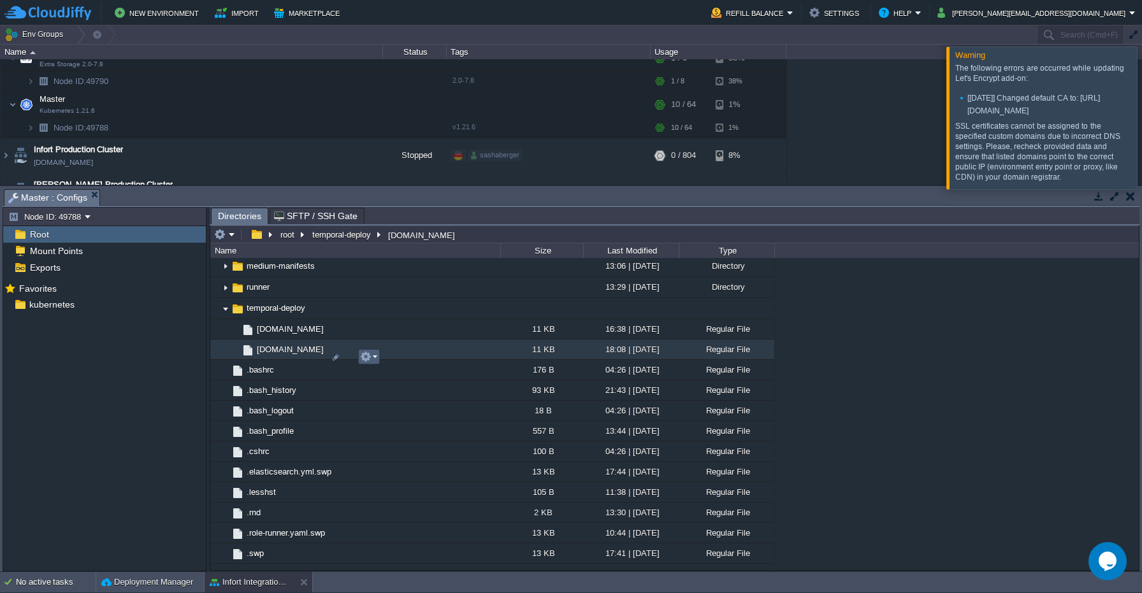
click at [368, 356] on button "button" at bounding box center [365, 356] width 11 height 11
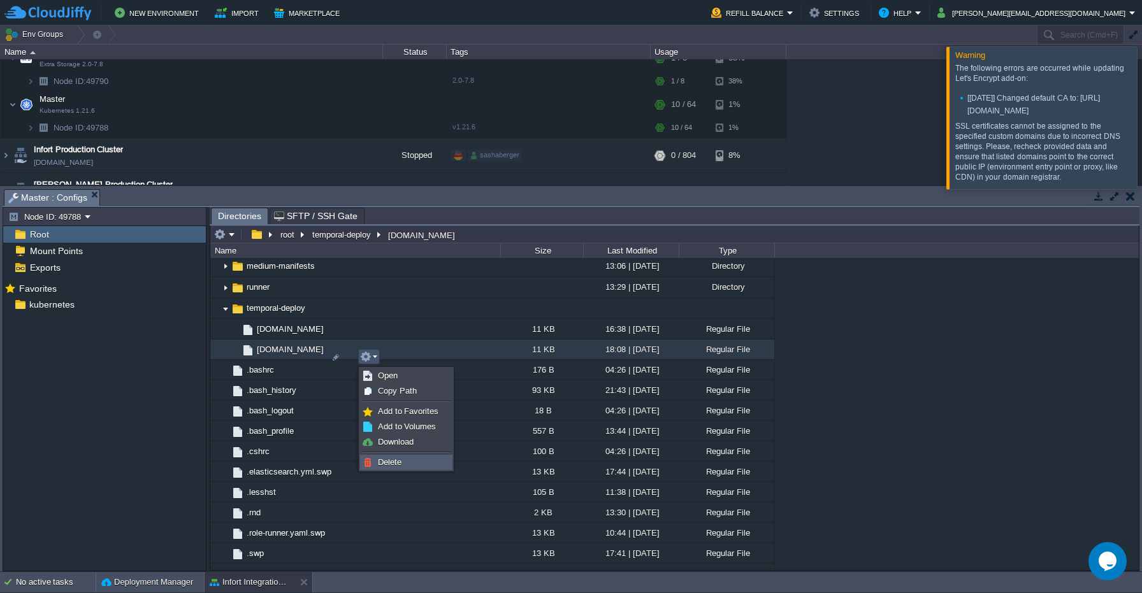
click at [393, 459] on span "Delete" at bounding box center [390, 463] width 24 height 10
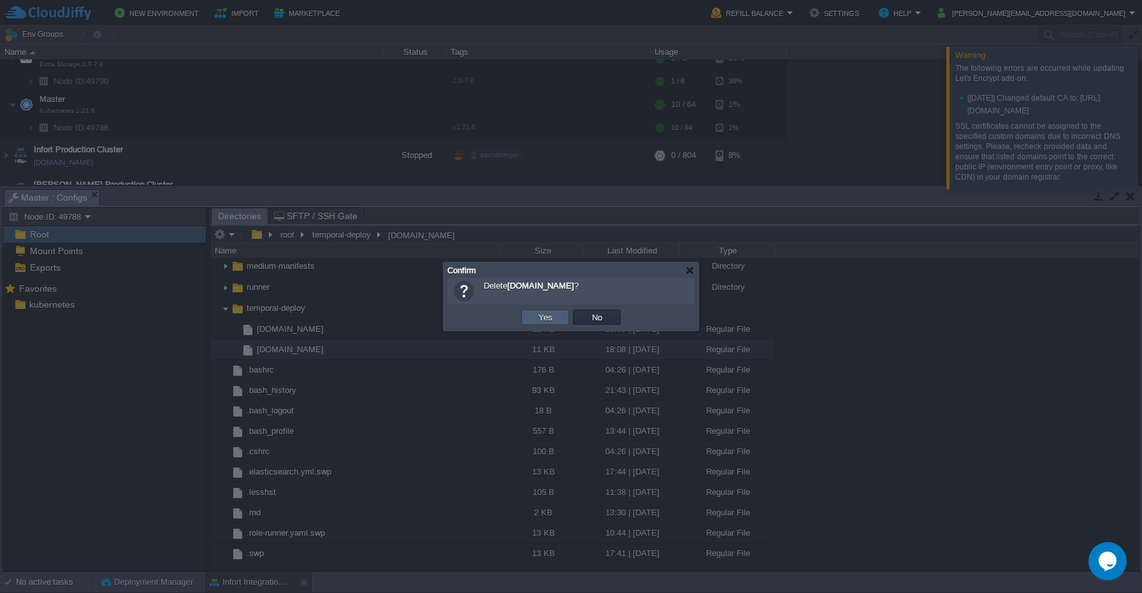
click at [556, 314] on td "Yes" at bounding box center [545, 317] width 48 height 15
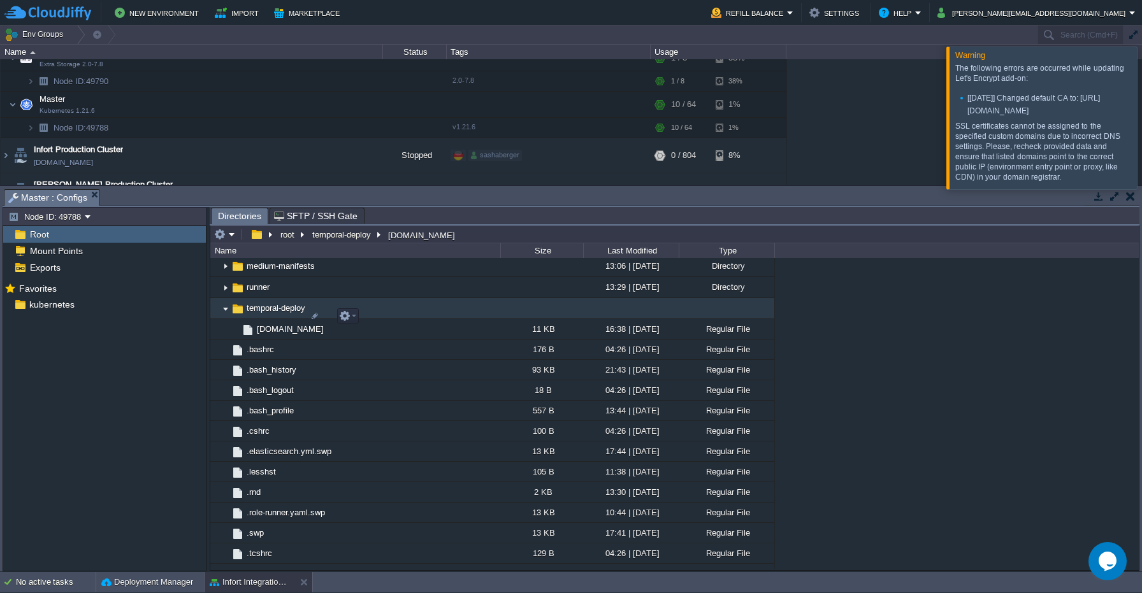
click at [274, 314] on span "temporal-deploy" at bounding box center [276, 308] width 62 height 11
click at [353, 314] on em at bounding box center [347, 315] width 17 height 11
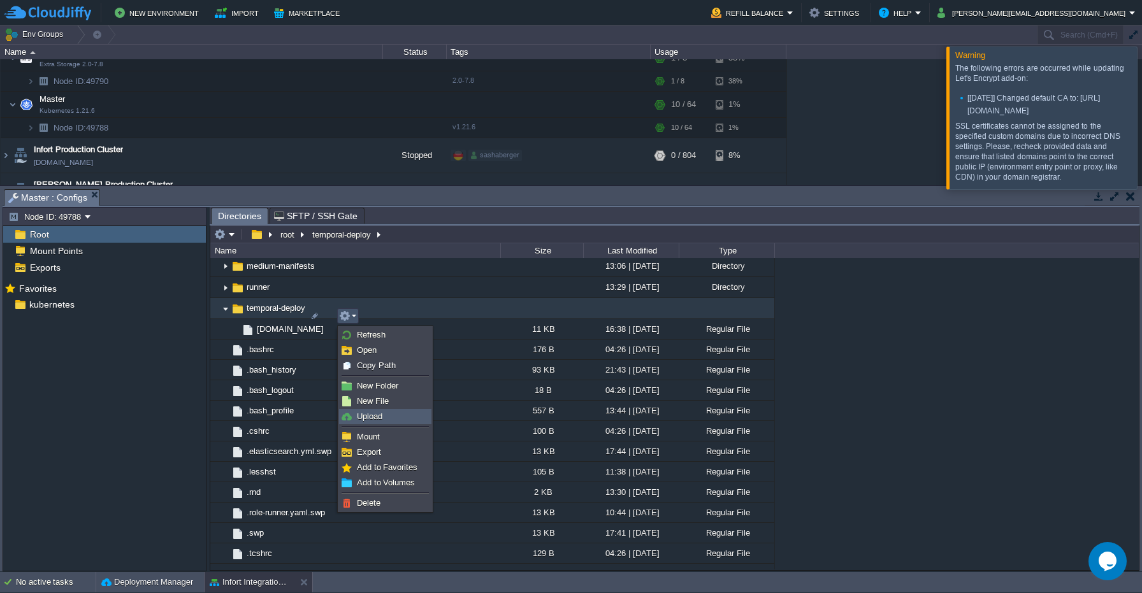
click at [373, 415] on span "Upload" at bounding box center [369, 417] width 25 height 10
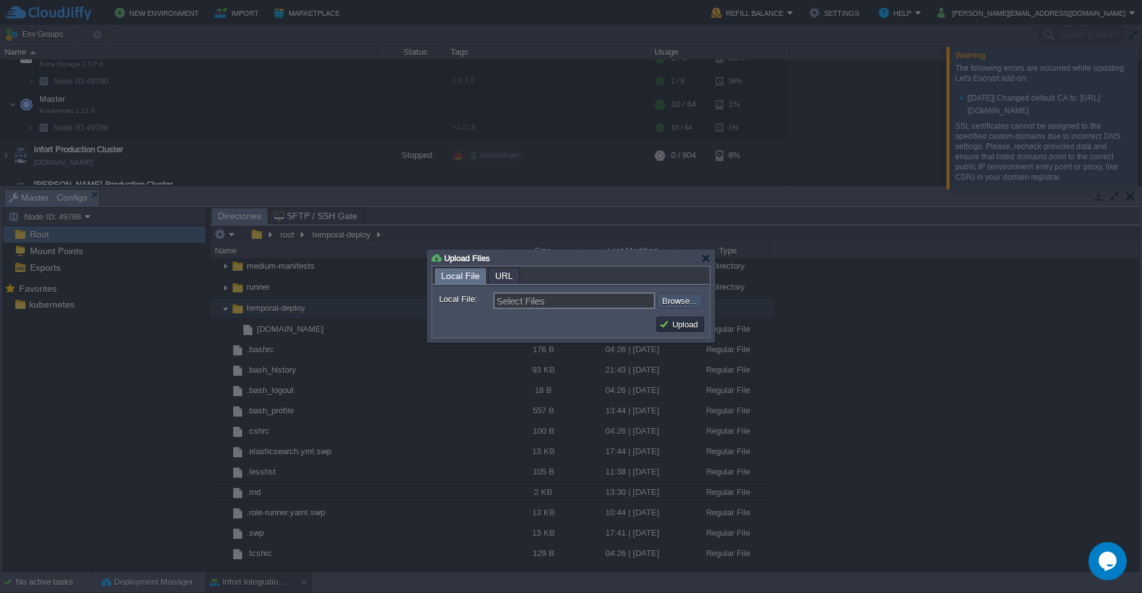
click at [681, 303] on input "file" at bounding box center [622, 300] width 161 height 15
type input "C:\fakepath\deploy-temporal.sh"
type input "deploy-temporal.sh"
click at [668, 319] on button "Upload" at bounding box center [680, 324] width 43 height 11
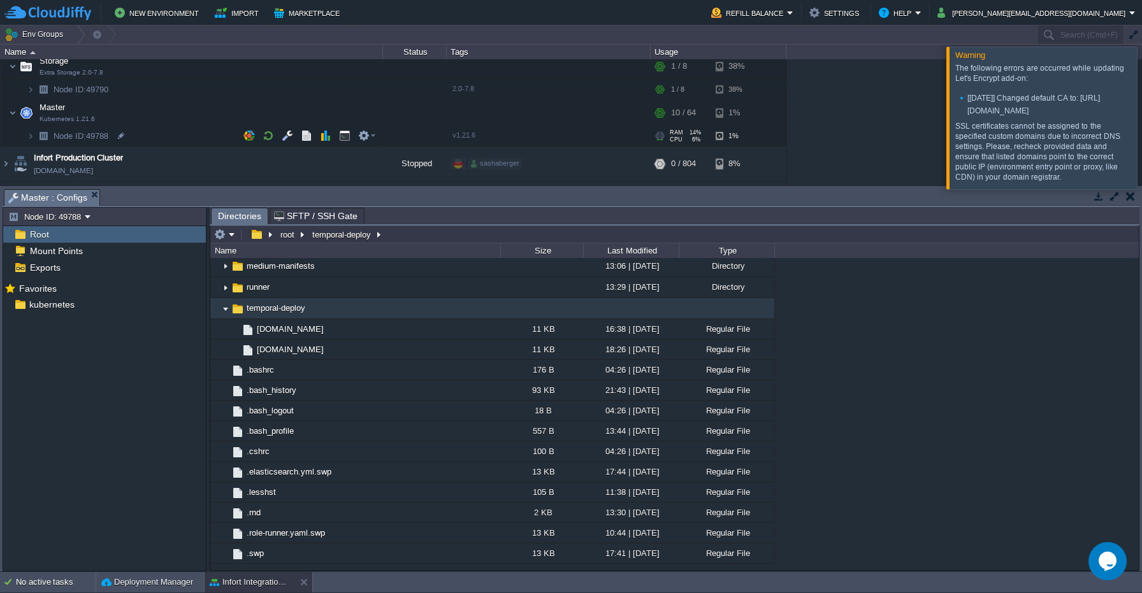
scroll to position [273, 0]
click at [345, 115] on button "button" at bounding box center [344, 113] width 11 height 11
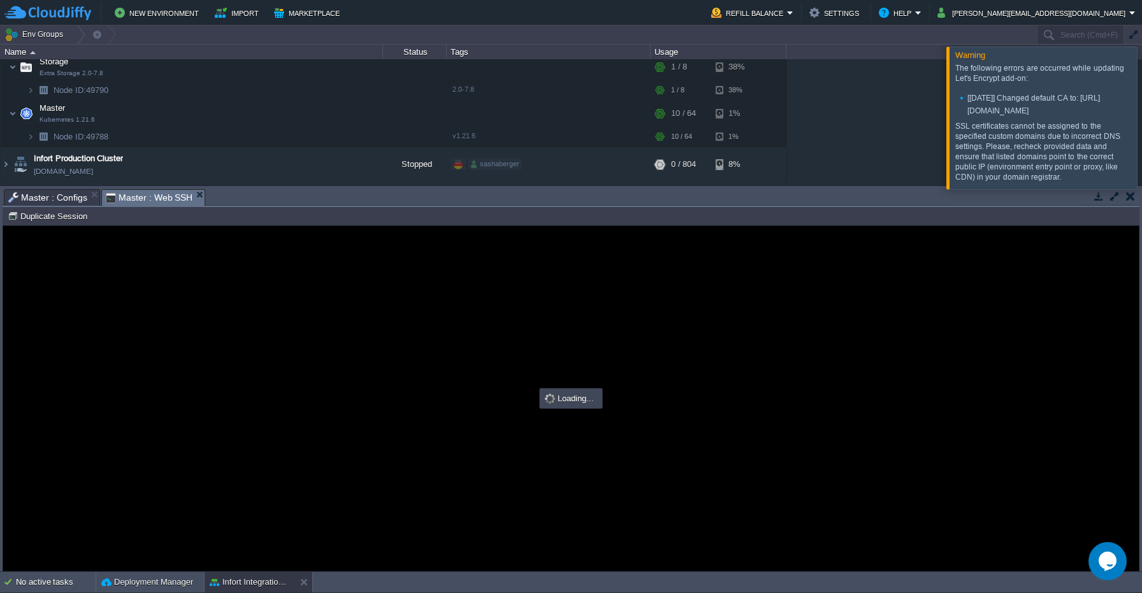
scroll to position [0, 0]
type input "#000000"
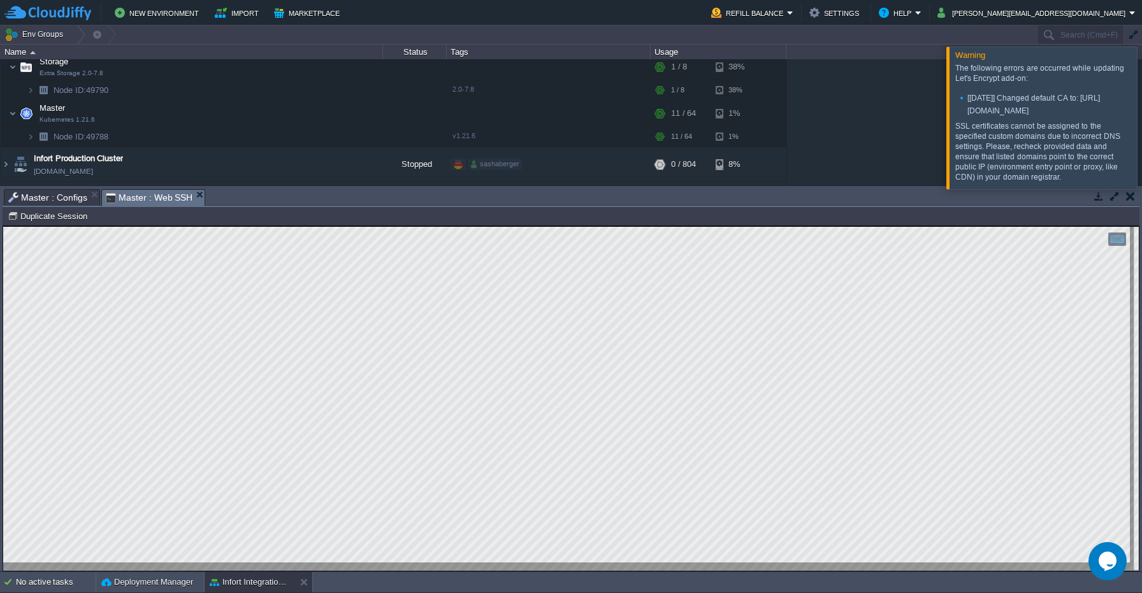
click at [1141, 73] on div at bounding box center [1157, 118] width 0 height 142
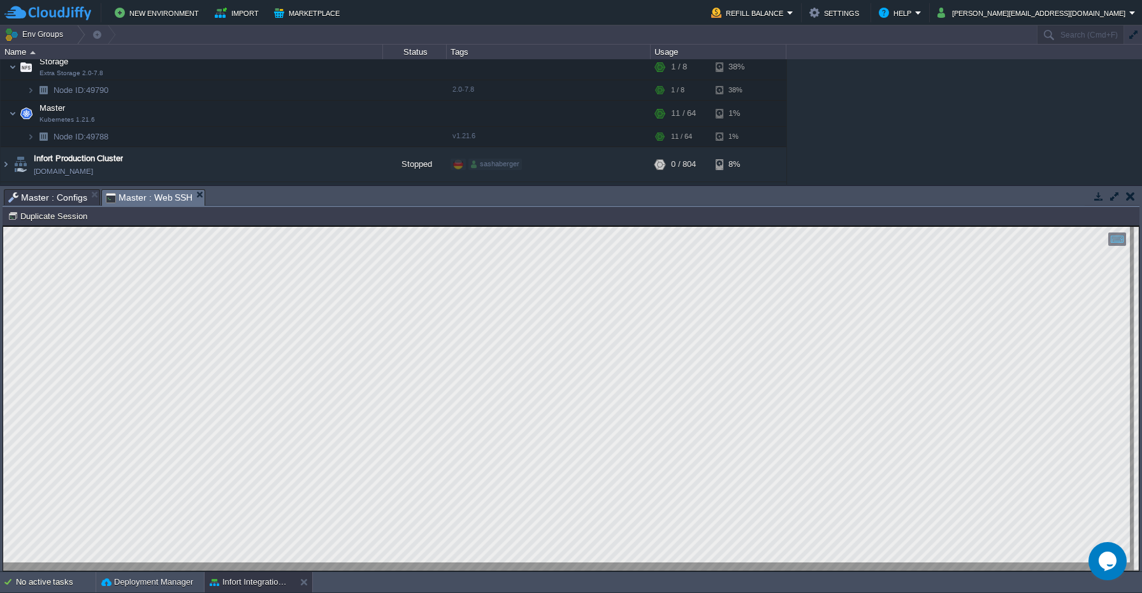
scroll to position [240, 0]
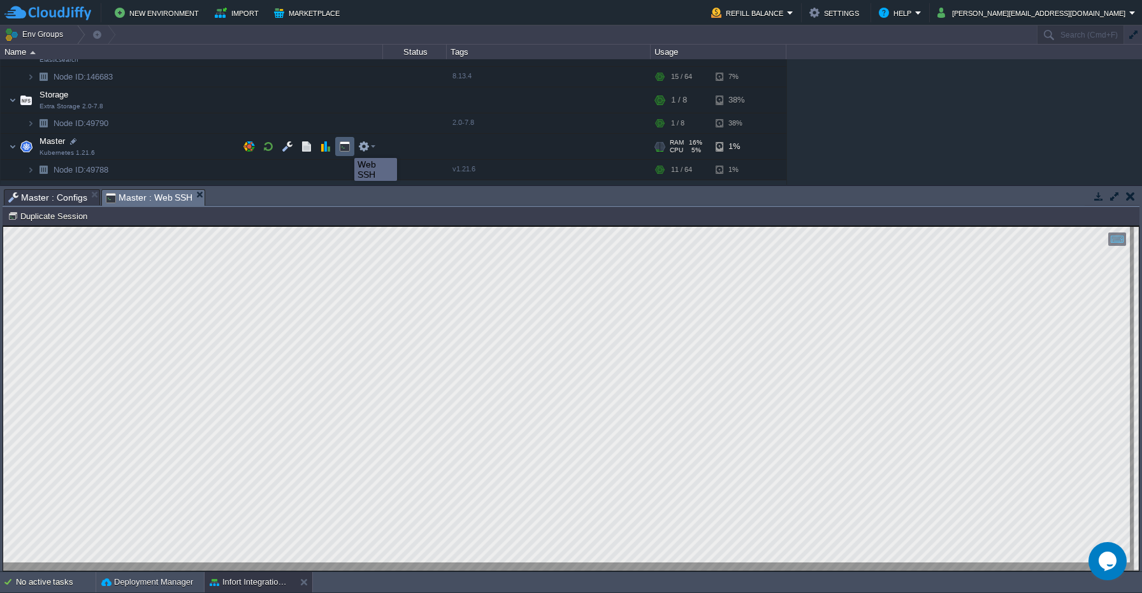
click at [345, 147] on button "button" at bounding box center [344, 146] width 11 height 11
click at [343, 150] on button "button" at bounding box center [344, 146] width 11 height 11
click at [349, 148] on button "button" at bounding box center [344, 146] width 11 height 11
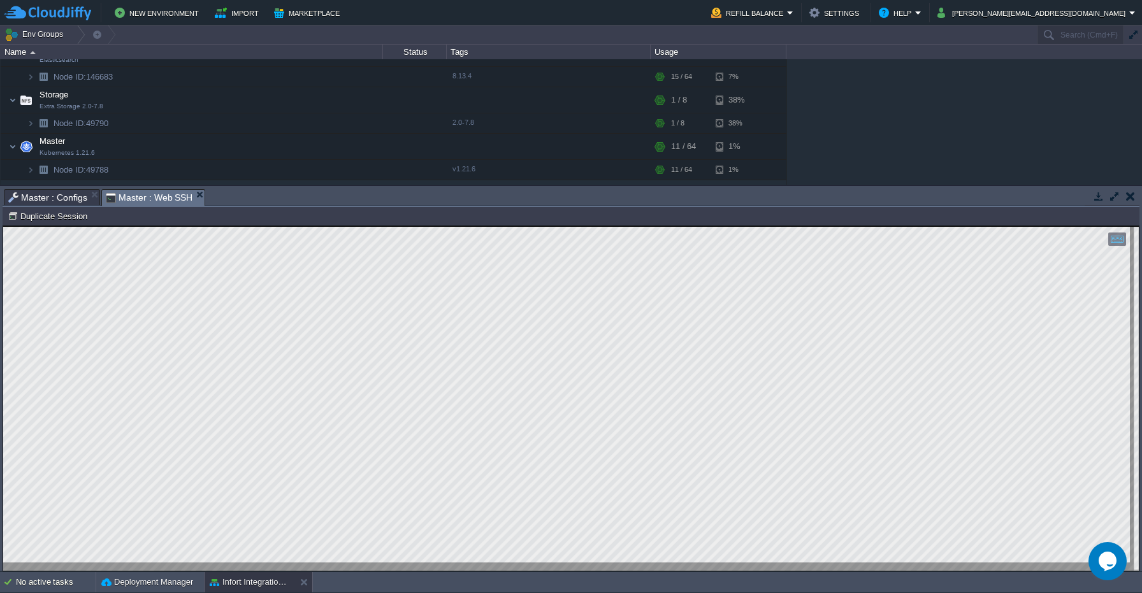
scroll to position [41, 166]
click at [417, 226] on html "Copy: Cmd + C Paste: Cmd + V Settings: Ctrl + Shift + Alt 0" at bounding box center [571, 226] width 1136 height 0
click at [383, 226] on html "Copy: Cmd + C Paste: Cmd + V Settings: Ctrl + Shift + Alt 0" at bounding box center [571, 226] width 1136 height 0
click at [329, 563] on div at bounding box center [571, 399] width 1136 height 344
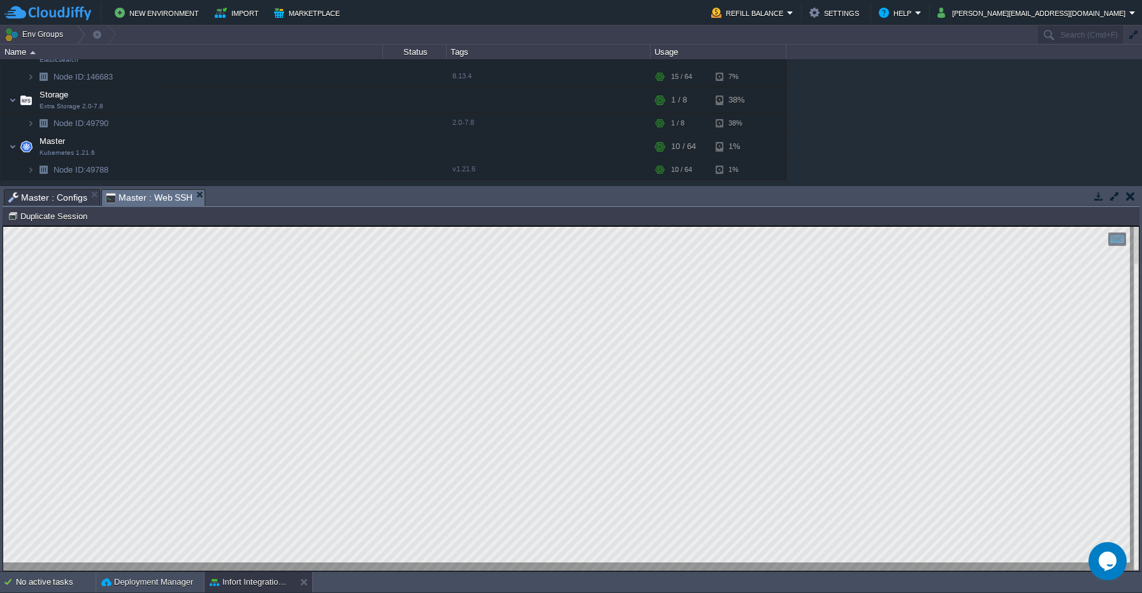
scroll to position [263, 0]
type textarea "root@node49788-infort ~/temporal-deploy $ kubectl -n temporal run dns --rm -i -…"
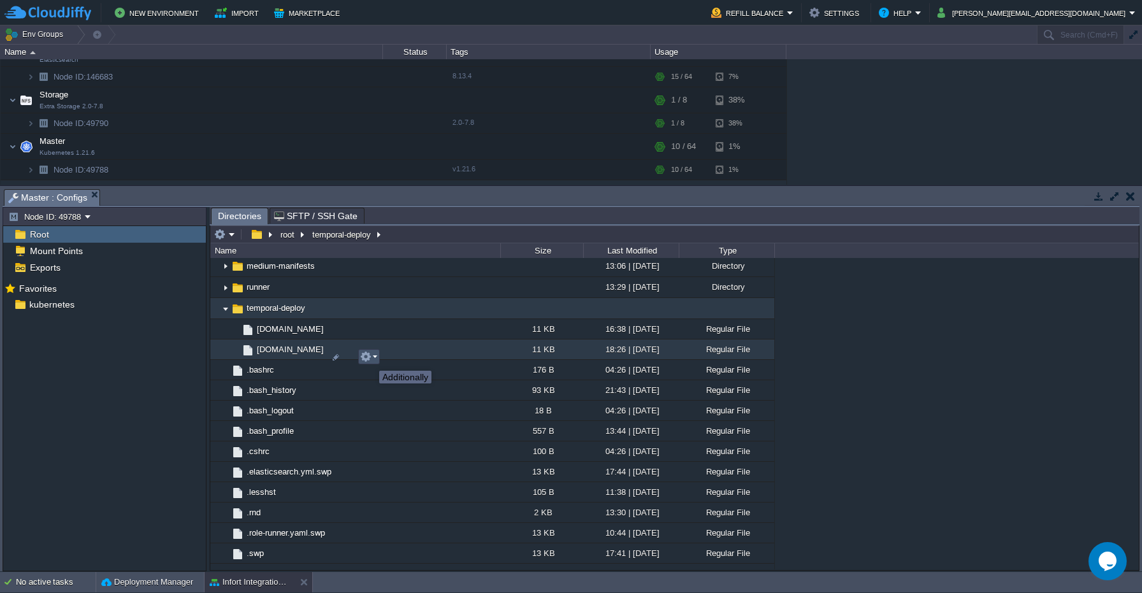
click at [370, 359] on button "button" at bounding box center [365, 356] width 11 height 11
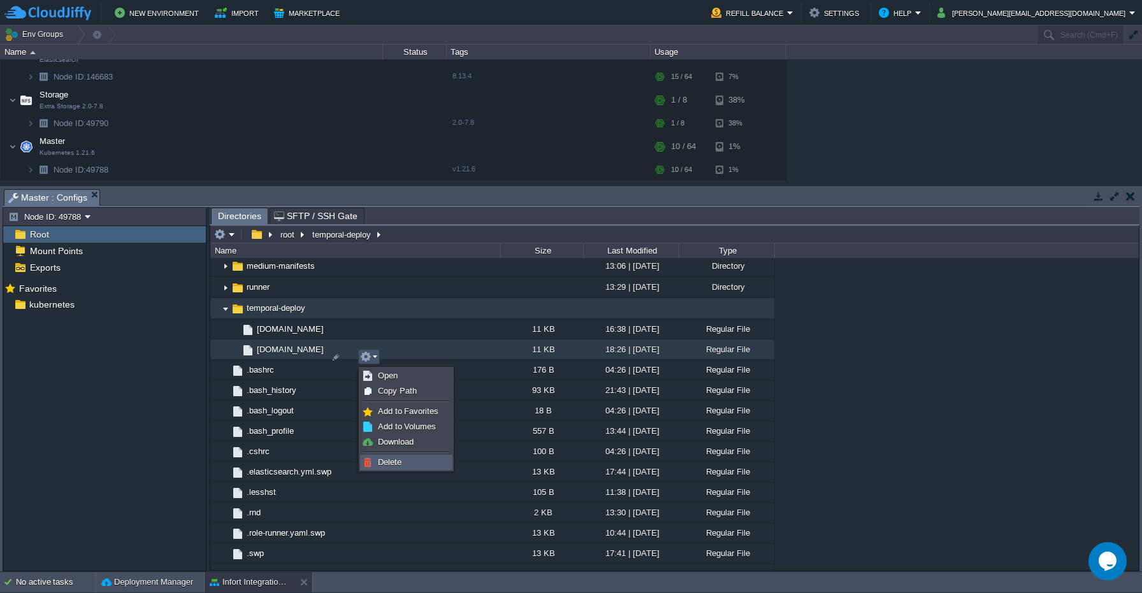
click at [390, 461] on span "Delete" at bounding box center [390, 463] width 24 height 10
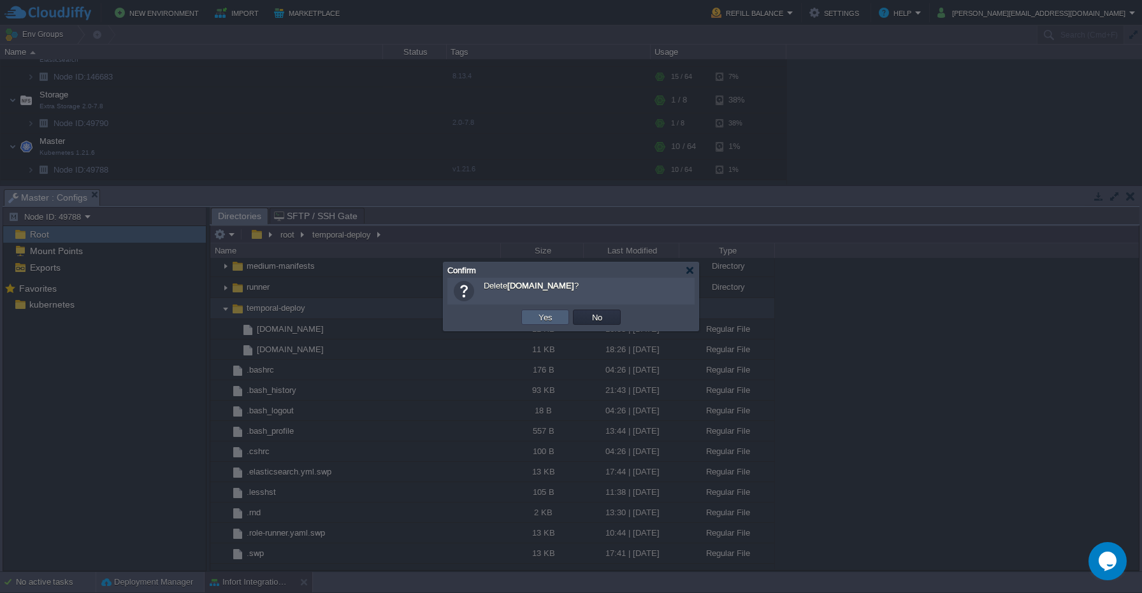
click at [547, 314] on button "Yes" at bounding box center [546, 317] width 22 height 11
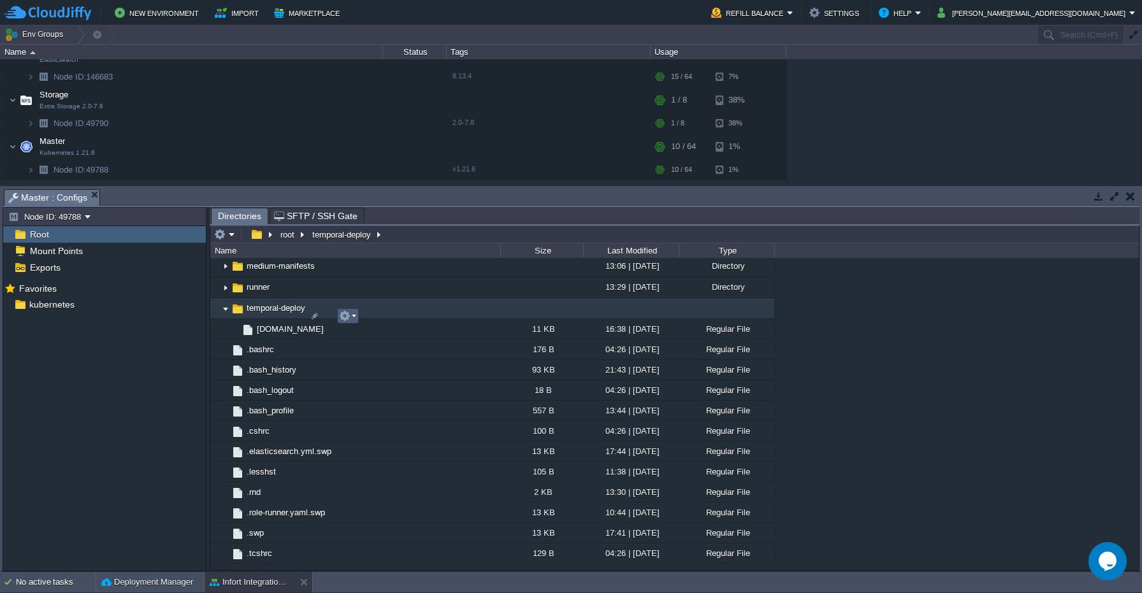
click at [350, 318] on button "button" at bounding box center [344, 315] width 11 height 11
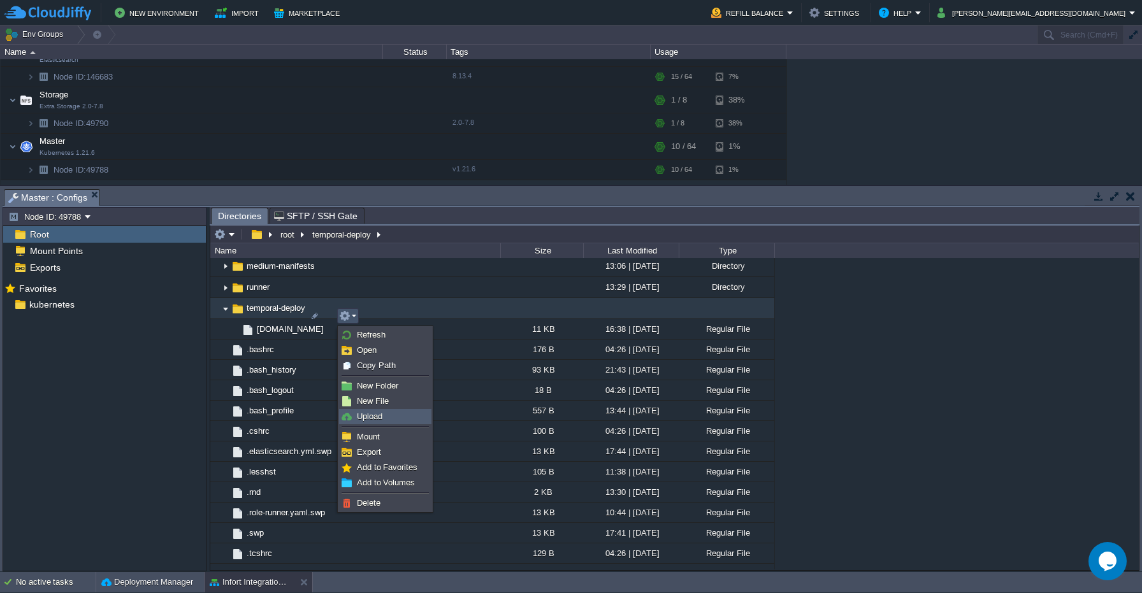
click at [375, 412] on span "Upload" at bounding box center [369, 417] width 25 height 10
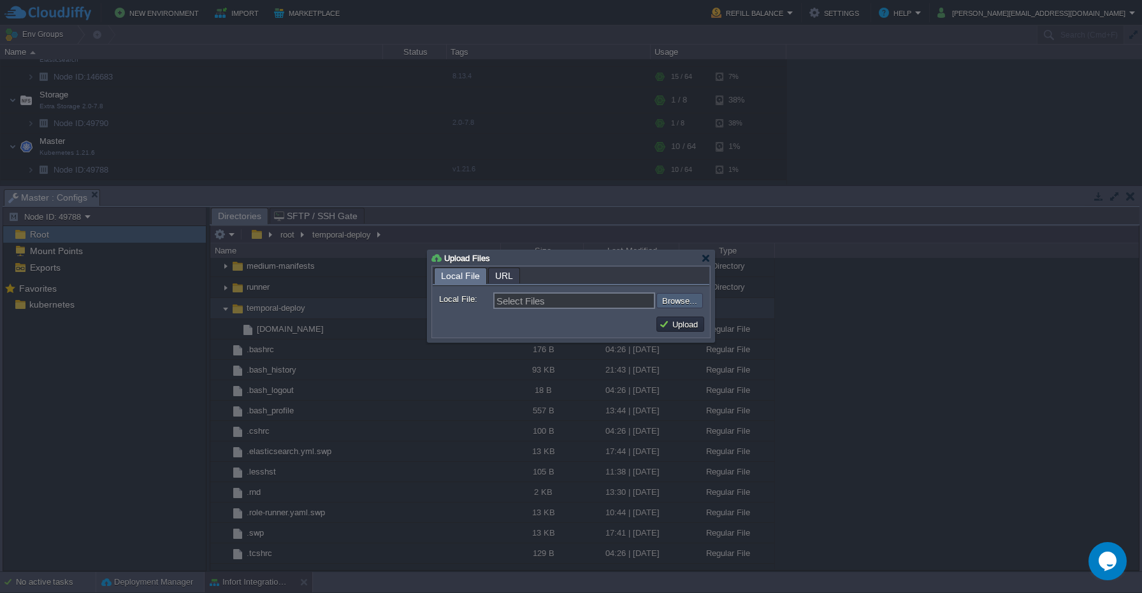
click at [698, 298] on input "file" at bounding box center [622, 300] width 161 height 15
type input "C:\fakepath\deploy-temporal.sh"
type input "deploy-temporal.sh"
click at [691, 323] on button "Upload" at bounding box center [680, 324] width 43 height 11
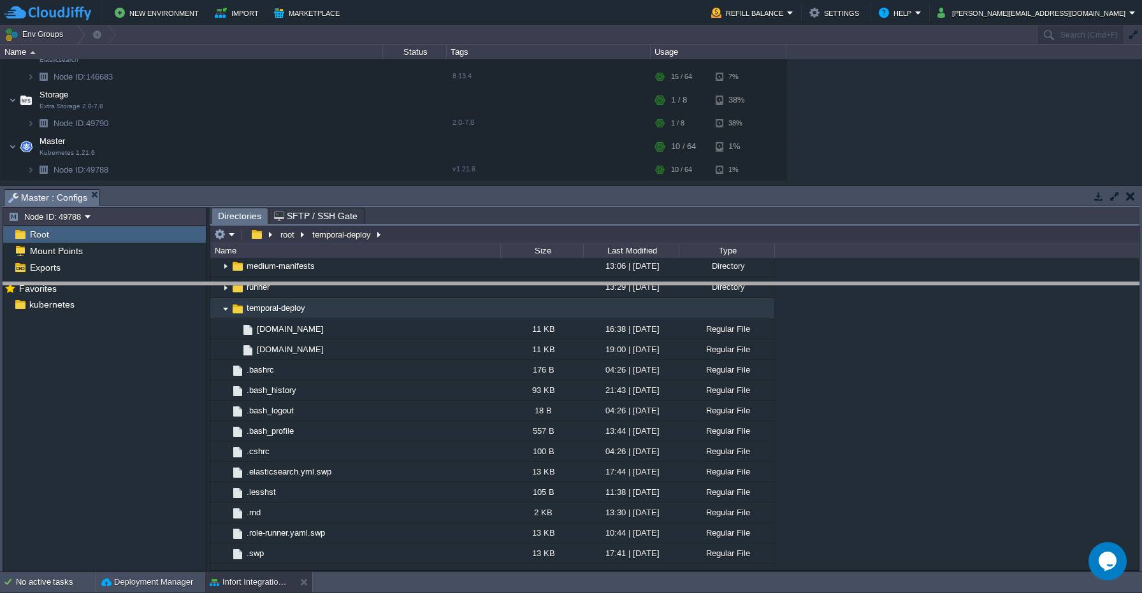
drag, startPoint x: 141, startPoint y: 195, endPoint x: 135, endPoint y: 287, distance: 92.6
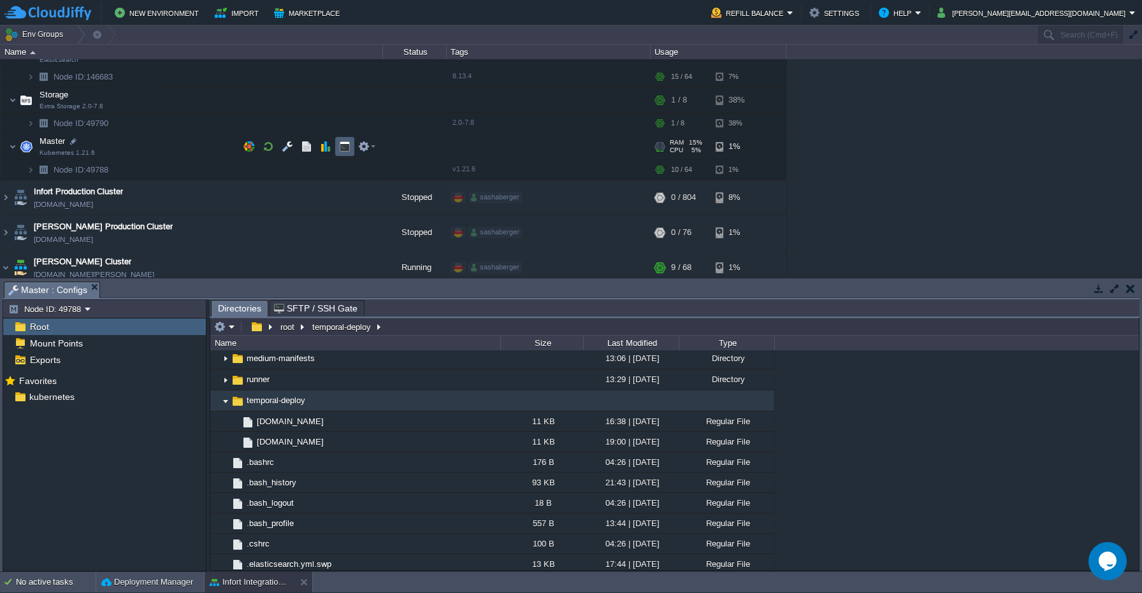
click at [341, 148] on button "button" at bounding box center [344, 146] width 11 height 11
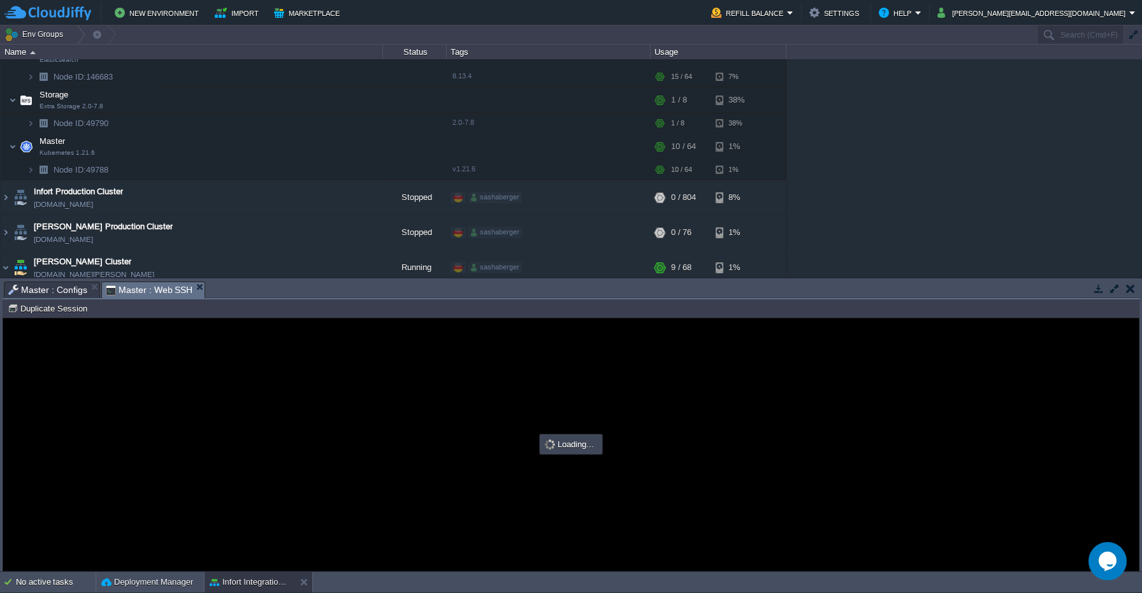
type input "#000000"
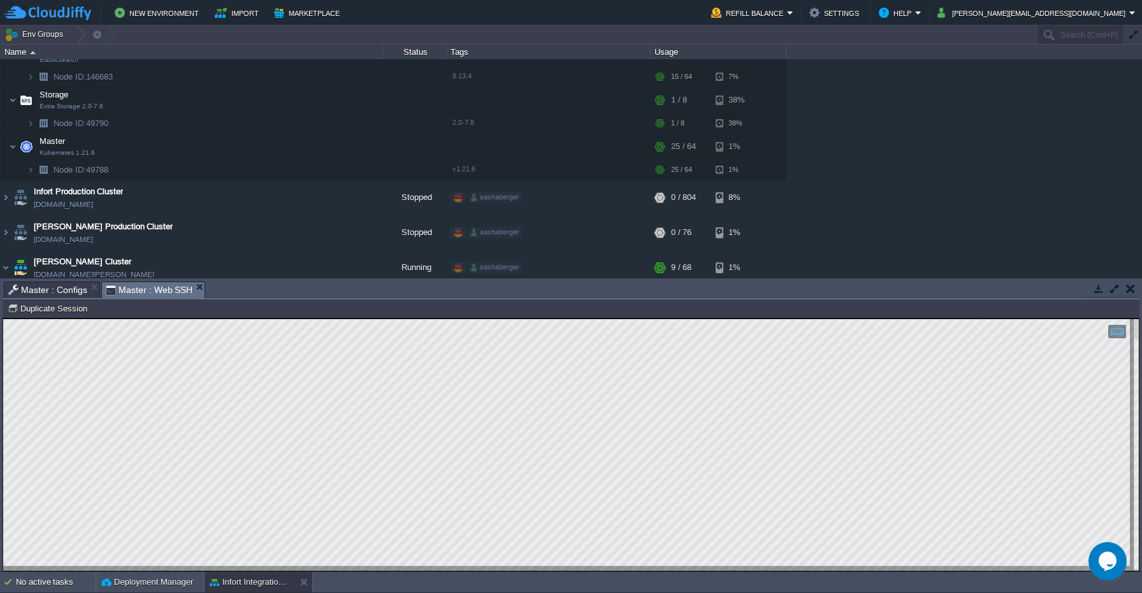
scroll to position [194, 0]
click at [432, 319] on html "Copy: Cmd + C Paste: Cmd + V Settings: Ctrl + Shift + Alt 0" at bounding box center [571, 319] width 1136 height 0
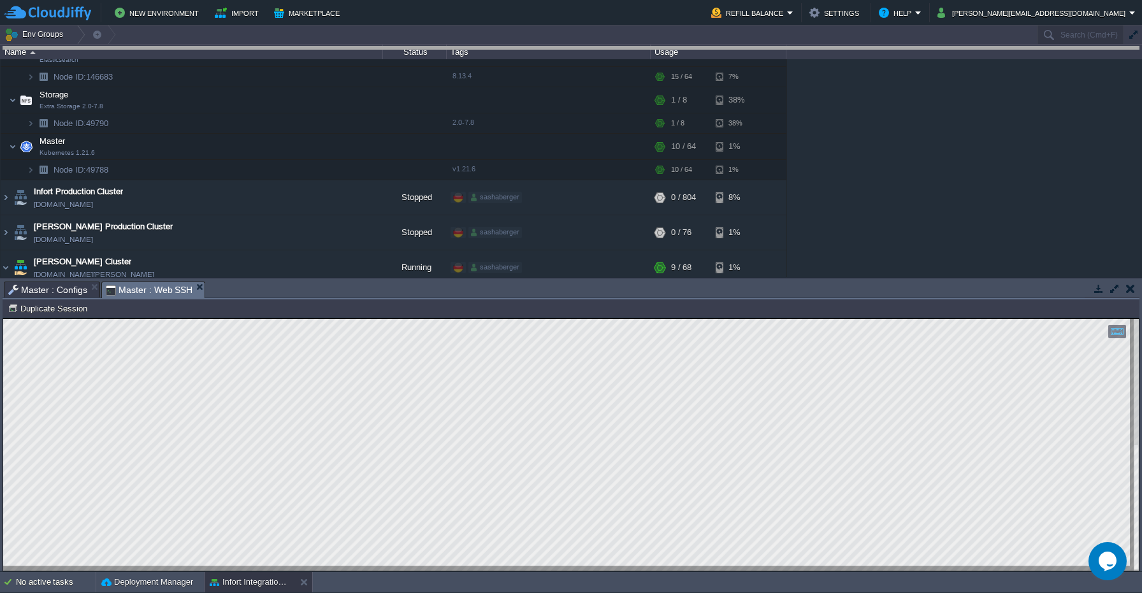
drag, startPoint x: 269, startPoint y: 282, endPoint x: 284, endPoint y: 9, distance: 273.8
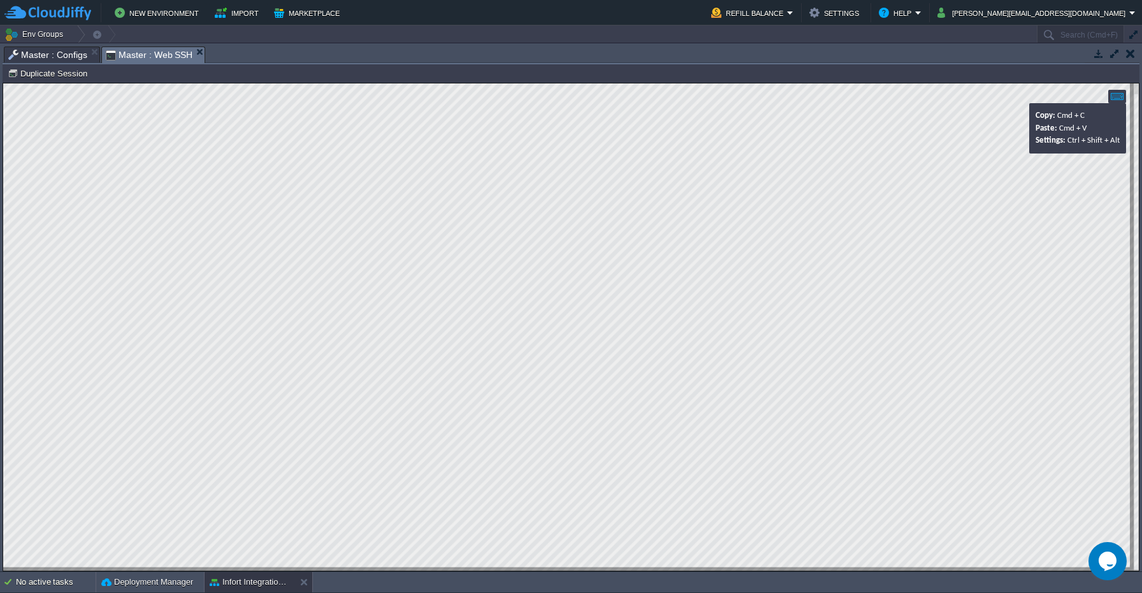
scroll to position [4, 120]
type textarea "temporal-grpc.mrecords.me:80"
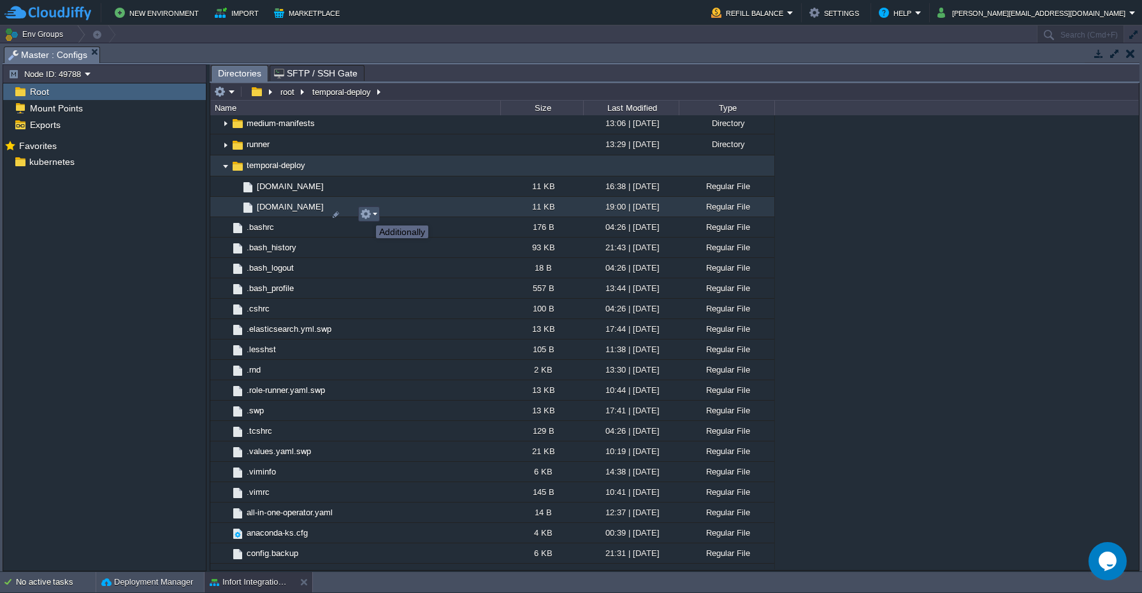
click at [367, 215] on button "button" at bounding box center [365, 213] width 11 height 11
click at [392, 321] on span "Delete" at bounding box center [390, 320] width 24 height 10
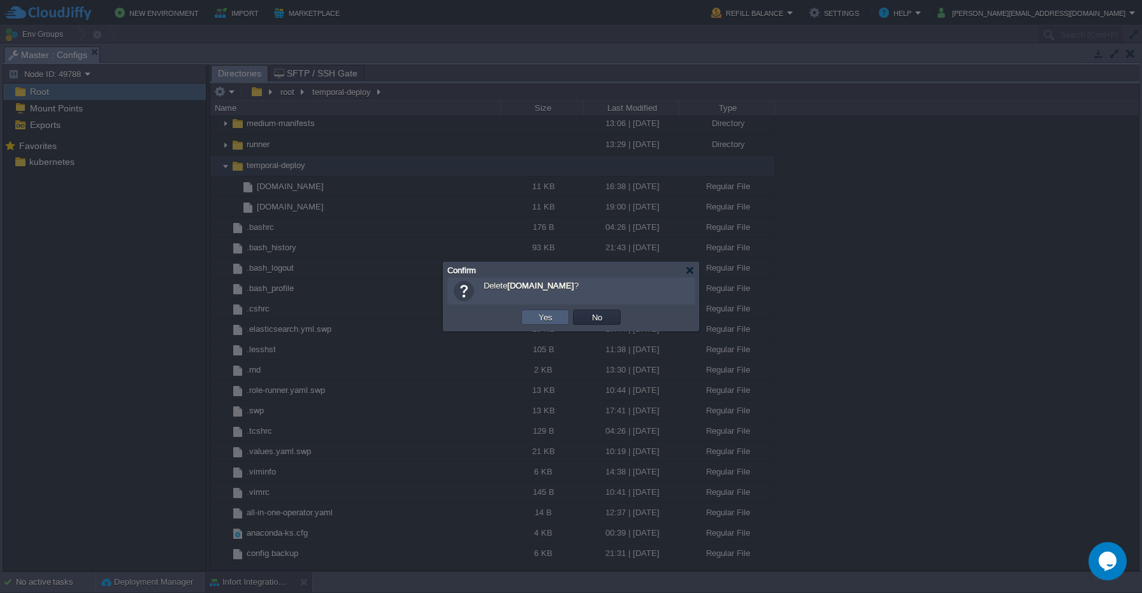
click at [555, 314] on td "Yes" at bounding box center [545, 317] width 48 height 15
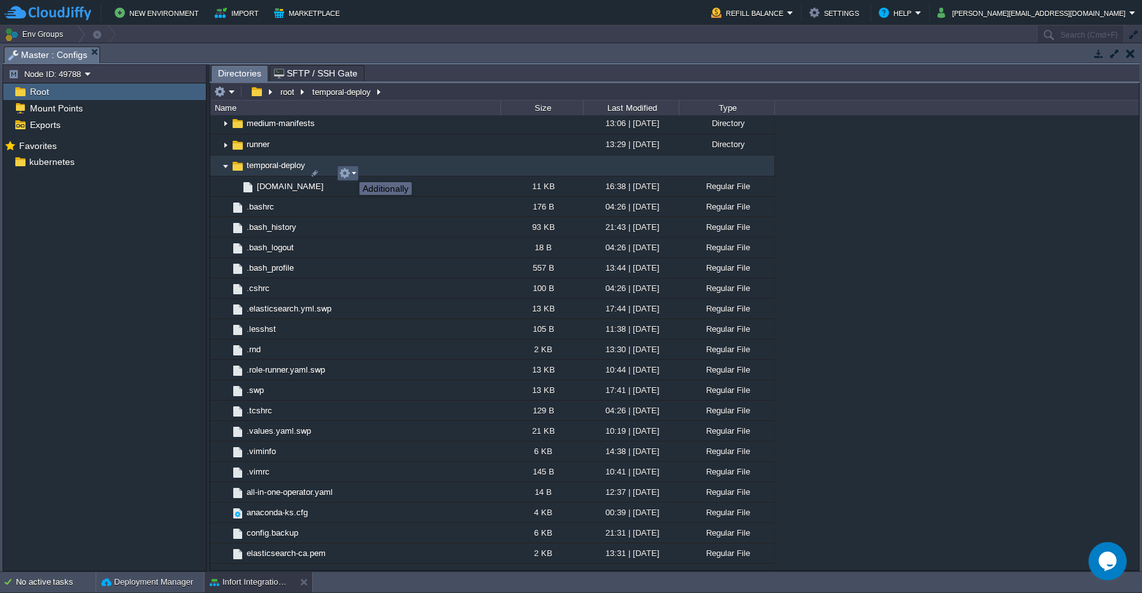
click at [350, 171] on button "button" at bounding box center [344, 173] width 11 height 11
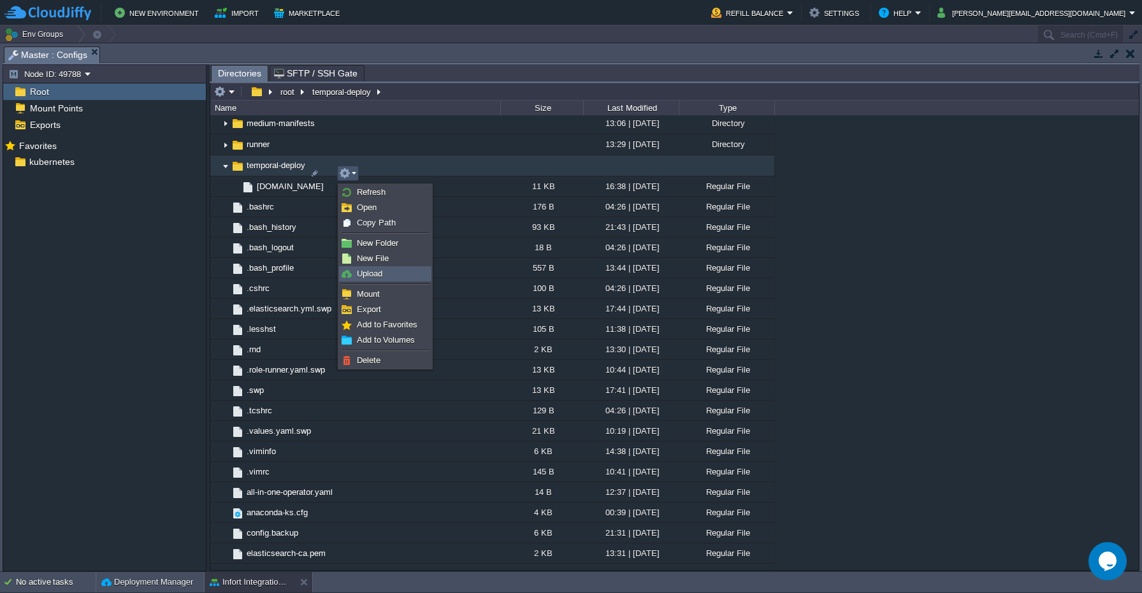
click at [378, 270] on span "Upload" at bounding box center [369, 274] width 25 height 10
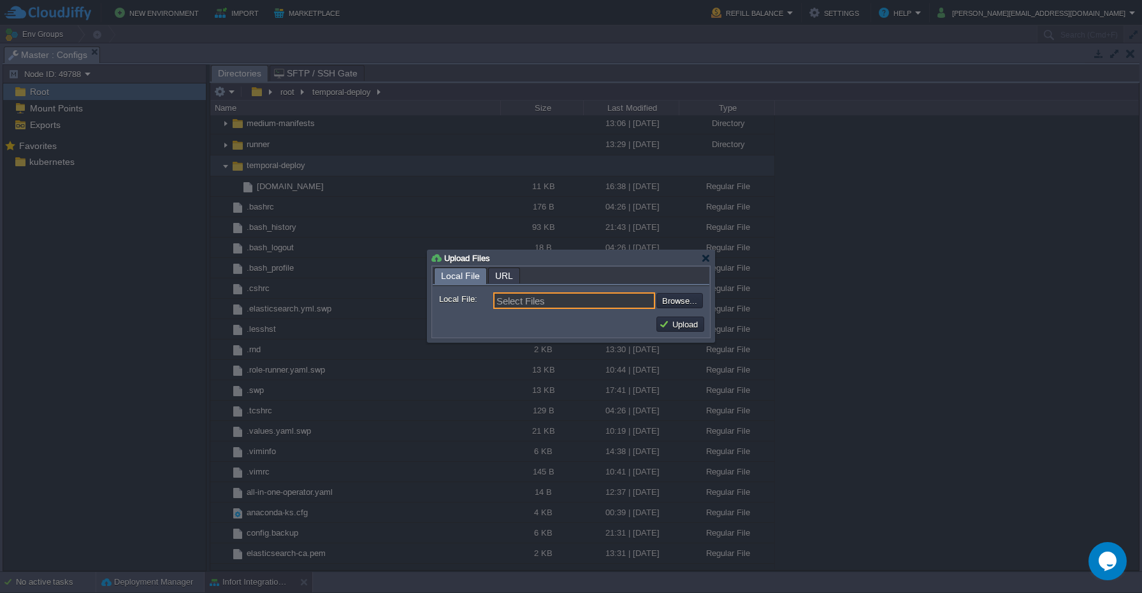
click at [531, 303] on input "Select Files" at bounding box center [574, 300] width 162 height 17
click at [674, 306] on input "file" at bounding box center [622, 300] width 161 height 15
type input "C:\fakepath\deploy-temporal.sh"
type input "deploy-temporal.sh"
click at [677, 326] on button "Upload" at bounding box center [680, 324] width 43 height 11
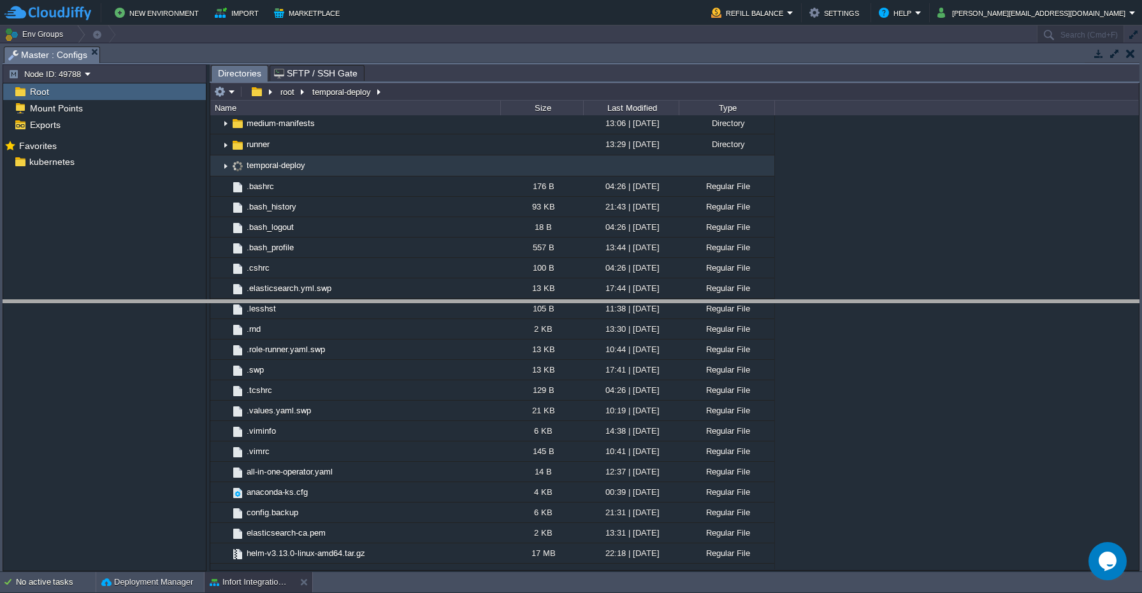
drag, startPoint x: 173, startPoint y: 48, endPoint x: 180, endPoint y: 307, distance: 258.8
click at [180, 307] on body "New Environment Import Marketplace Bonus $0.00 Upgrade Account Refill Balance S…" at bounding box center [571, 296] width 1142 height 593
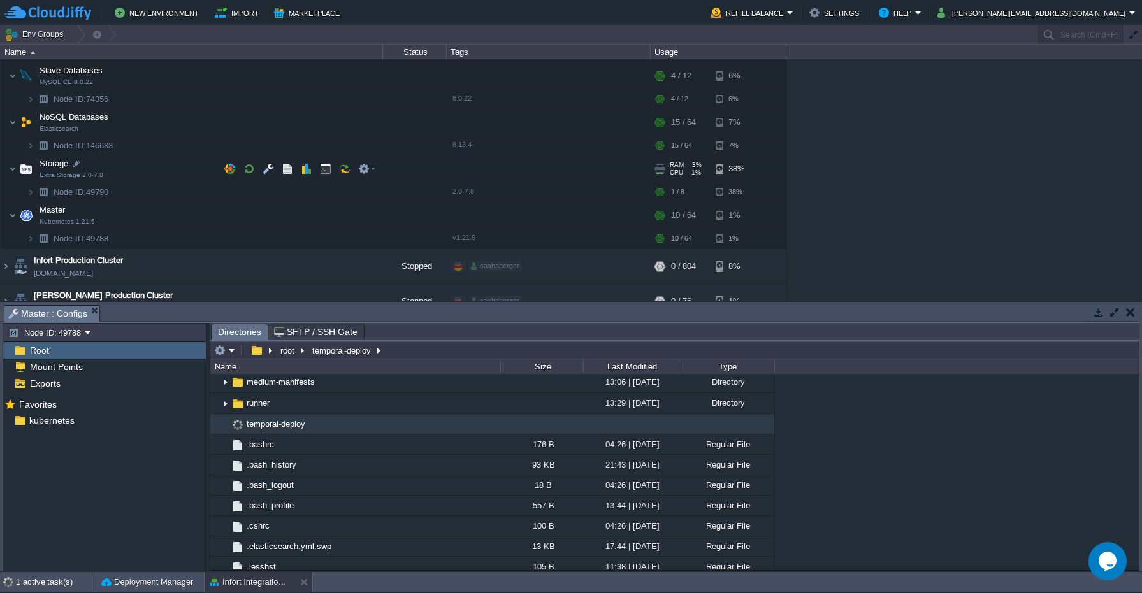
scroll to position [185, 0]
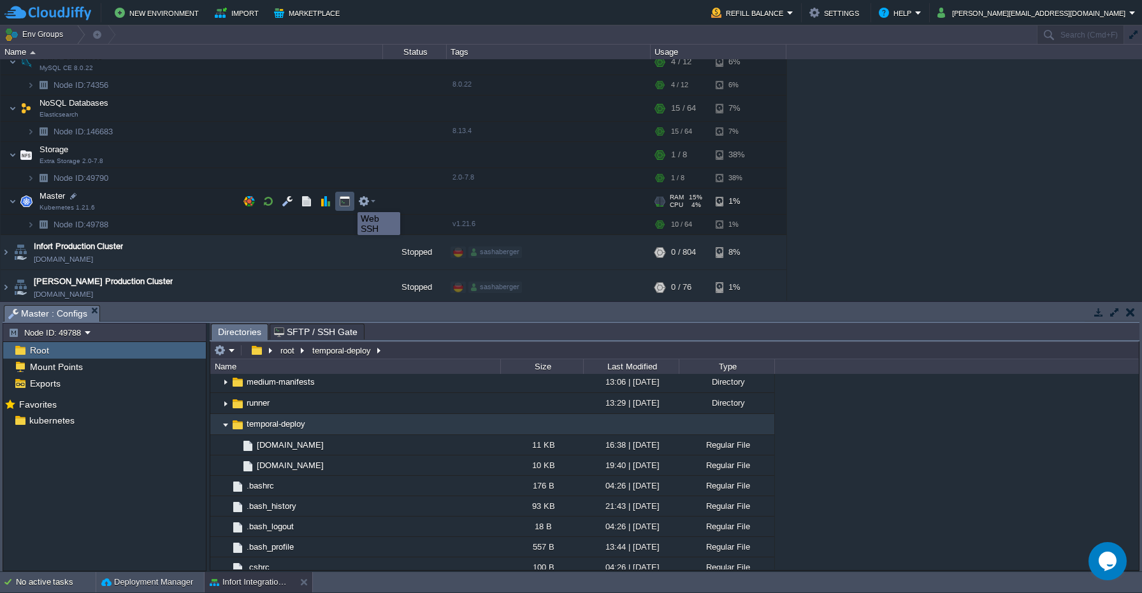
click at [348, 201] on button "button" at bounding box center [344, 201] width 11 height 11
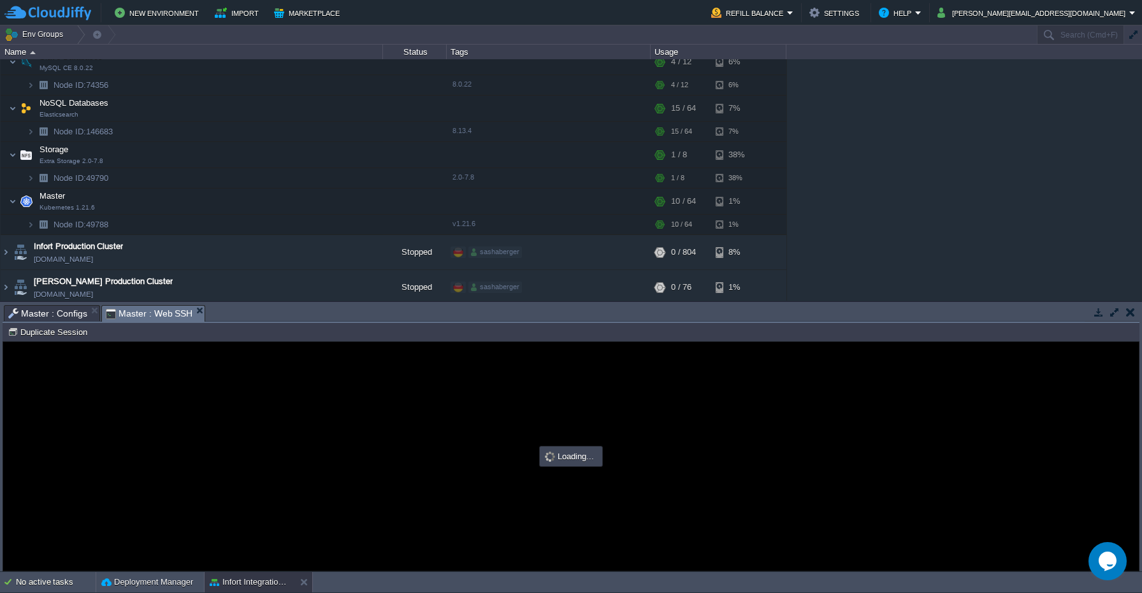
scroll to position [0, 0]
type input "#000000"
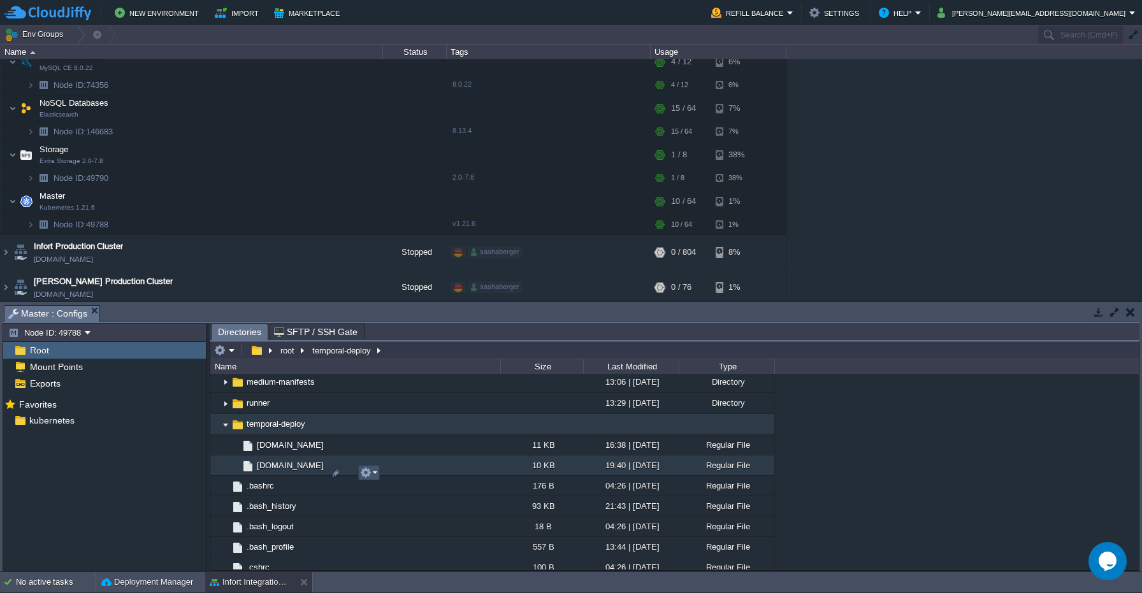
click at [367, 473] on button "button" at bounding box center [365, 472] width 11 height 11
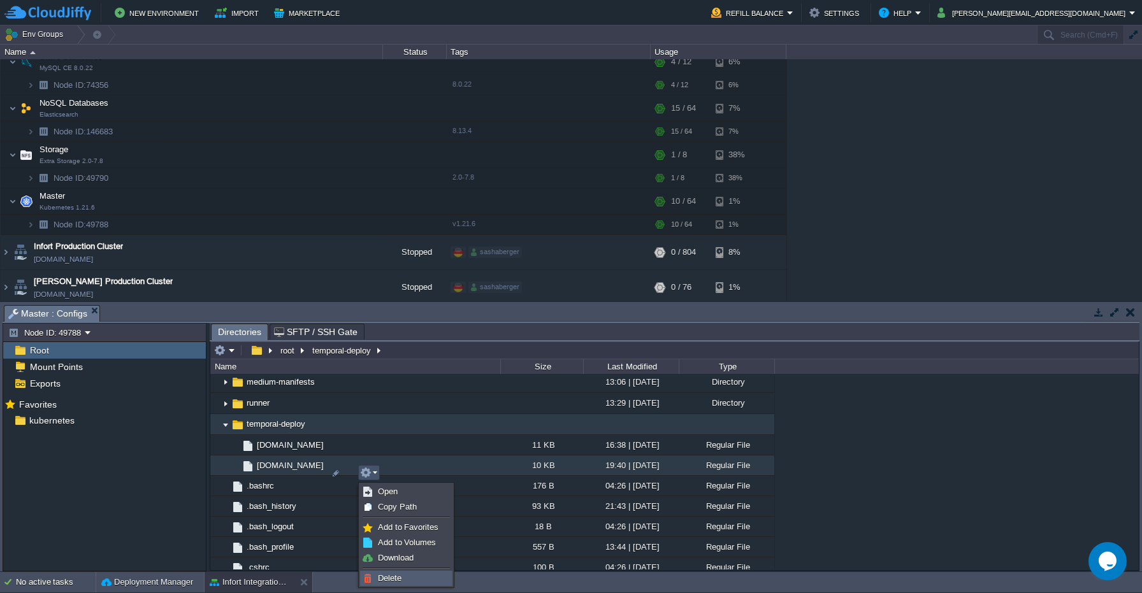
click at [399, 577] on span "Delete" at bounding box center [390, 578] width 24 height 10
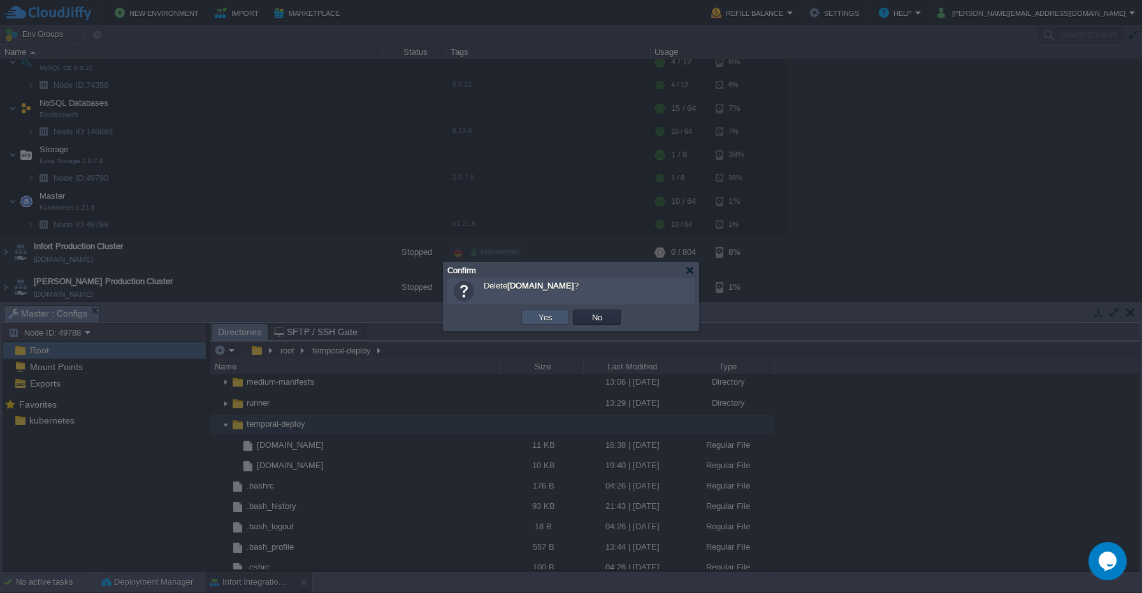
click at [551, 318] on button "Yes" at bounding box center [546, 317] width 22 height 11
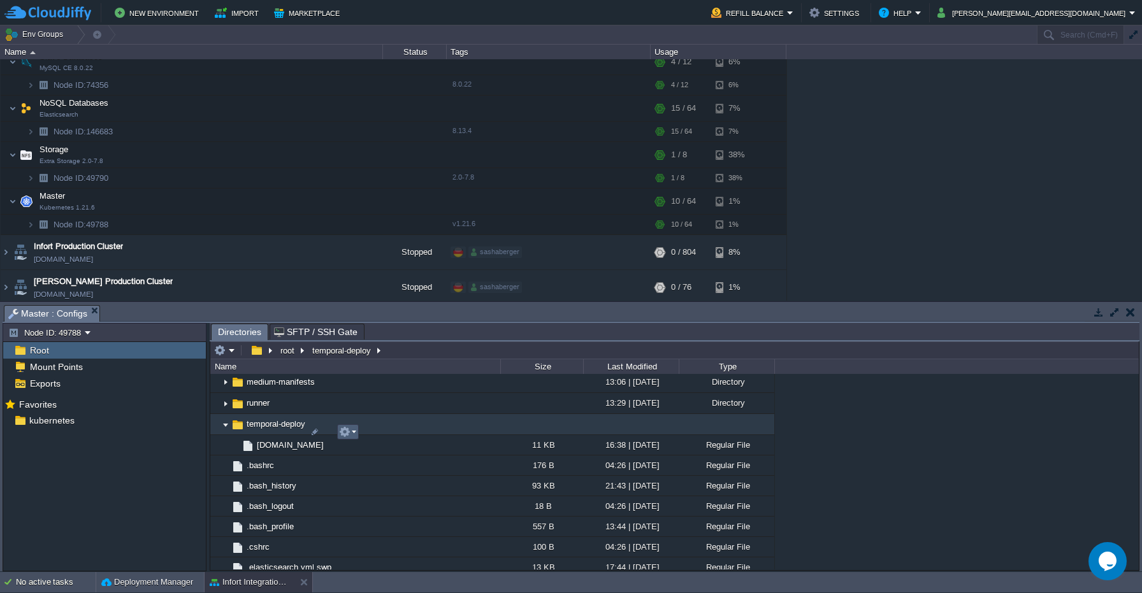
click at [345, 429] on button "button" at bounding box center [344, 431] width 11 height 11
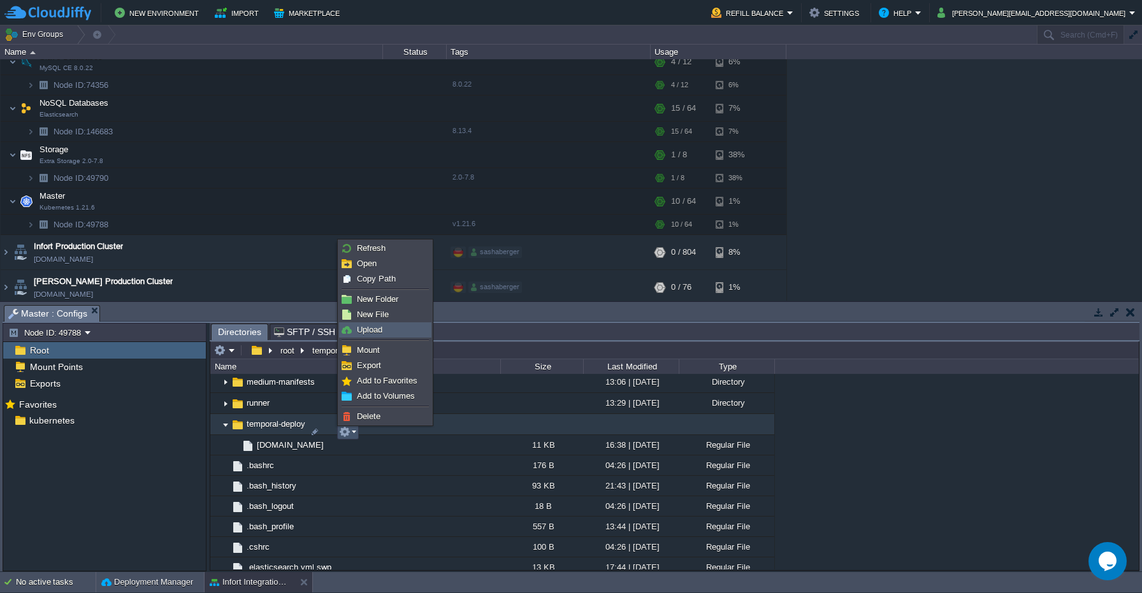
click at [386, 325] on link "Upload" at bounding box center [385, 330] width 91 height 14
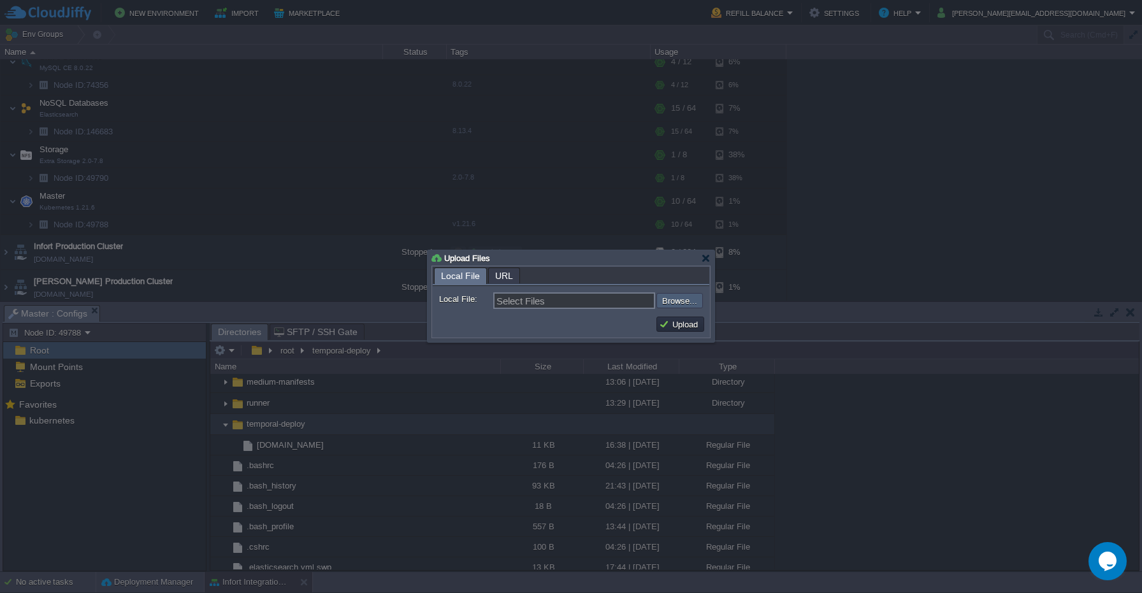
click at [670, 301] on input "file" at bounding box center [622, 300] width 161 height 15
type input "C:\fakepath\deploy-temporal.sh"
type input "deploy-temporal.sh"
click at [694, 324] on button "Upload" at bounding box center [680, 324] width 43 height 11
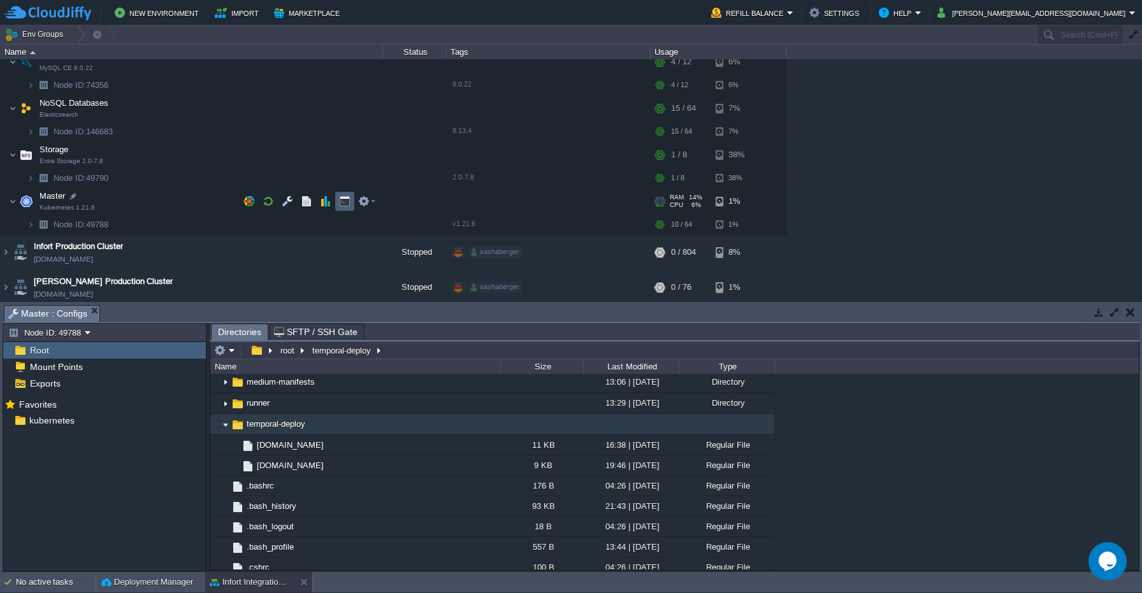
click at [339, 203] on button "button" at bounding box center [344, 201] width 11 height 11
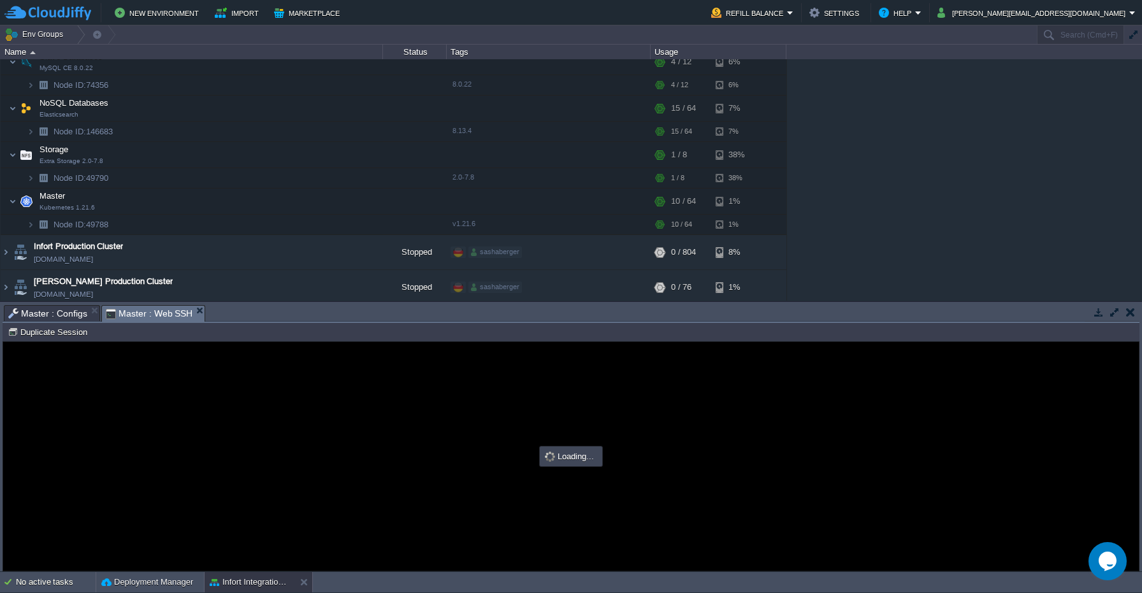
type input "#000000"
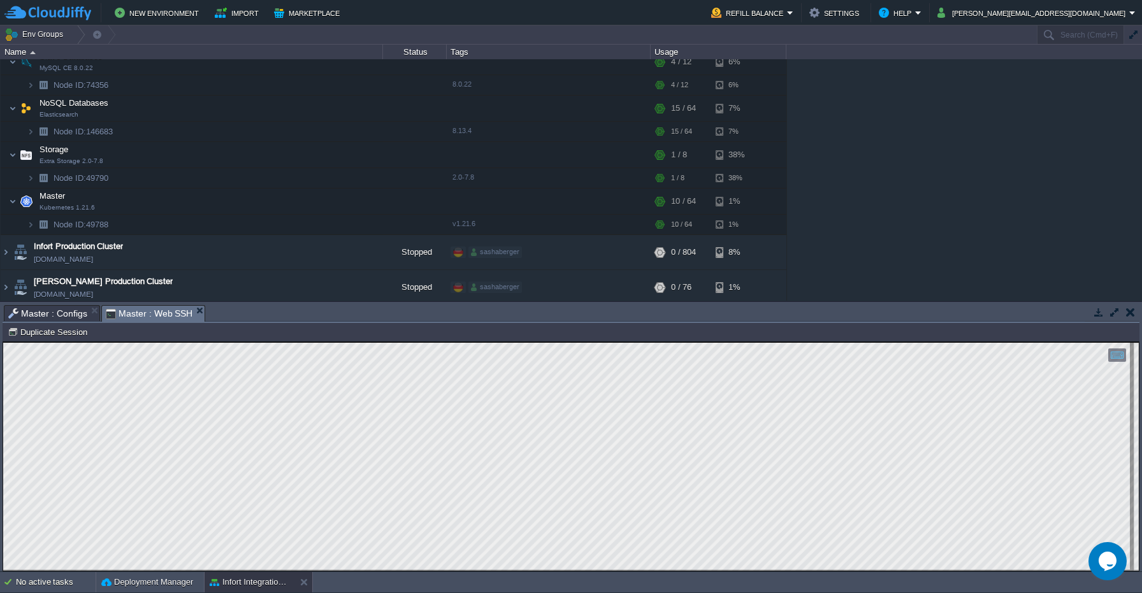
click at [3, 342] on html "Copy: Cmd + C Paste: Cmd + V Settings: Ctrl + Shift + Alt 0" at bounding box center [571, 342] width 1136 height 0
type textarea "/9] Using kube-context: kubernetes-admin@kubernetes [2/9] Ensuring namespace: t…"
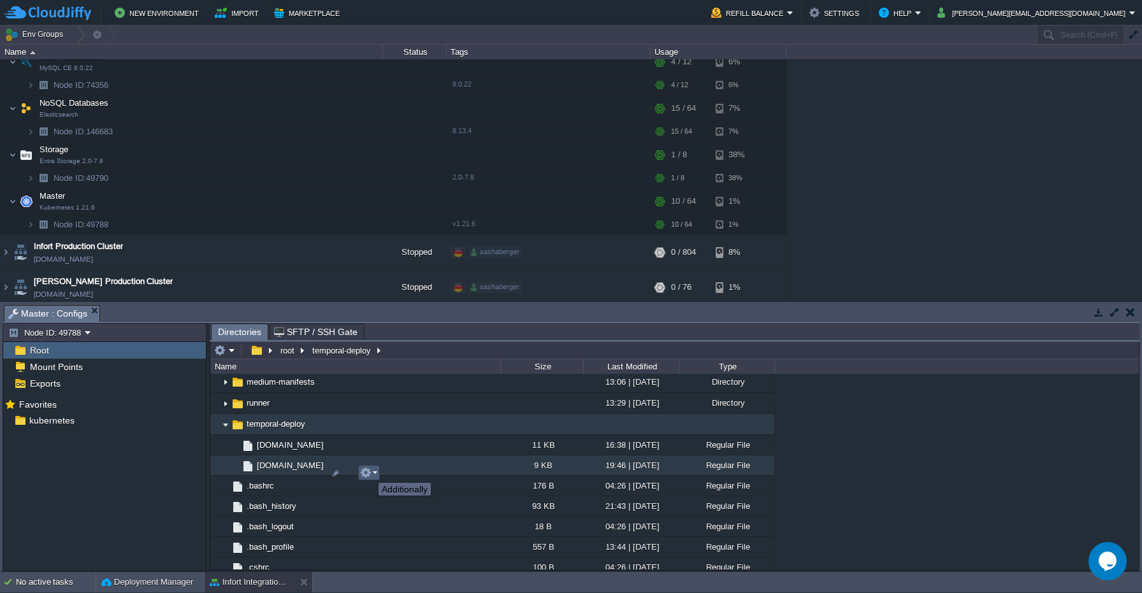
click at [369, 472] on button "button" at bounding box center [365, 472] width 11 height 11
click at [390, 573] on link "Delete" at bounding box center [406, 579] width 91 height 14
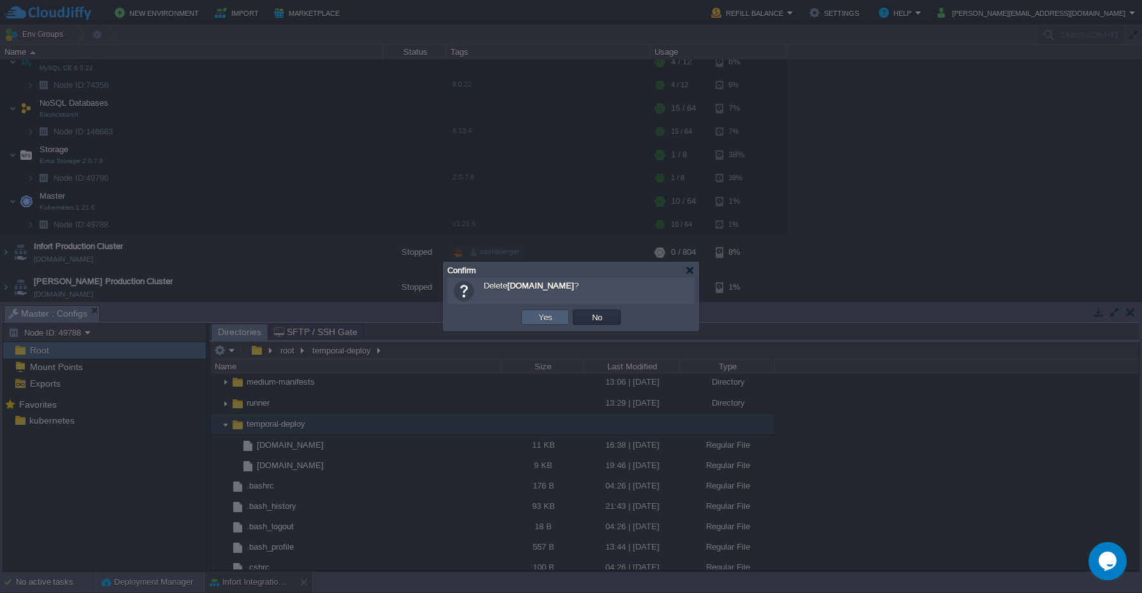
click at [549, 316] on button "Yes" at bounding box center [546, 317] width 22 height 11
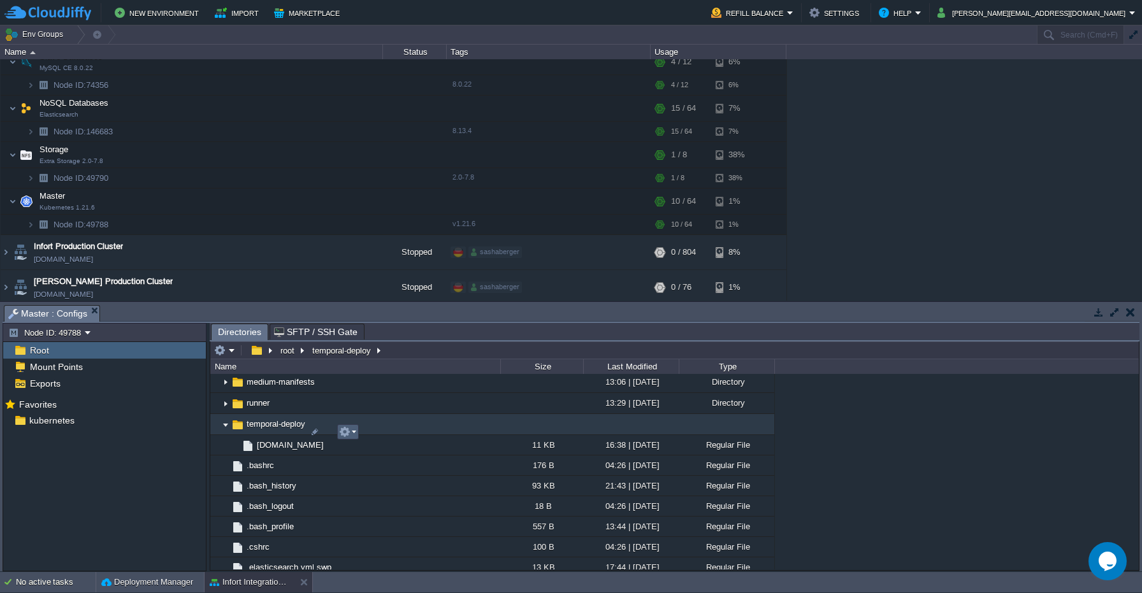
click at [345, 435] on button "button" at bounding box center [344, 431] width 11 height 11
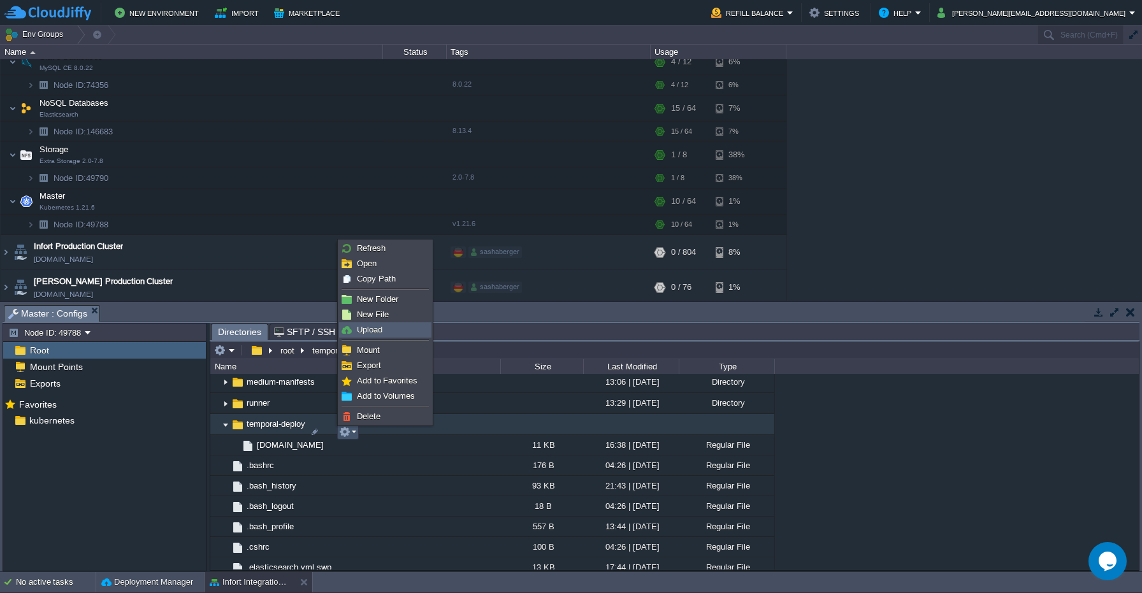
click at [389, 332] on link "Upload" at bounding box center [385, 330] width 91 height 14
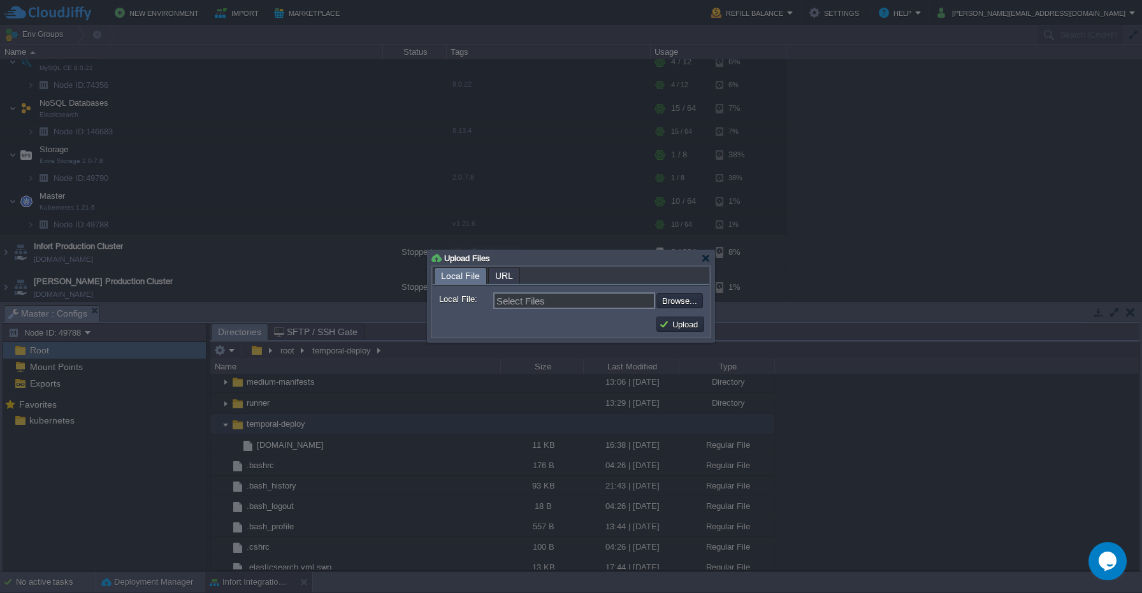
click at [660, 304] on input "file" at bounding box center [622, 300] width 161 height 15
type input "C:\fakepath\deploy-temporal.sh"
type input "deploy-temporal.sh"
click at [693, 326] on button "Upload" at bounding box center [680, 324] width 43 height 11
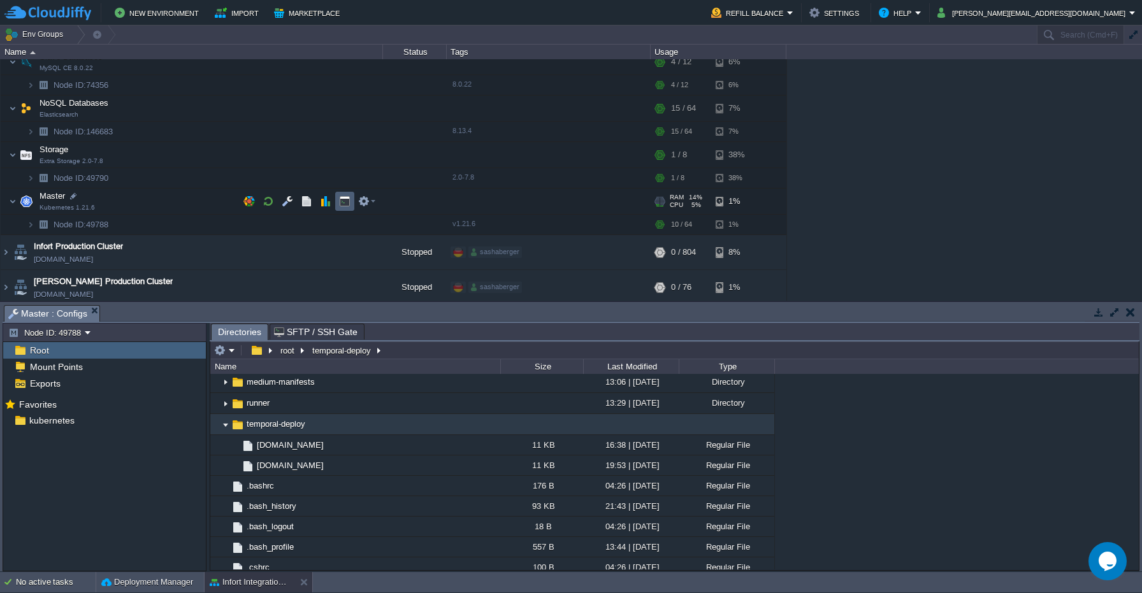
click at [343, 205] on button "button" at bounding box center [344, 201] width 11 height 11
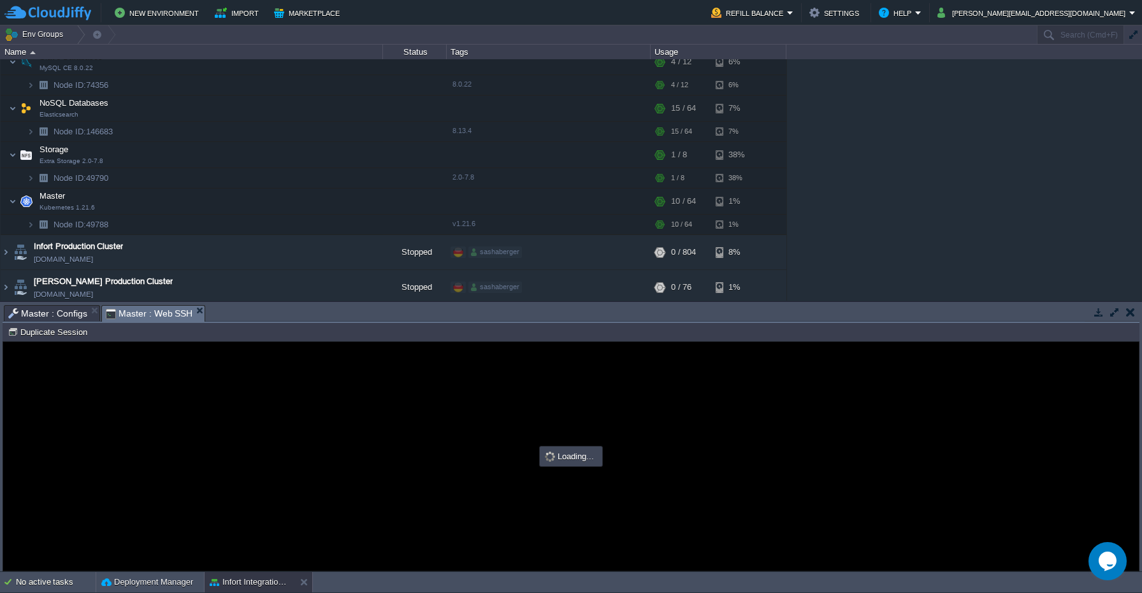
scroll to position [0, 0]
type input "#000000"
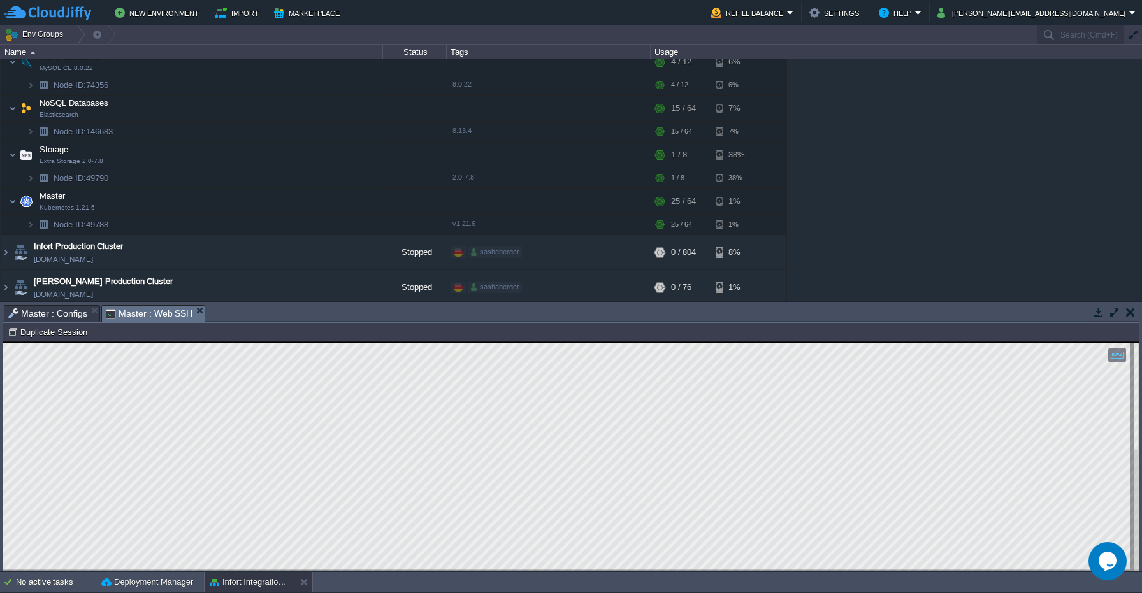
type textarea "SXBhtk71353"
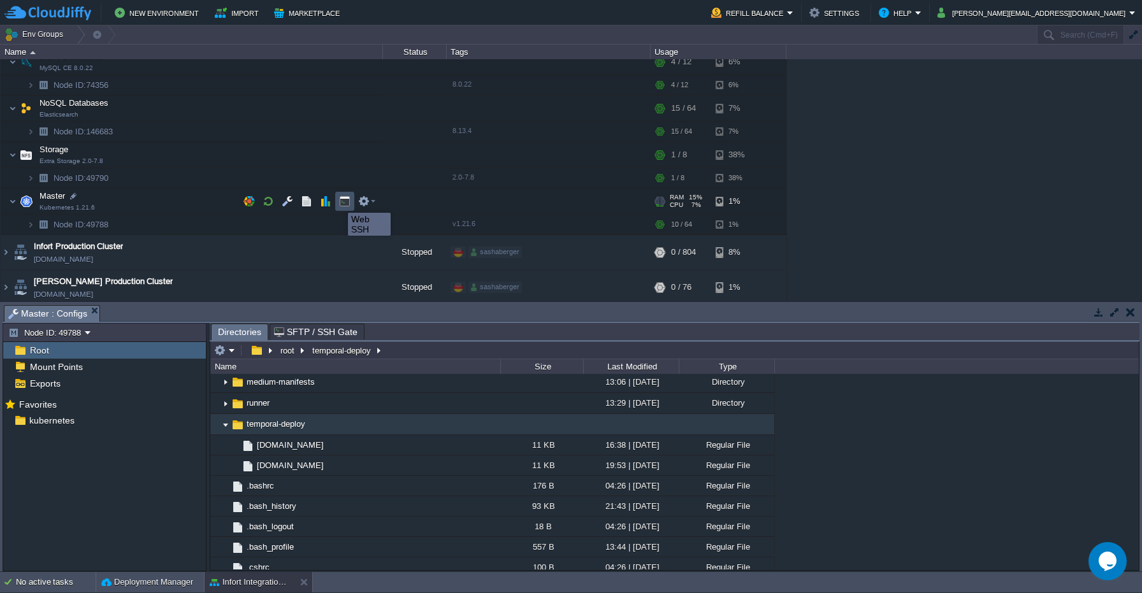
click at [339, 201] on button "button" at bounding box center [344, 201] width 11 height 11
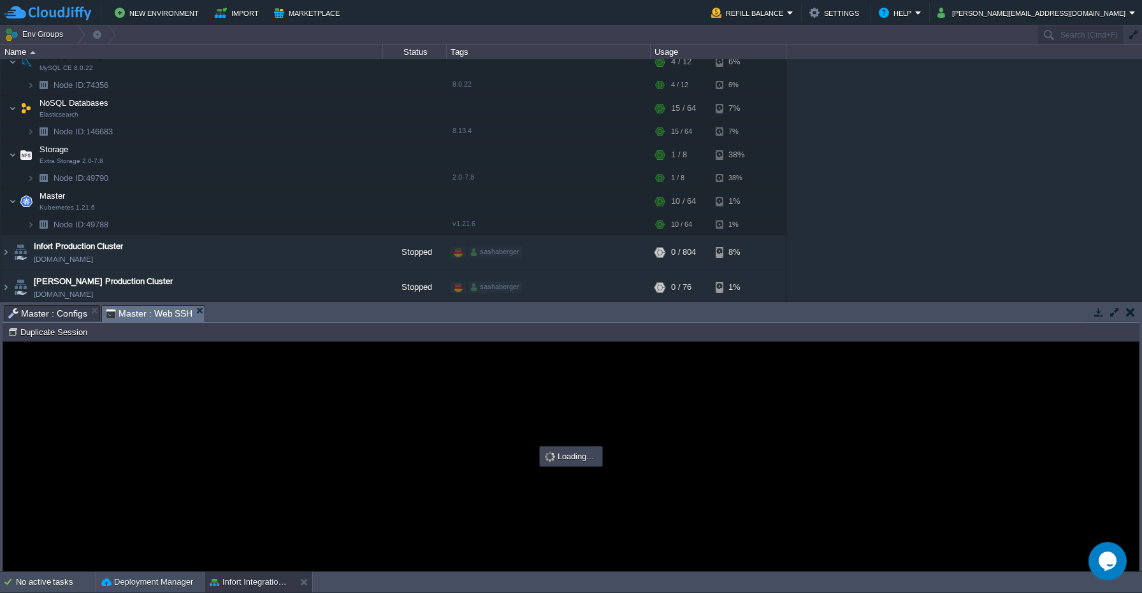
scroll to position [0, 0]
type input "#000000"
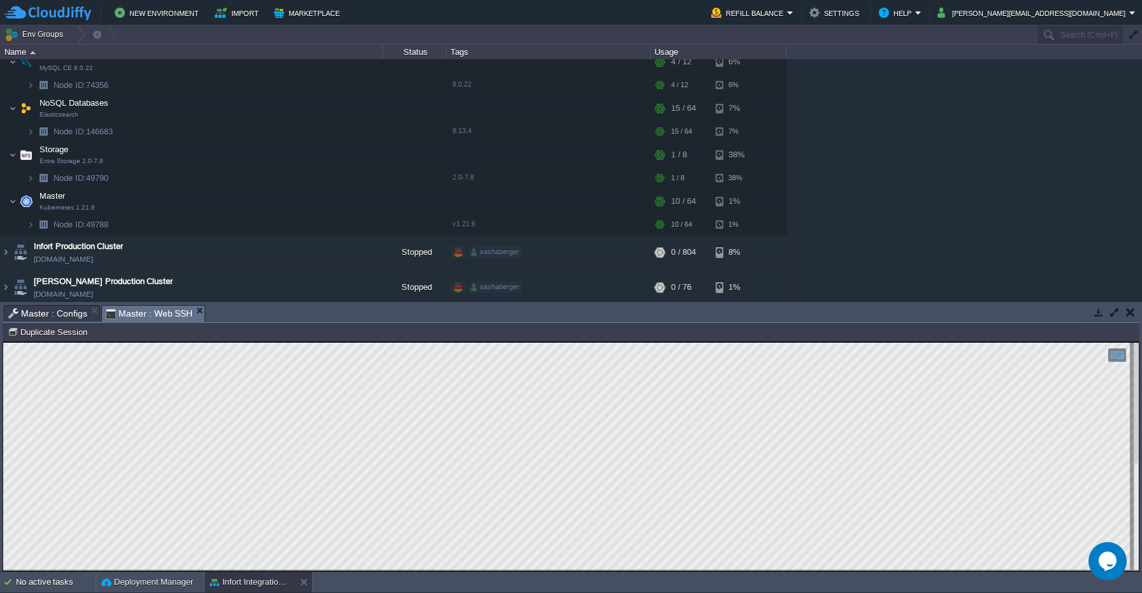
type textarea "http://temporal-ui.mrecords.me"
